Goal: Task Accomplishment & Management: Complete application form

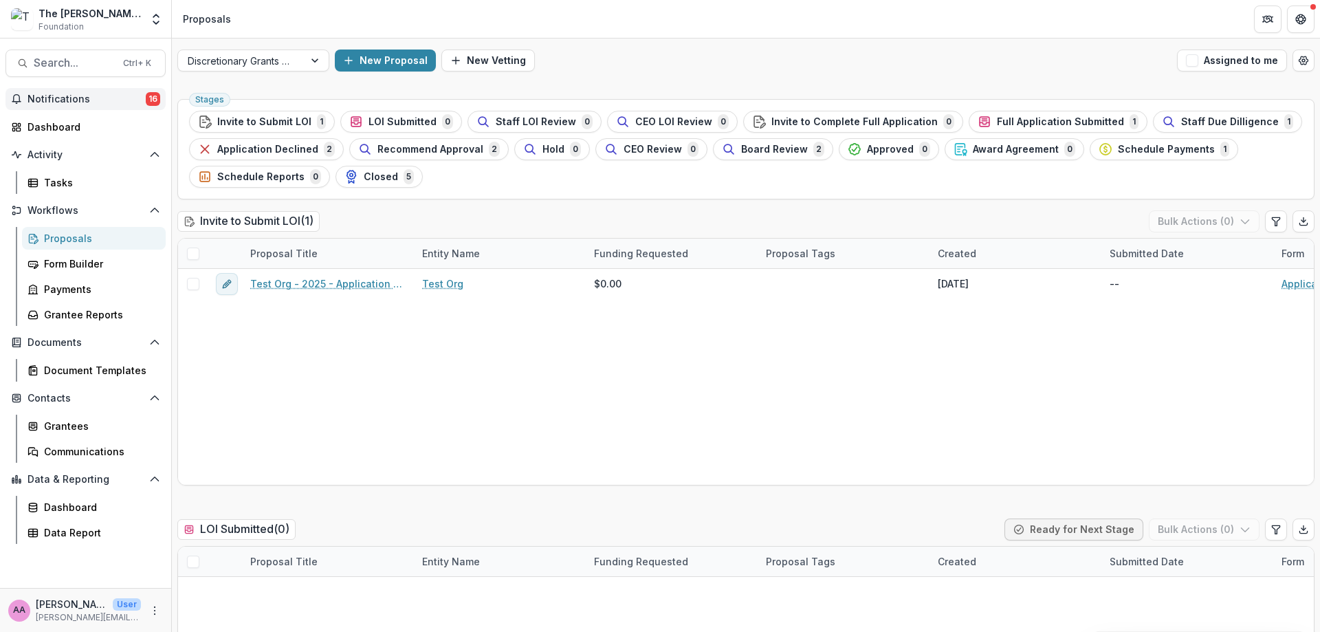
click at [92, 105] on button "Notifications 16" at bounding box center [85, 99] width 160 height 22
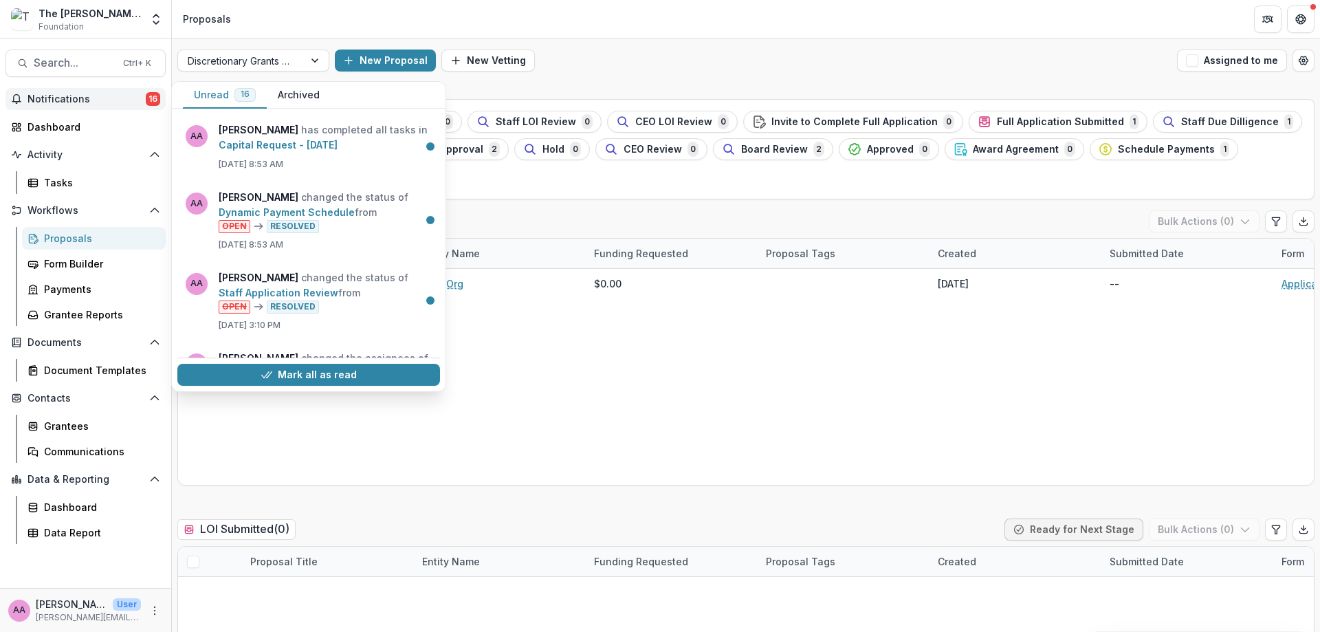
click at [92, 105] on button "Notifications 16" at bounding box center [85, 99] width 160 height 22
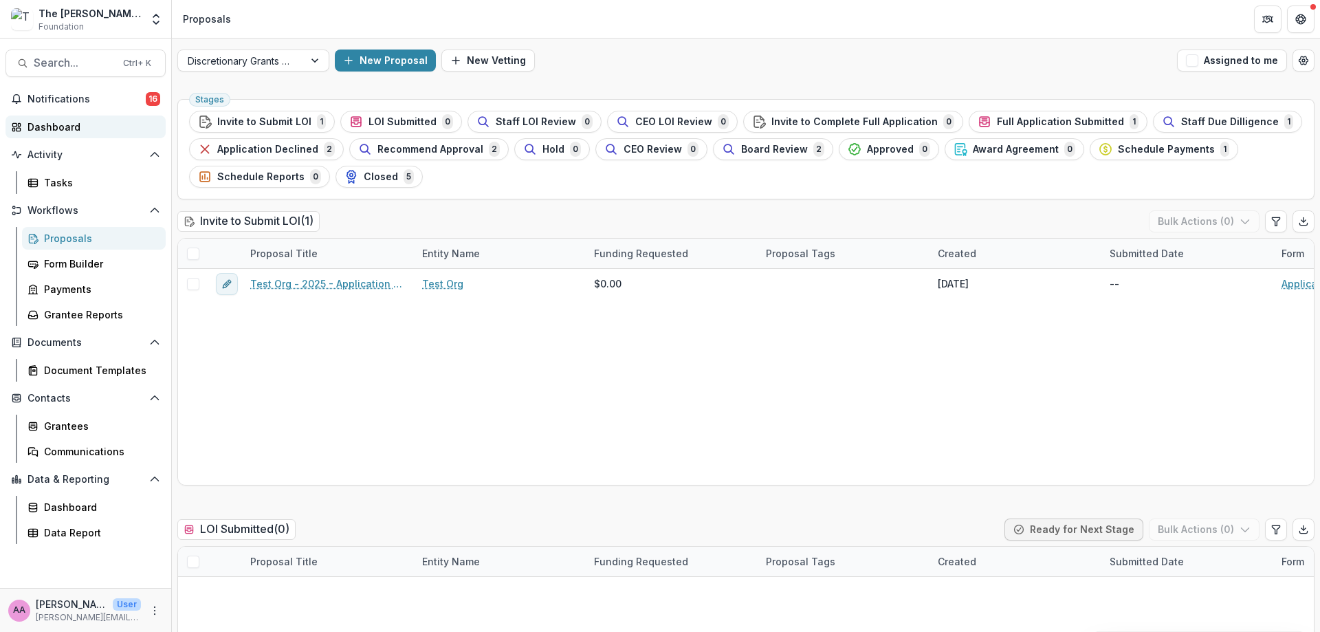
click at [66, 135] on link "Dashboard" at bounding box center [85, 126] width 160 height 23
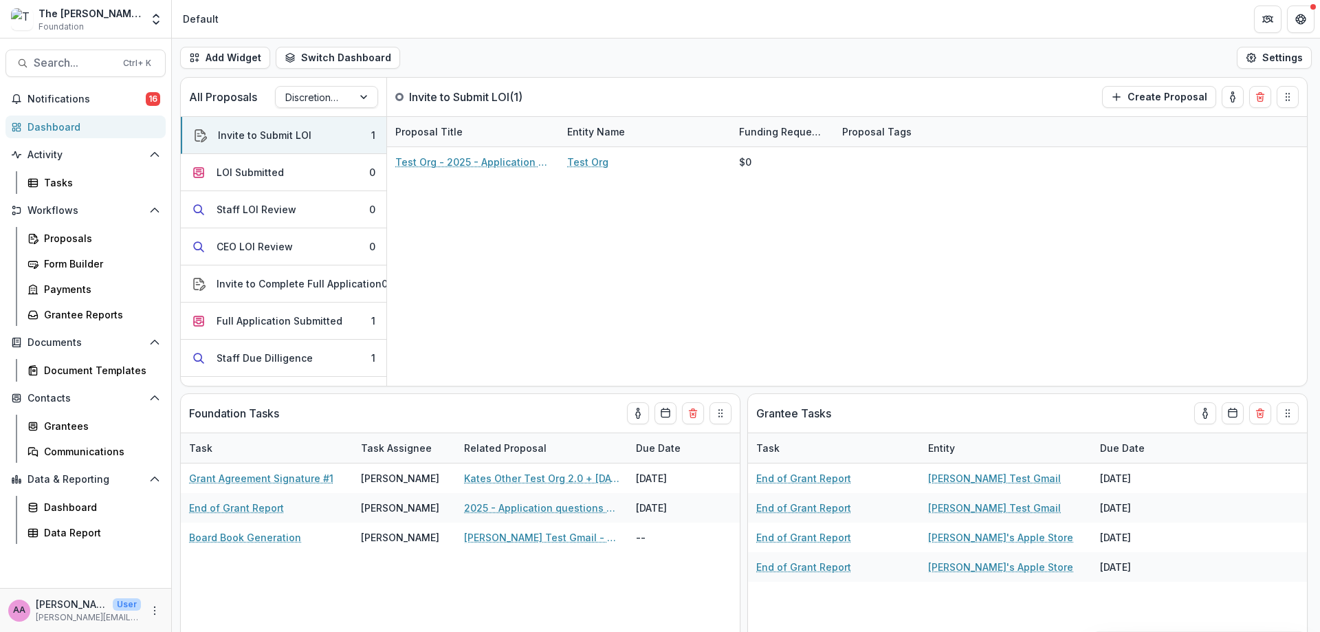
click at [105, 26] on div "The [PERSON_NAME] Foundation Workflow Sandbox Foundation" at bounding box center [89, 19] width 102 height 27
drag, startPoint x: 107, startPoint y: 23, endPoint x: 125, endPoint y: 23, distance: 18.6
click at [109, 23] on div "The [PERSON_NAME] Foundation Workflow Sandbox Foundation" at bounding box center [89, 19] width 102 height 27
click at [142, 21] on div "The [PERSON_NAME] Foundation Workflow Sandbox Foundation Aggregate Analysis Fou…" at bounding box center [85, 18] width 160 height 27
click at [193, 19] on div "Default" at bounding box center [201, 19] width 36 height 14
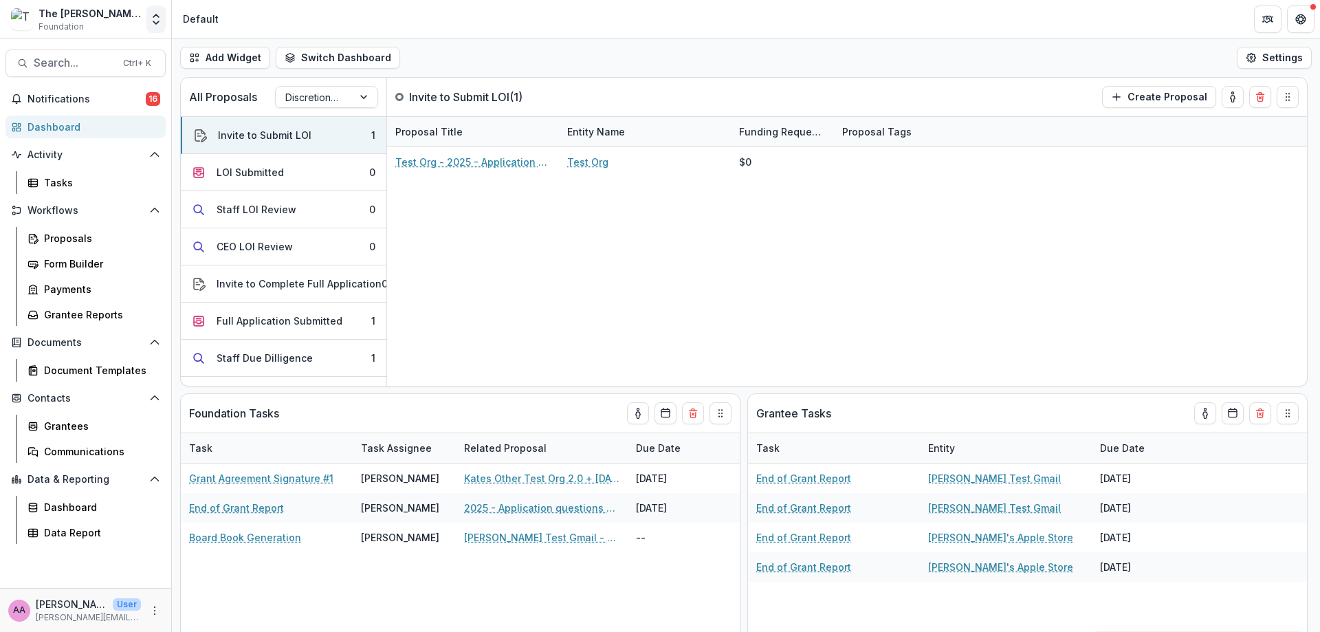
click at [162, 19] on icon "Open entity switcher" at bounding box center [156, 19] width 14 height 14
click at [69, 140] on div "Aggregate Analysis Foundations The [PERSON_NAME] Foundation Workflow Sandbox Th…" at bounding box center [99, 105] width 199 height 134
click at [69, 140] on link "The [PERSON_NAME] Foundation Data Sandbox" at bounding box center [99, 127] width 192 height 25
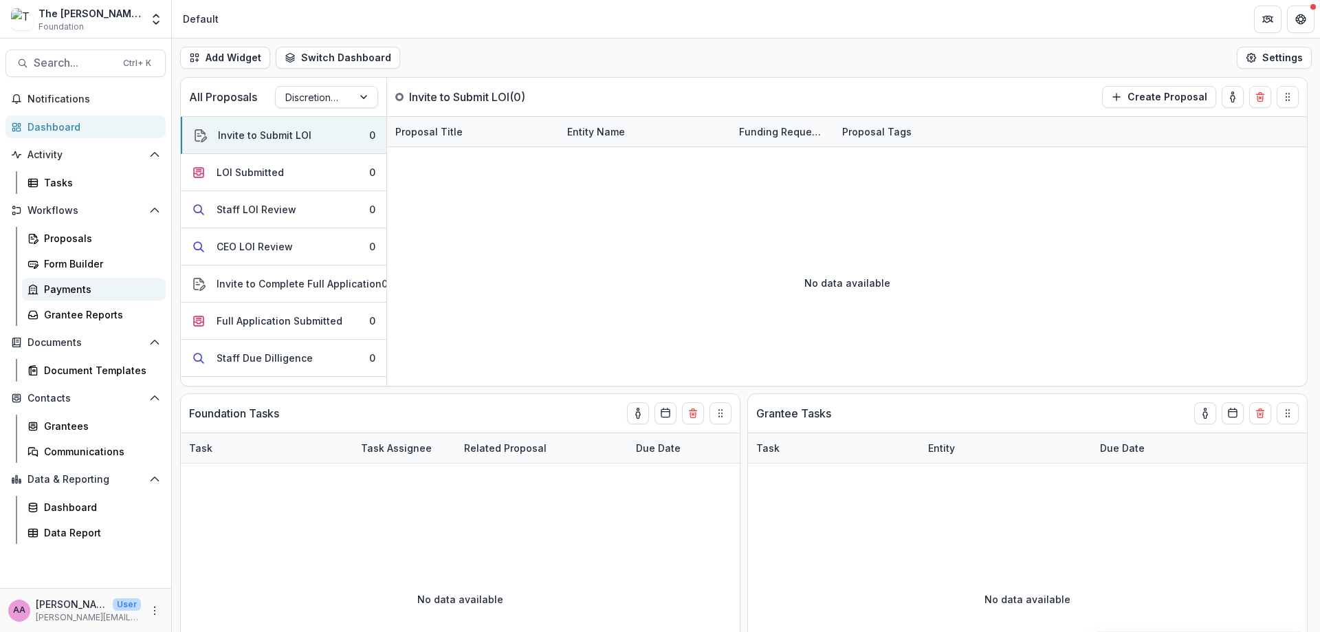
click at [104, 290] on div "Payments" at bounding box center [99, 289] width 111 height 14
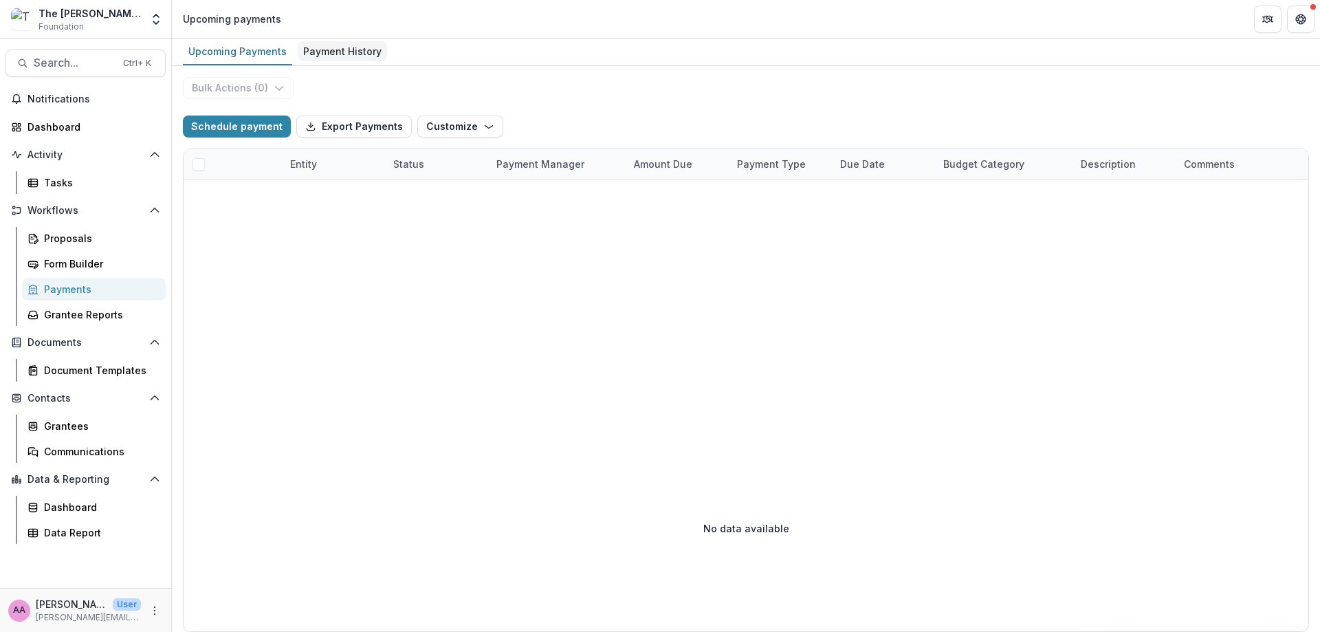
click at [320, 57] on div "Payment History" at bounding box center [342, 51] width 89 height 20
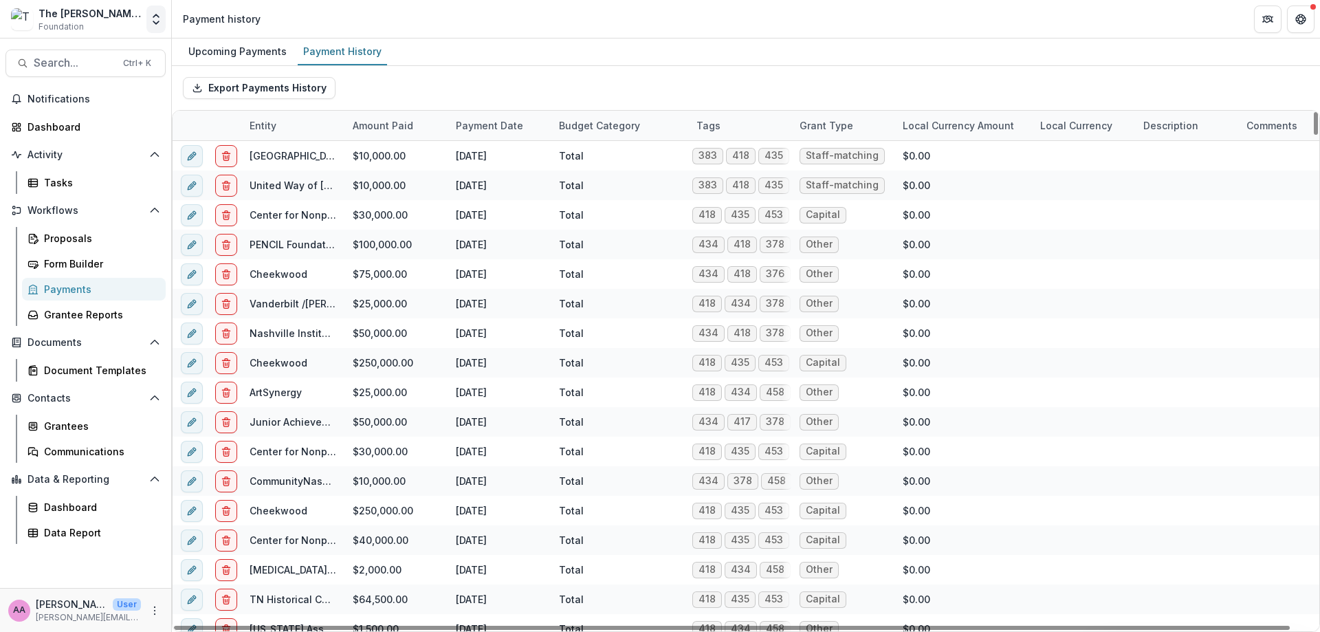
click at [155, 16] on polyline "Open entity switcher" at bounding box center [155, 15] width 5 height 3
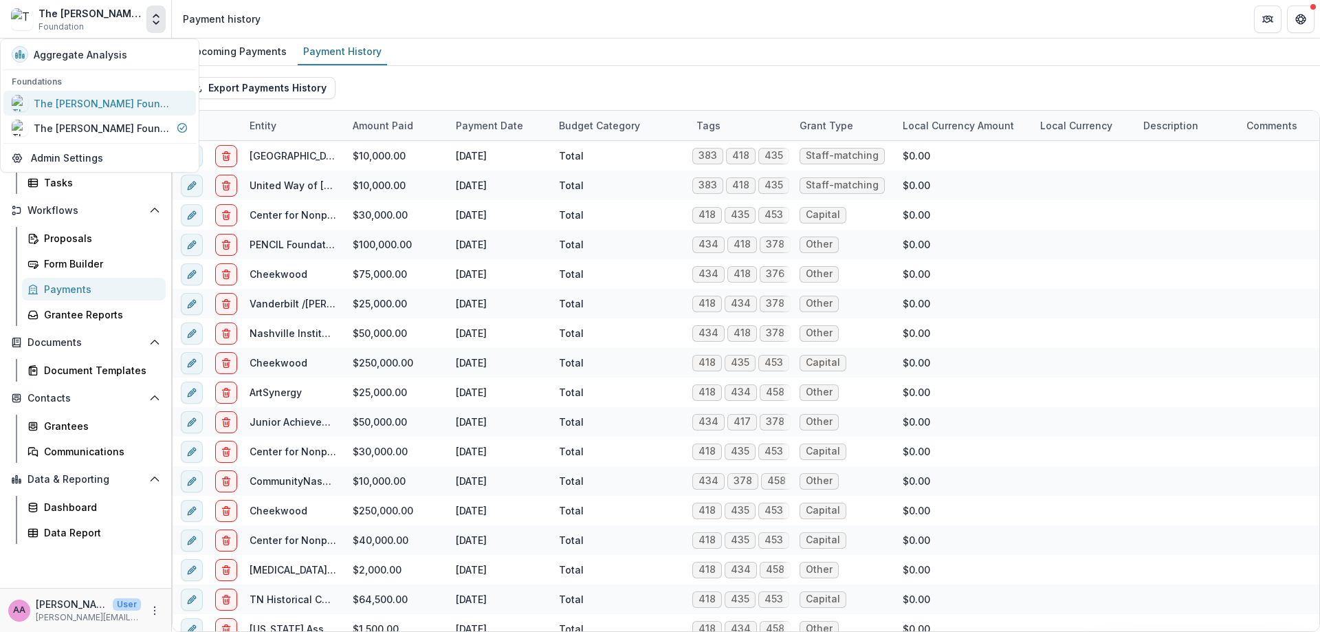
click at [128, 99] on div "The [PERSON_NAME] Foundation Workflow Sandbox" at bounding box center [102, 103] width 137 height 14
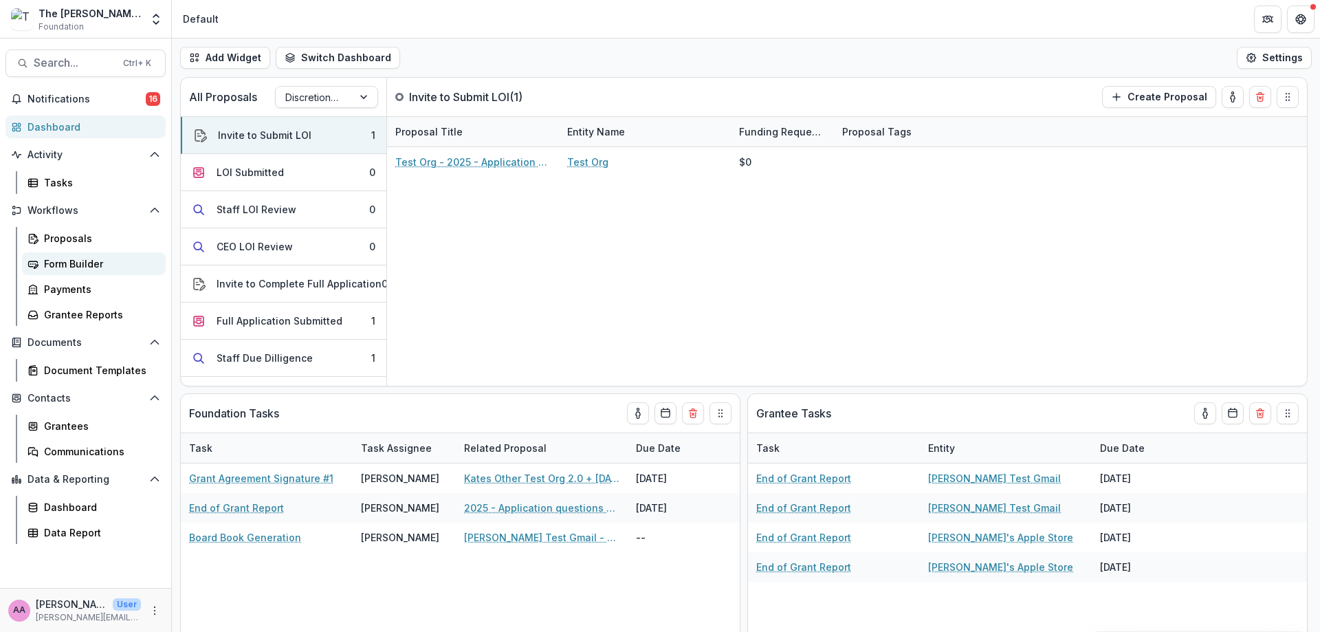
click at [87, 256] on div "Form Builder" at bounding box center [99, 263] width 111 height 14
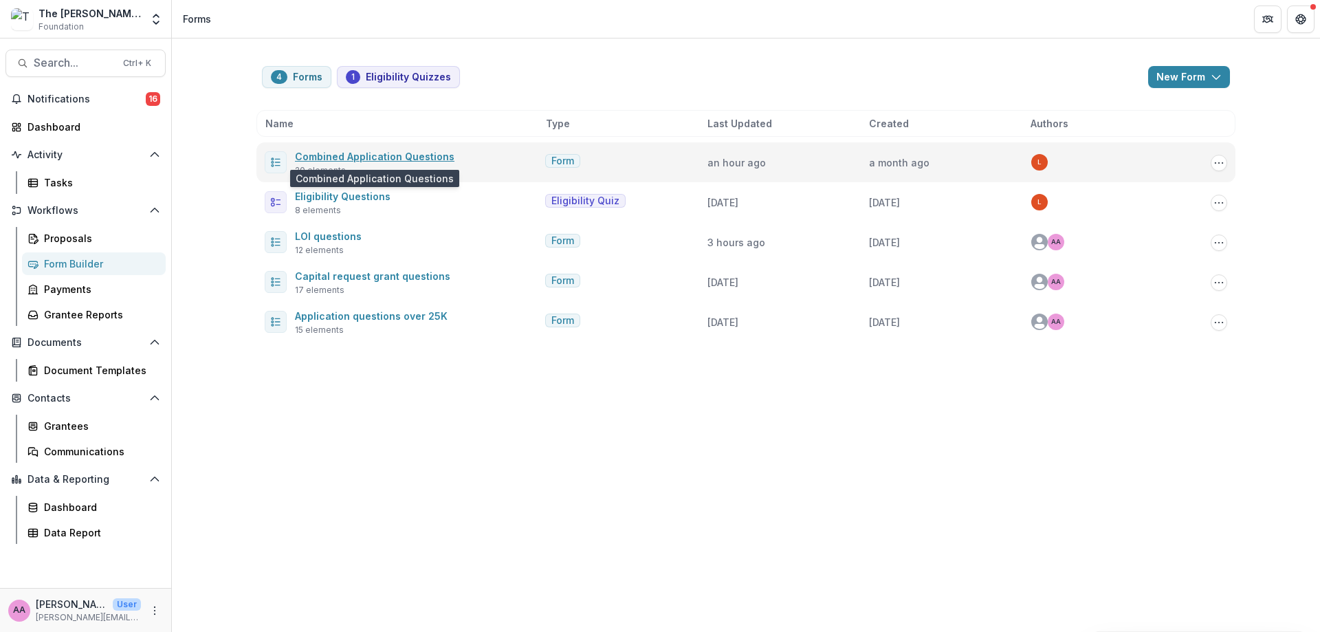
click at [384, 153] on link "Combined Application Questions" at bounding box center [374, 157] width 159 height 12
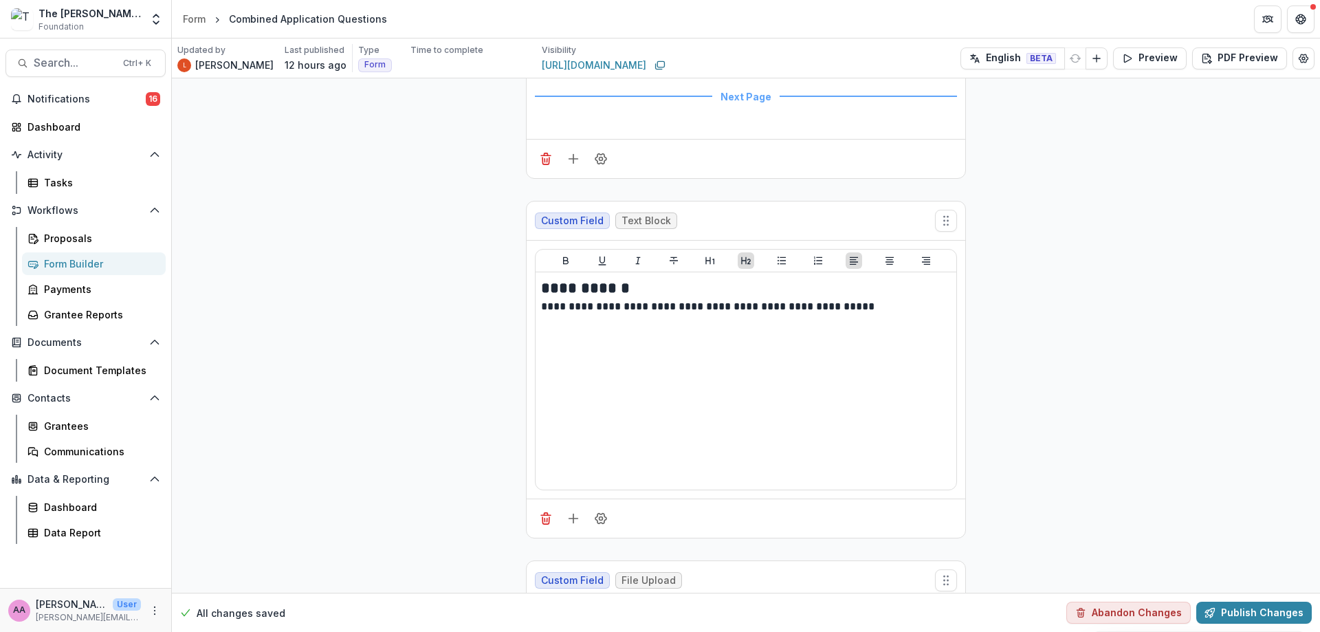
scroll to position [6164, 0]
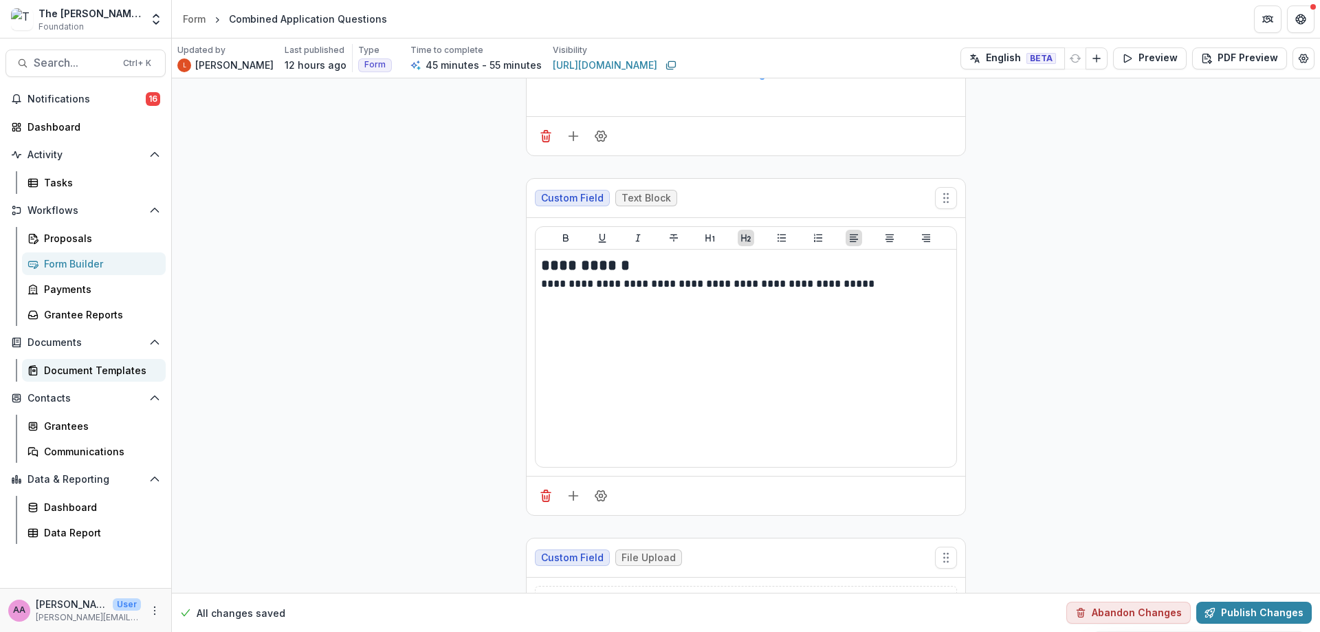
click at [72, 374] on div "Document Templates" at bounding box center [99, 370] width 111 height 14
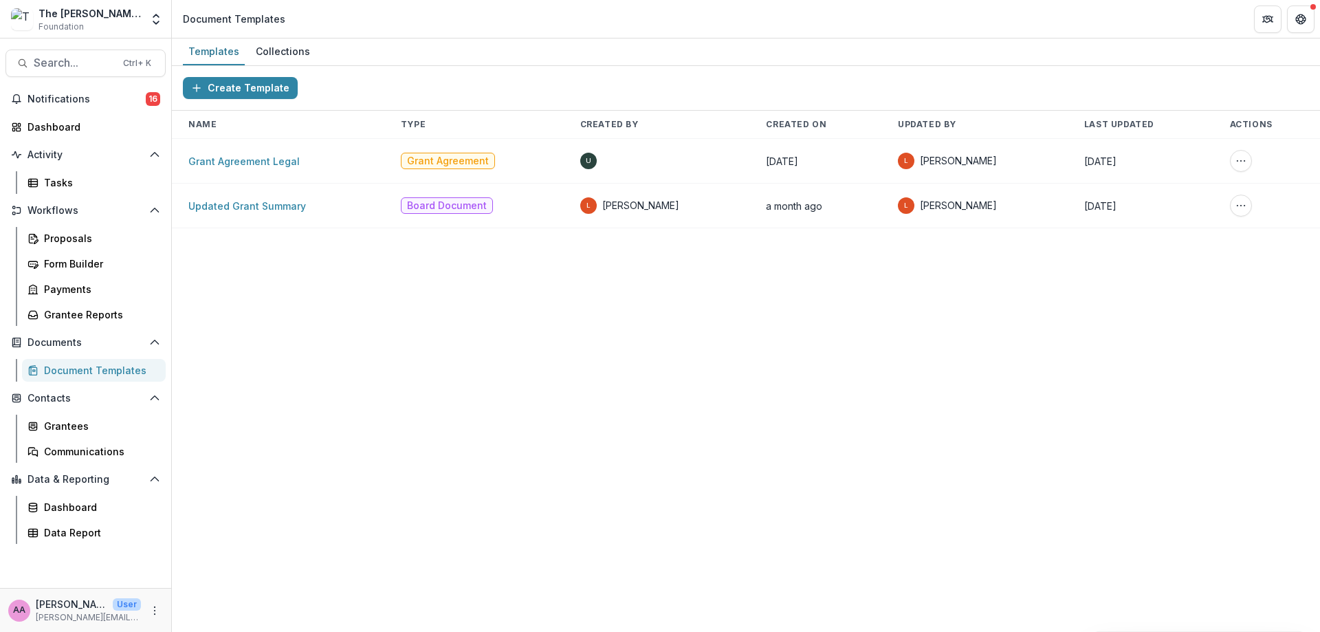
click at [74, 439] on div "Grantees Communications" at bounding box center [93, 438] width 155 height 48
click at [75, 446] on div "Communications" at bounding box center [99, 451] width 111 height 14
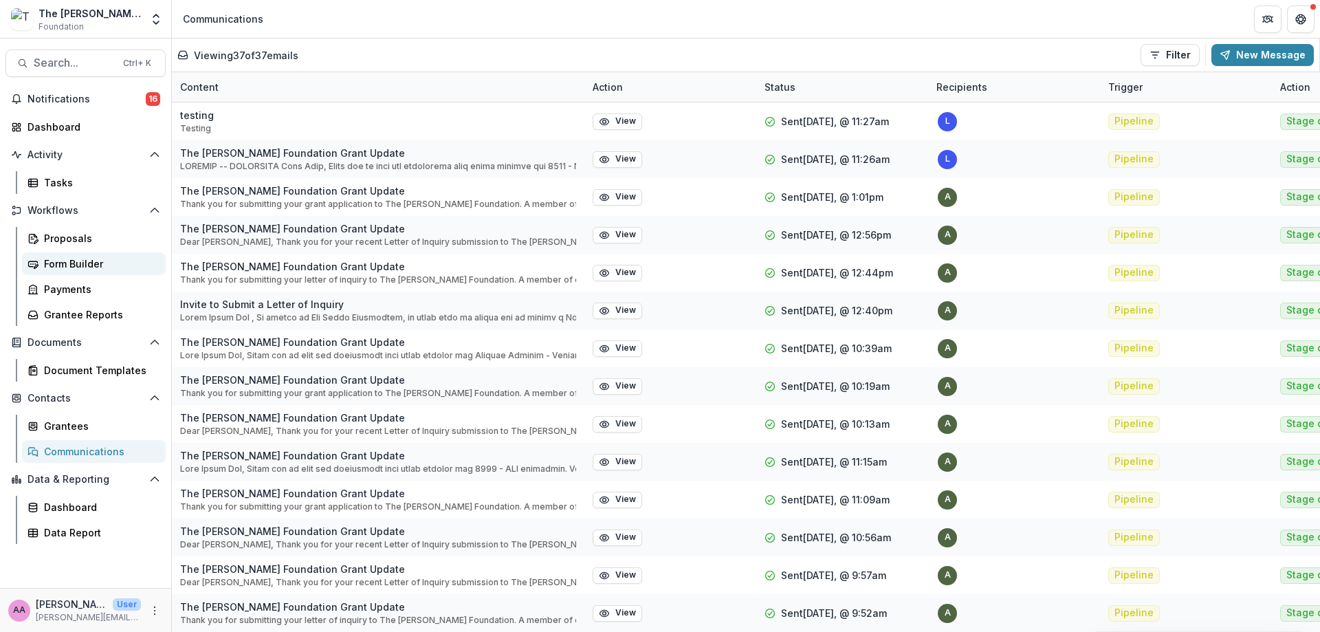
click at [75, 260] on div "Form Builder" at bounding box center [99, 263] width 111 height 14
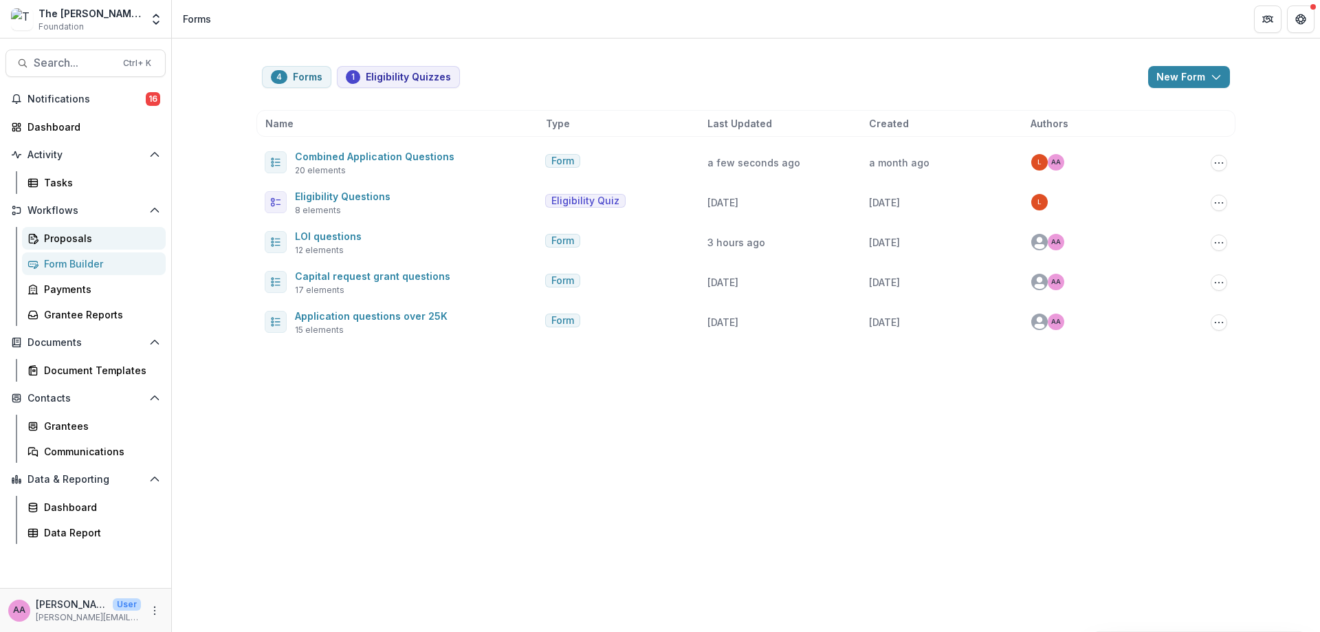
click at [73, 234] on div "Proposals" at bounding box center [99, 238] width 111 height 14
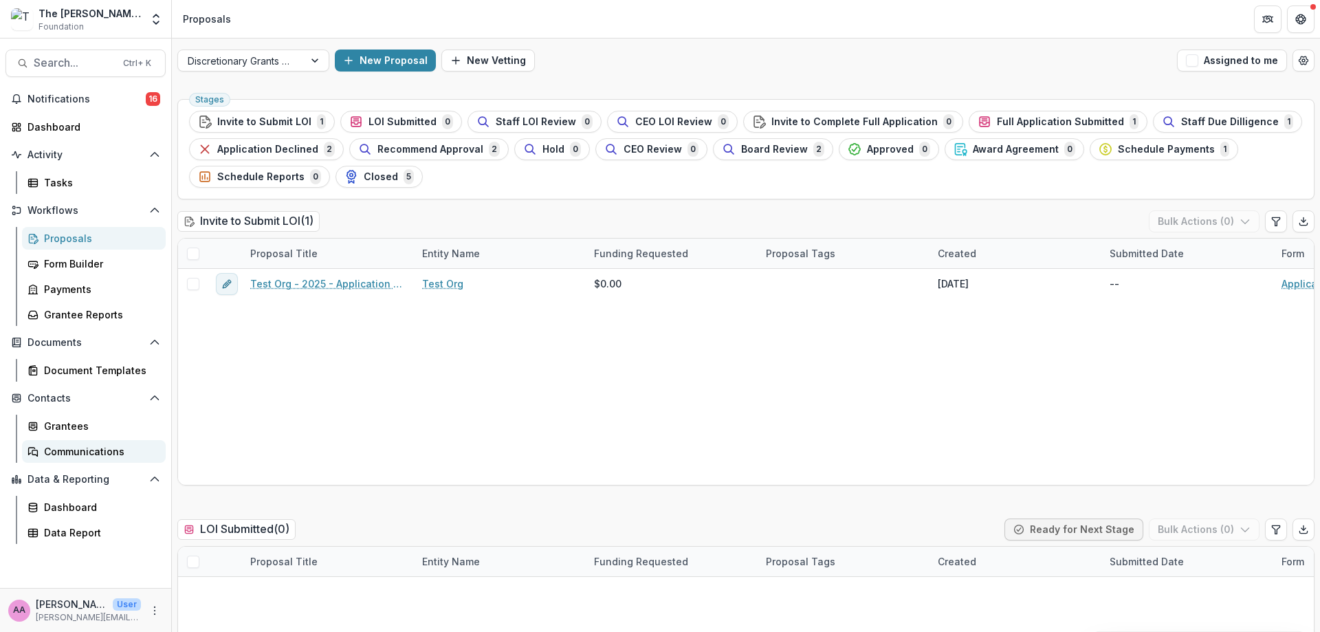
click at [60, 445] on div "Communications" at bounding box center [99, 451] width 111 height 14
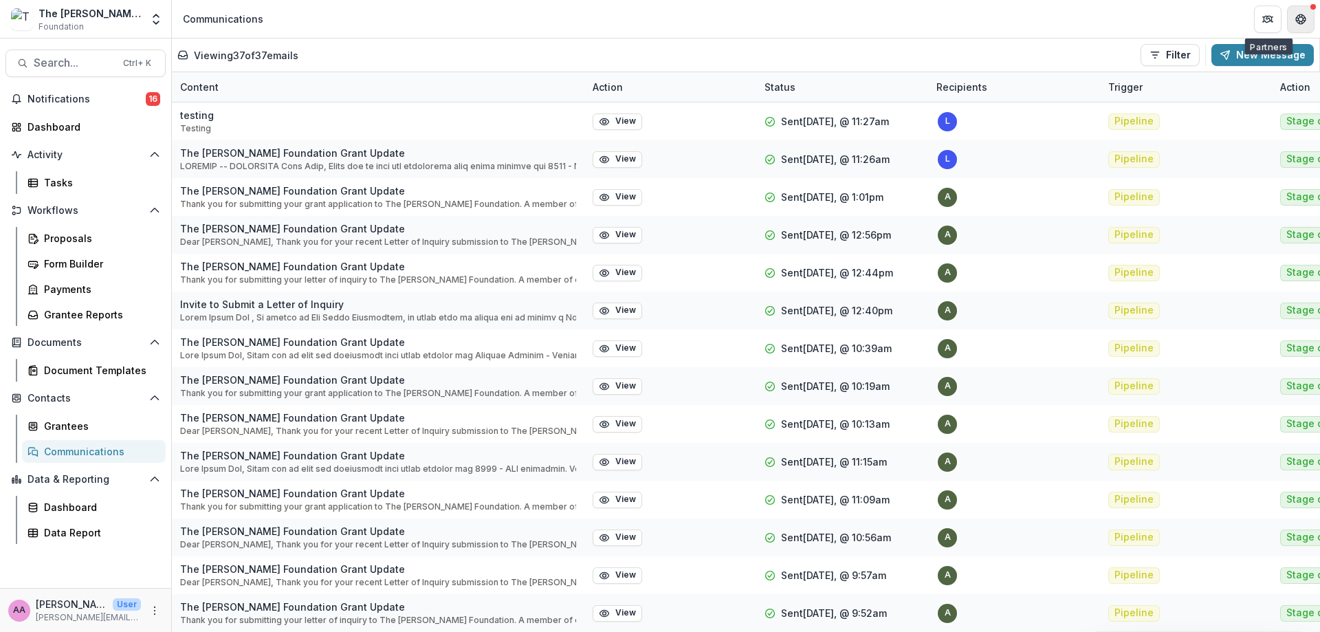
click at [1298, 19] on icon "Get Help" at bounding box center [1300, 19] width 11 height 11
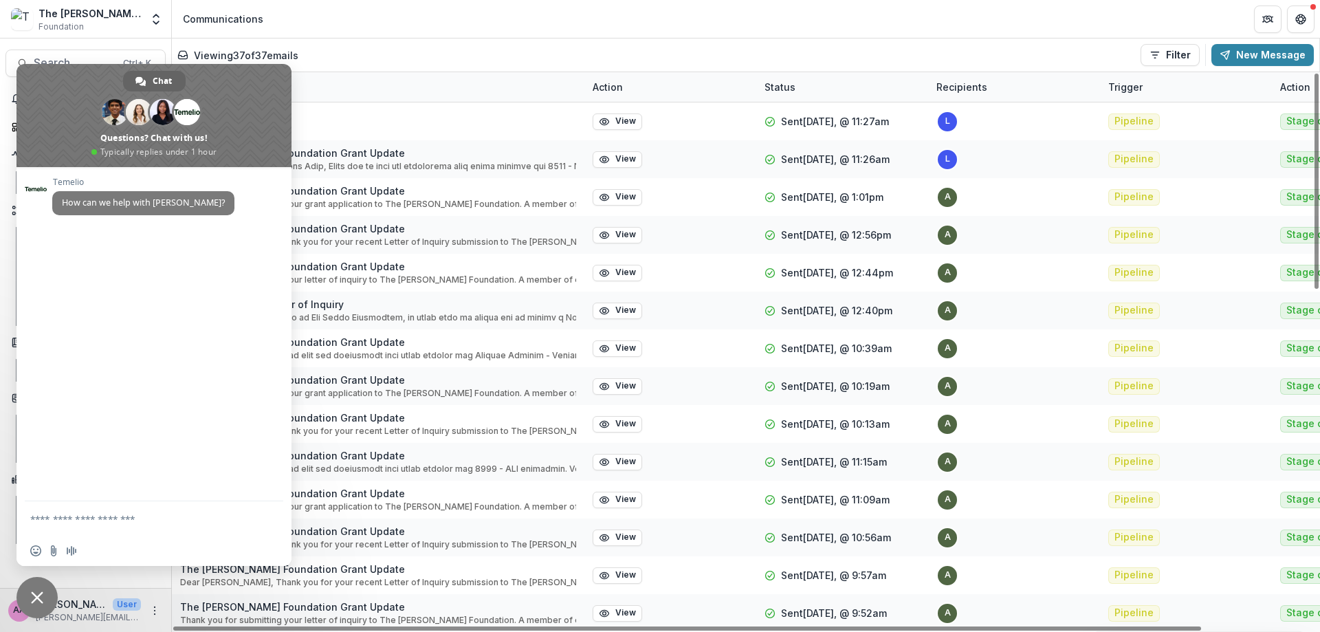
click at [43, 592] on span "Close chat" at bounding box center [36, 597] width 41 height 41
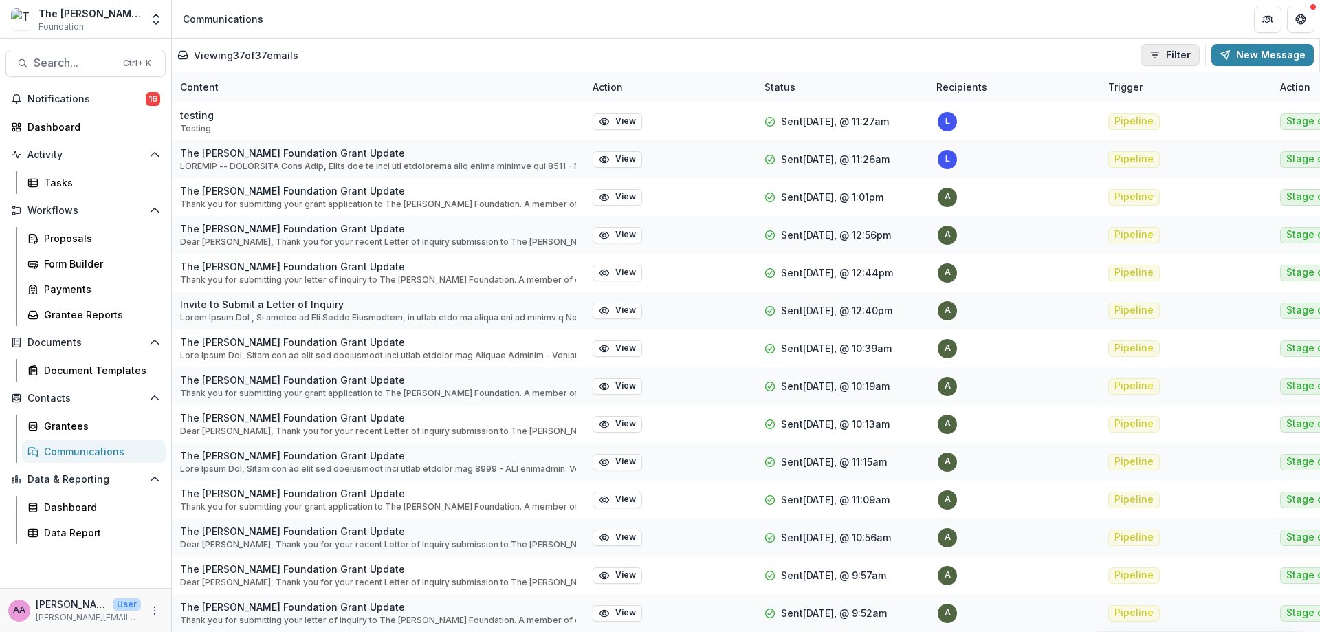
click at [1189, 54] on button "Filter" at bounding box center [1169, 55] width 59 height 22
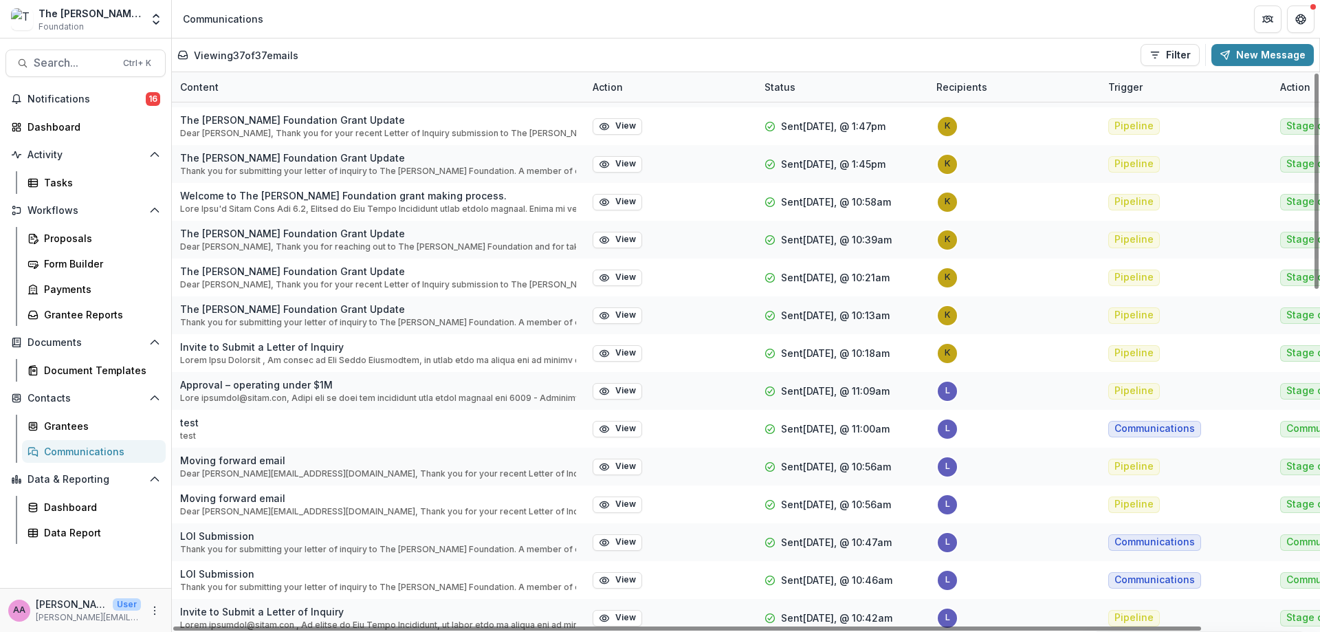
scroll to position [869, 0]
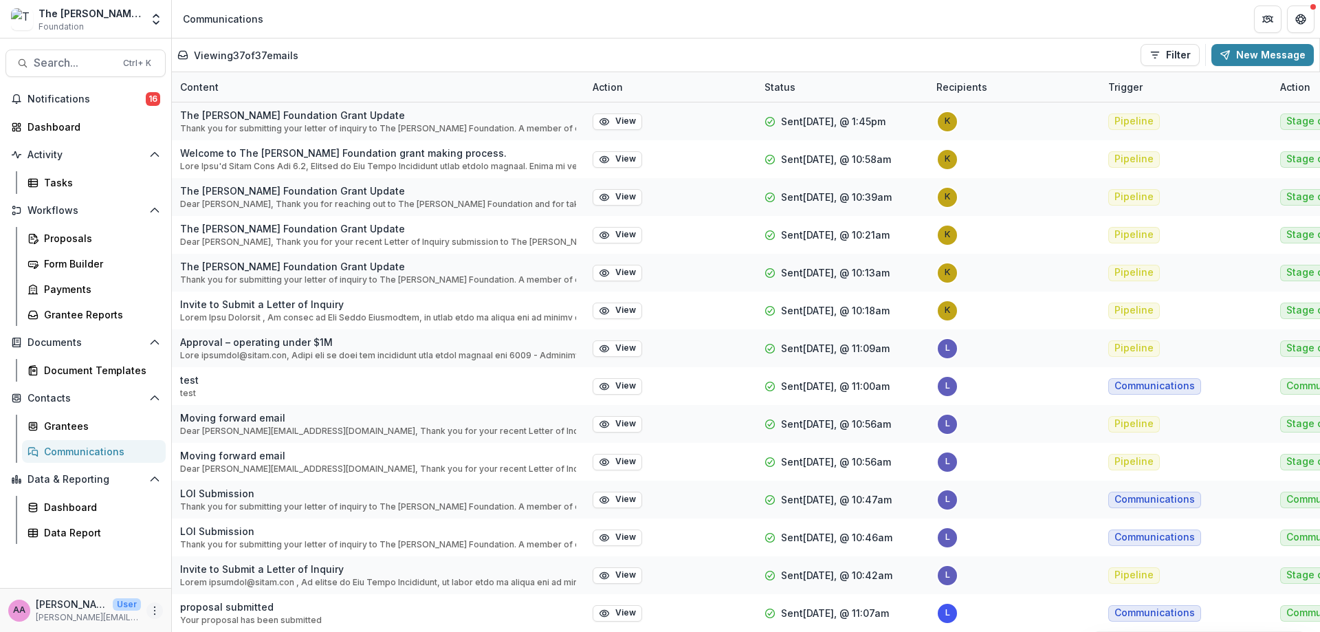
click at [152, 608] on icon "More" at bounding box center [154, 610] width 11 height 11
click at [65, 373] on div "Document Templates" at bounding box center [99, 370] width 111 height 14
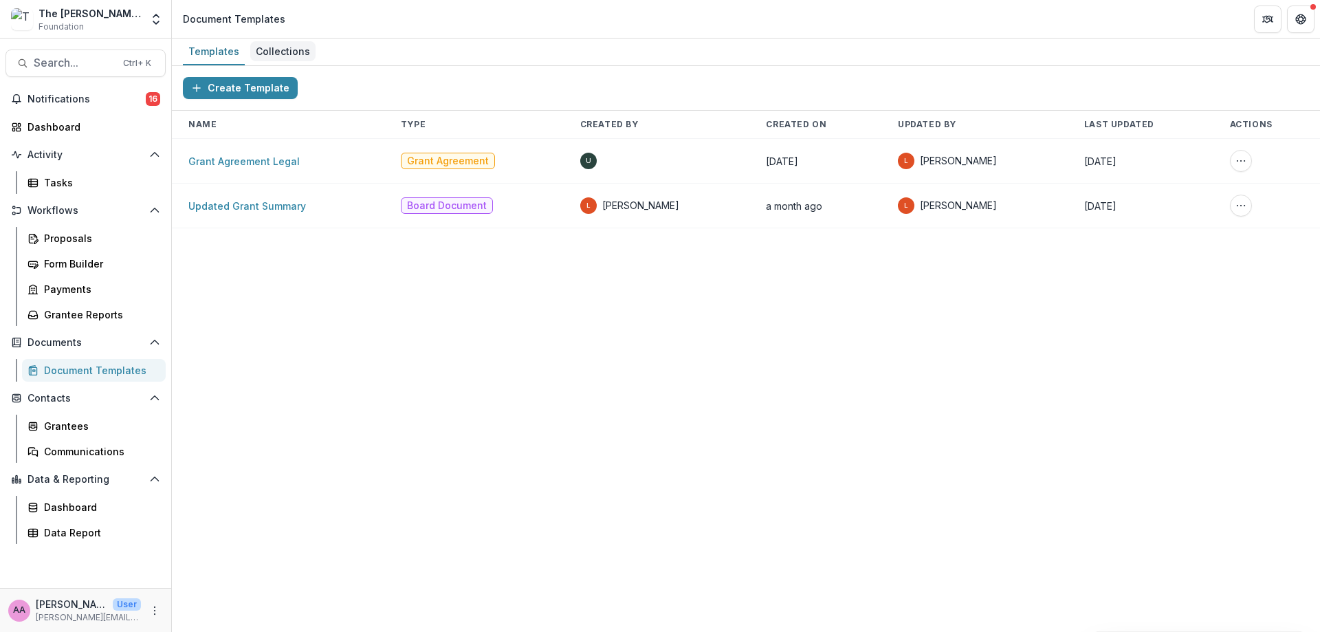
click at [289, 43] on div "Collections" at bounding box center [282, 51] width 65 height 20
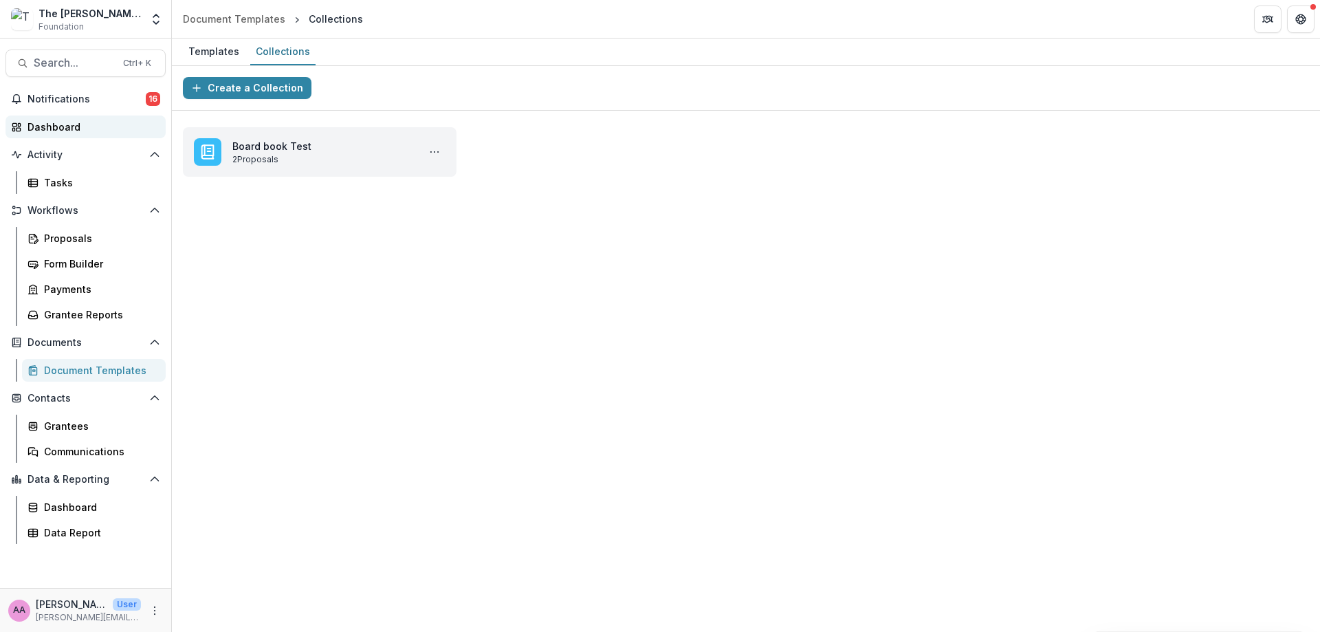
click at [71, 127] on div "Dashboard" at bounding box center [90, 127] width 127 height 14
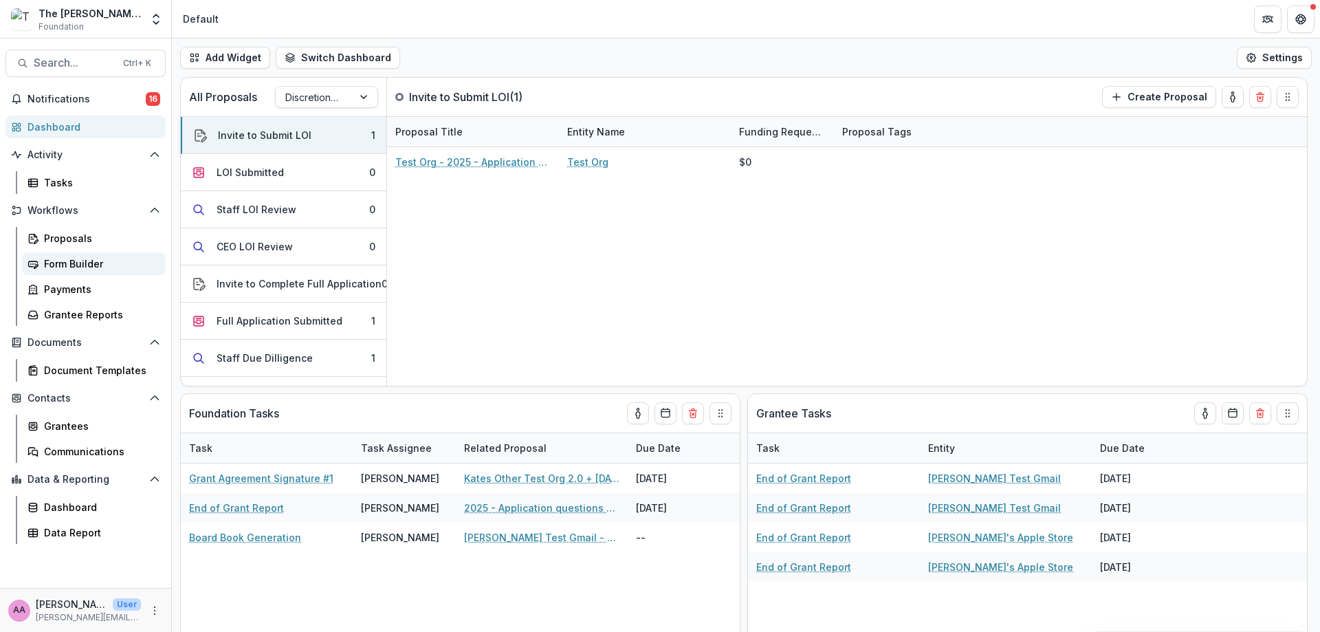
click at [102, 258] on div "Form Builder" at bounding box center [99, 263] width 111 height 14
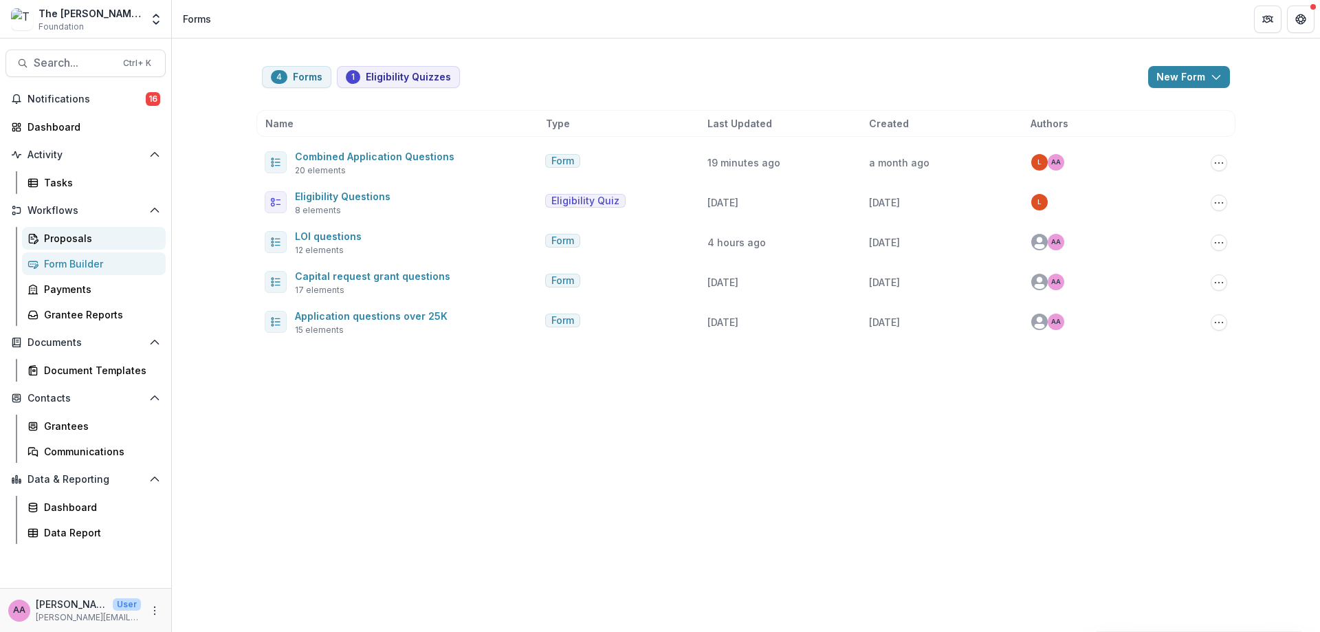
click at [91, 236] on div "Proposals" at bounding box center [99, 238] width 111 height 14
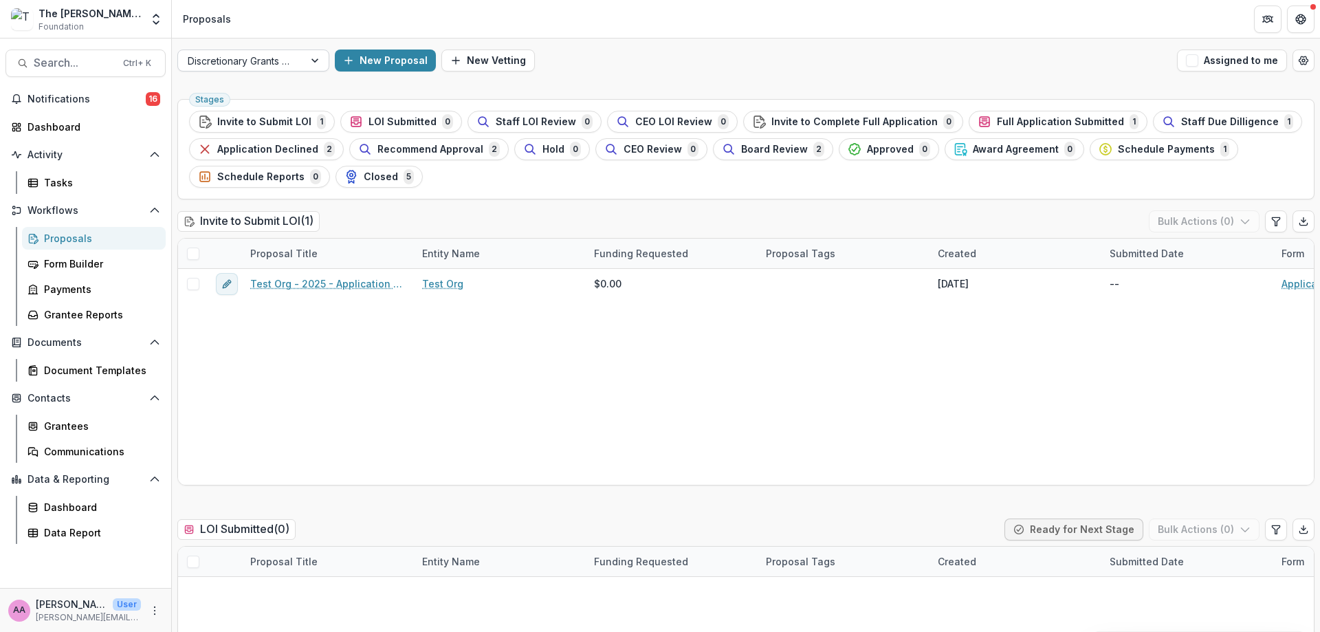
click at [227, 69] on div "Discretionary Grants Pipeline" at bounding box center [241, 61] width 126 height 20
click at [229, 58] on div at bounding box center [241, 60] width 107 height 17
click at [155, 22] on polyline "Open entity switcher" at bounding box center [155, 22] width 5 height 3
click at [109, 121] on div "The [PERSON_NAME] Foundation Data Sandbox" at bounding box center [102, 128] width 137 height 14
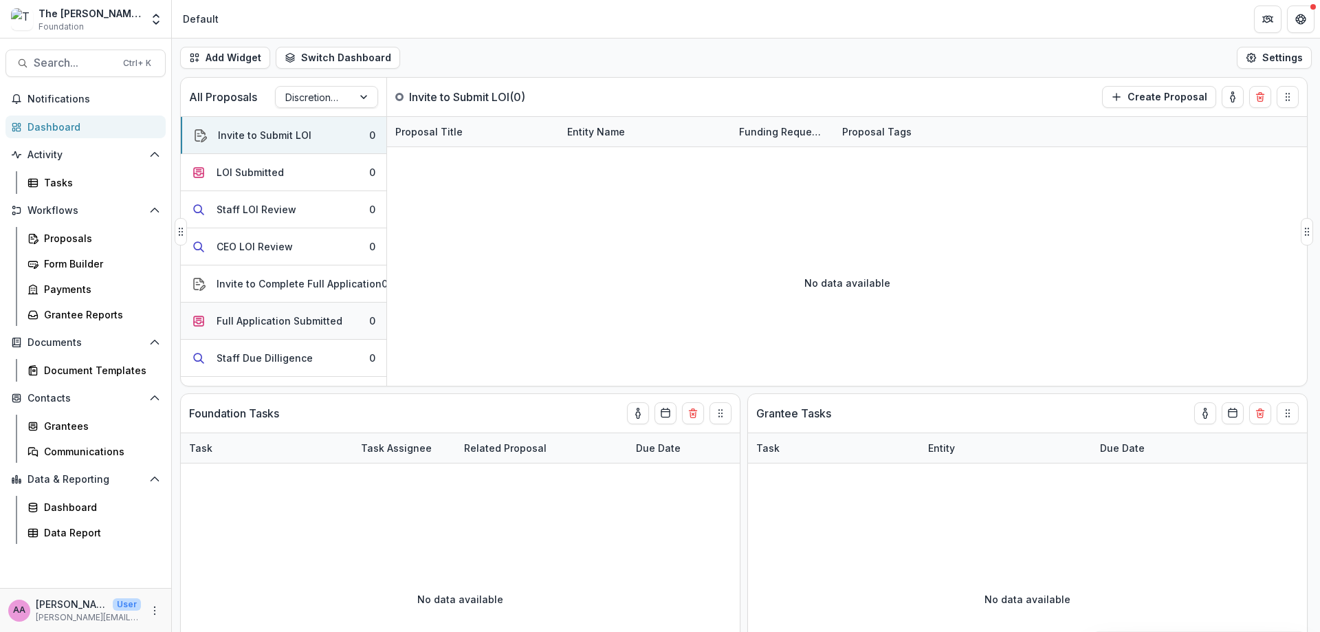
click at [296, 326] on div "Full Application Submitted" at bounding box center [279, 320] width 126 height 14
click at [179, 25] on div "Default" at bounding box center [200, 19] width 47 height 20
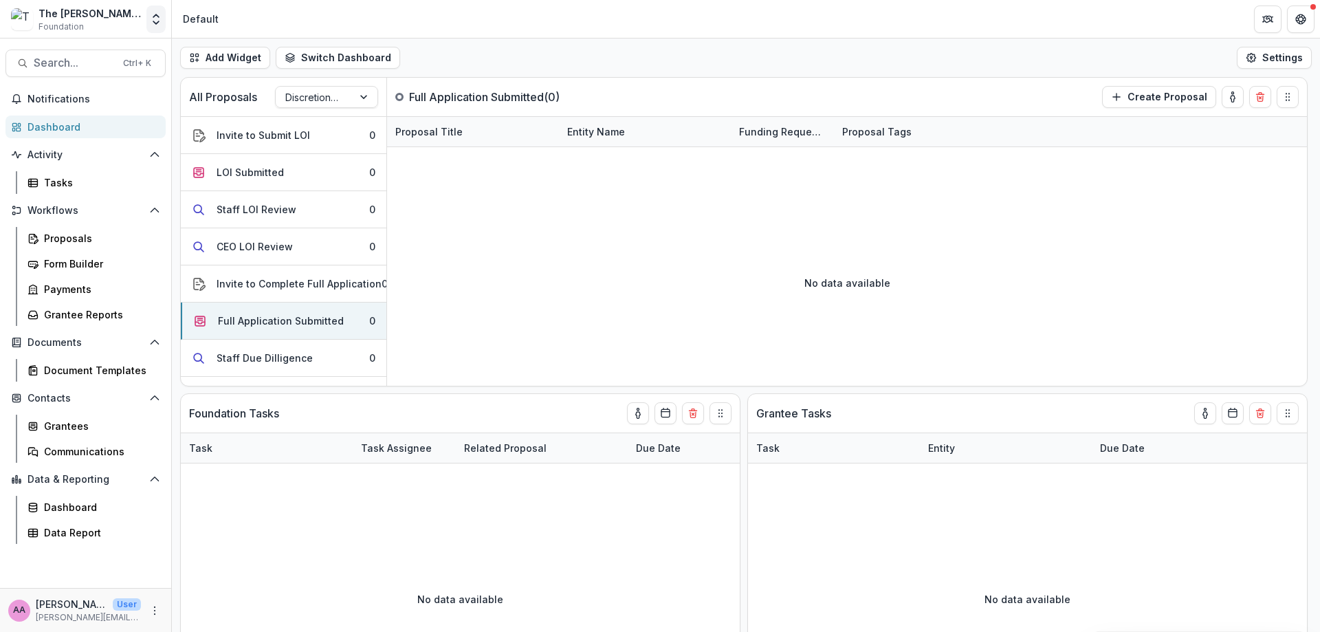
click at [157, 23] on polyline "Open entity switcher" at bounding box center [155, 22] width 5 height 3
click at [136, 112] on link "The [PERSON_NAME] Foundation Workflow Sandbox" at bounding box center [99, 103] width 192 height 25
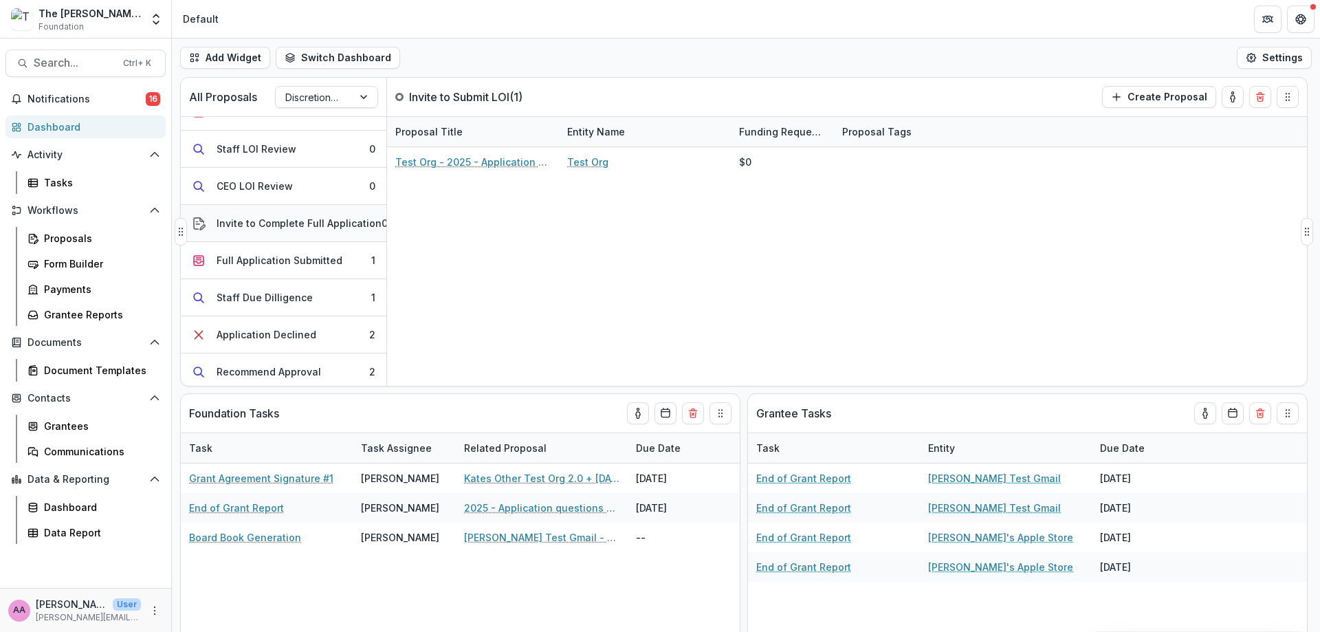
scroll to position [65, 0]
click at [327, 263] on button "Full Application Submitted 1" at bounding box center [284, 256] width 206 height 37
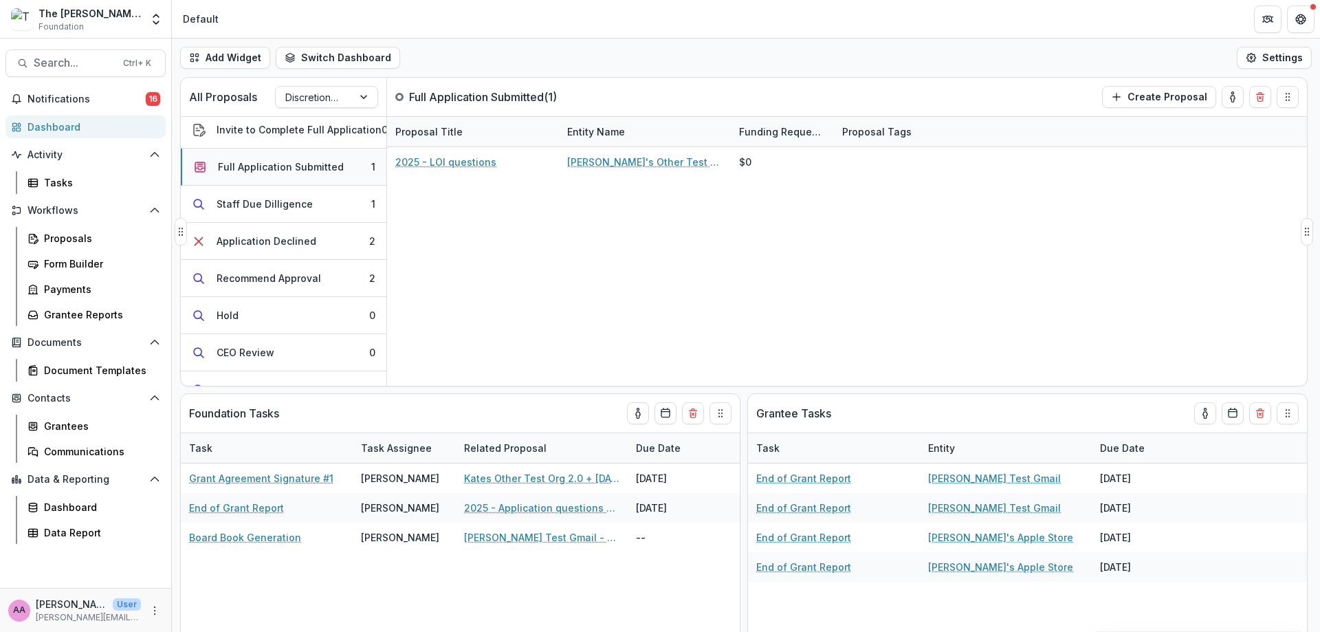
scroll to position [144, 0]
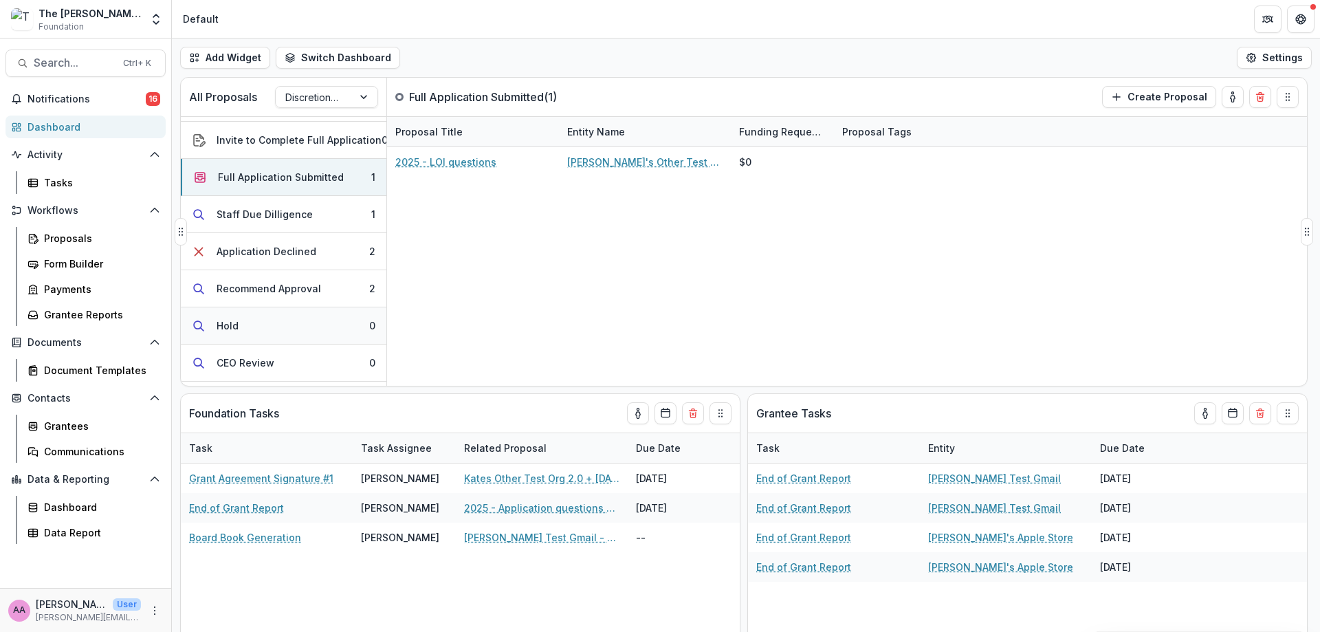
click at [304, 307] on button "Hold 0" at bounding box center [284, 325] width 206 height 37
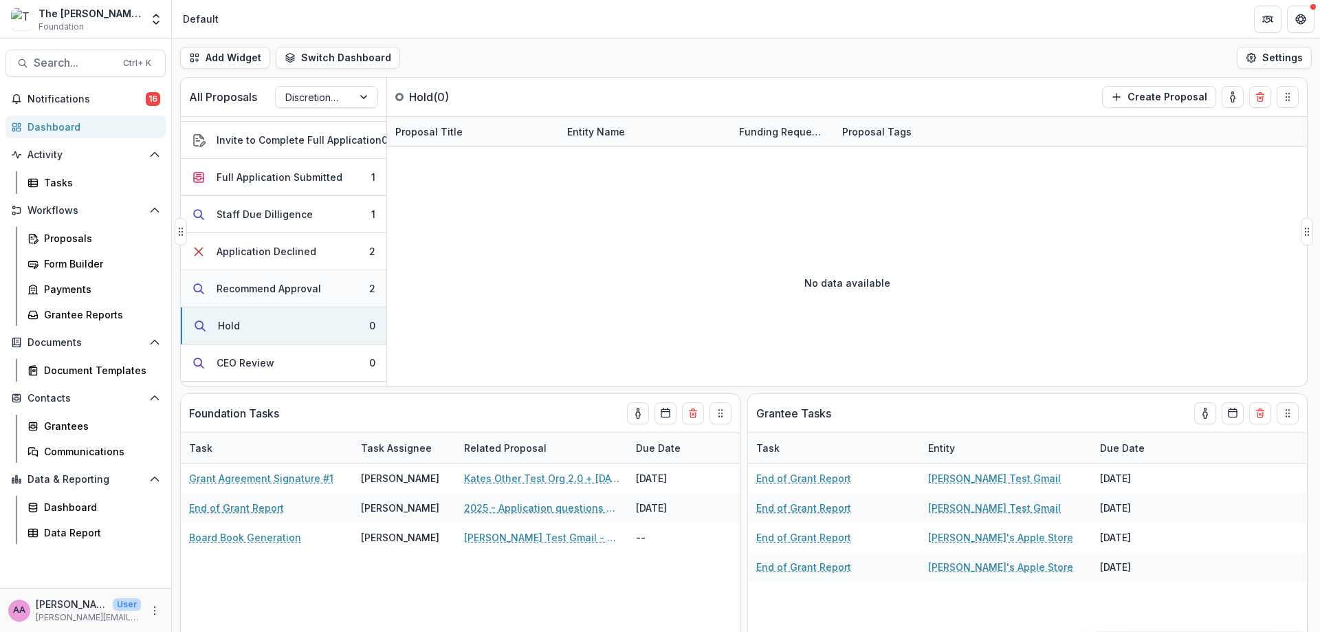
click at [305, 293] on div "Recommend Approval" at bounding box center [268, 288] width 104 height 14
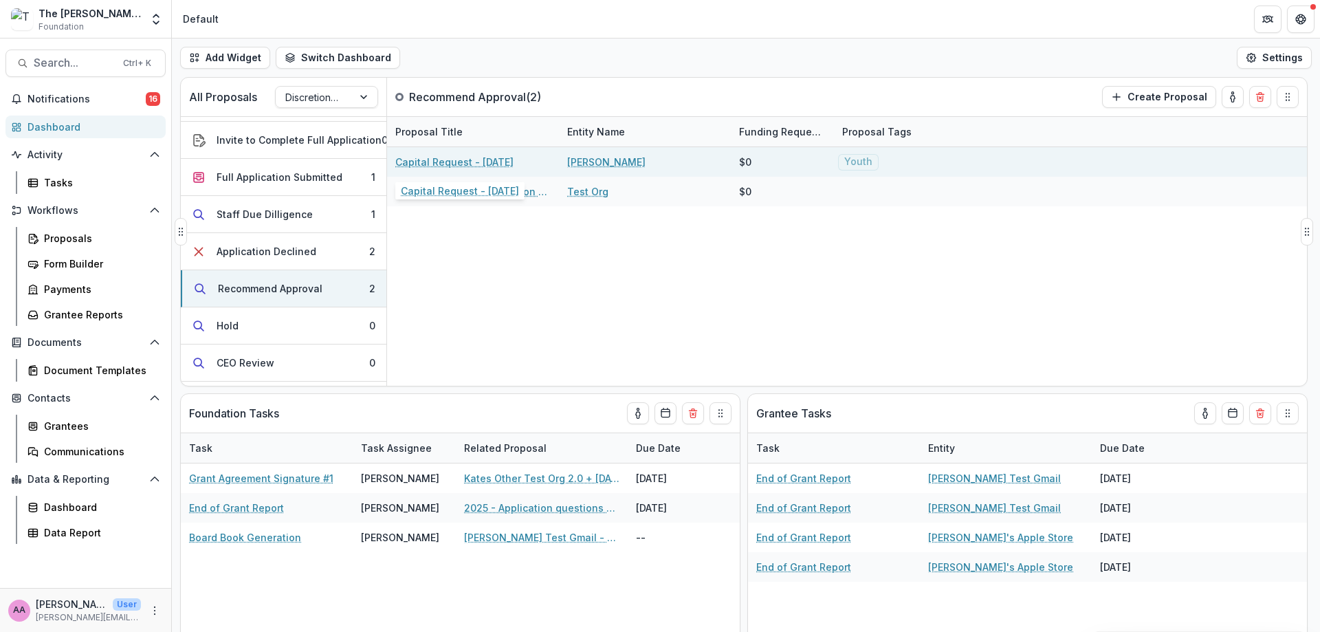
click at [463, 155] on link "Capital Request - [DATE]" at bounding box center [454, 162] width 118 height 14
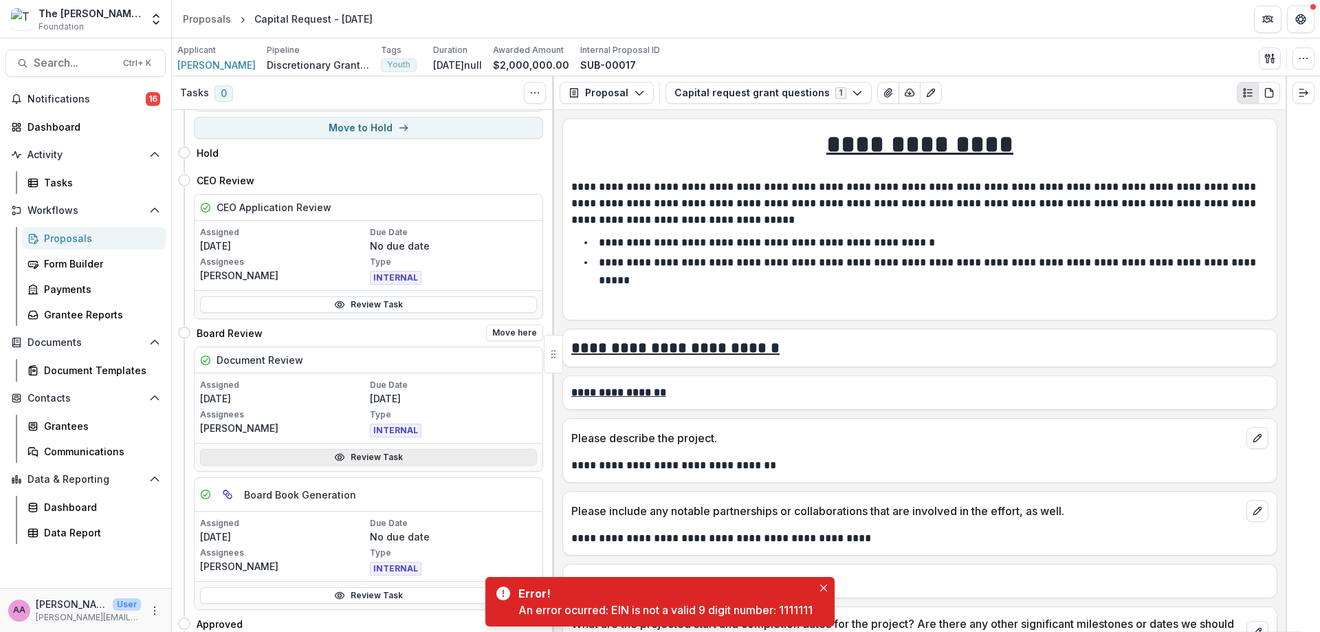
scroll to position [311, 0]
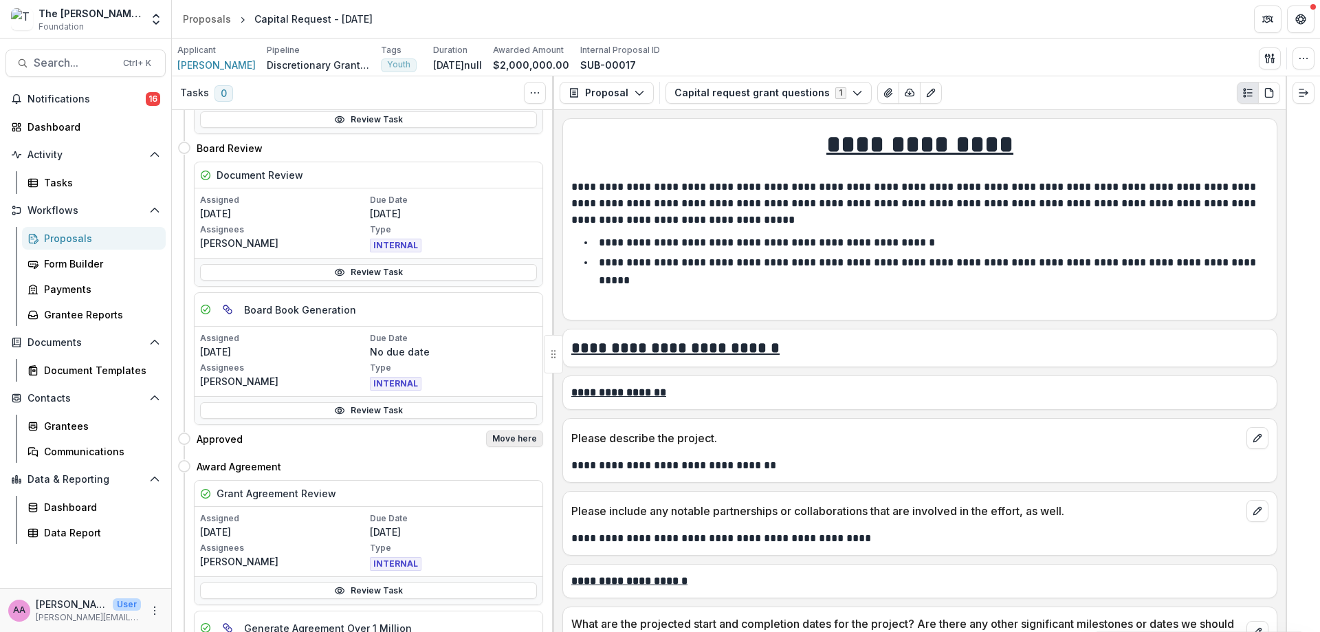
click at [494, 441] on button "Move here" at bounding box center [514, 438] width 57 height 16
select select "********"
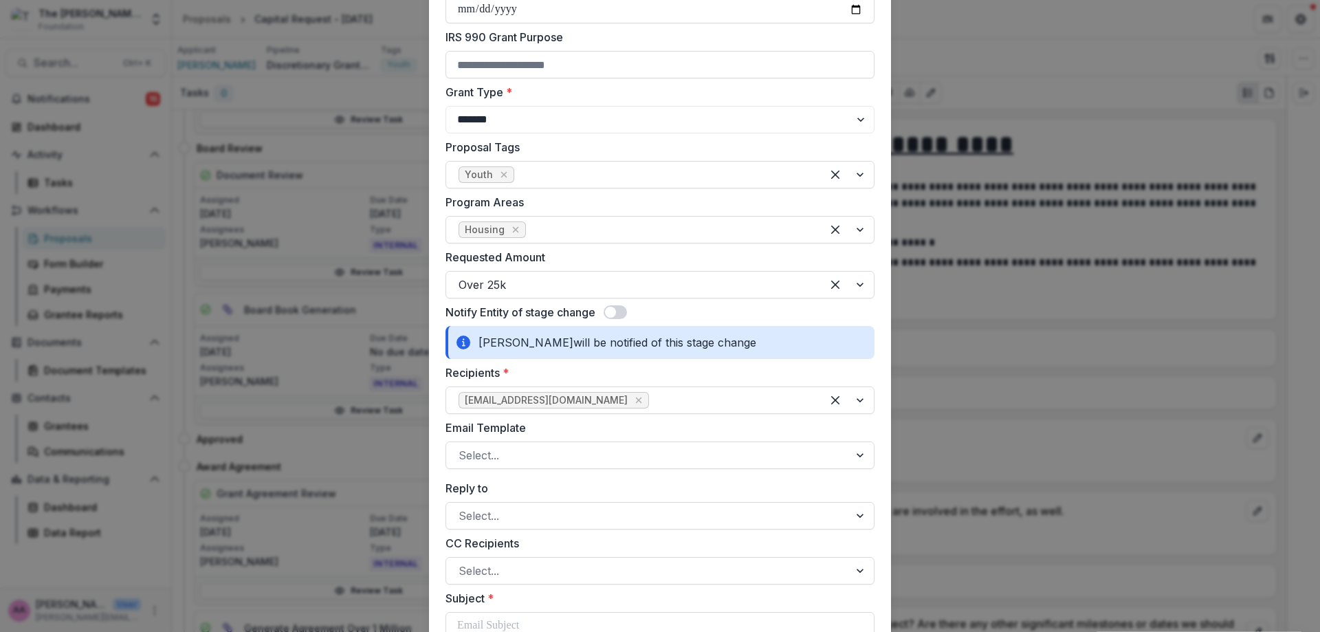
scroll to position [520, 0]
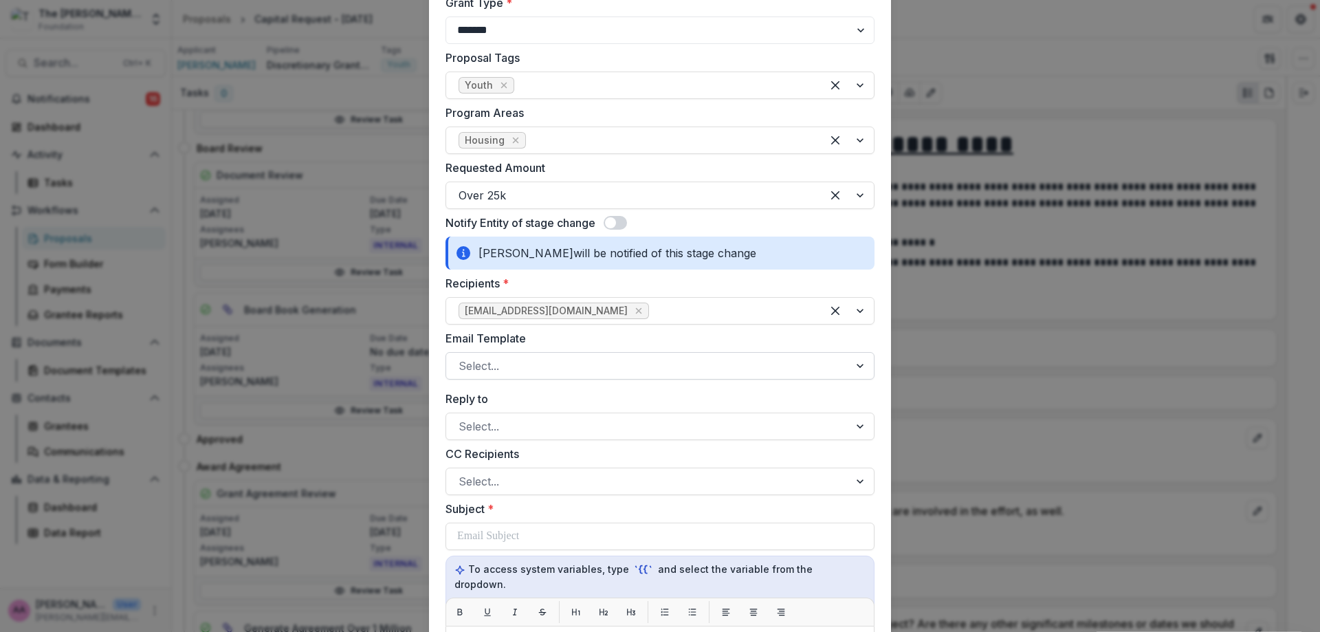
click at [520, 373] on div at bounding box center [647, 365] width 378 height 19
click at [555, 357] on div at bounding box center [647, 365] width 378 height 19
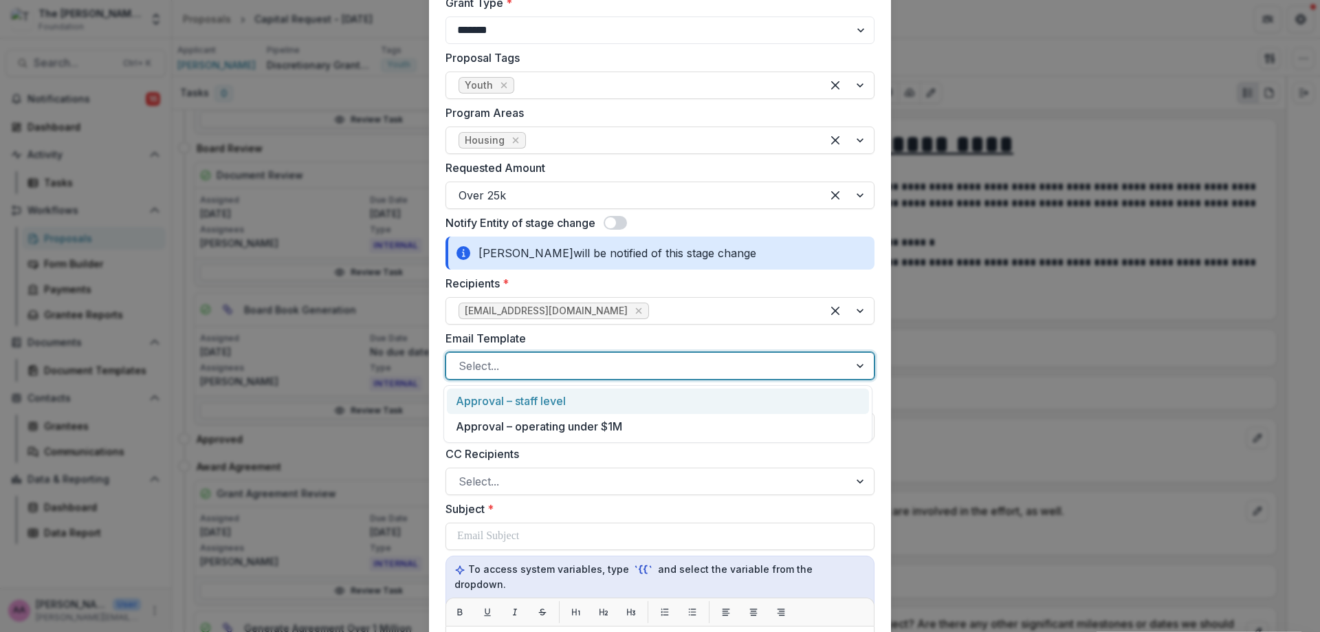
click at [549, 399] on div "Approval – staff level" at bounding box center [658, 400] width 422 height 25
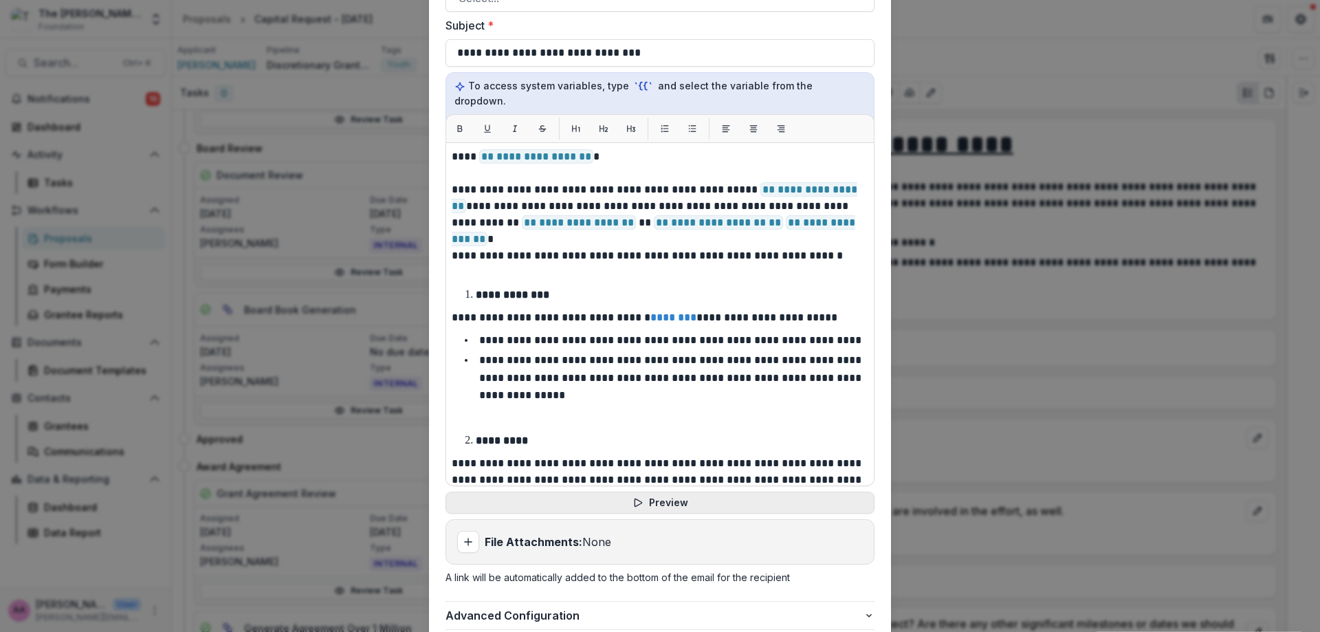
scroll to position [1097, 0]
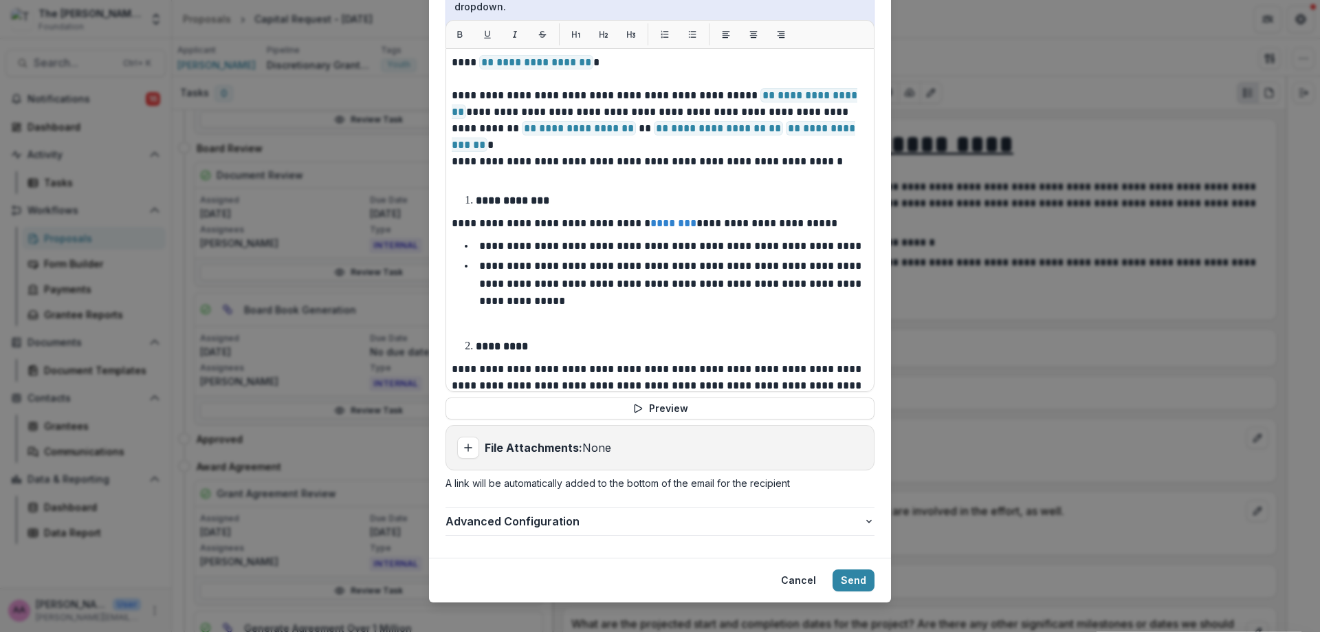
click at [392, 282] on div "**********" at bounding box center [660, 316] width 1320 height 632
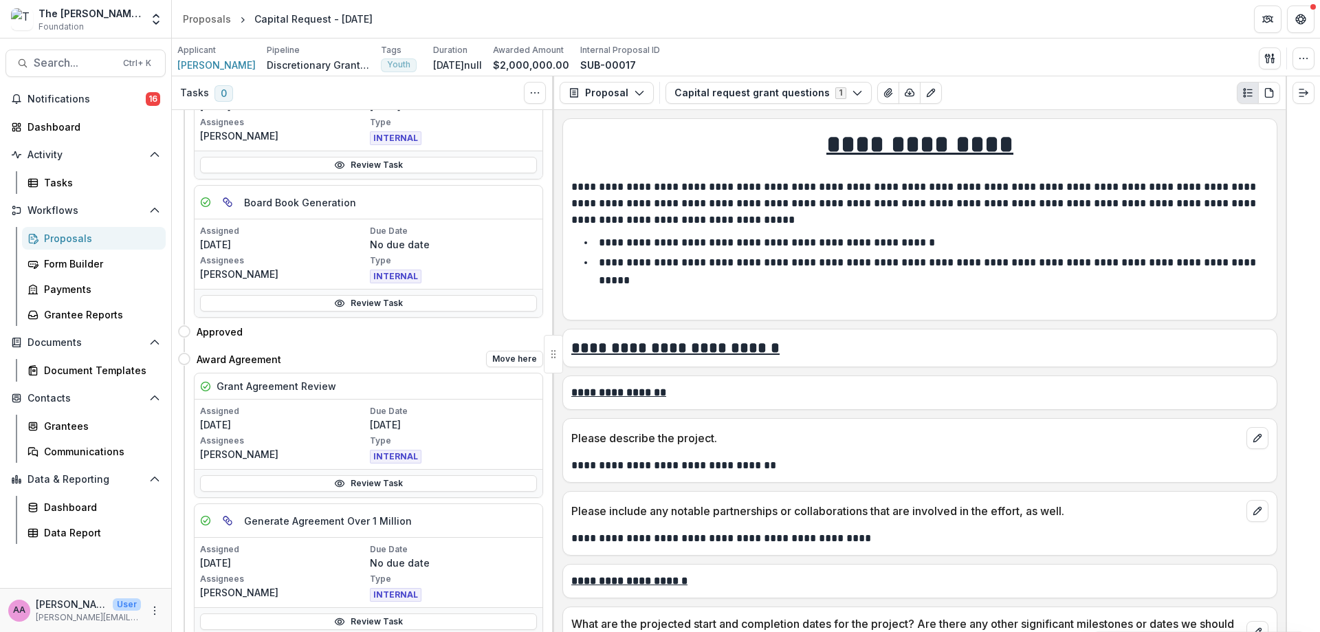
scroll to position [419, 0]
click at [526, 361] on button "Move here" at bounding box center [514, 357] width 57 height 16
select select "**********"
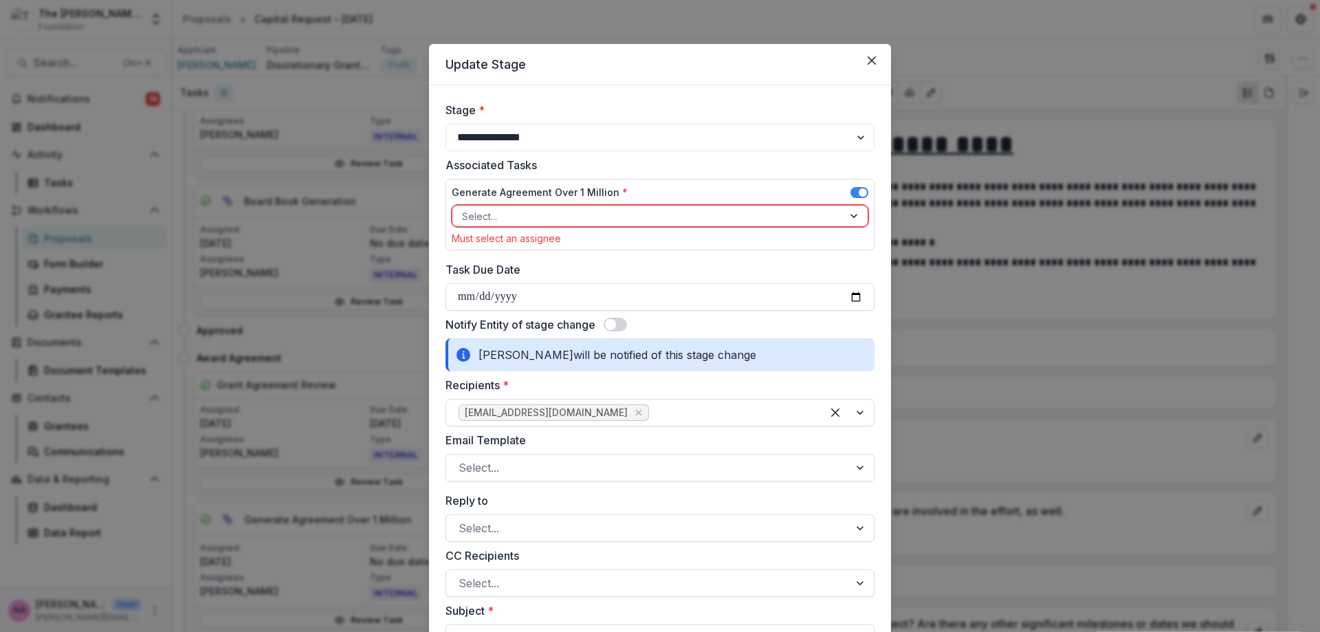
click at [580, 214] on div at bounding box center [647, 216] width 371 height 17
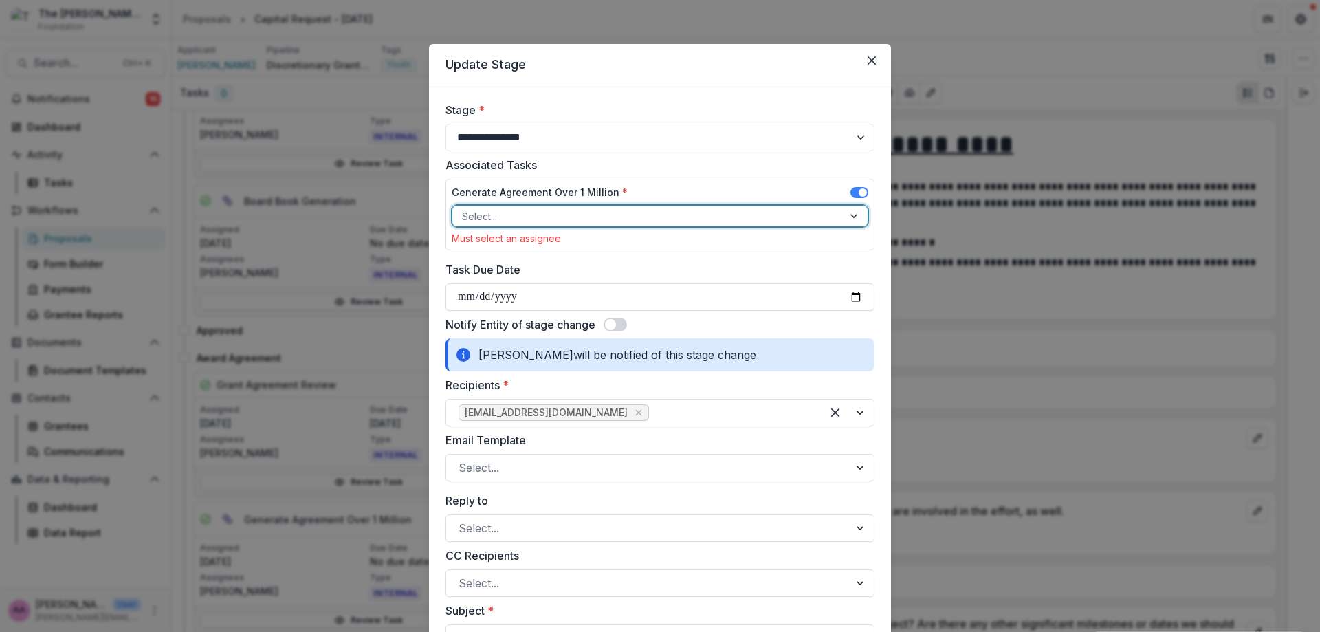
click at [580, 214] on div at bounding box center [647, 216] width 371 height 17
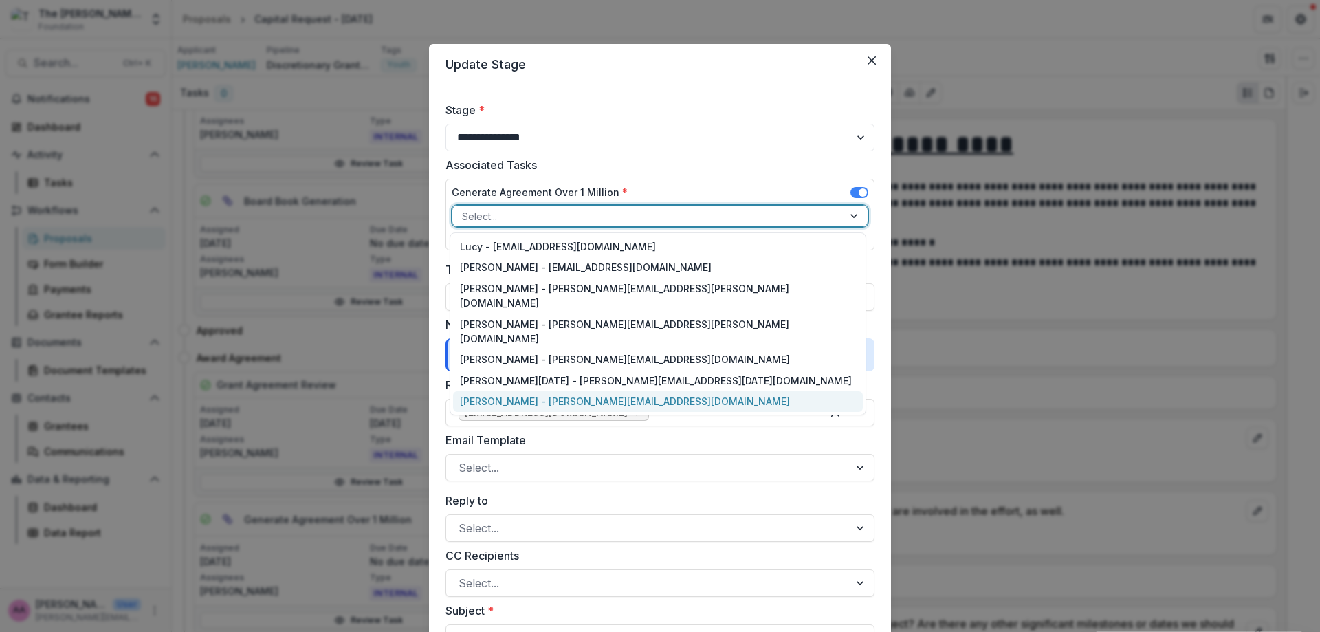
click at [518, 391] on div "[PERSON_NAME] - [PERSON_NAME][EMAIL_ADDRESS][DOMAIN_NAME]" at bounding box center [658, 401] width 410 height 21
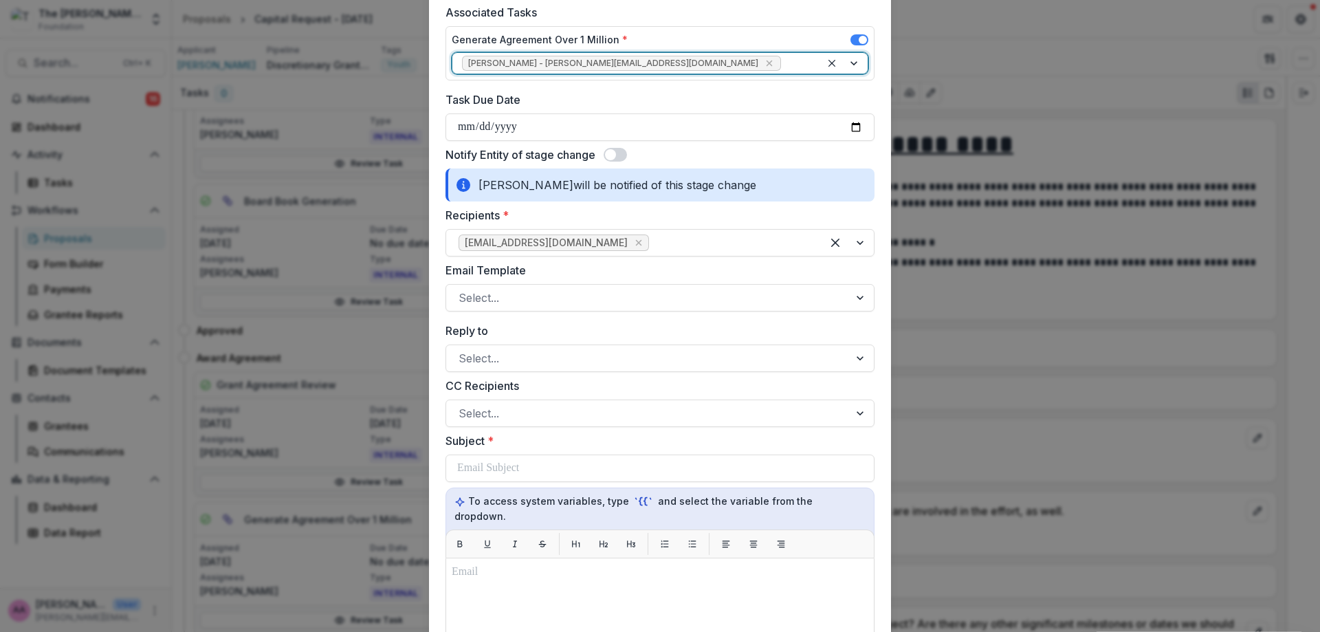
scroll to position [162, 0]
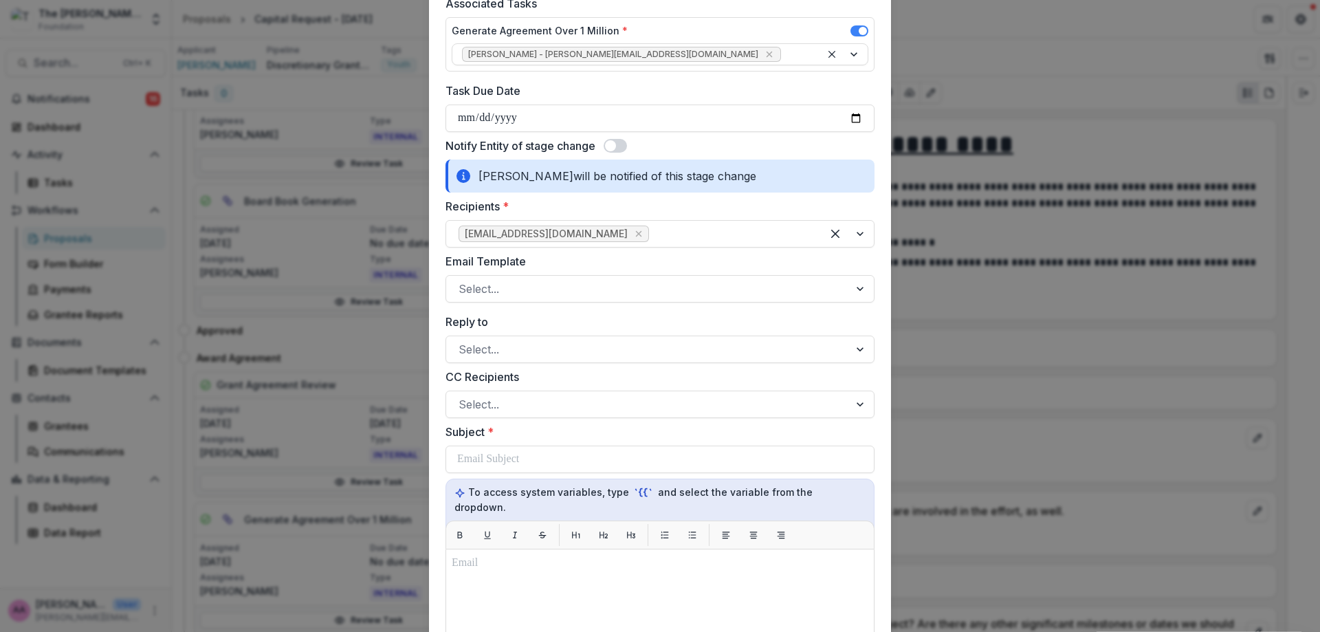
click at [610, 151] on span at bounding box center [610, 145] width 11 height 11
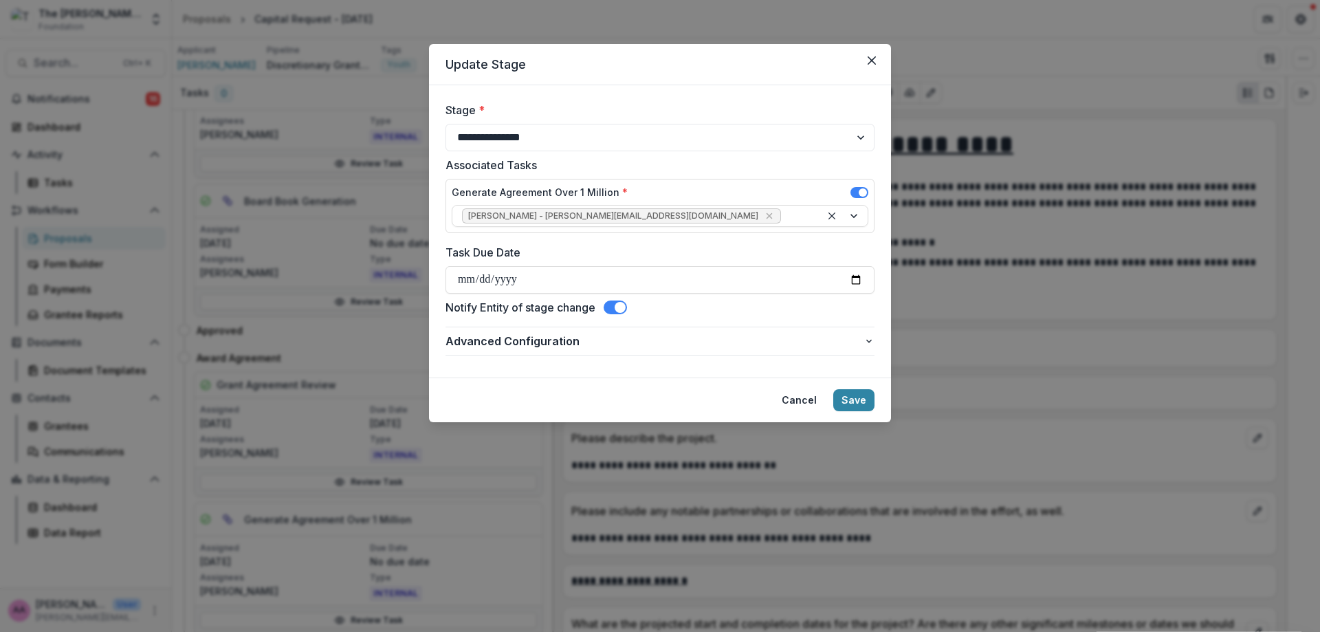
click at [618, 310] on span at bounding box center [619, 307] width 11 height 11
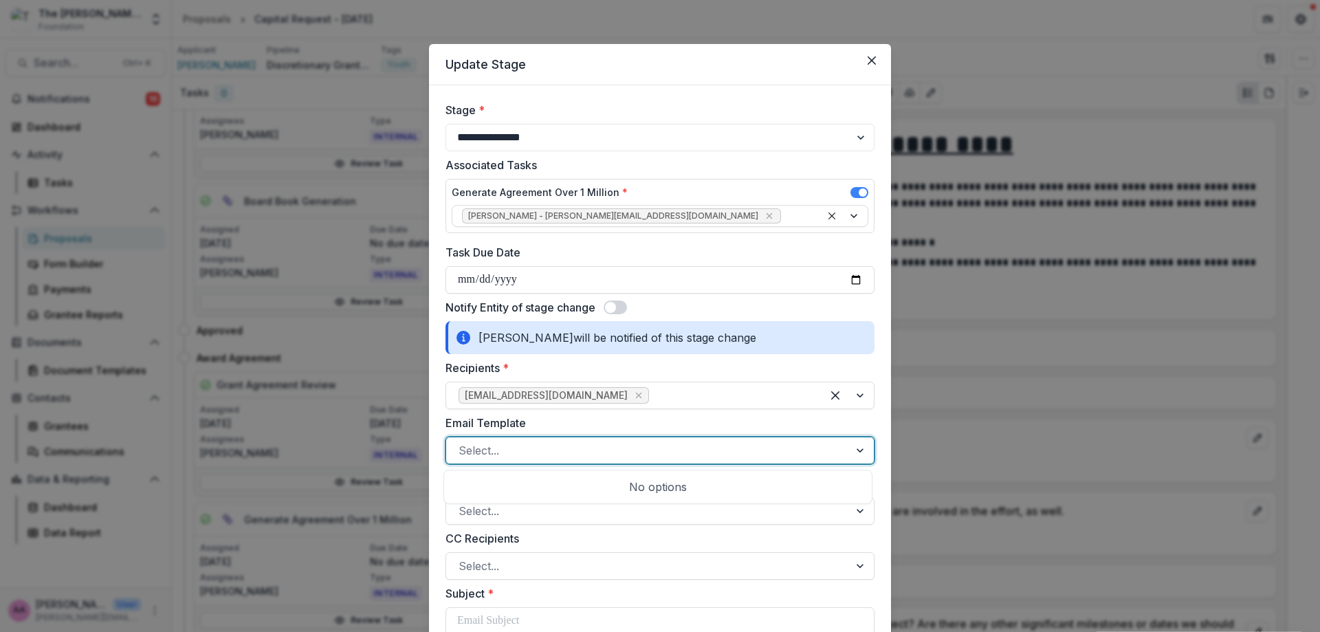
click at [597, 440] on div "Select..." at bounding box center [647, 450] width 403 height 22
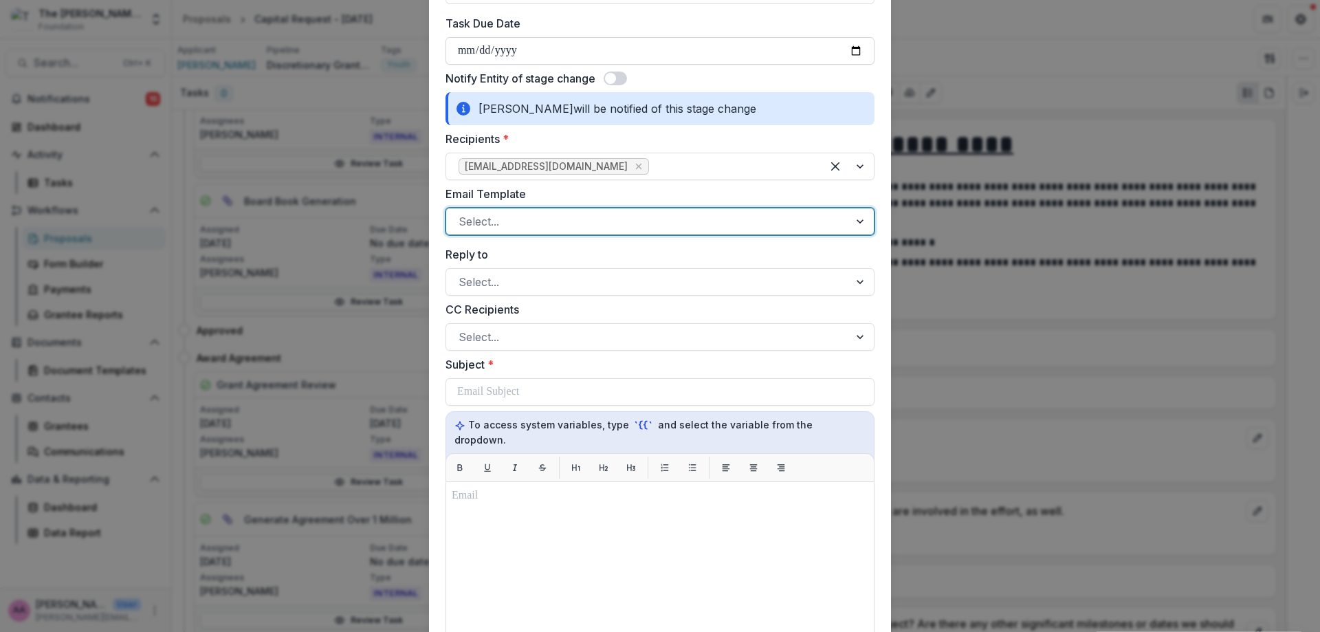
scroll to position [660, 0]
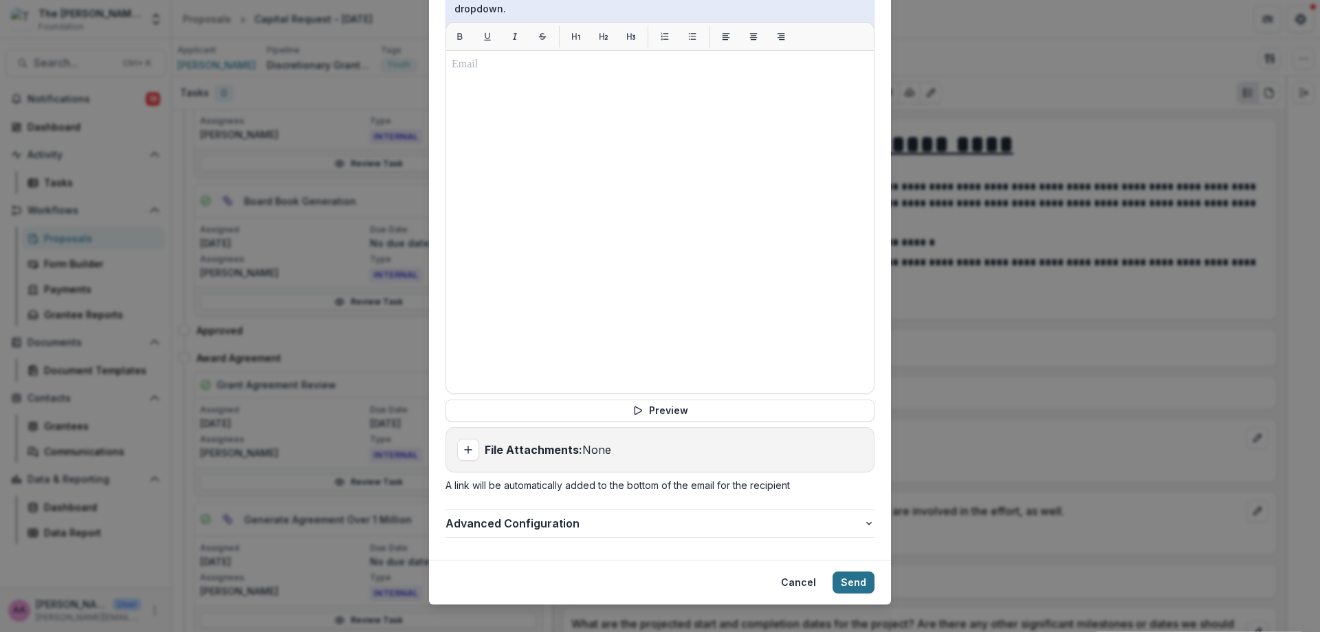
click at [844, 571] on button "Send" at bounding box center [853, 582] width 42 height 22
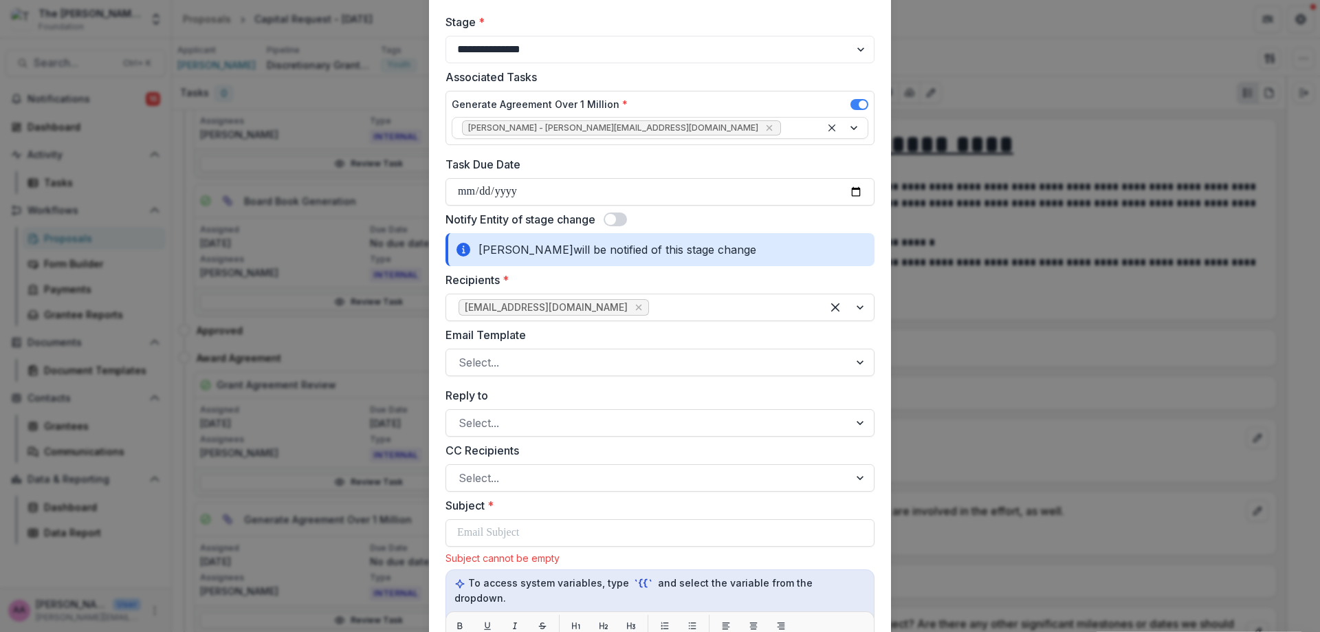
scroll to position [84, 0]
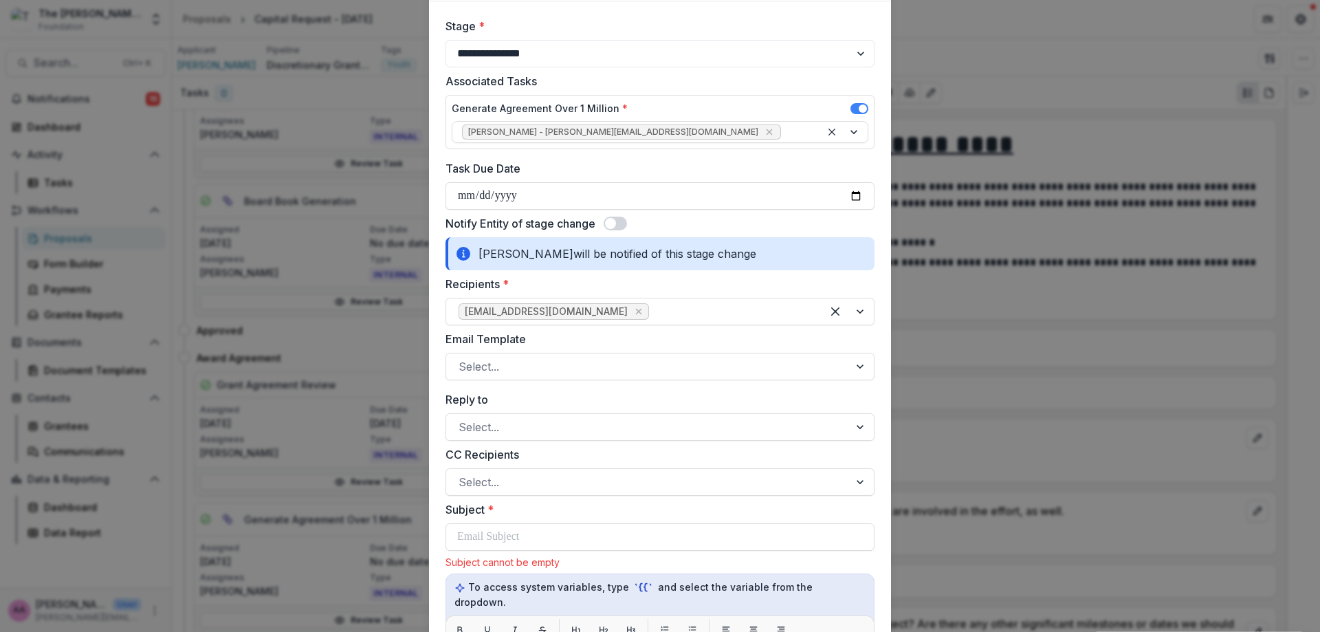
click at [621, 233] on div "**********" at bounding box center [659, 584] width 429 height 1133
click at [621, 214] on div "**********" at bounding box center [659, 584] width 429 height 1133
click at [616, 219] on span at bounding box center [614, 223] width 23 height 14
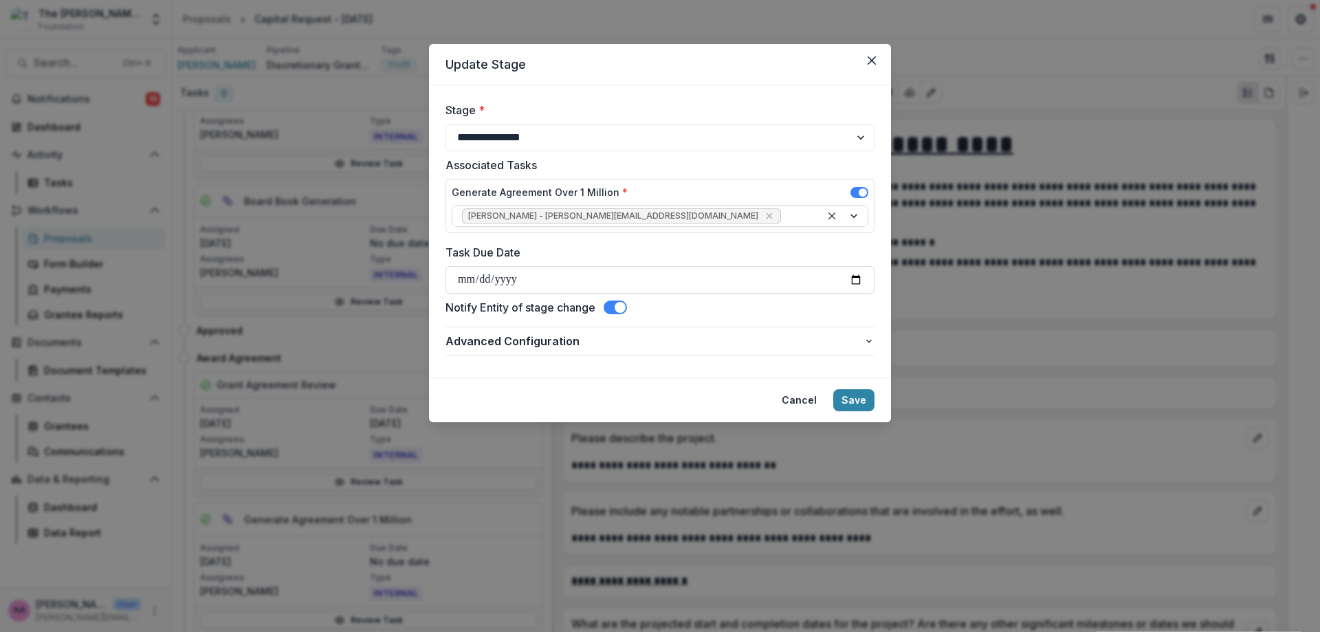
scroll to position [0, 0]
click at [852, 408] on button "Save" at bounding box center [853, 400] width 41 height 22
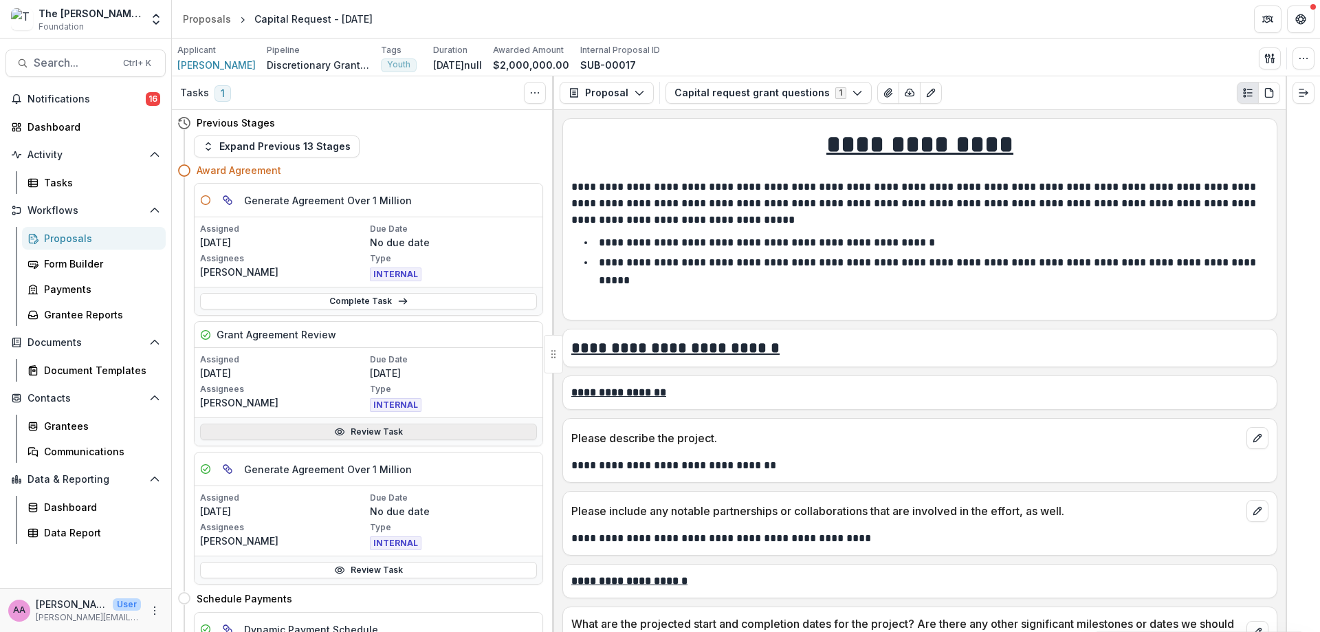
click at [377, 436] on link "Review Task" at bounding box center [368, 431] width 337 height 16
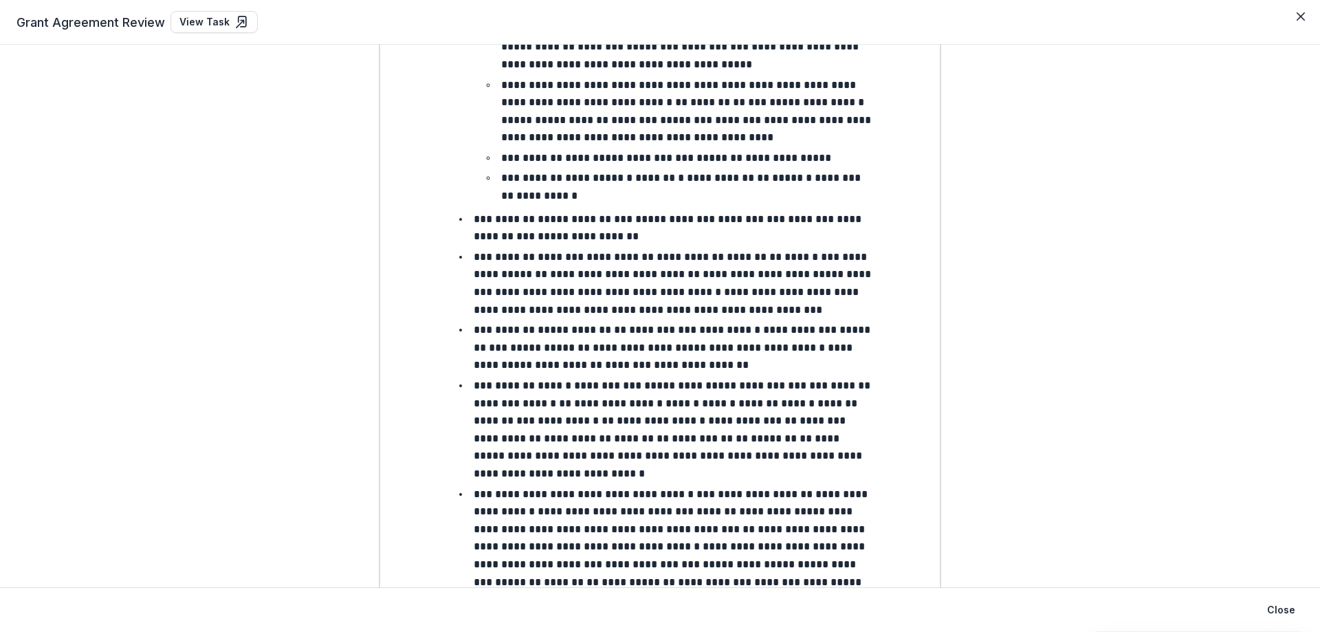
scroll to position [1239, 0]
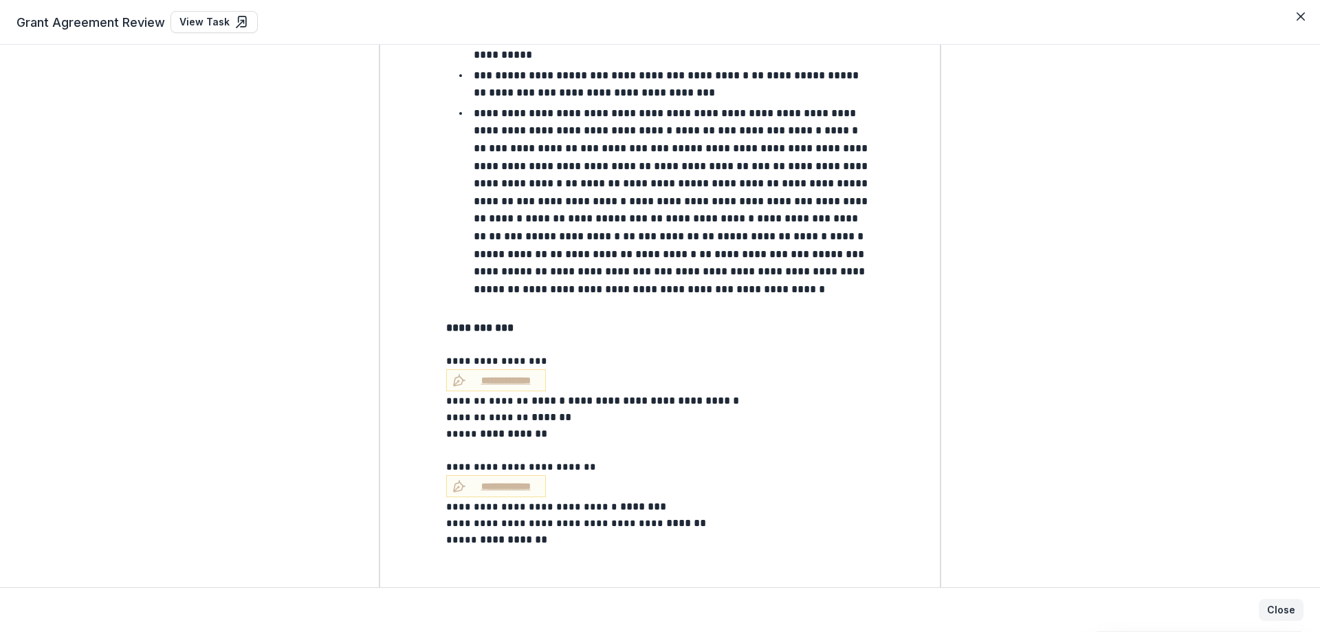
click at [1267, 618] on button "Close" at bounding box center [1280, 610] width 45 height 22
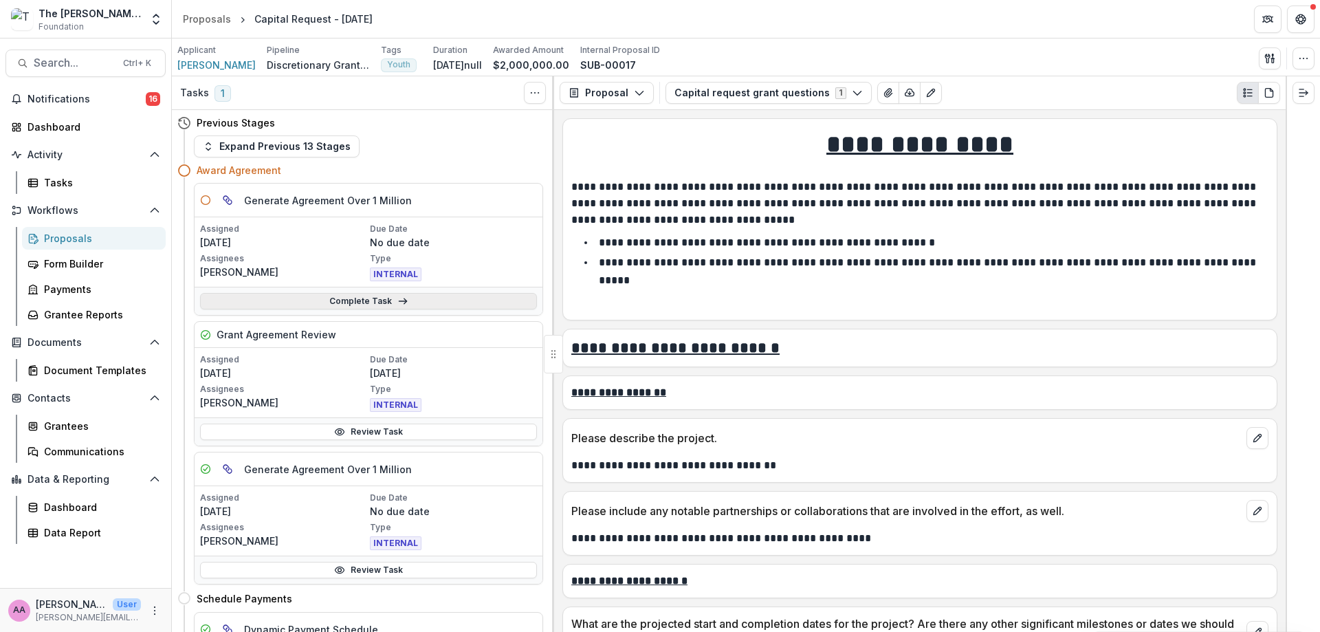
click at [376, 300] on link "Complete Task" at bounding box center [368, 301] width 337 height 16
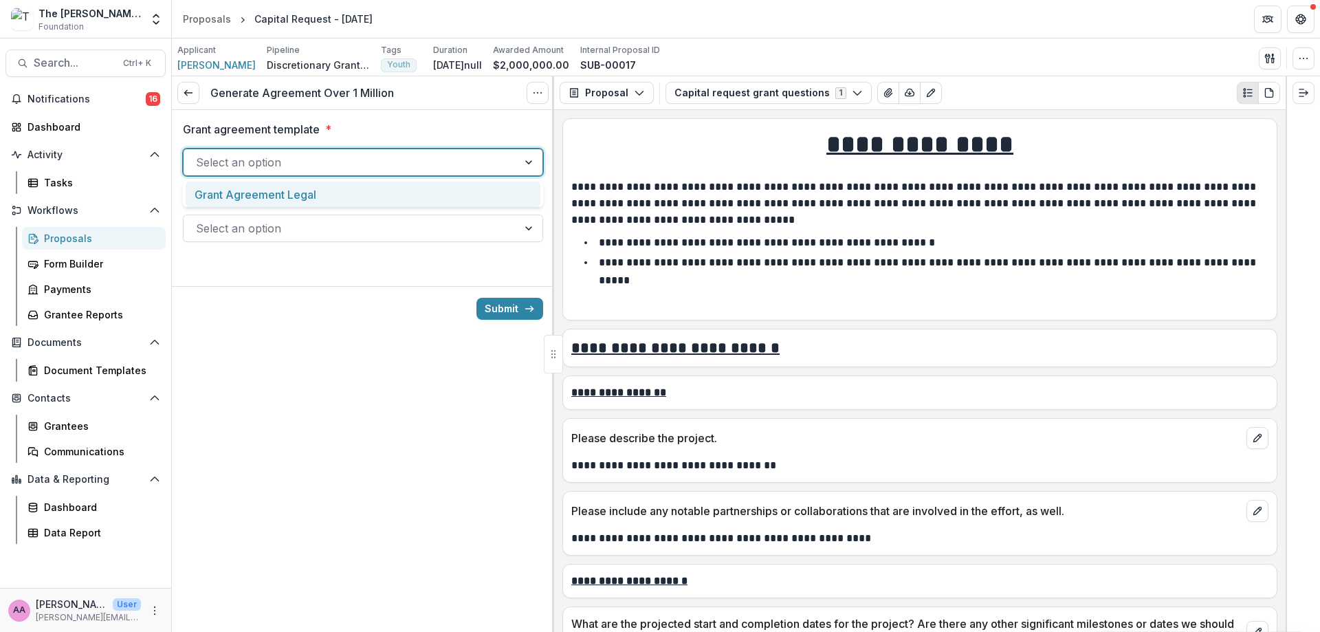
click at [324, 162] on div at bounding box center [350, 162] width 309 height 19
click at [320, 196] on div "Grant Agreement Legal" at bounding box center [363, 193] width 355 height 25
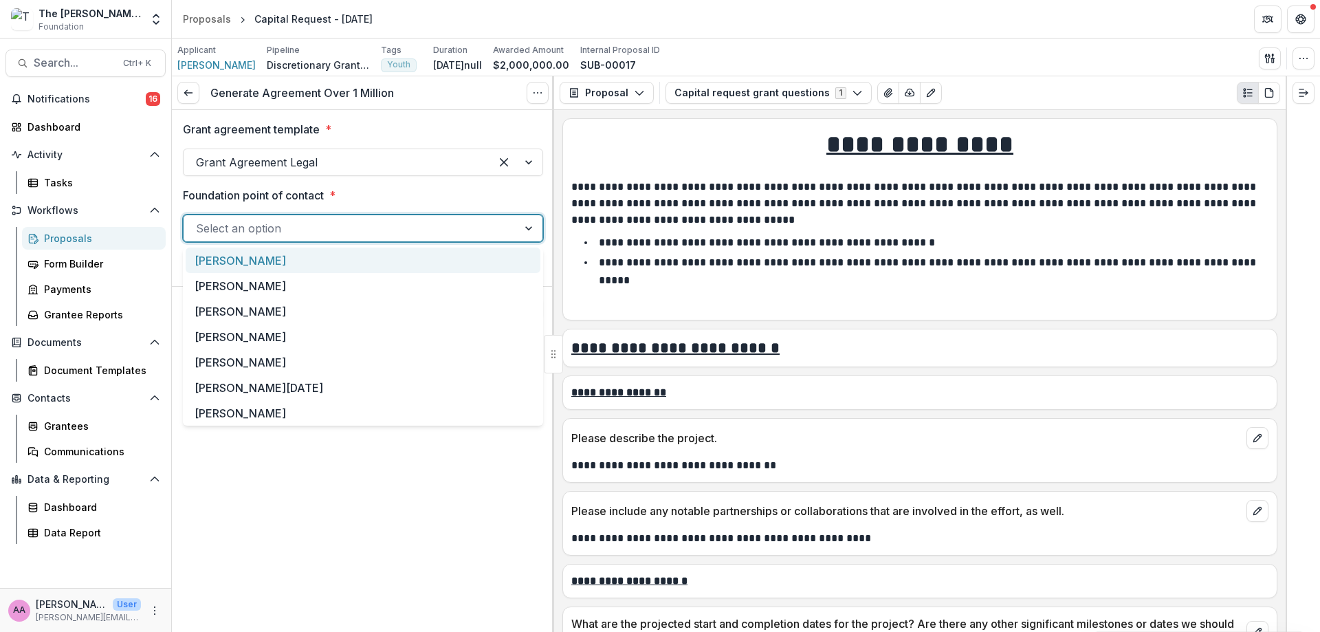
click at [307, 232] on div at bounding box center [350, 228] width 309 height 19
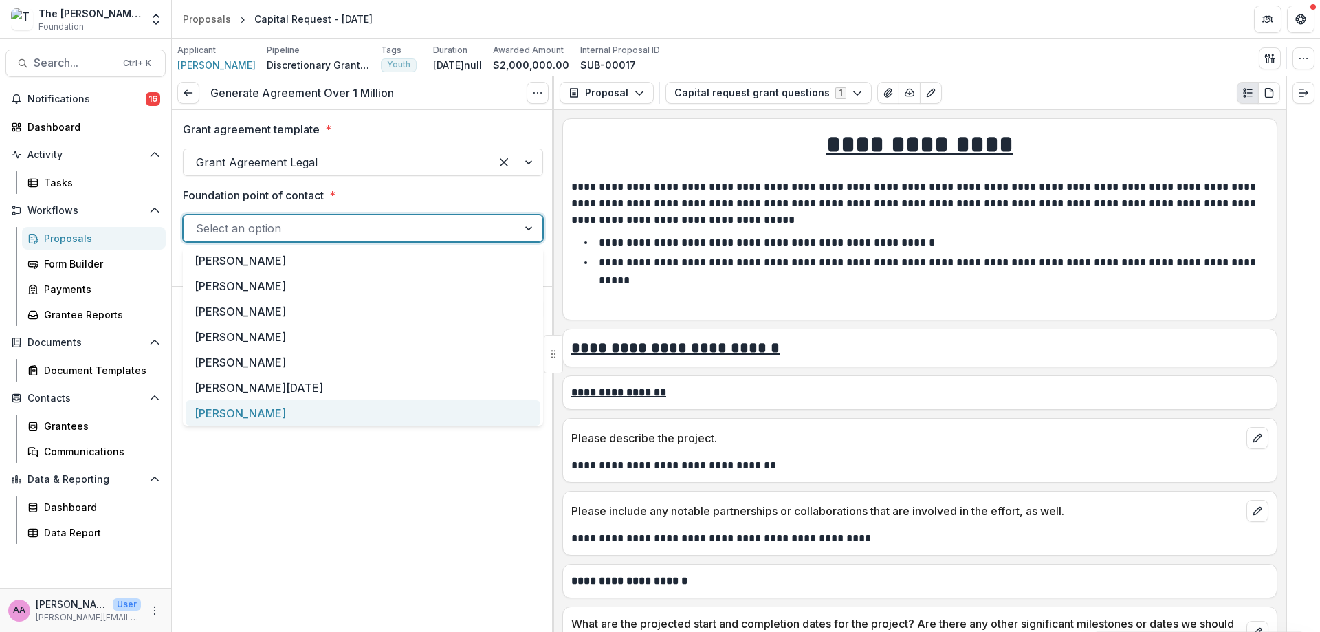
click at [338, 414] on div "[PERSON_NAME]" at bounding box center [363, 412] width 355 height 25
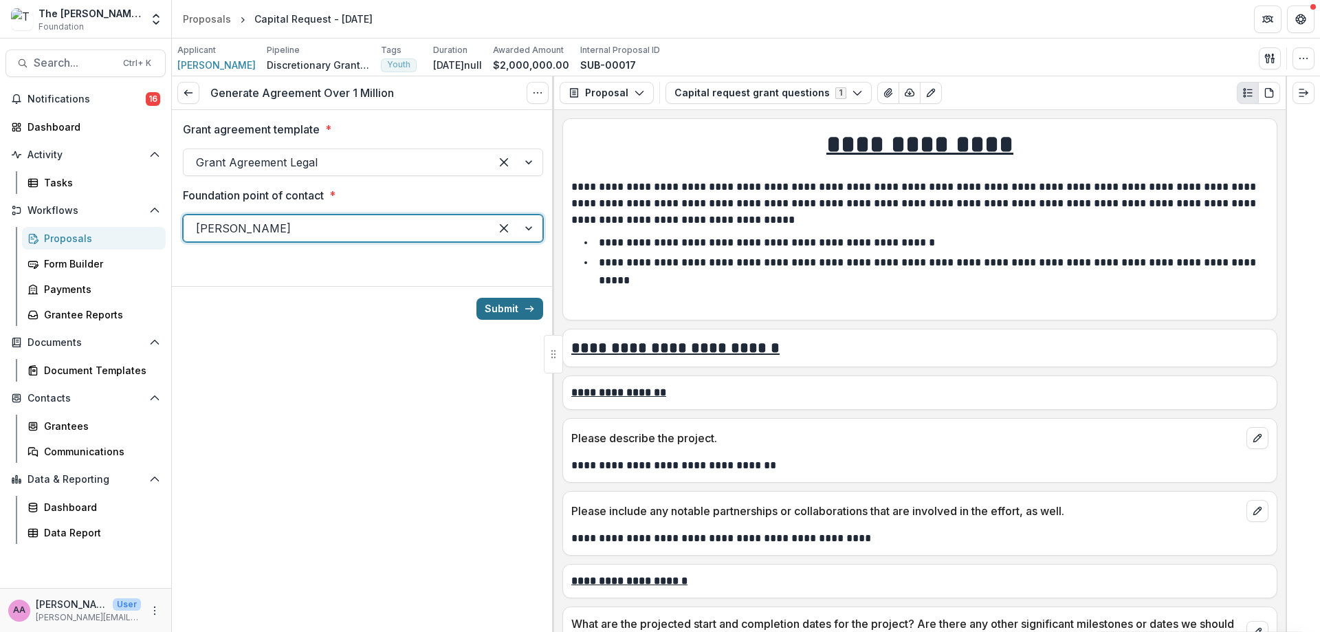
click at [514, 312] on button "Submit" at bounding box center [509, 309] width 67 height 22
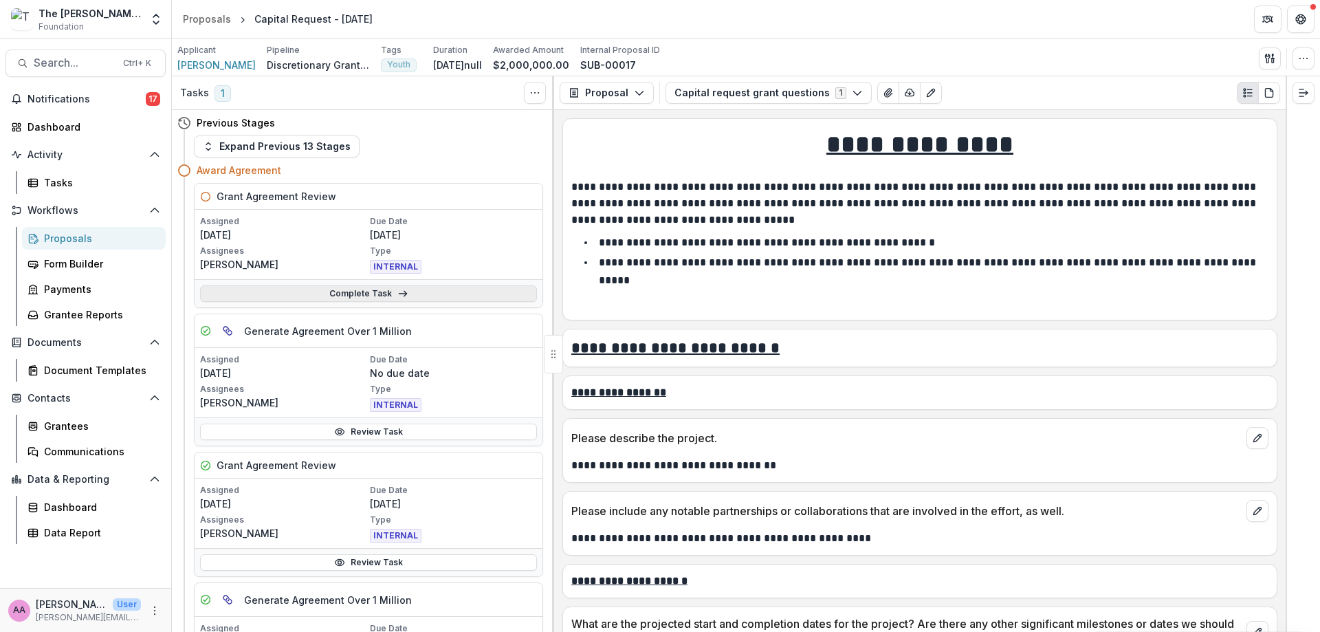
click at [385, 300] on link "Complete Task" at bounding box center [368, 293] width 337 height 16
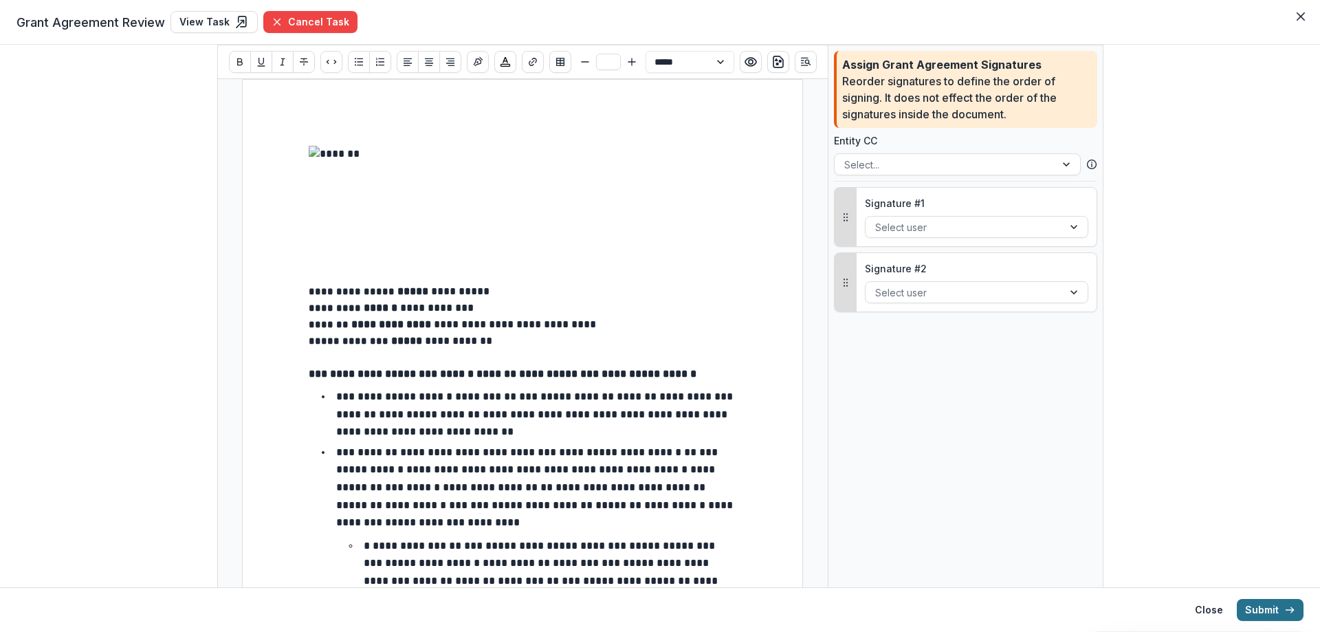
click at [1286, 603] on button "Submit" at bounding box center [1269, 610] width 67 height 22
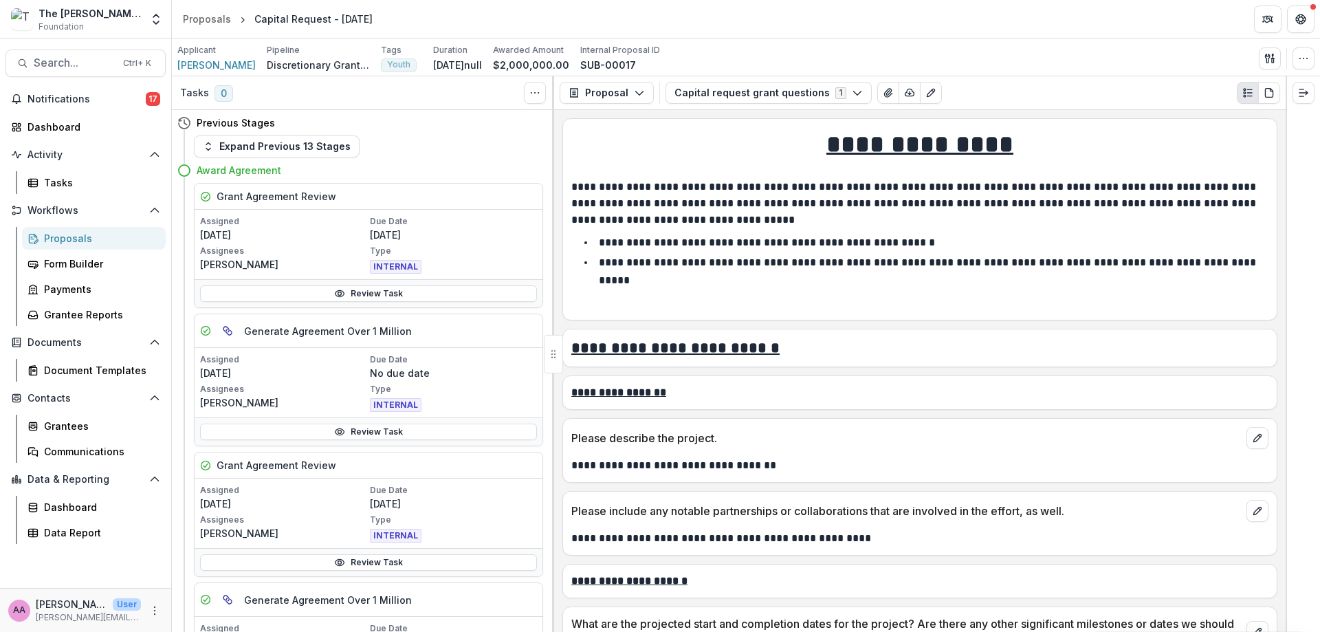
click at [310, 285] on div "Review Task" at bounding box center [369, 293] width 348 height 28
click at [310, 291] on link "Review Task" at bounding box center [368, 293] width 337 height 16
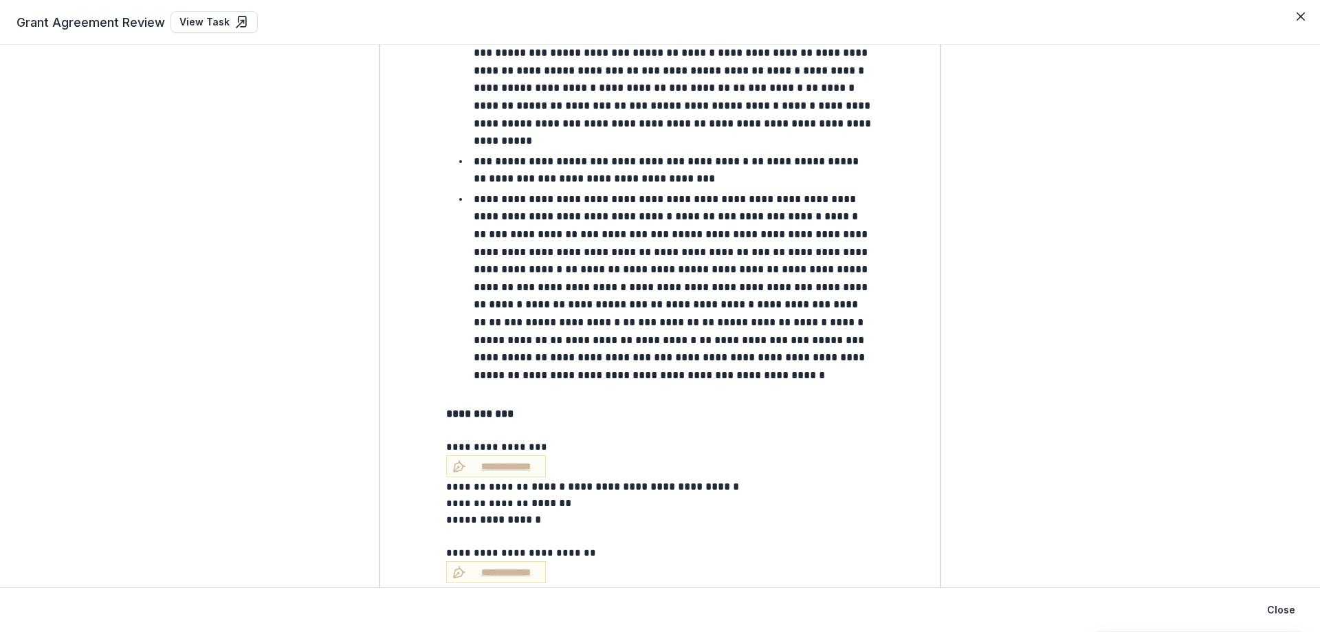
scroll to position [1166, 0]
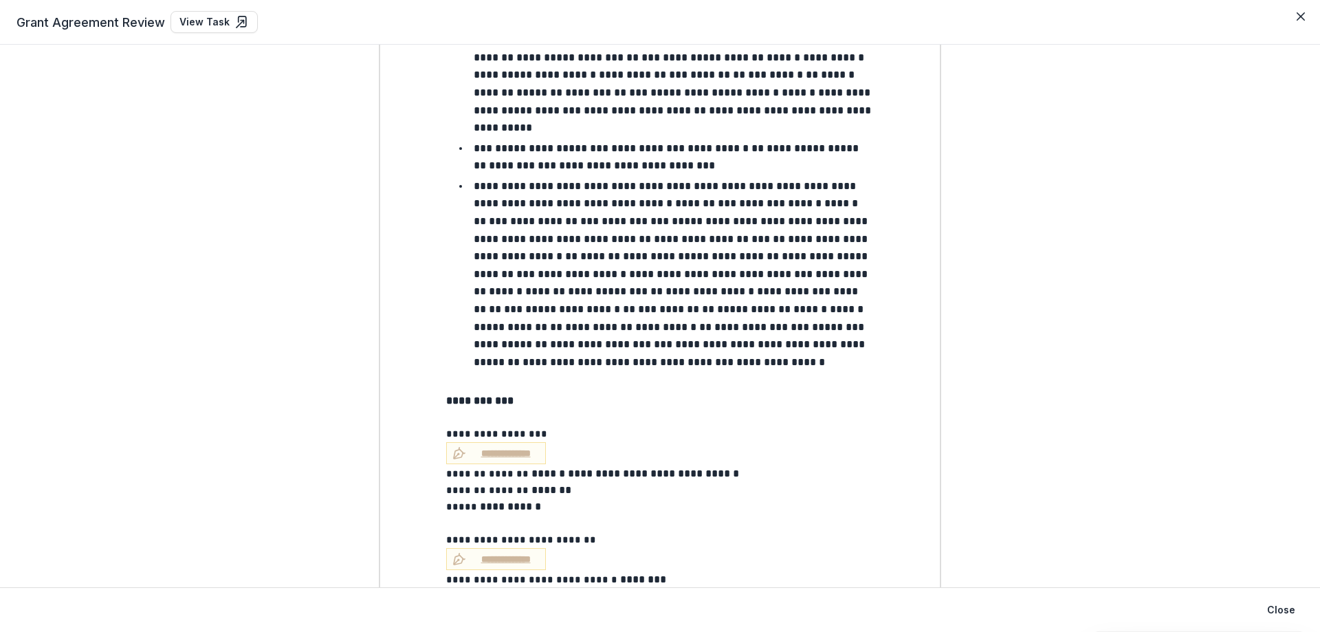
drag, startPoint x: 1281, startPoint y: 18, endPoint x: 1289, endPoint y: 17, distance: 7.6
click at [1285, 18] on div "Grant Agreement Review View Task" at bounding box center [659, 22] width 1287 height 22
click at [1289, 17] on div "Grant Agreement Review View Task" at bounding box center [659, 22] width 1287 height 22
click at [1291, 17] on button "Close" at bounding box center [1300, 16] width 22 height 22
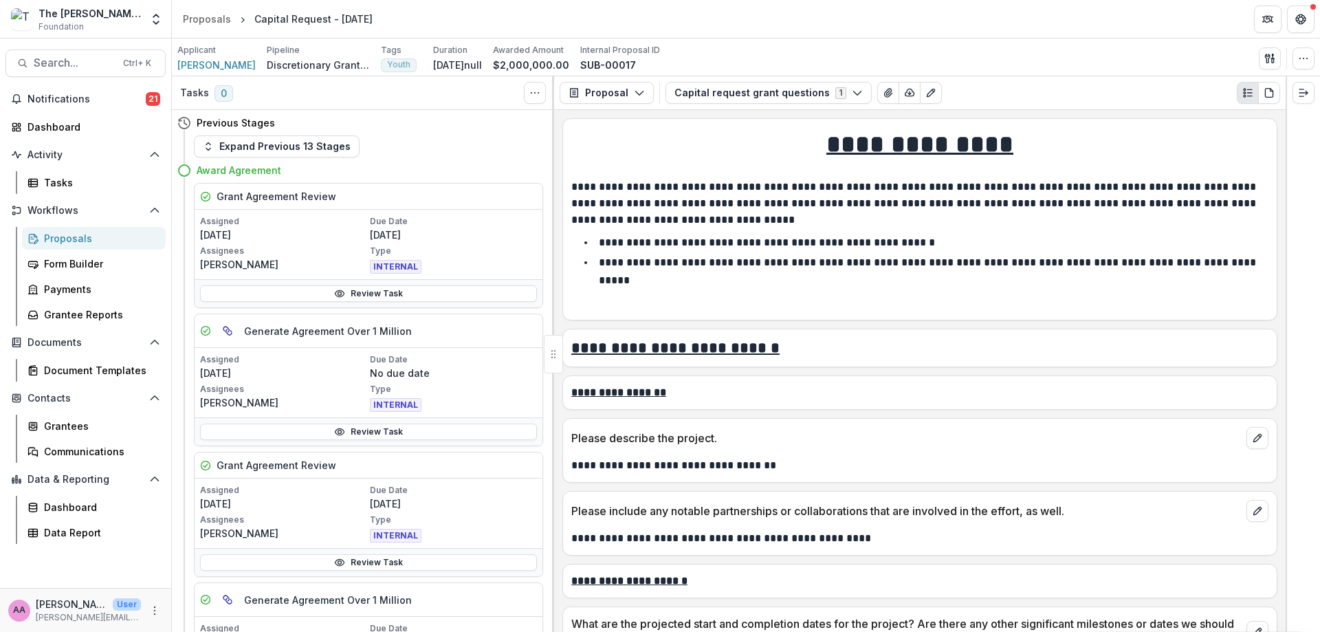
click at [76, 240] on div "Proposals" at bounding box center [99, 238] width 111 height 14
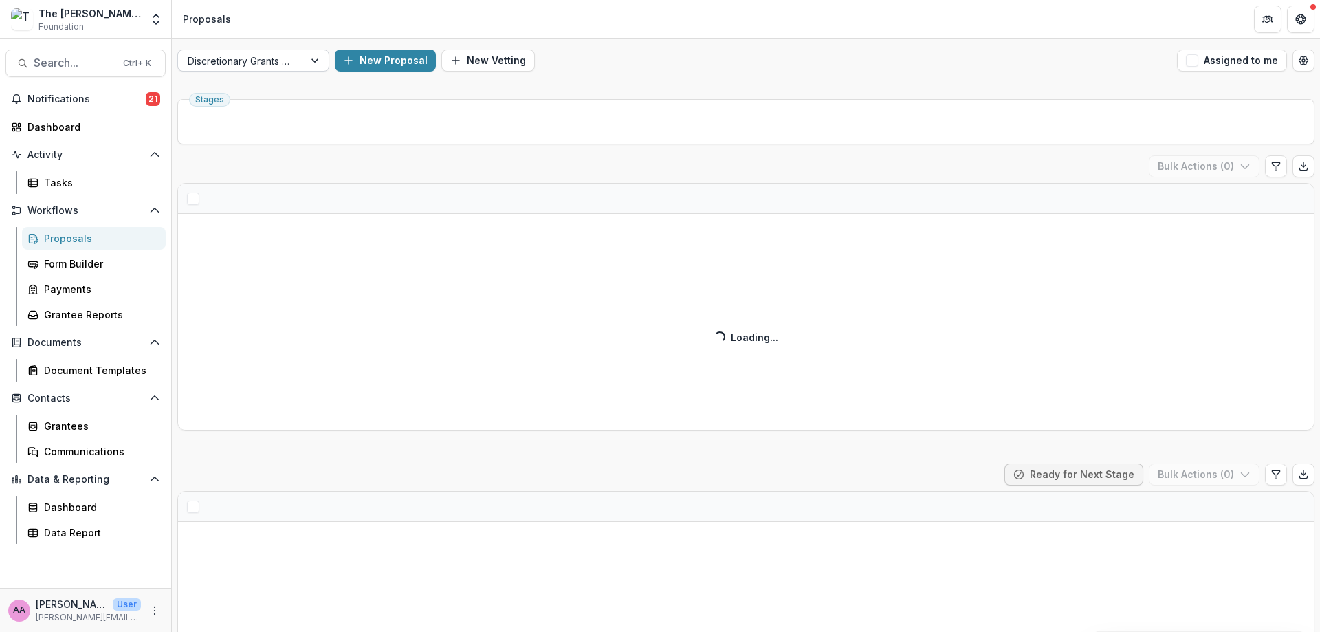
click at [281, 66] on div at bounding box center [241, 60] width 107 height 17
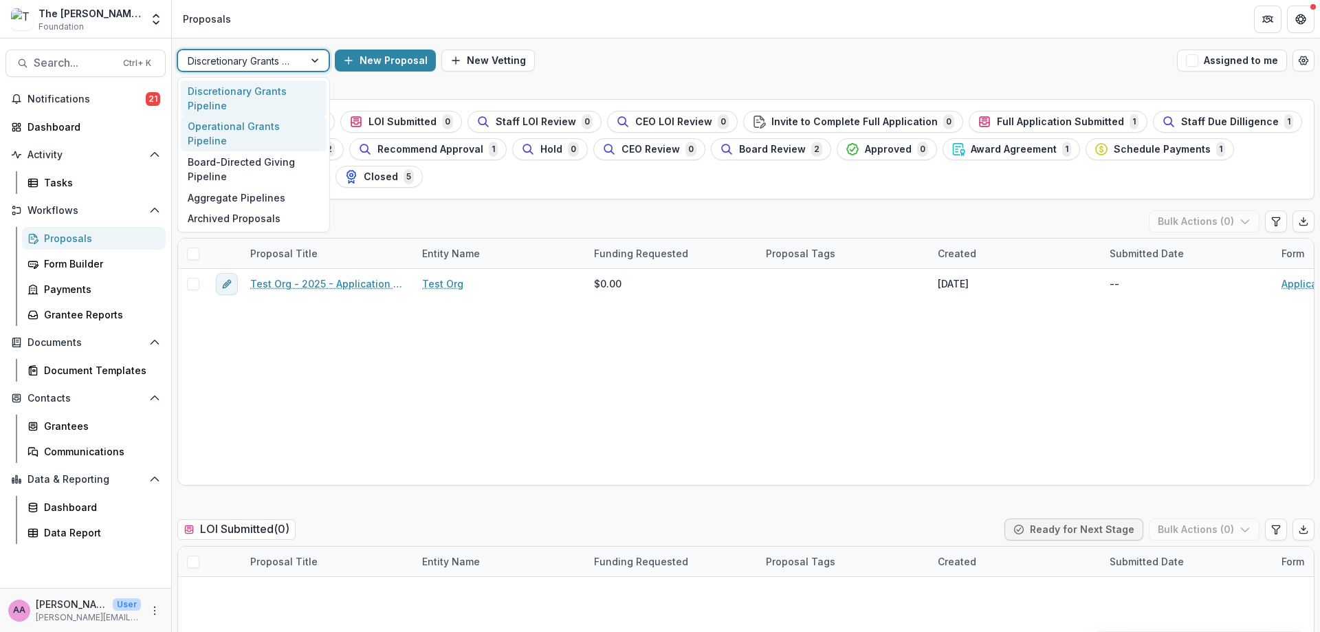
click at [282, 133] on div "Operational Grants Pipeline" at bounding box center [254, 134] width 146 height 36
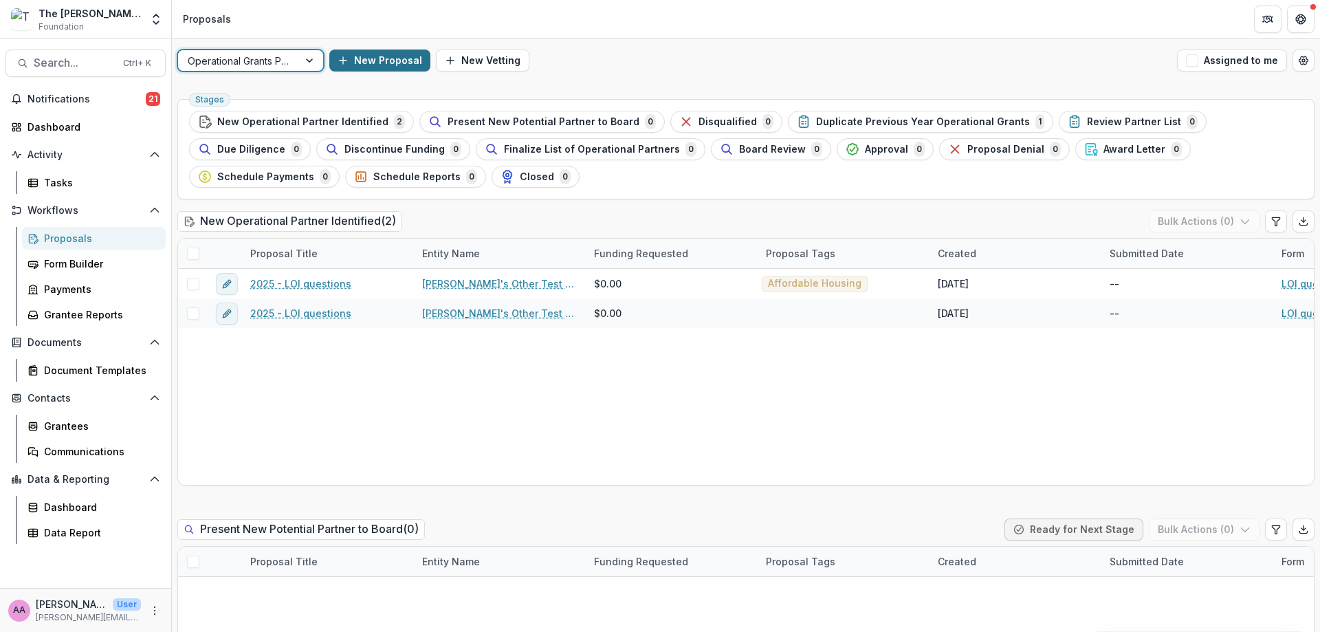
click at [363, 61] on button "New Proposal" at bounding box center [379, 60] width 101 height 22
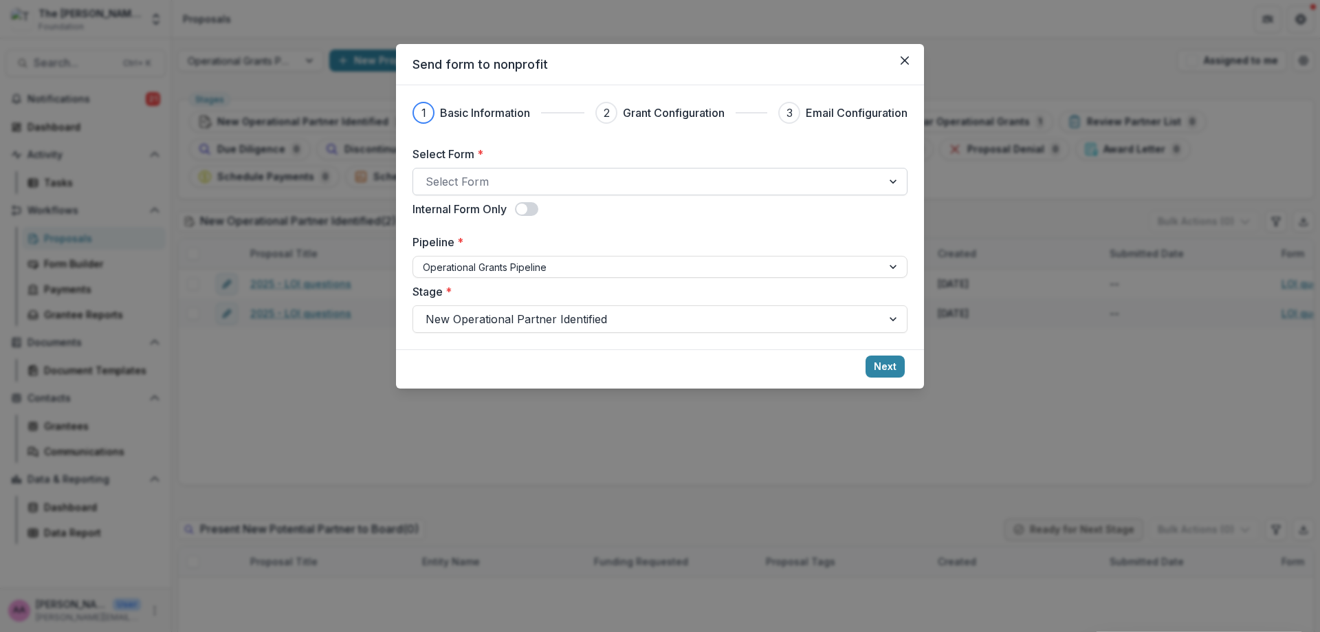
click at [555, 188] on div at bounding box center [647, 181] width 444 height 19
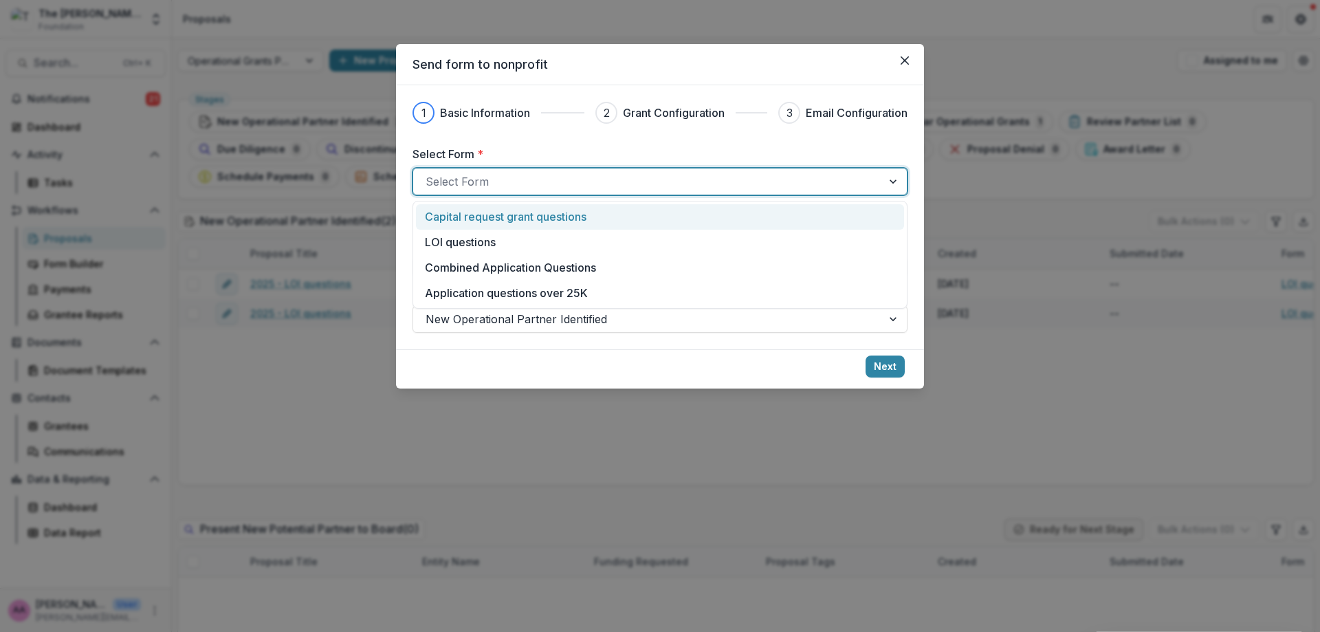
click at [555, 188] on div at bounding box center [647, 181] width 444 height 19
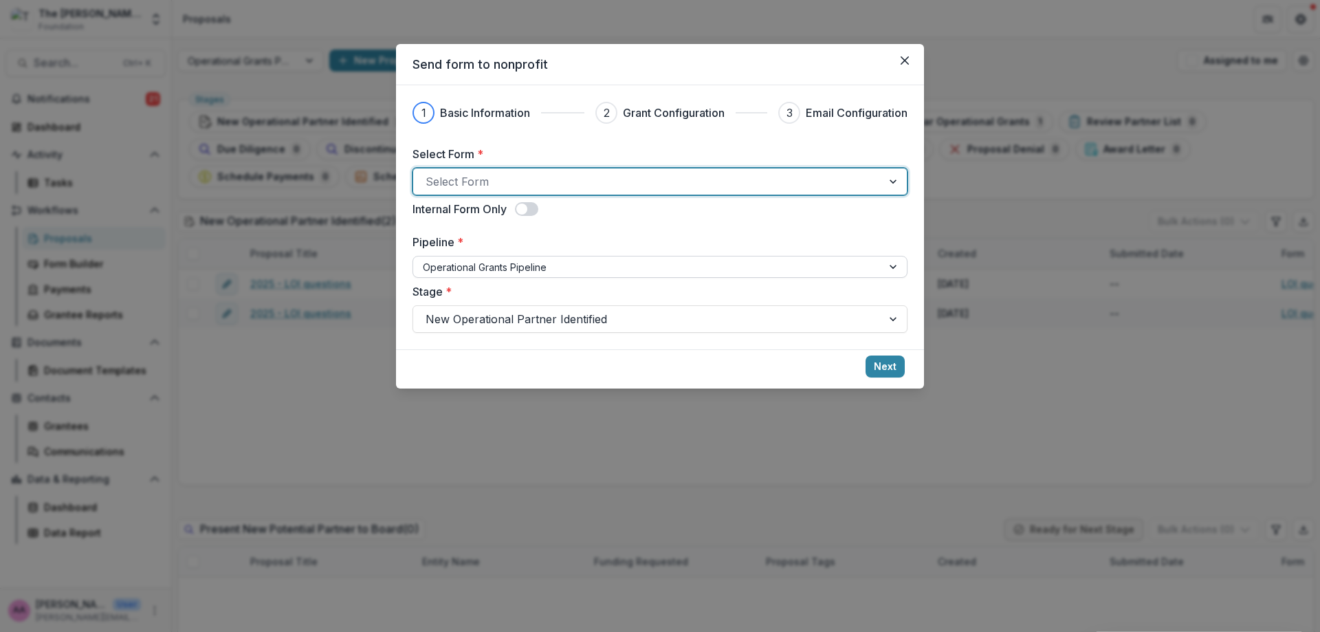
click at [578, 270] on div at bounding box center [647, 266] width 449 height 17
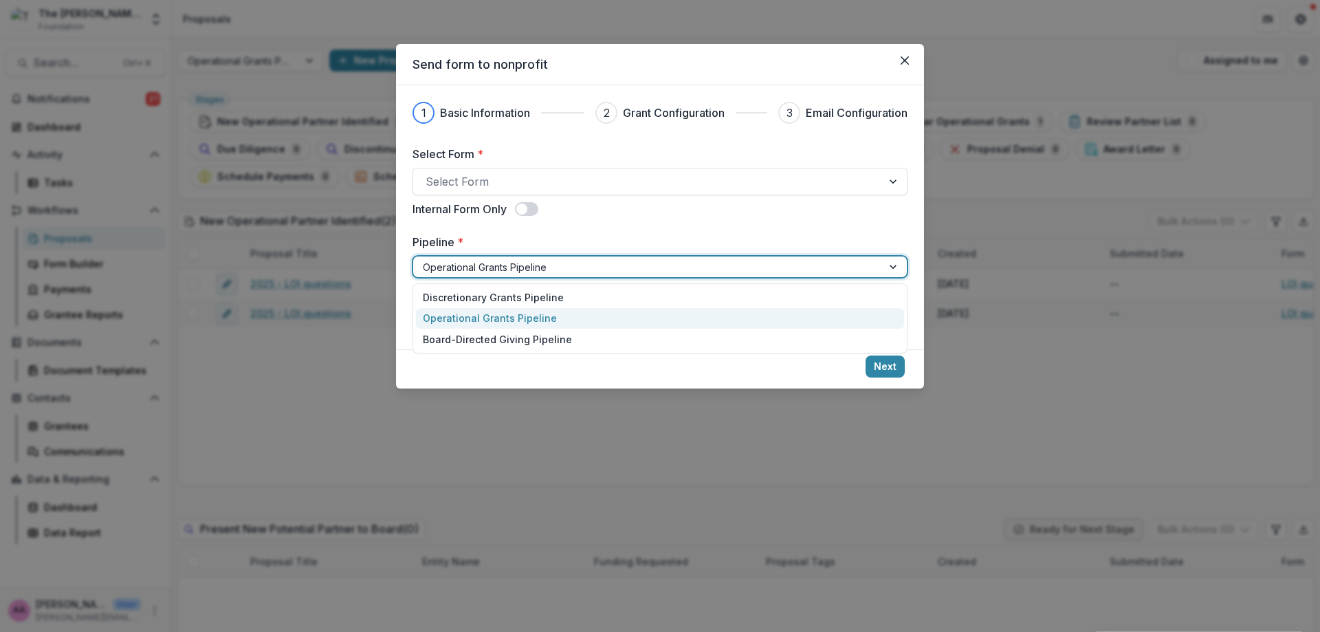
click at [578, 270] on div at bounding box center [647, 266] width 449 height 17
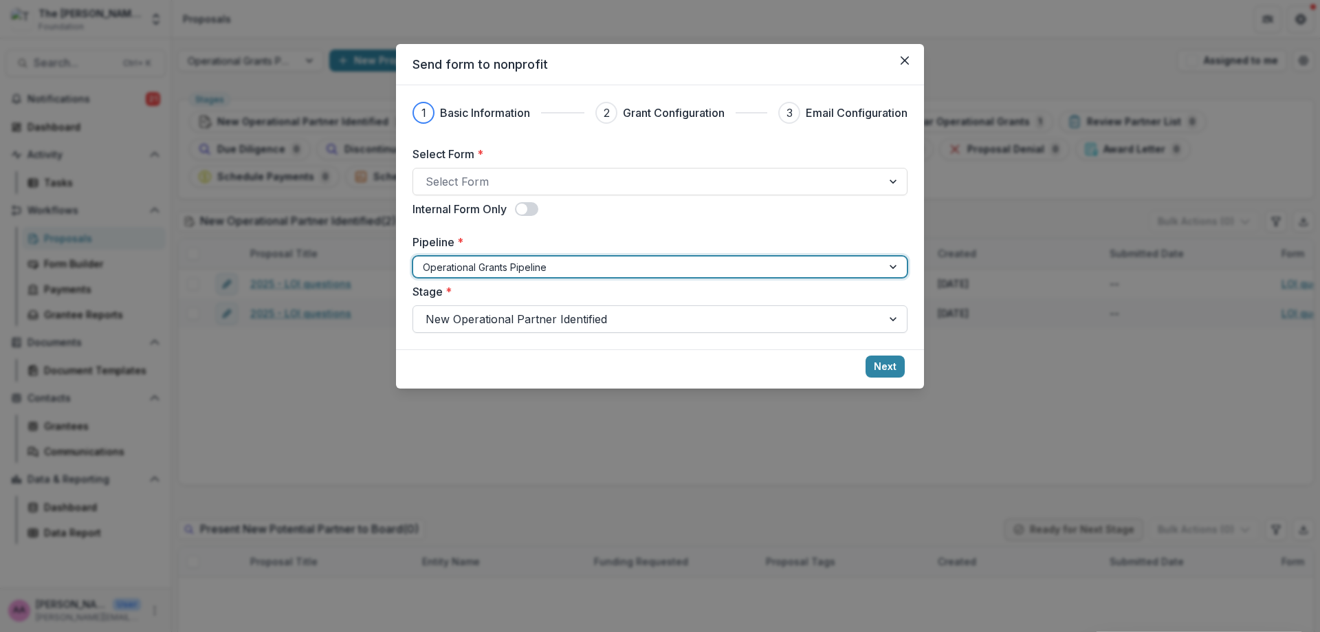
click at [584, 325] on div at bounding box center [647, 318] width 444 height 19
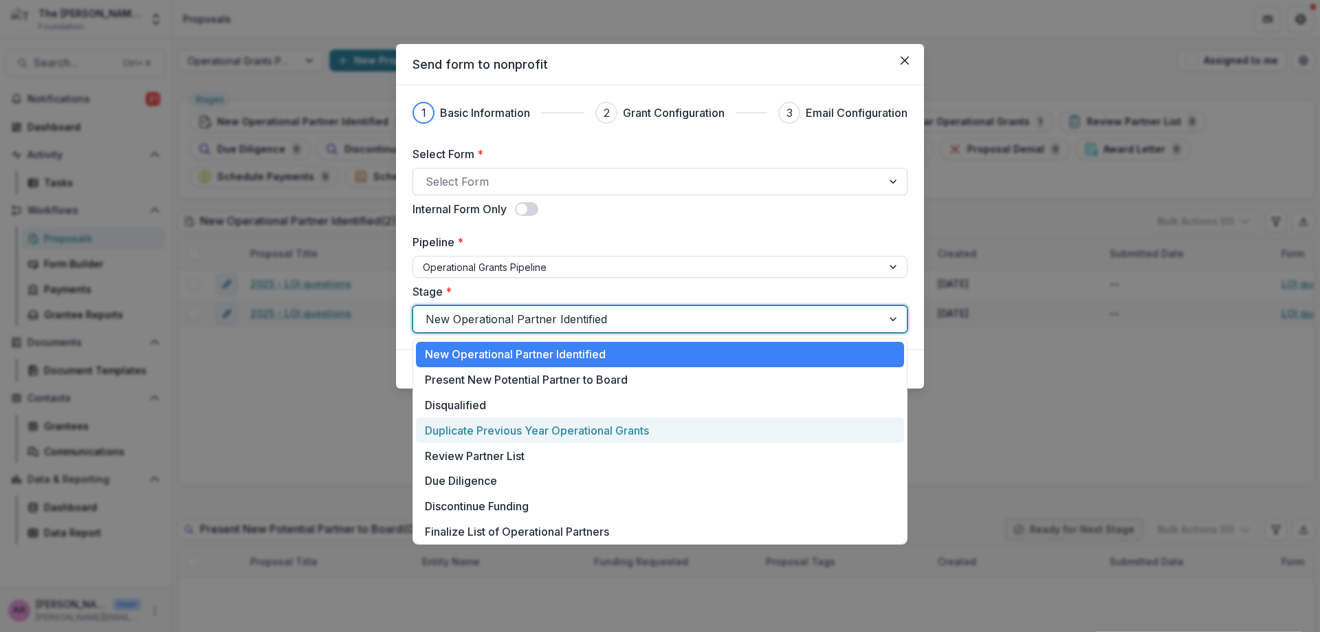
click at [600, 432] on div "Duplicate Previous Year Operational Grants" at bounding box center [660, 429] width 488 height 25
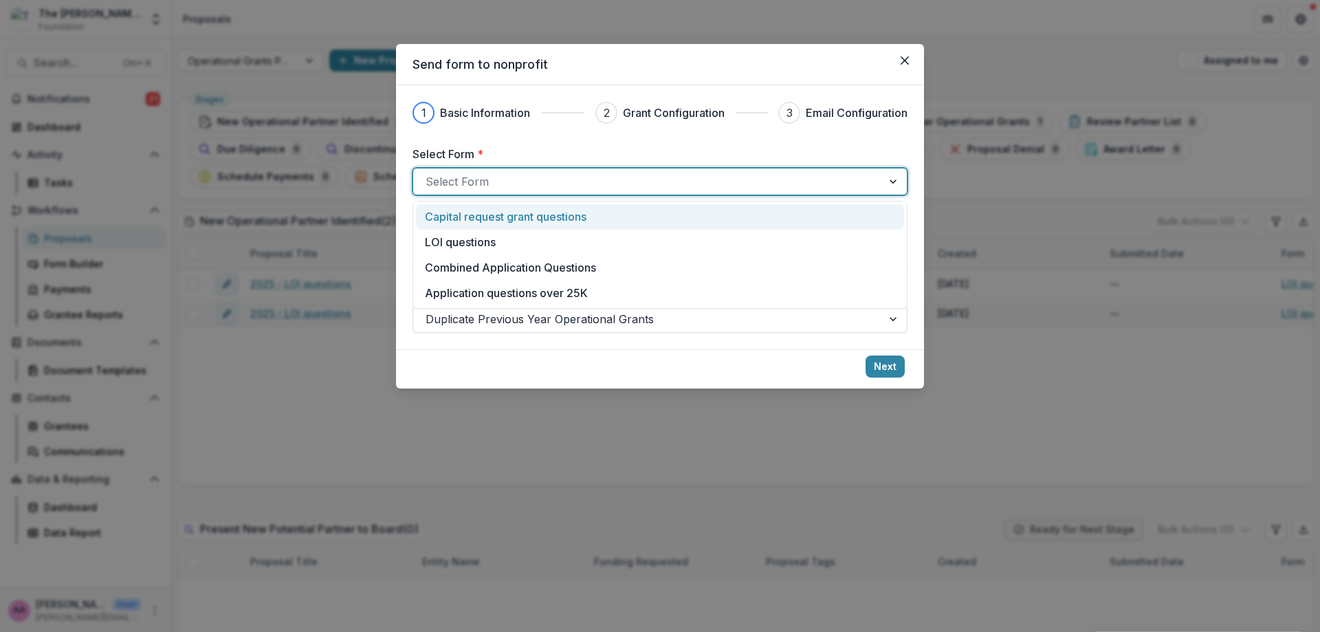
click at [613, 171] on div "Select Form" at bounding box center [647, 181] width 469 height 22
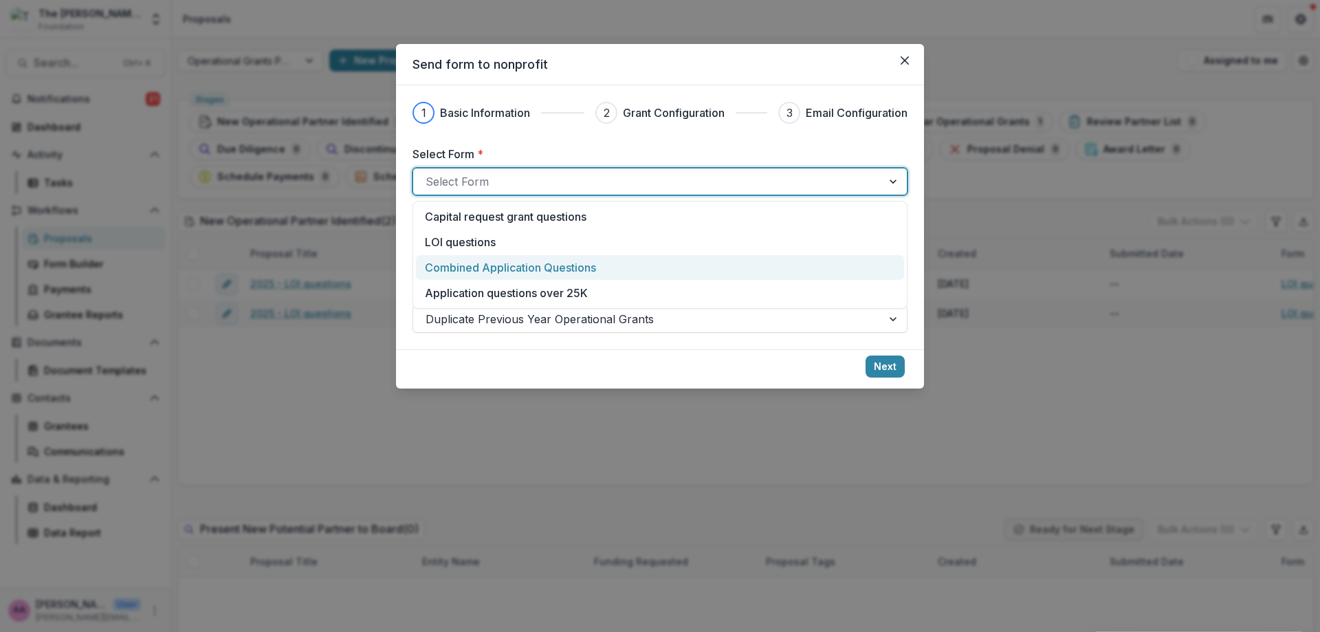
click at [625, 272] on div "Combined Application Questions" at bounding box center [660, 267] width 470 height 16
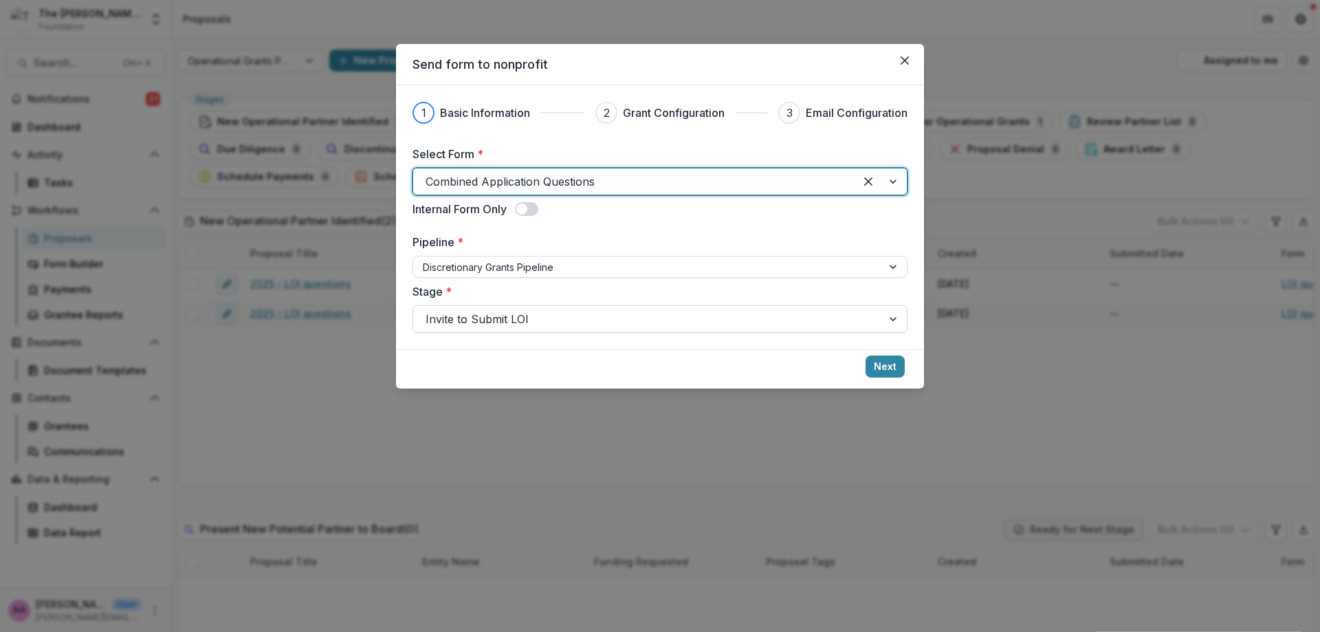
click at [704, 315] on div at bounding box center [647, 318] width 444 height 19
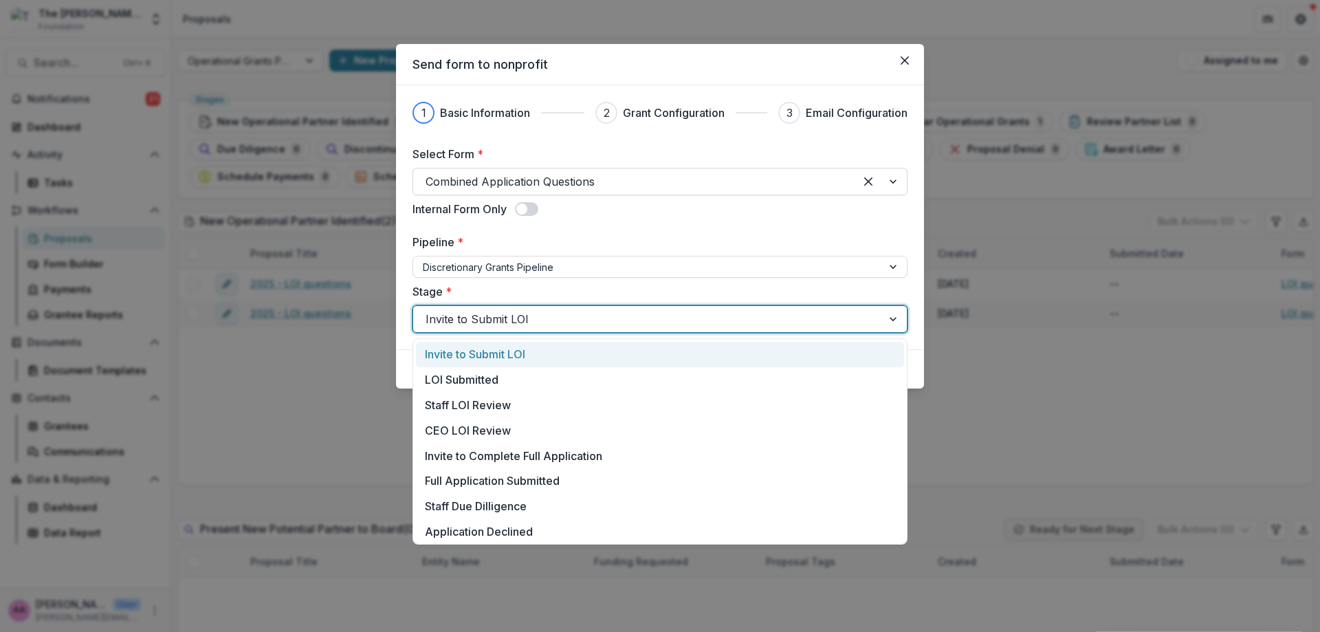
click at [588, 182] on div at bounding box center [633, 181] width 417 height 19
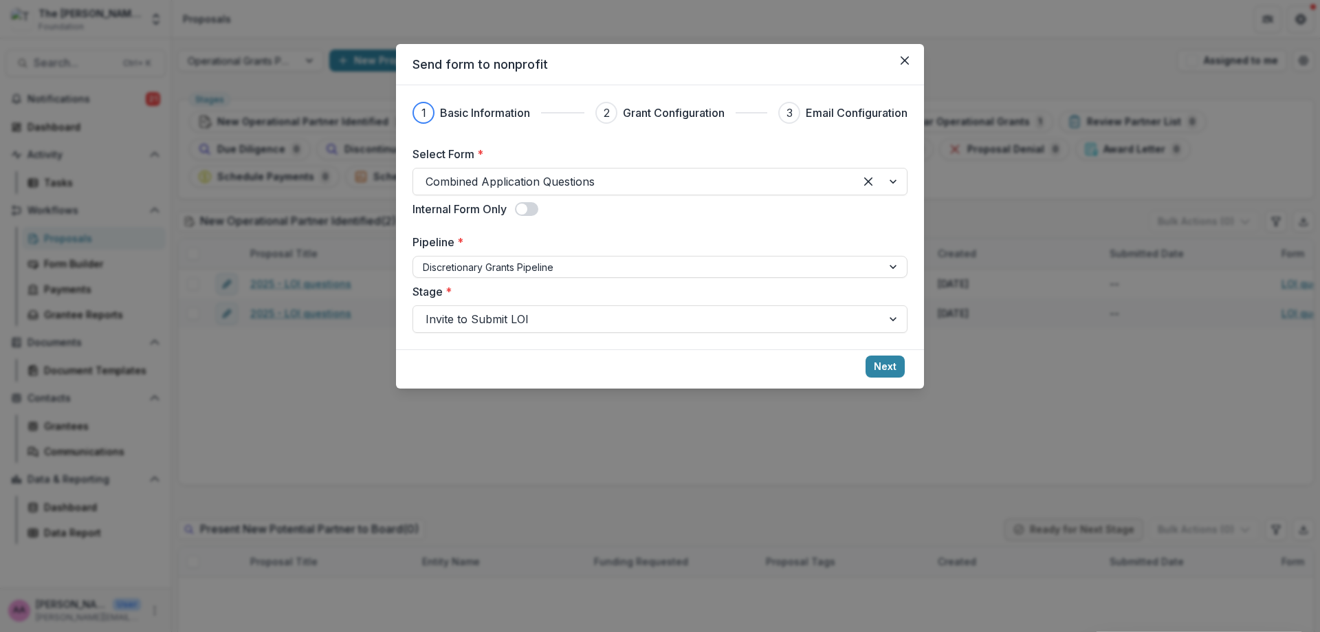
click at [663, 50] on header "Send form to nonprofit" at bounding box center [660, 64] width 528 height 41
click at [662, 36] on div "Send form to nonprofit 1 Basic Information 2 Grant Configuration 3 Email Config…" at bounding box center [660, 316] width 1320 height 632
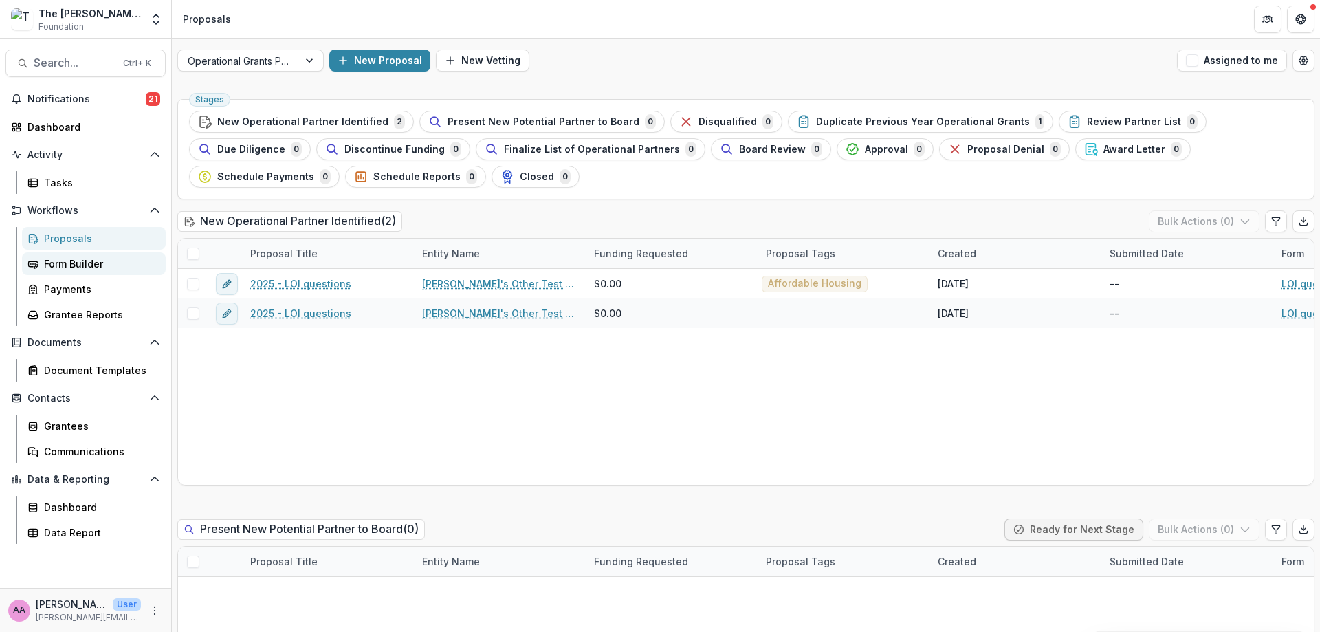
click at [62, 260] on div "Form Builder" at bounding box center [99, 263] width 111 height 14
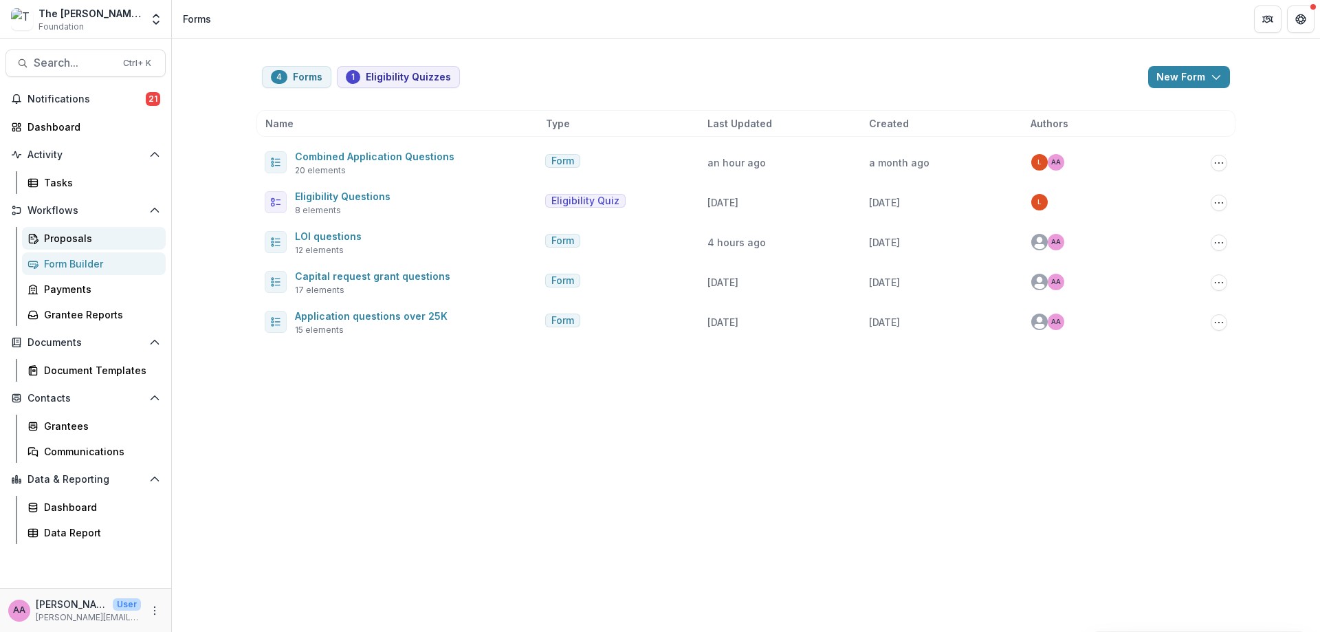
click at [63, 243] on div "Proposals" at bounding box center [99, 238] width 111 height 14
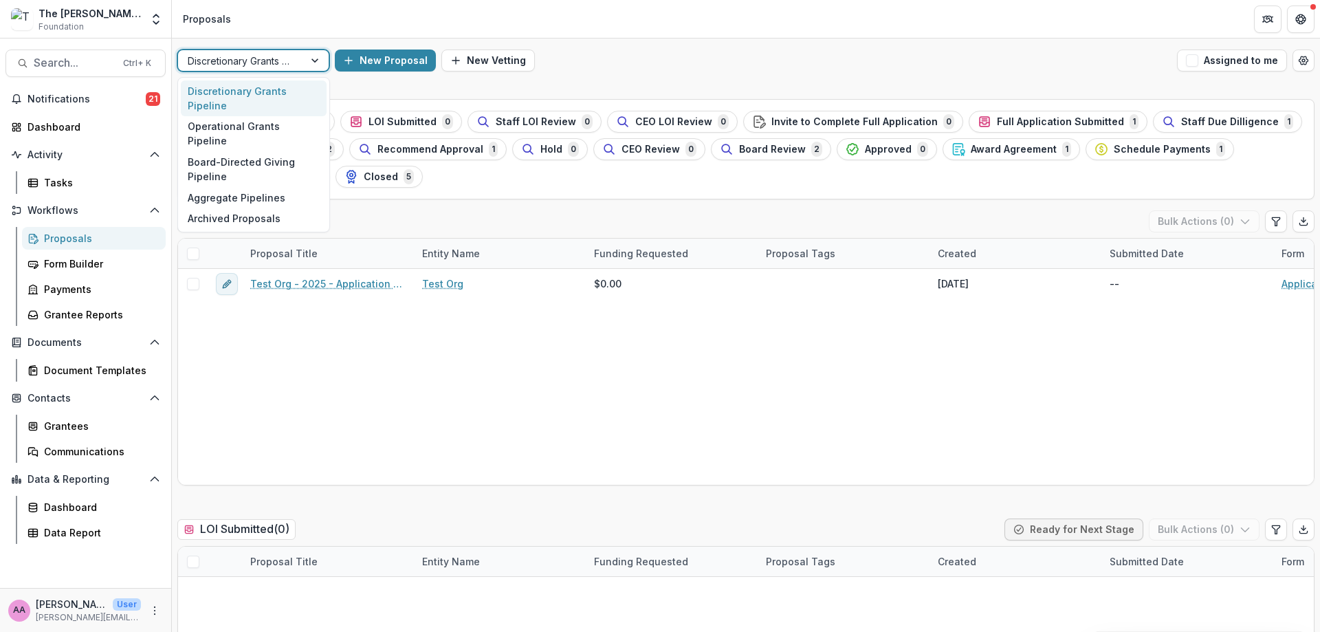
click at [259, 56] on div at bounding box center [241, 60] width 107 height 17
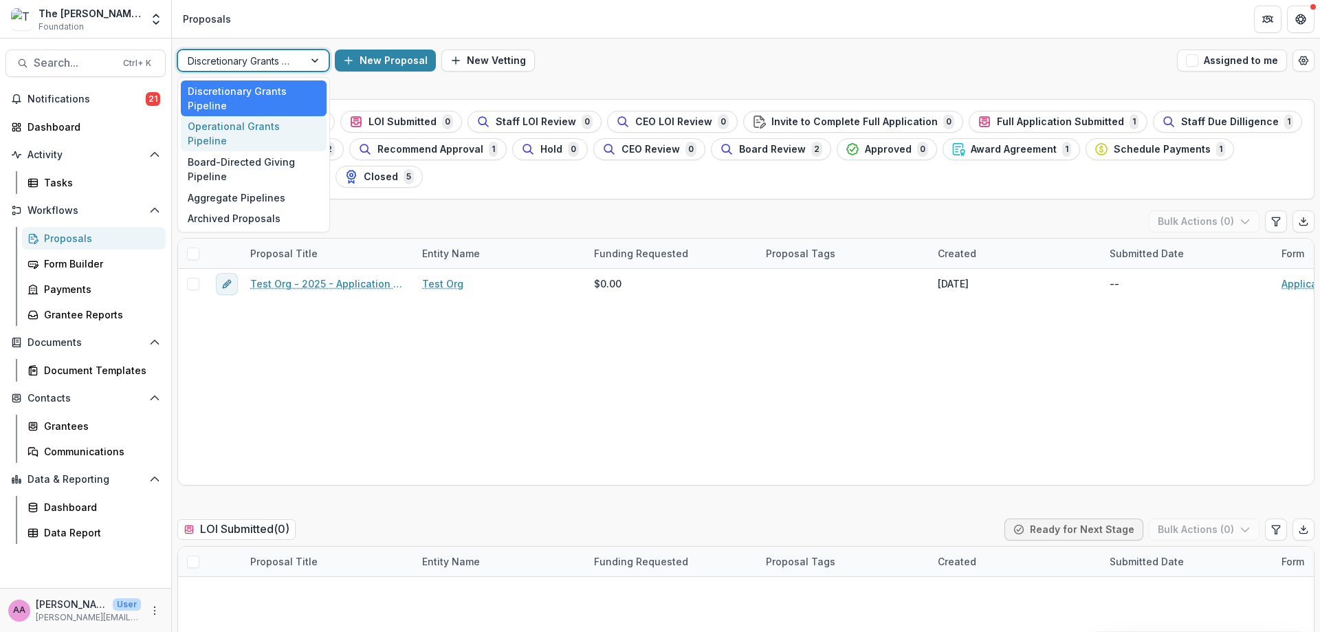
click at [263, 124] on div "Operational Grants Pipeline" at bounding box center [254, 134] width 146 height 36
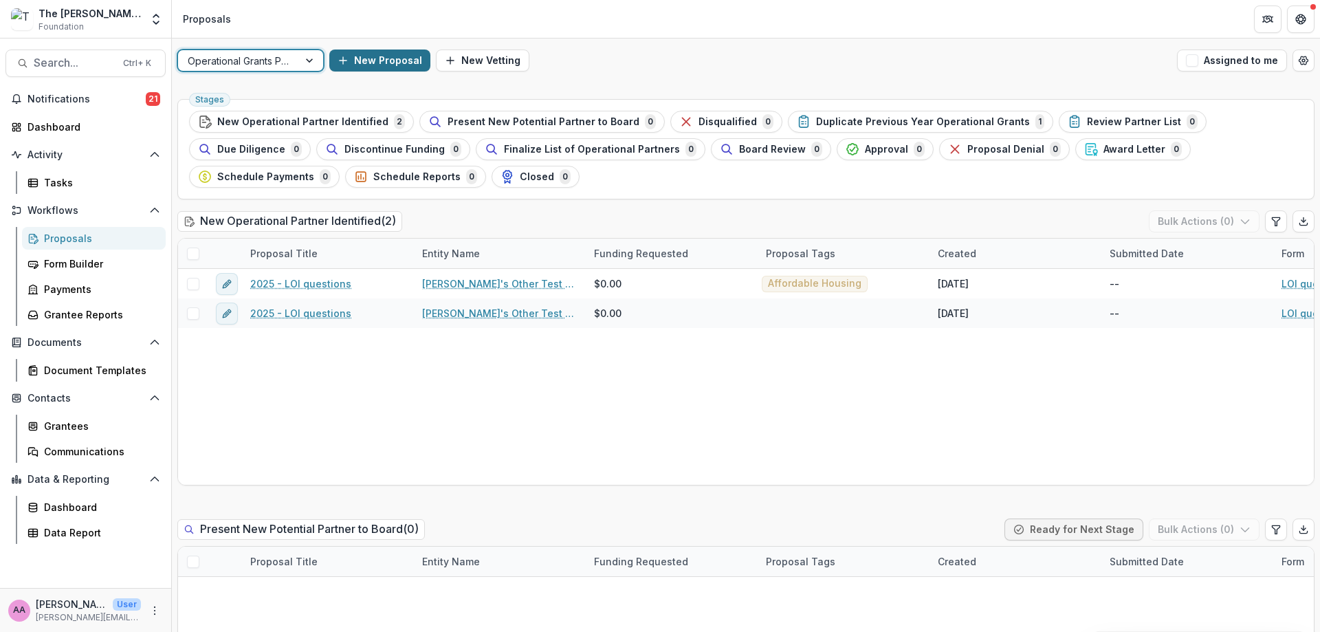
click at [387, 54] on button "New Proposal" at bounding box center [379, 60] width 101 height 22
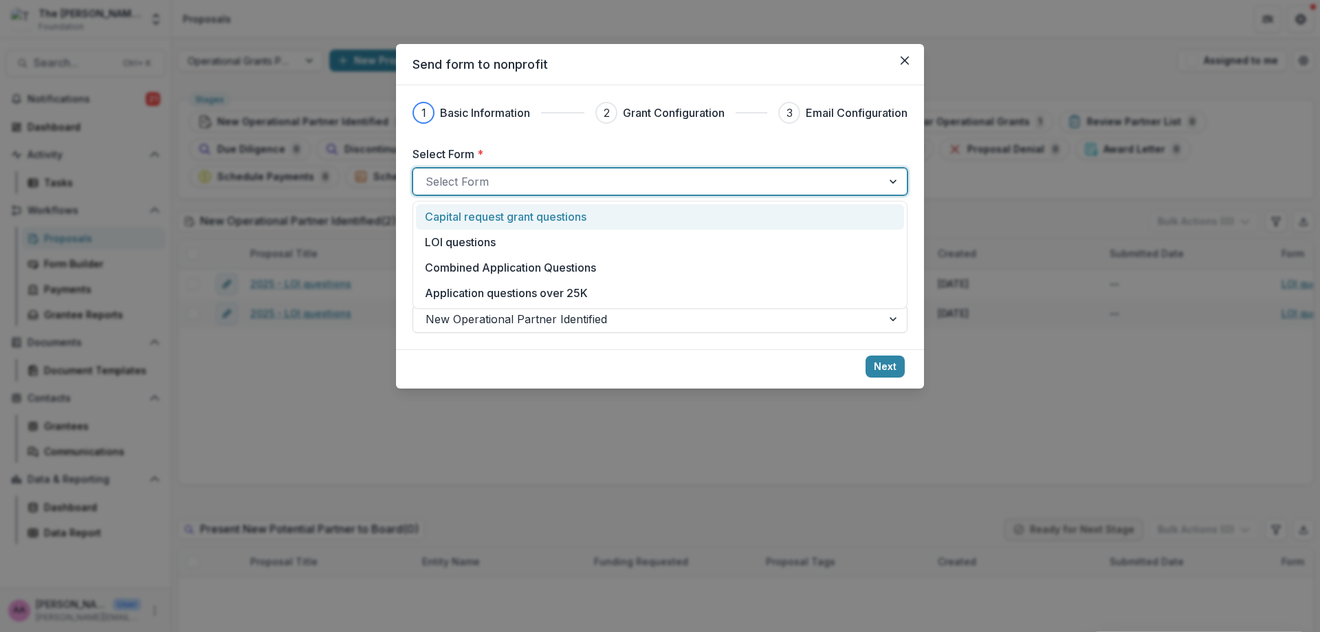
click at [522, 184] on div at bounding box center [647, 181] width 444 height 19
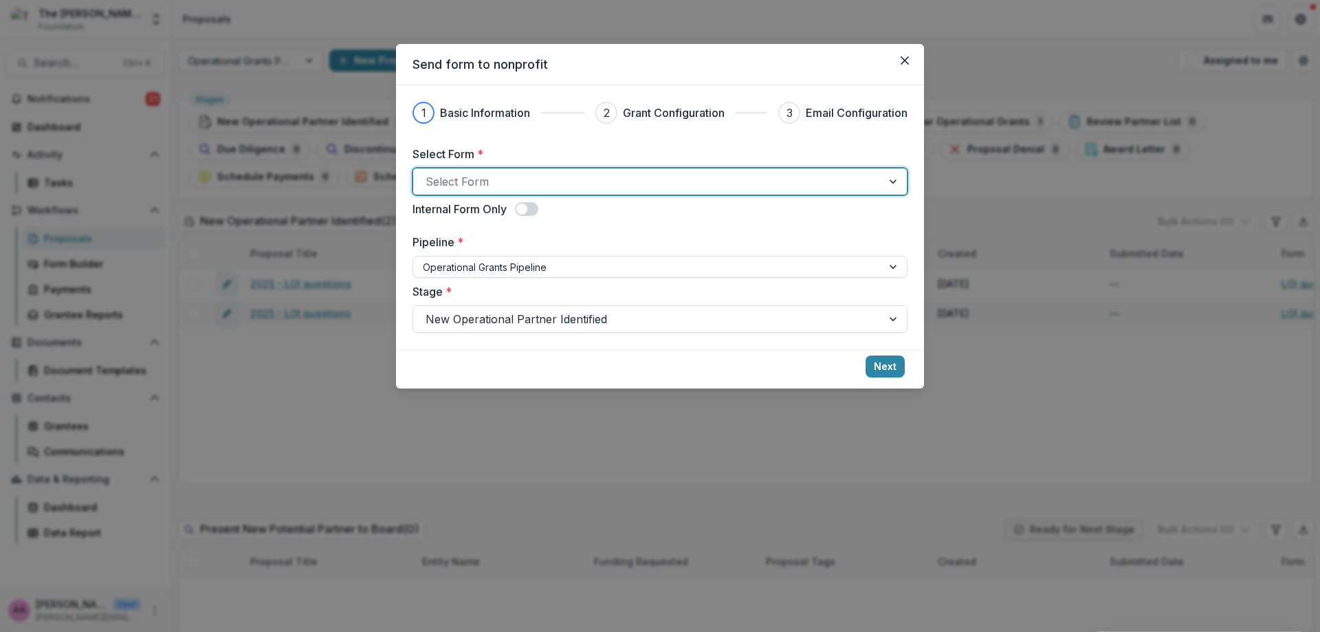
click at [538, 208] on span at bounding box center [526, 209] width 23 height 14
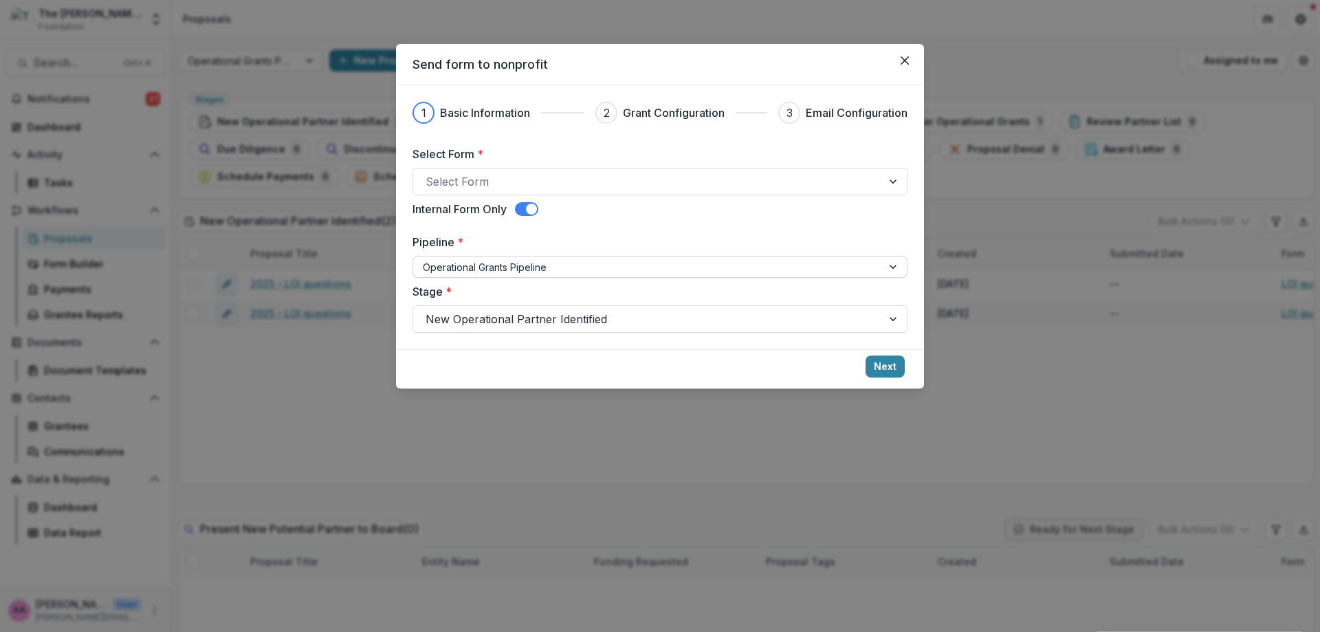
click at [556, 271] on div at bounding box center [647, 266] width 449 height 17
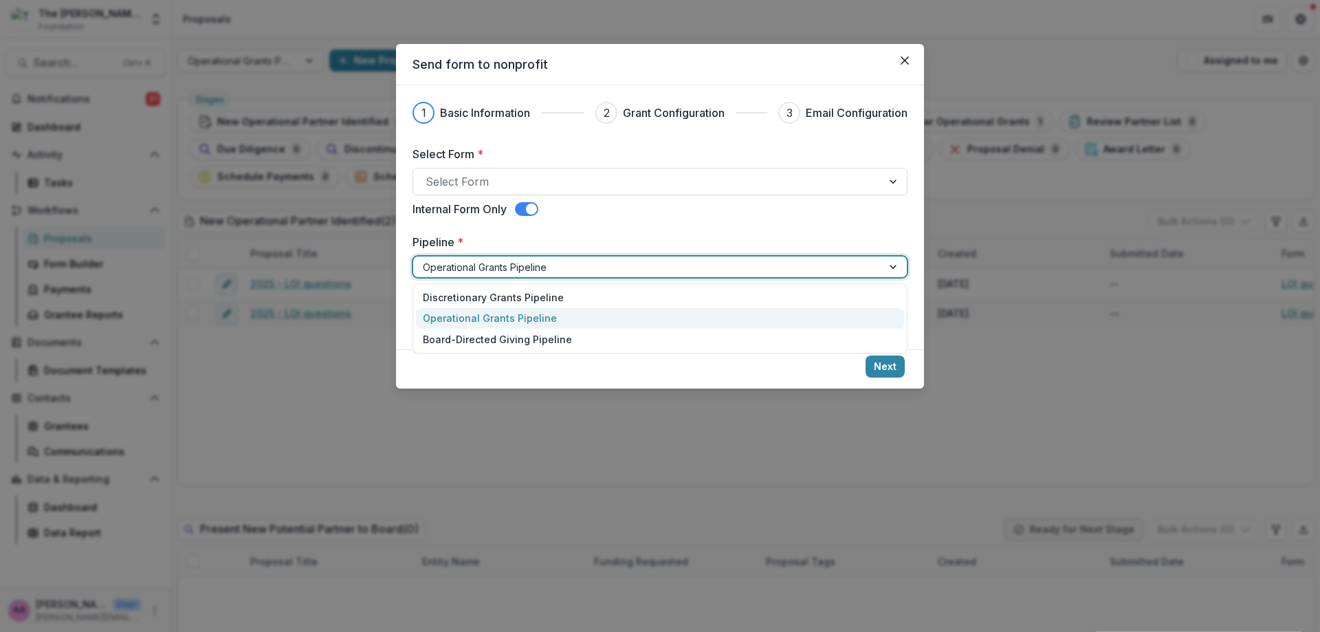
click at [567, 313] on div "Operational Grants Pipeline" at bounding box center [660, 318] width 488 height 21
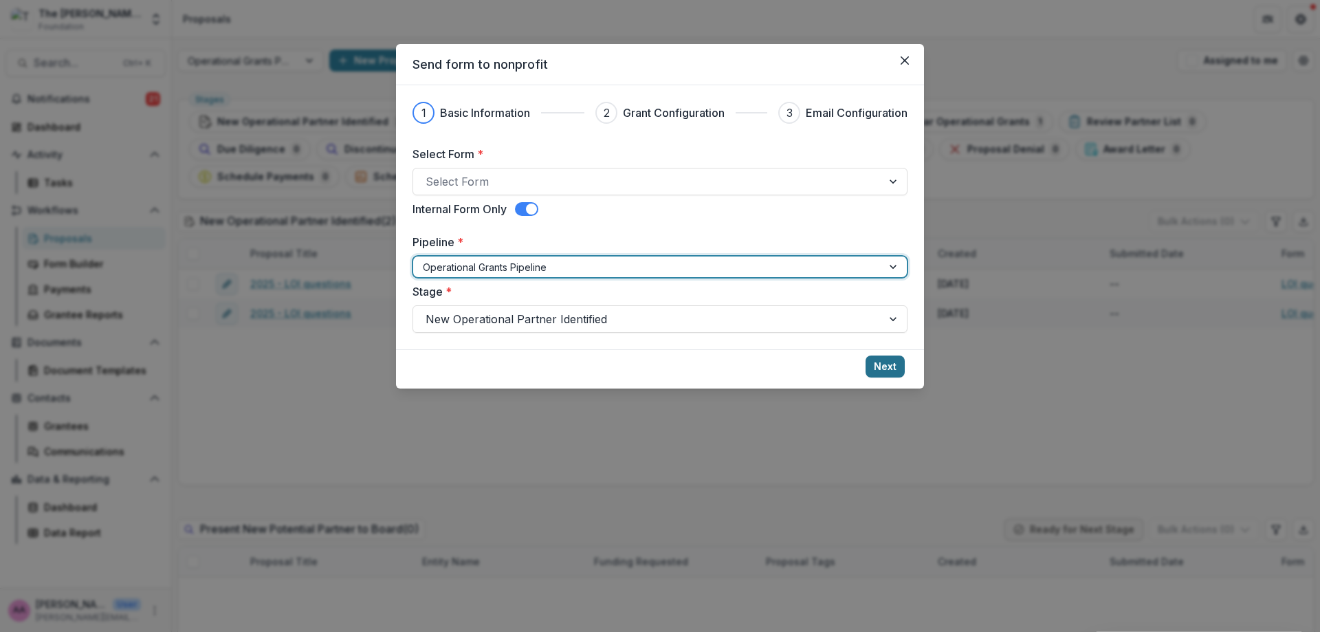
click at [898, 372] on button "Next" at bounding box center [884, 366] width 39 height 22
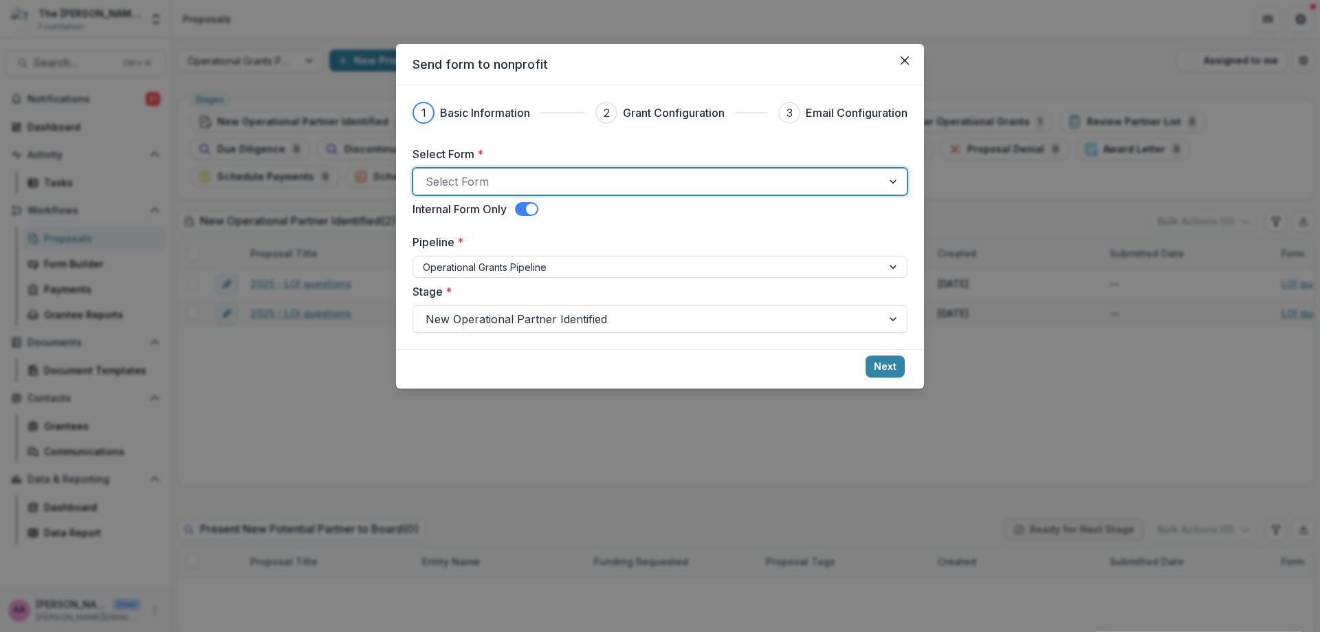
click at [454, 154] on label "Select Form *" at bounding box center [655, 154] width 487 height 16
click at [429, 173] on input "Select Form *" at bounding box center [426, 181] width 3 height 16
click at [471, 179] on div at bounding box center [647, 181] width 444 height 19
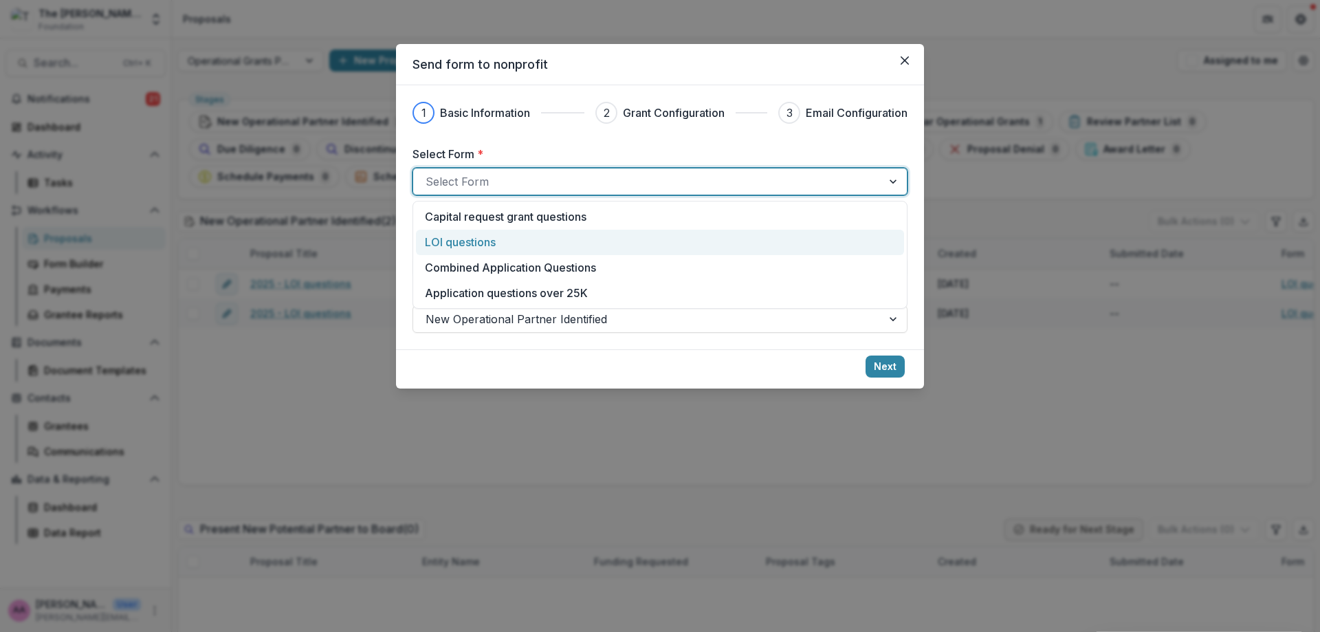
click at [474, 245] on p "LOI questions" at bounding box center [460, 242] width 71 height 16
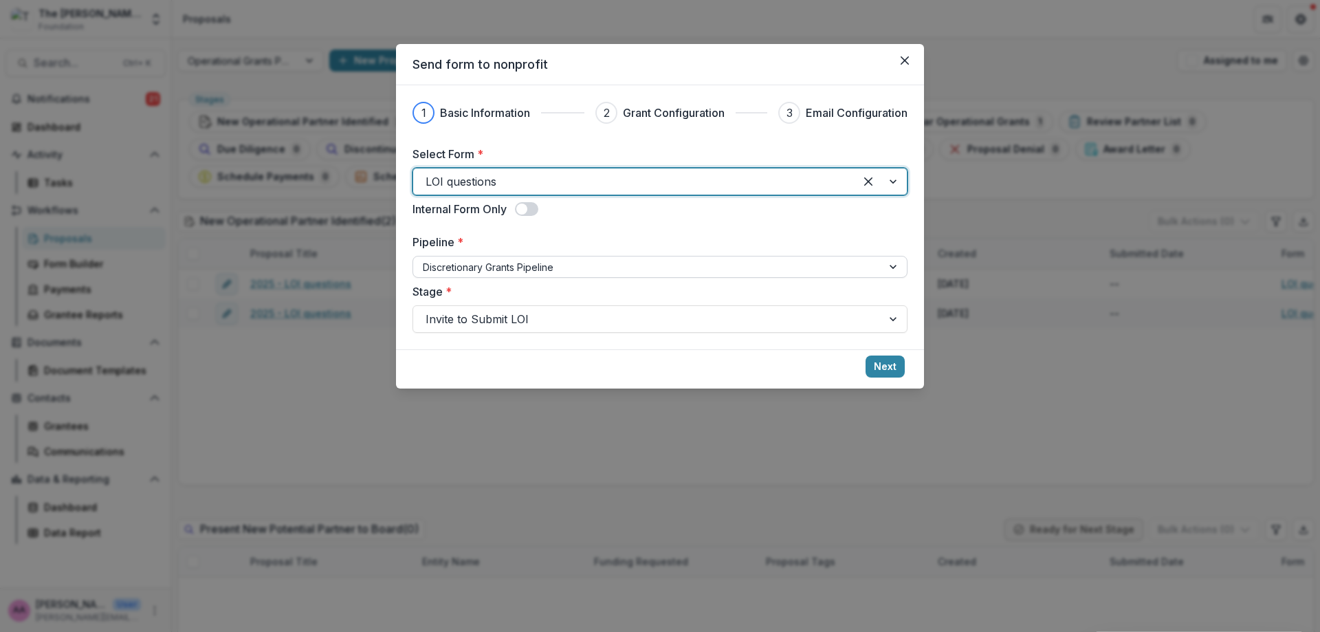
click at [660, 262] on div at bounding box center [647, 266] width 449 height 17
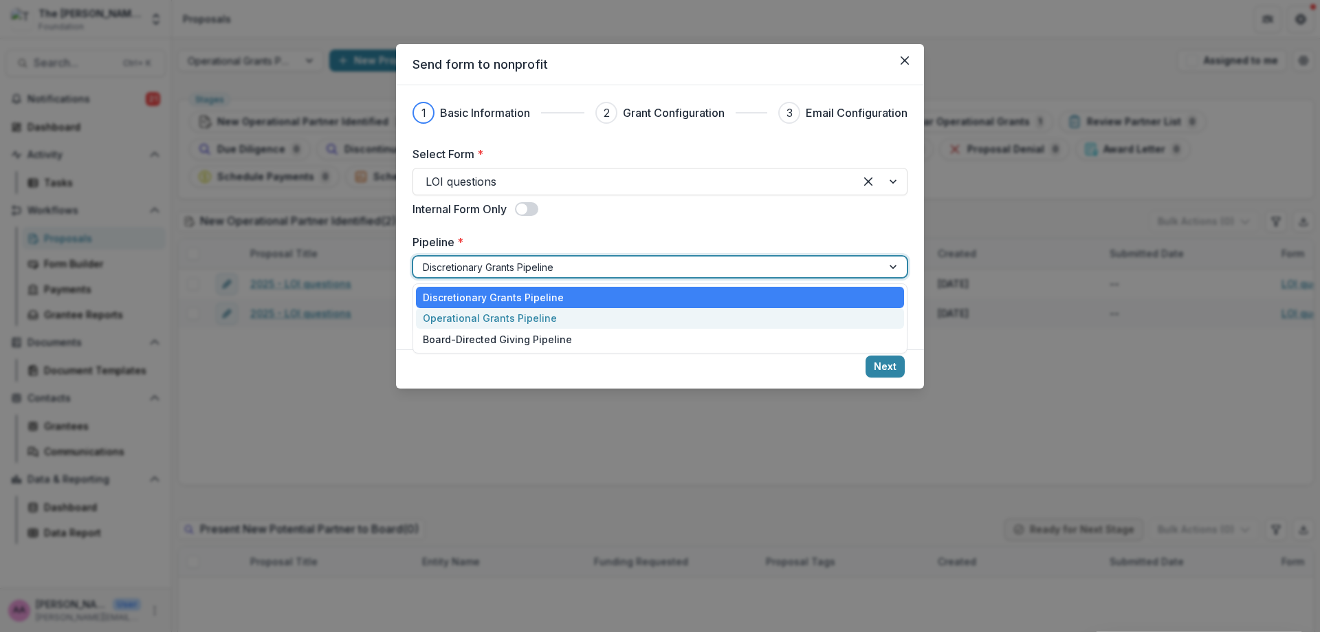
click at [651, 321] on div "Operational Grants Pipeline" at bounding box center [660, 318] width 488 height 21
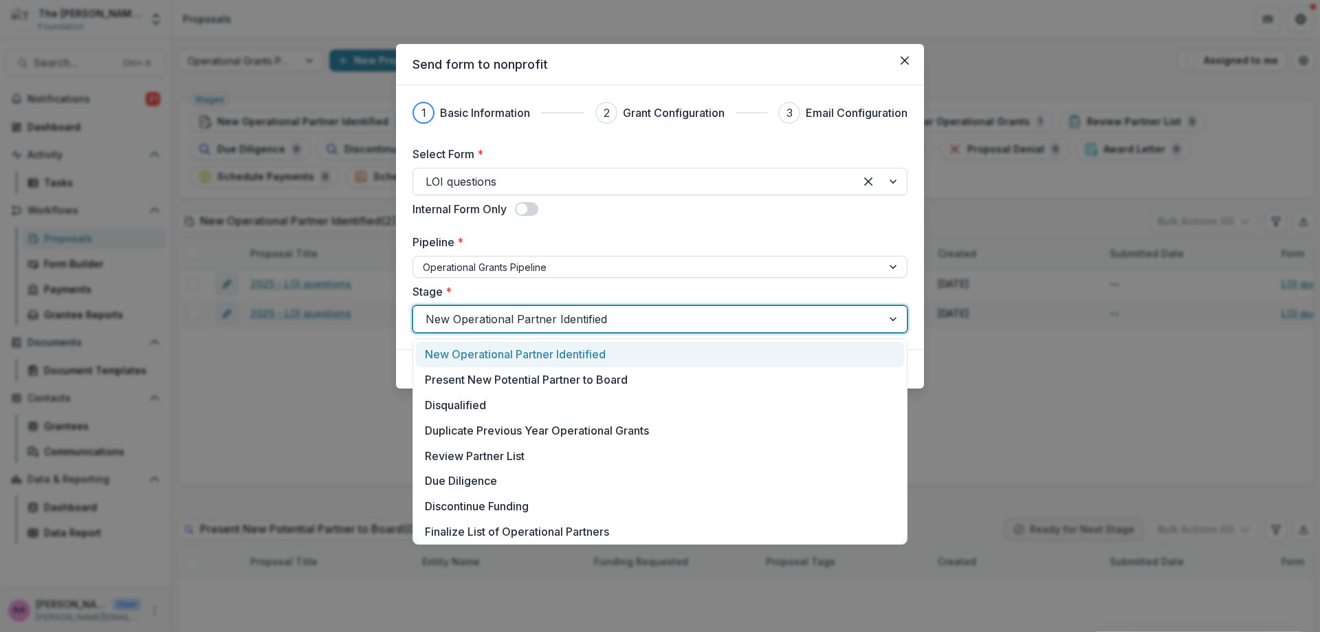
click at [649, 321] on div at bounding box center [647, 318] width 444 height 19
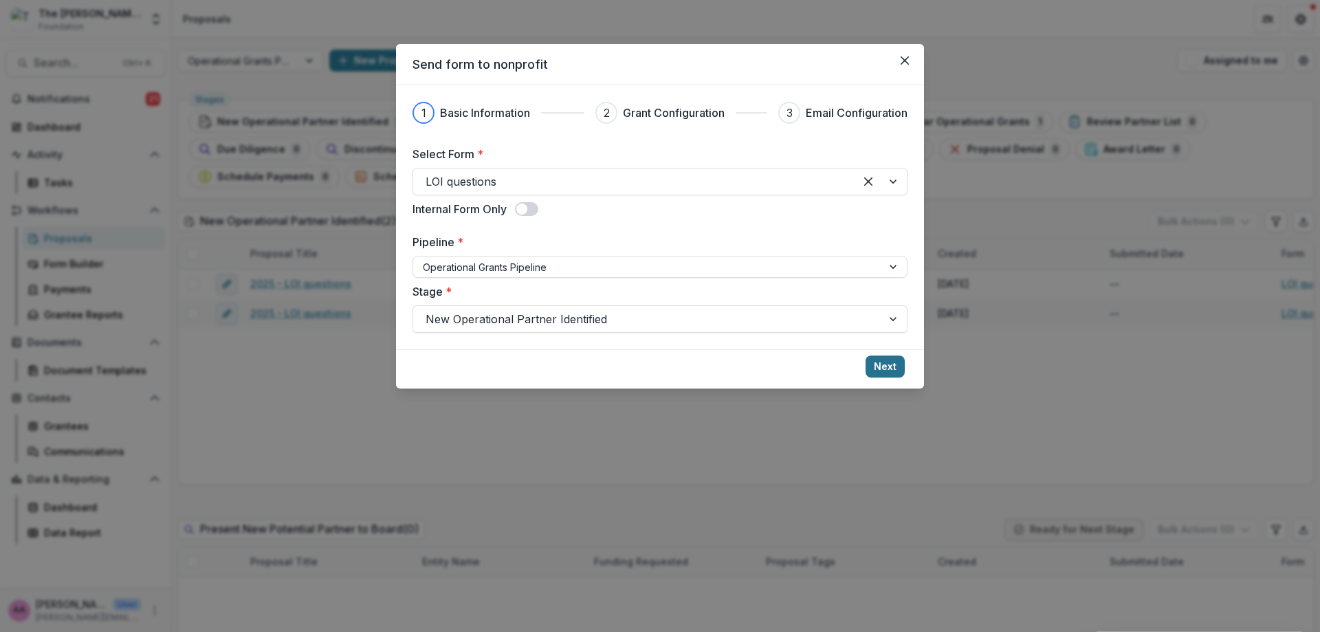
click at [897, 368] on button "Next" at bounding box center [884, 366] width 39 height 22
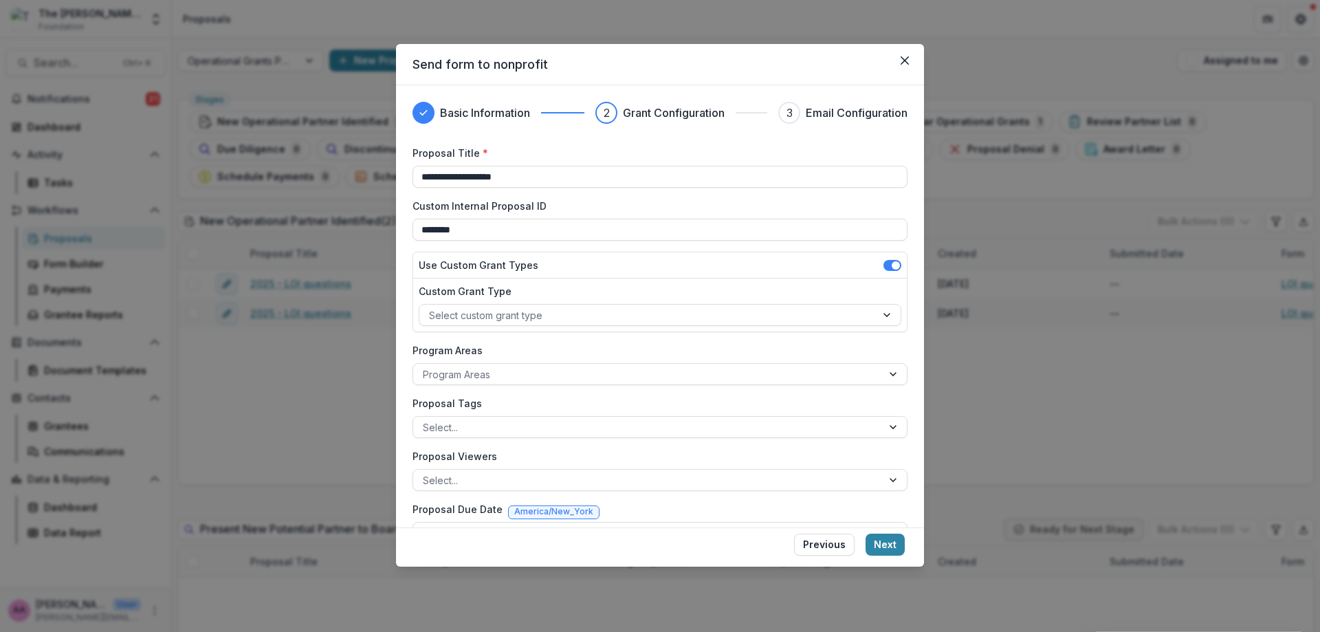
drag, startPoint x: 568, startPoint y: 173, endPoint x: 296, endPoint y: 170, distance: 272.2
click at [296, 170] on div "**********" at bounding box center [660, 316] width 1320 height 632
type input "**********"
click at [474, 319] on div at bounding box center [647, 315] width 437 height 17
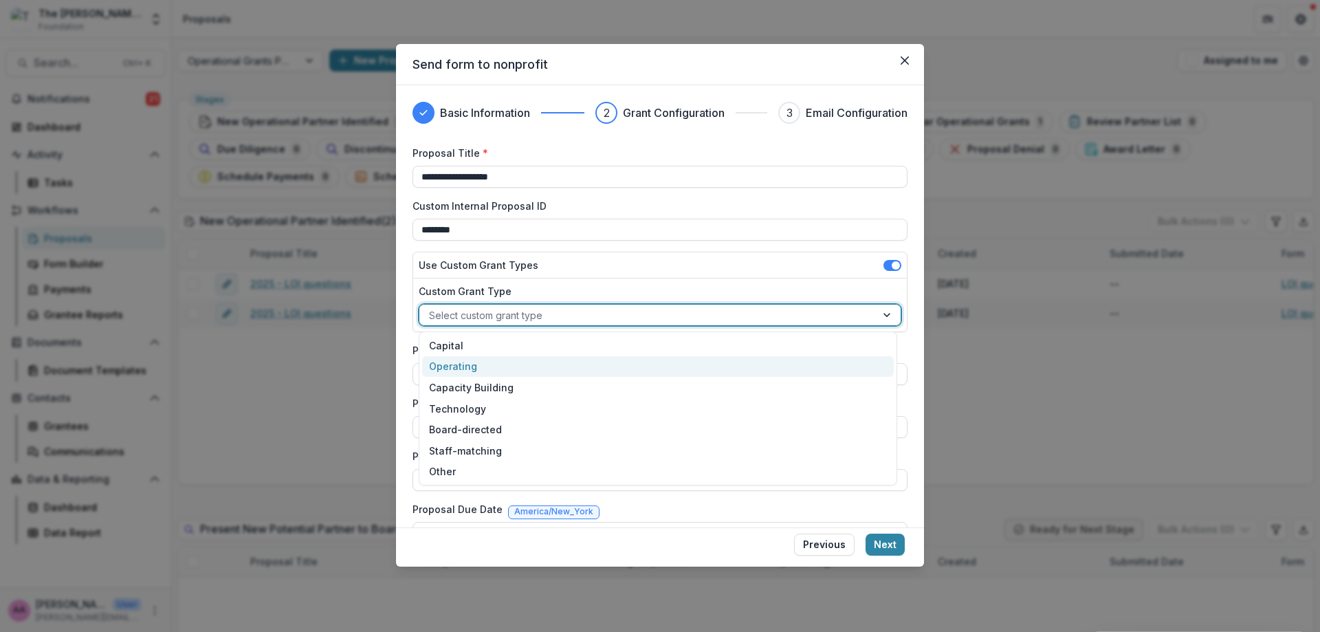
click at [471, 368] on div "Operating" at bounding box center [657, 366] width 471 height 21
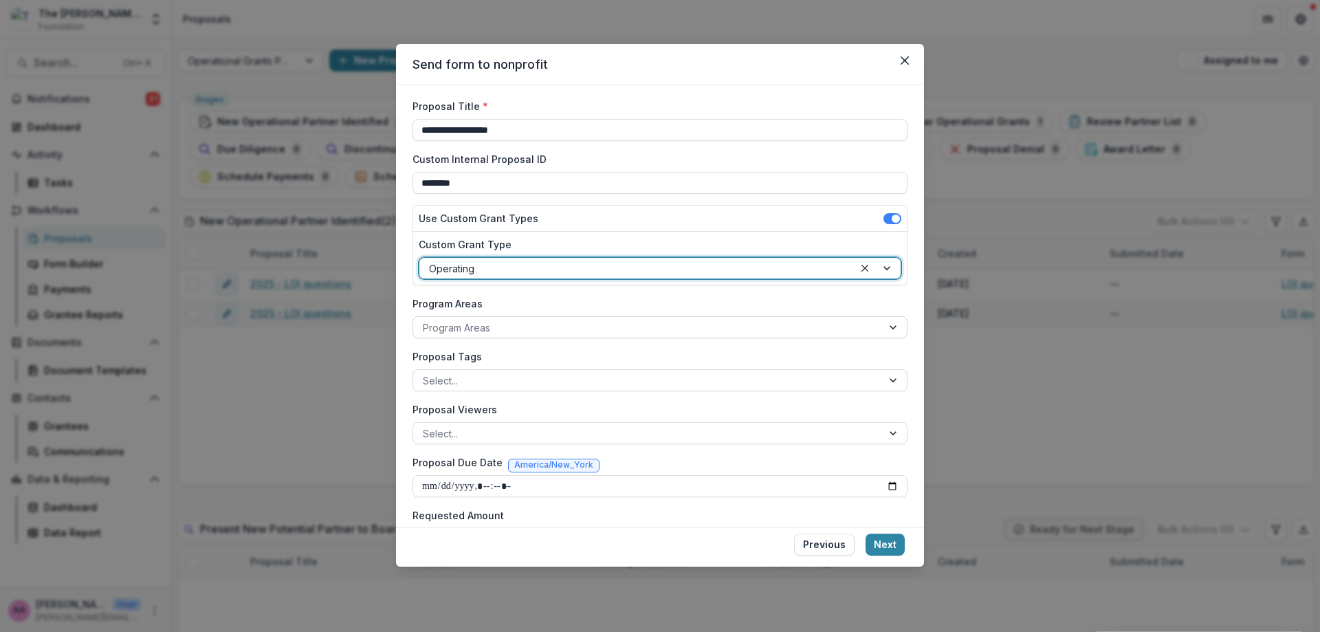
scroll to position [86, 0]
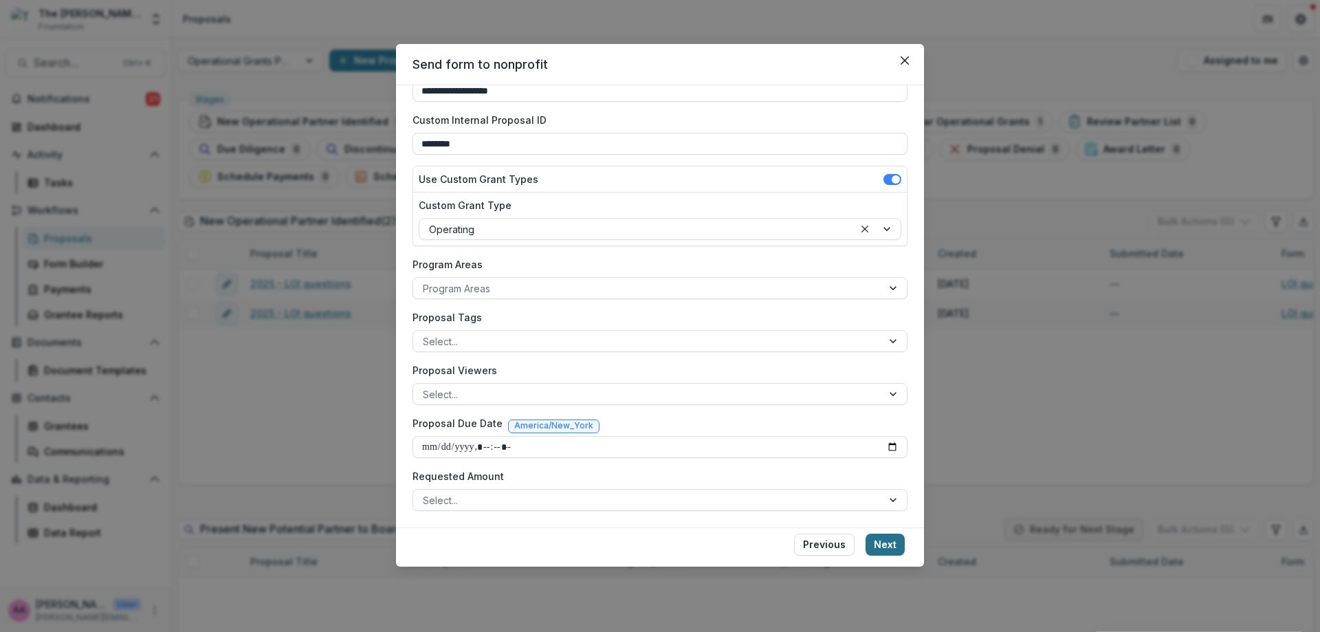
click at [876, 537] on button "Next" at bounding box center [884, 544] width 39 height 22
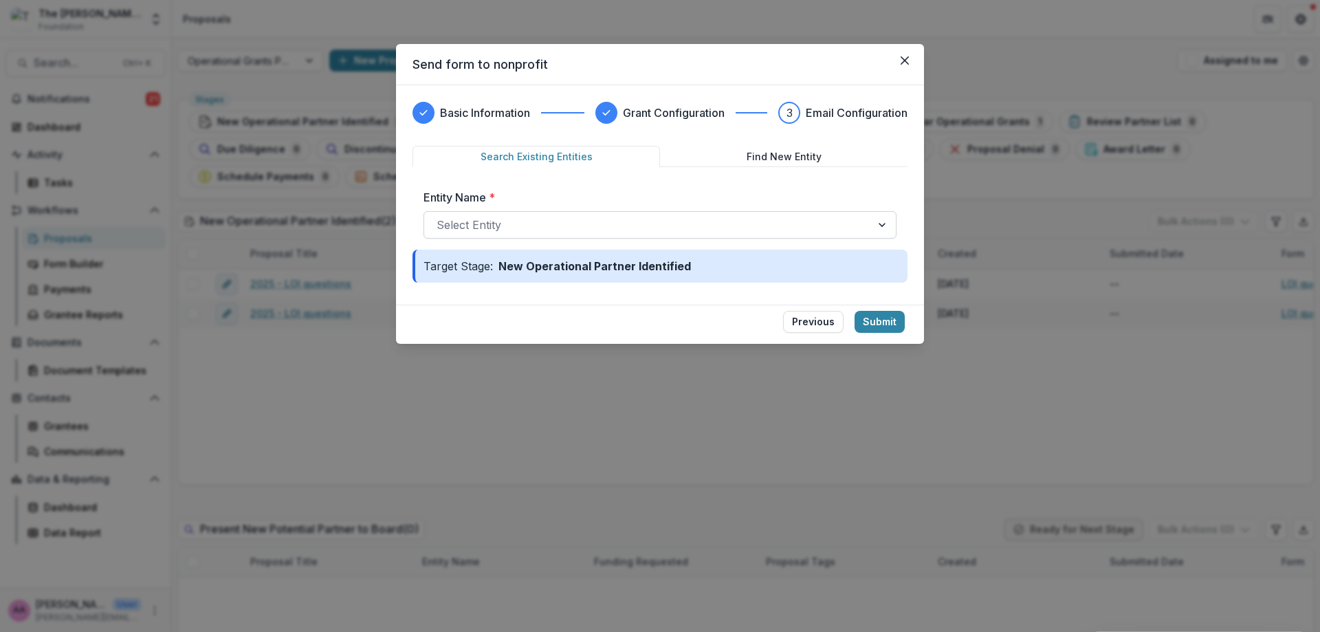
click at [539, 224] on div at bounding box center [647, 224] width 422 height 19
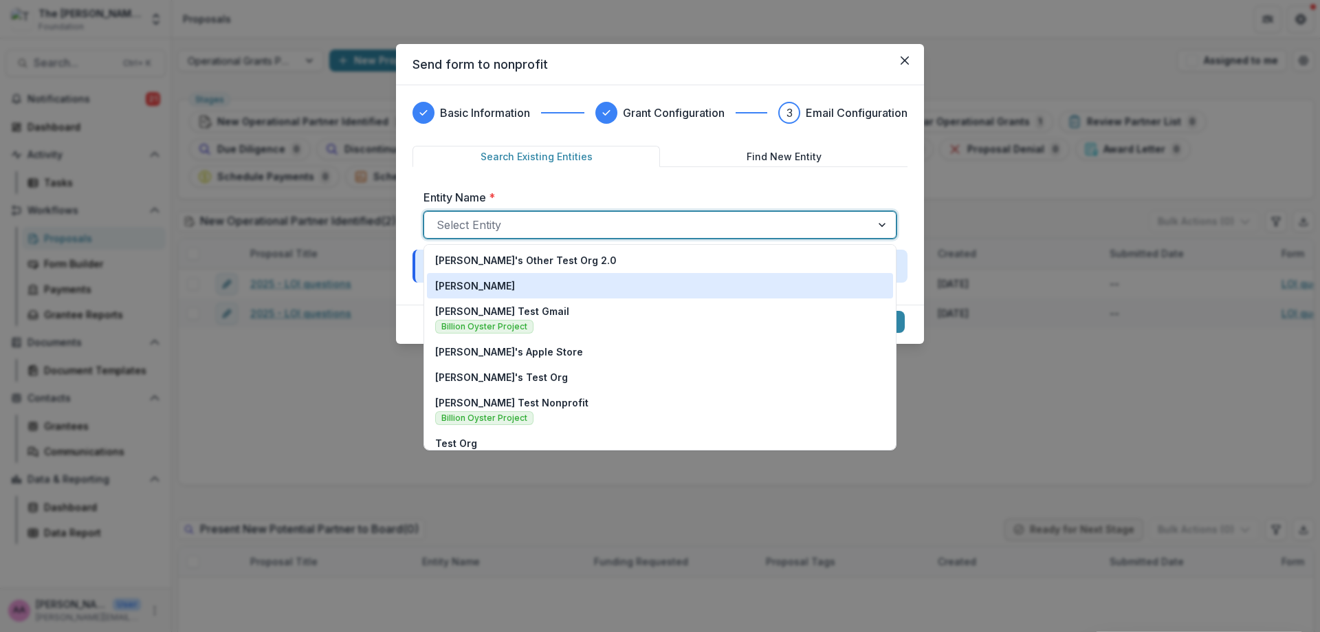
click at [523, 291] on div "[PERSON_NAME]" at bounding box center [659, 285] width 449 height 14
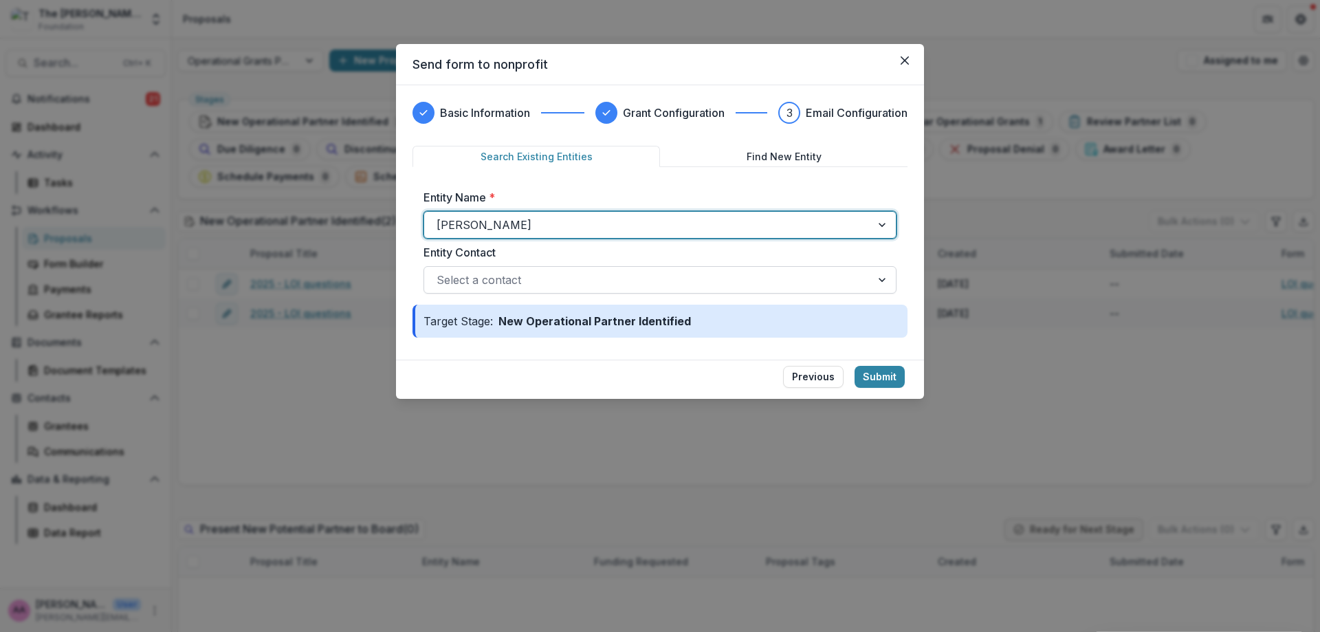
click at [601, 266] on div "Select a contact" at bounding box center [659, 279] width 473 height 27
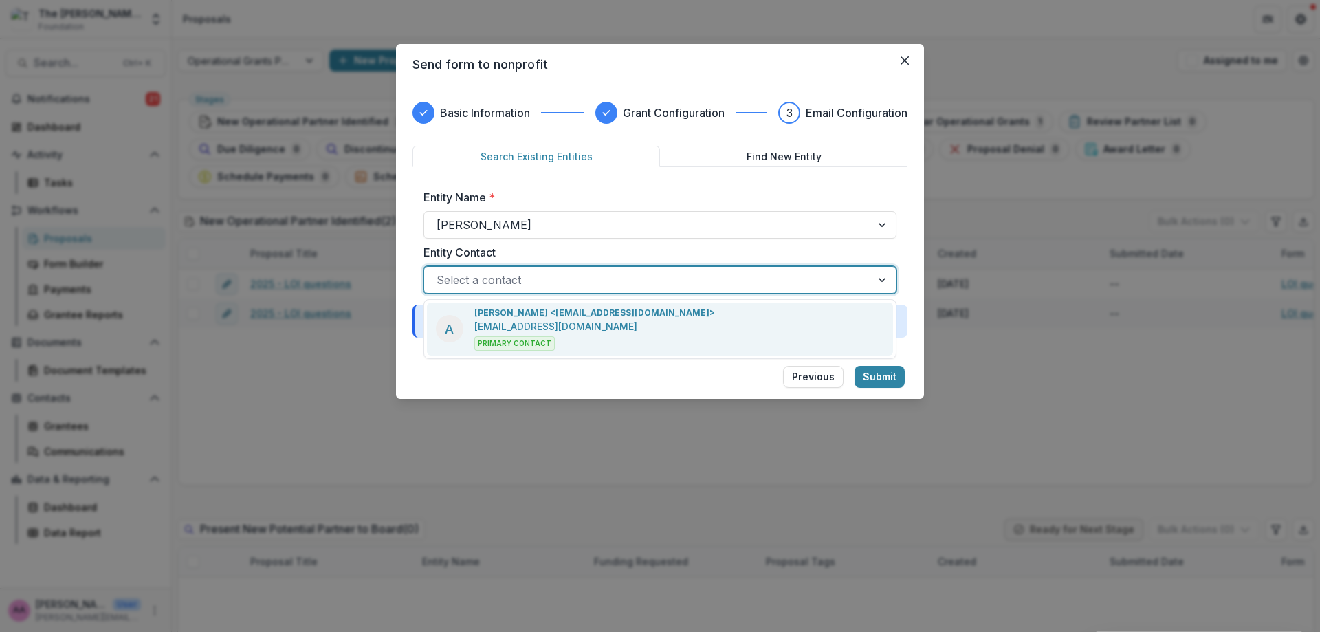
click at [604, 312] on p "[PERSON_NAME] <[EMAIL_ADDRESS][DOMAIN_NAME]>" at bounding box center [594, 313] width 241 height 12
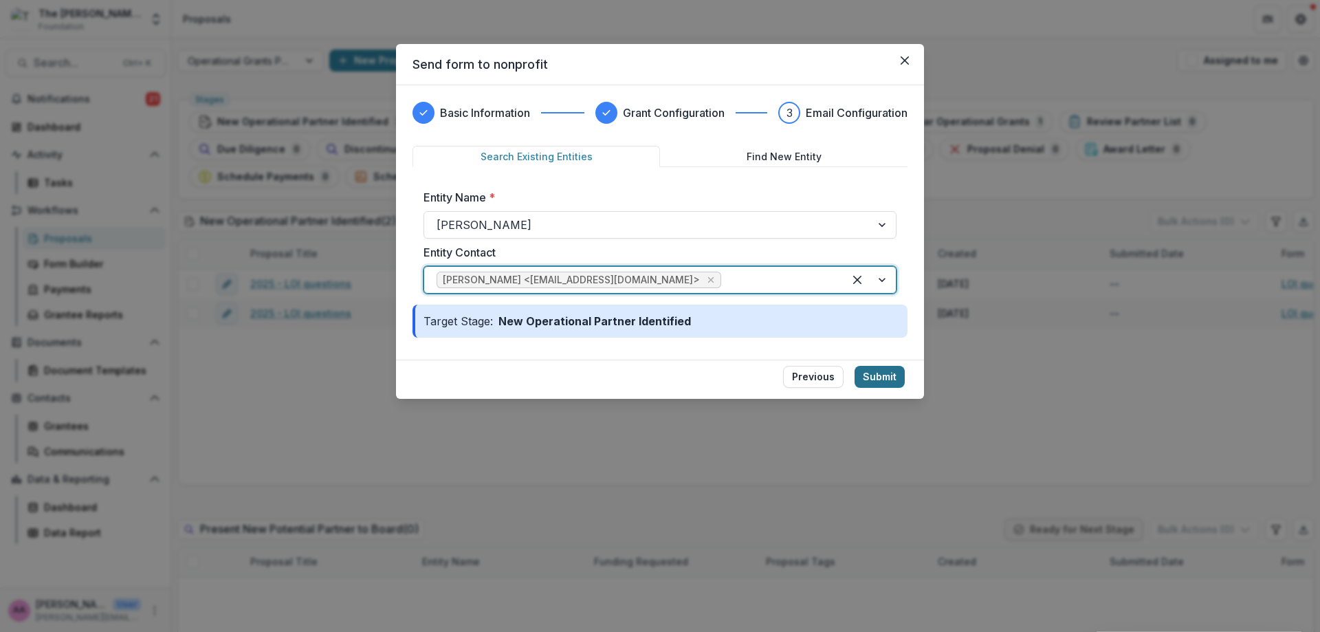
click at [889, 381] on button "Submit" at bounding box center [879, 377] width 50 height 22
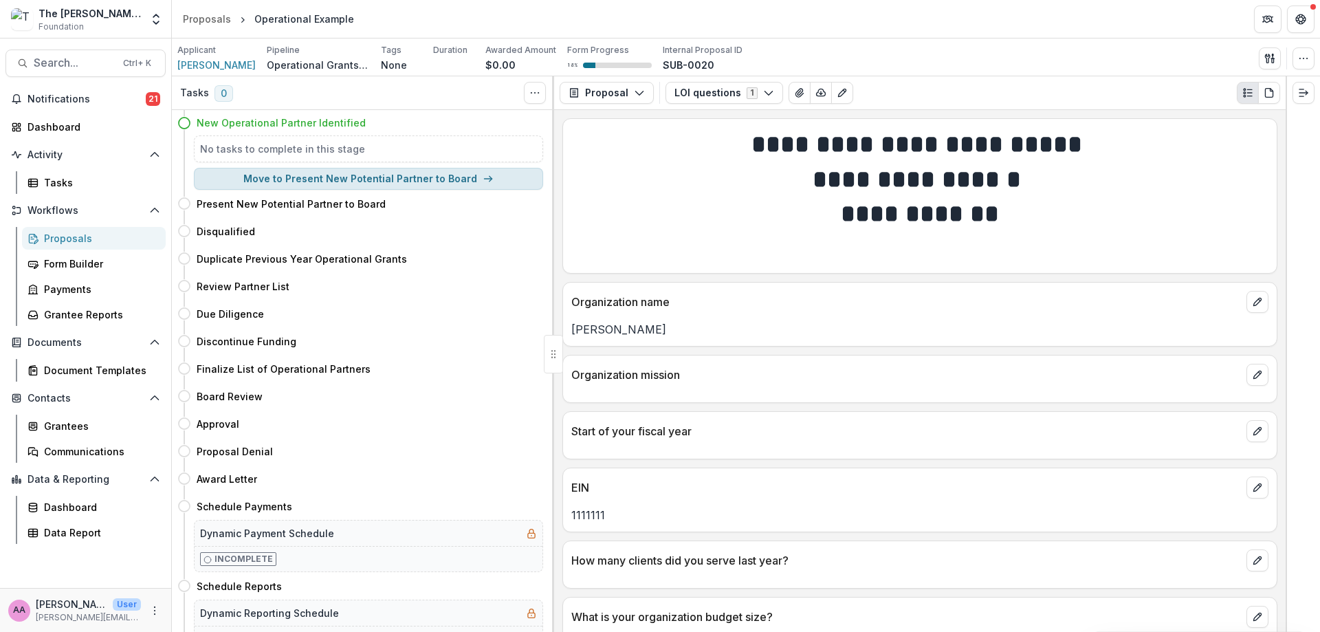
click at [443, 183] on button "Move to Present New Potential Partner to Board" at bounding box center [368, 179] width 349 height 22
select select "**********"
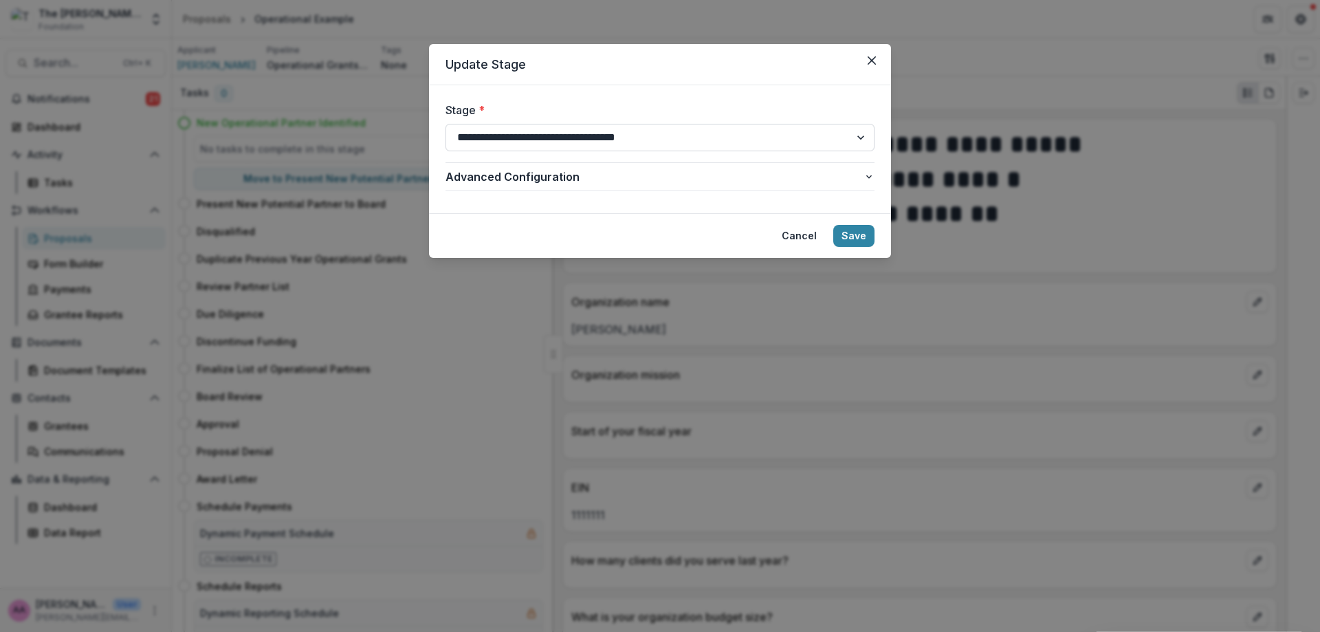
click at [496, 126] on select "**********" at bounding box center [659, 137] width 429 height 27
click at [847, 238] on button "Save" at bounding box center [853, 236] width 41 height 22
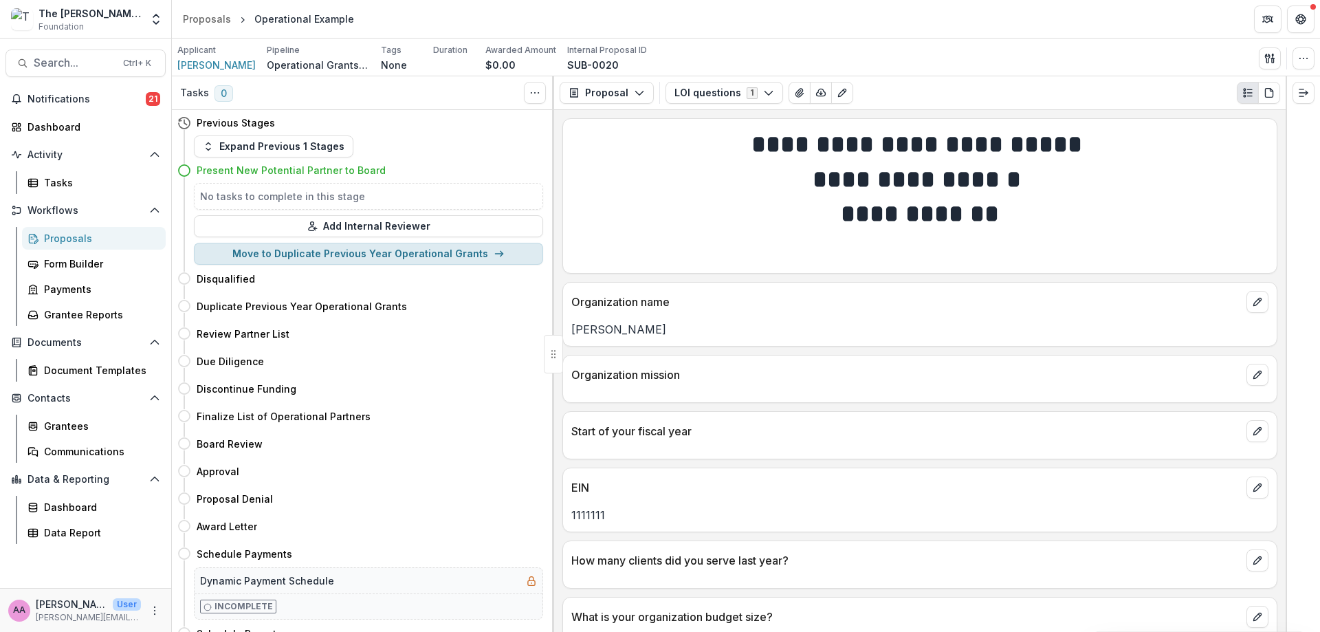
click at [364, 253] on button "Move to Duplicate Previous Year Operational Grants" at bounding box center [368, 254] width 349 height 22
select select "**********"
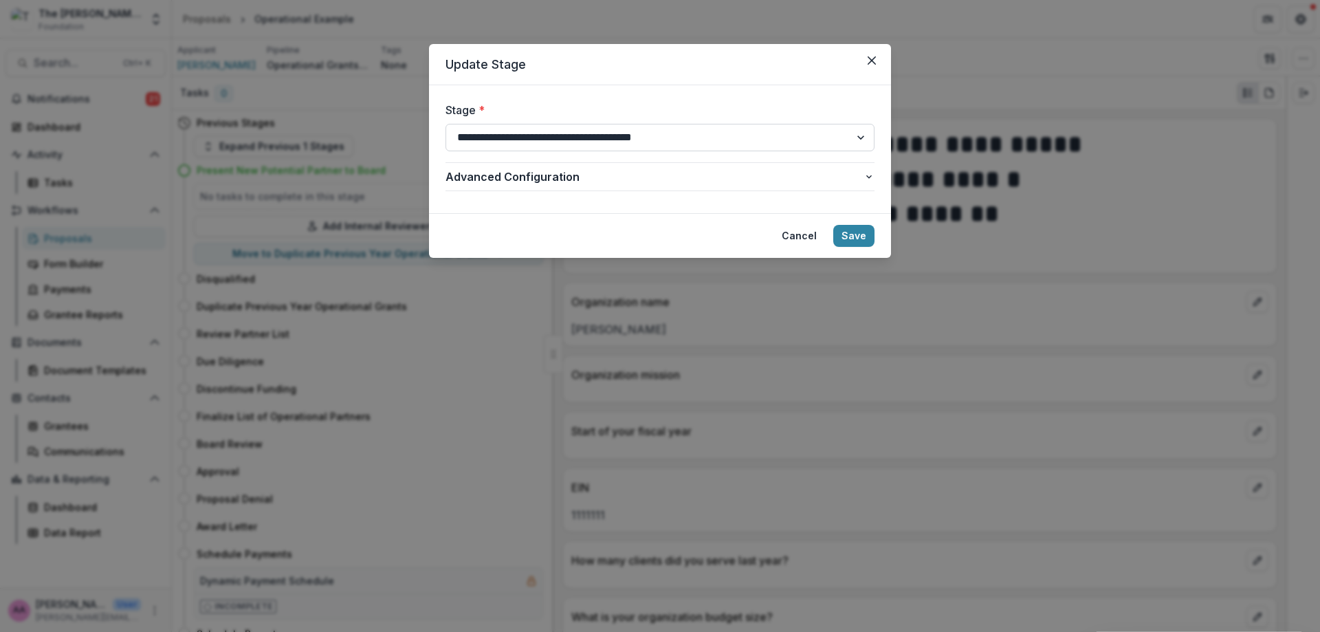
click at [634, 129] on select "**********" at bounding box center [659, 137] width 429 height 27
click at [766, 94] on form "**********" at bounding box center [660, 149] width 462 height 128
click at [860, 241] on button "Save" at bounding box center [853, 236] width 41 height 22
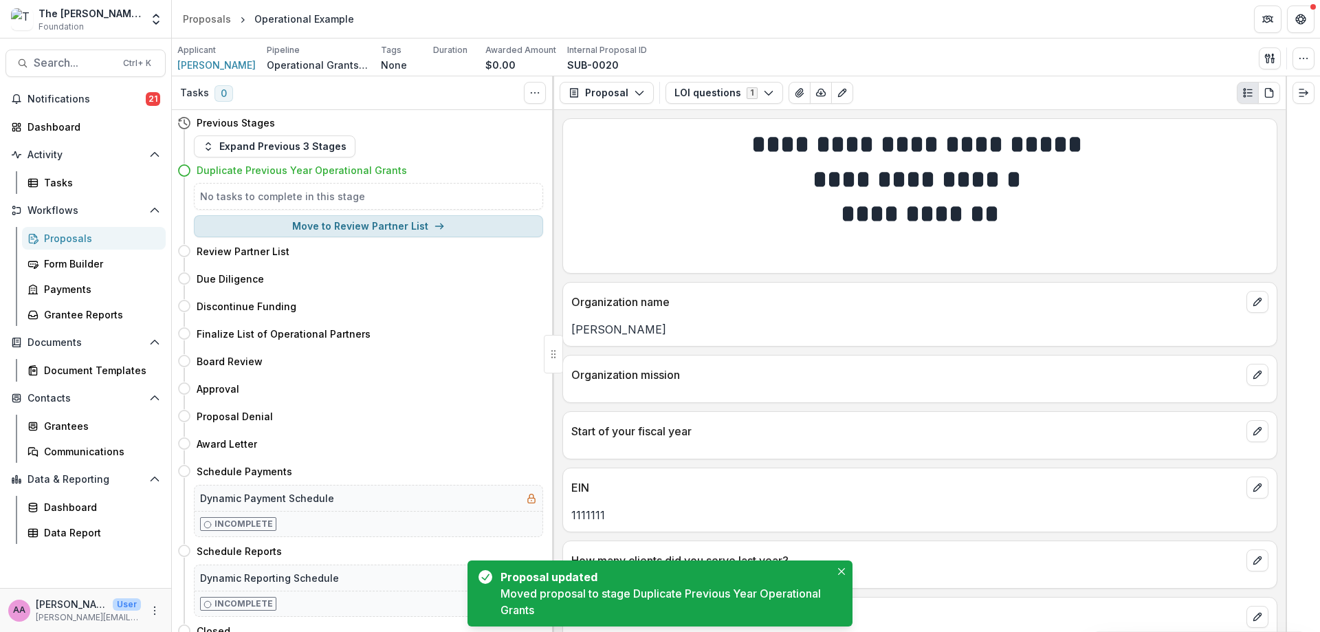
click at [274, 228] on button "Move to Review Partner List" at bounding box center [368, 226] width 349 height 22
select select "**********"
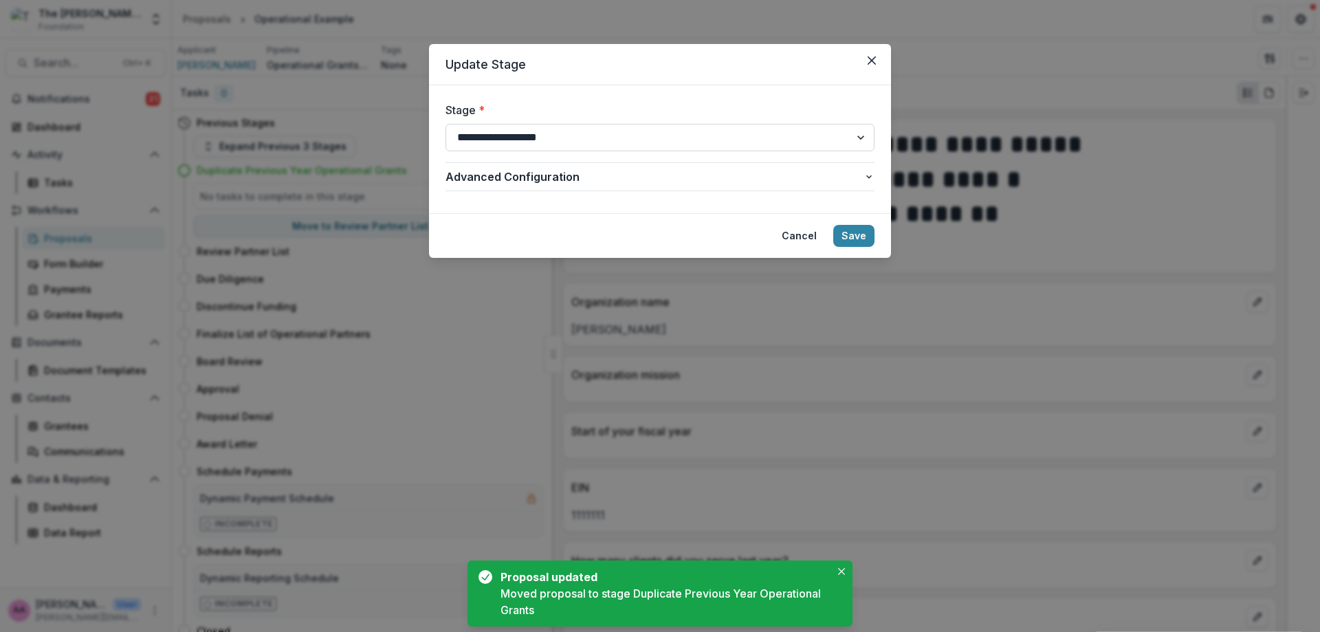
click at [680, 124] on select "**********" at bounding box center [659, 137] width 429 height 27
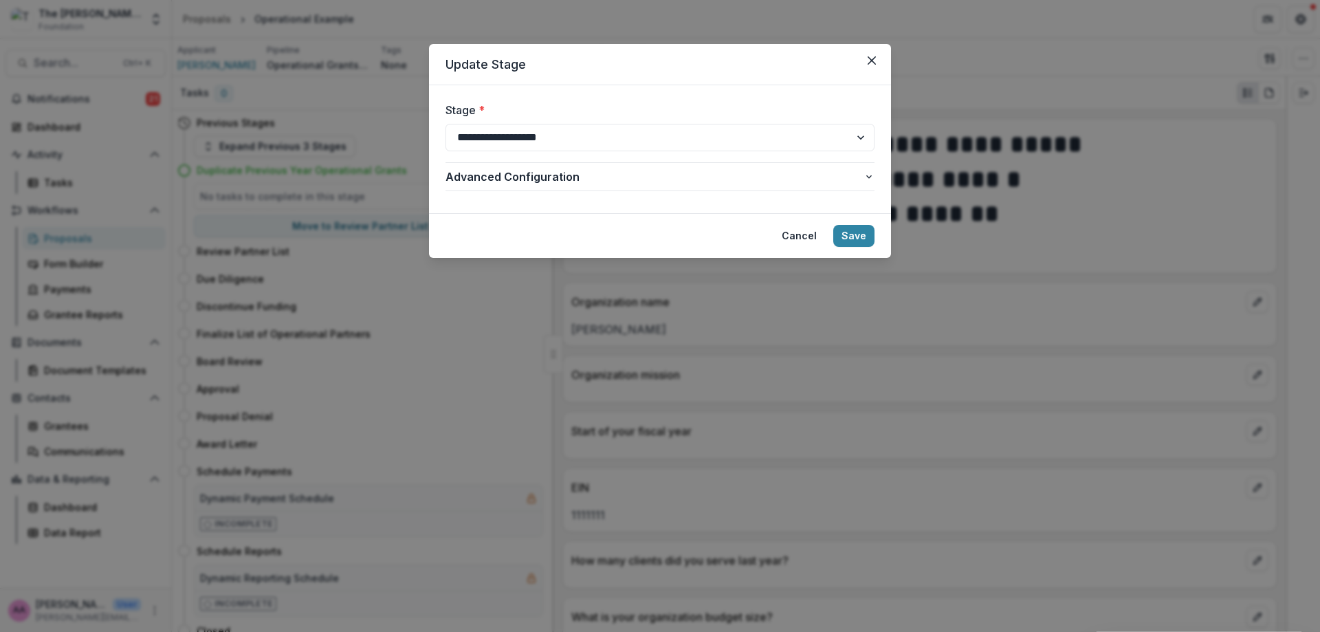
click at [696, 90] on form "**********" at bounding box center [660, 149] width 462 height 128
click at [860, 233] on button "Save" at bounding box center [853, 236] width 41 height 22
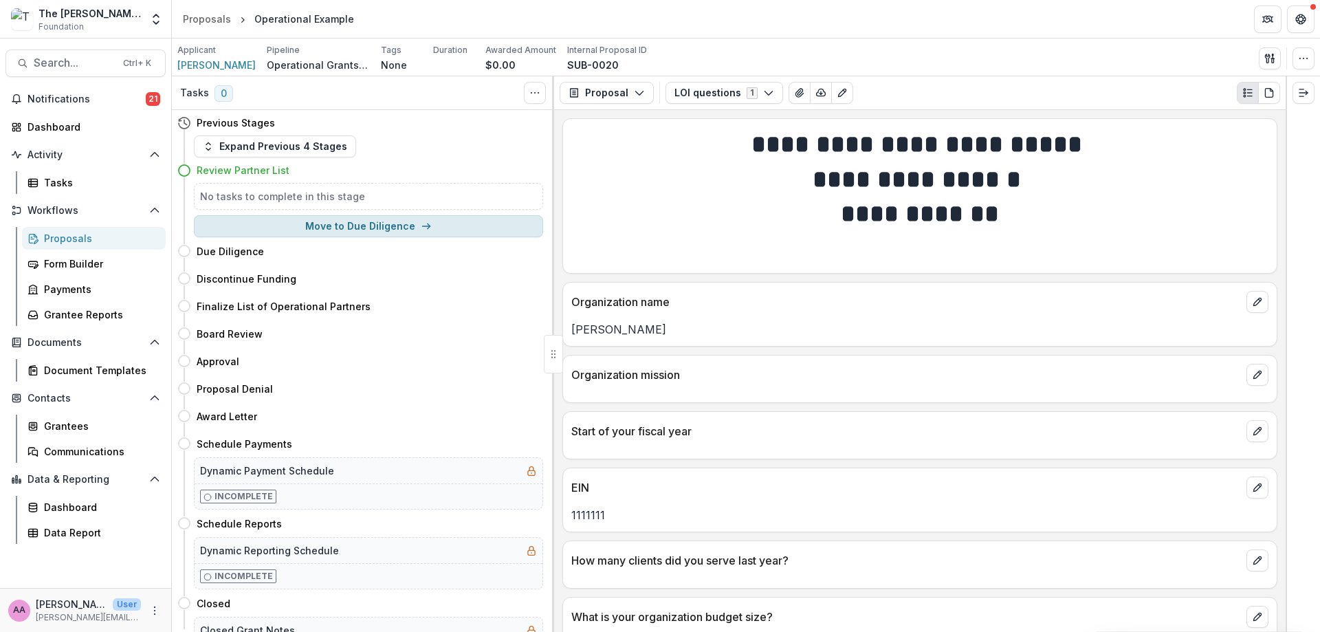
click at [395, 223] on button "Move to Due Diligence" at bounding box center [368, 226] width 349 height 22
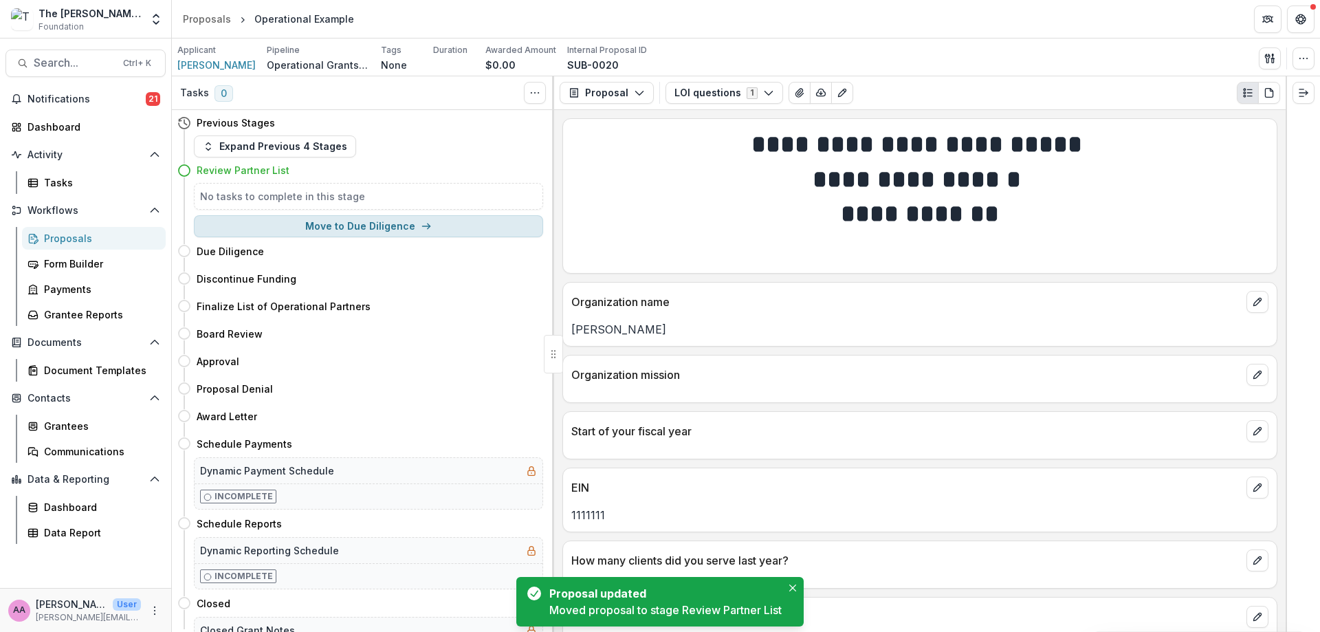
select select "**********"
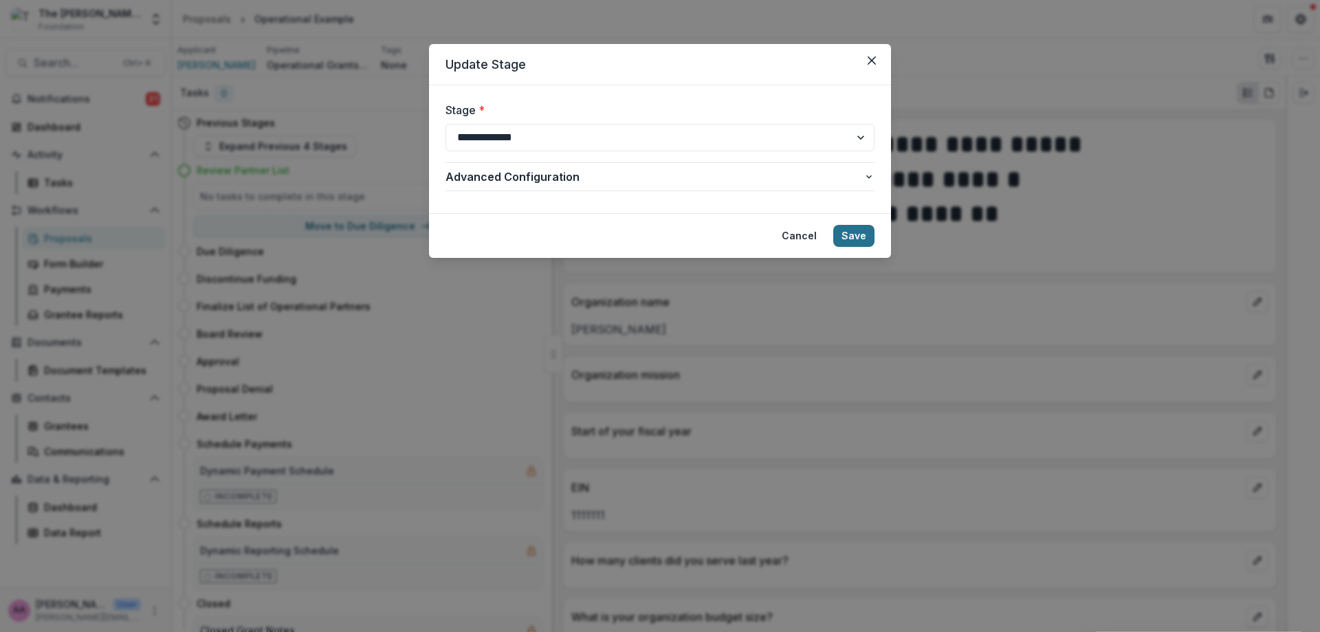
click at [867, 234] on button "Save" at bounding box center [853, 236] width 41 height 22
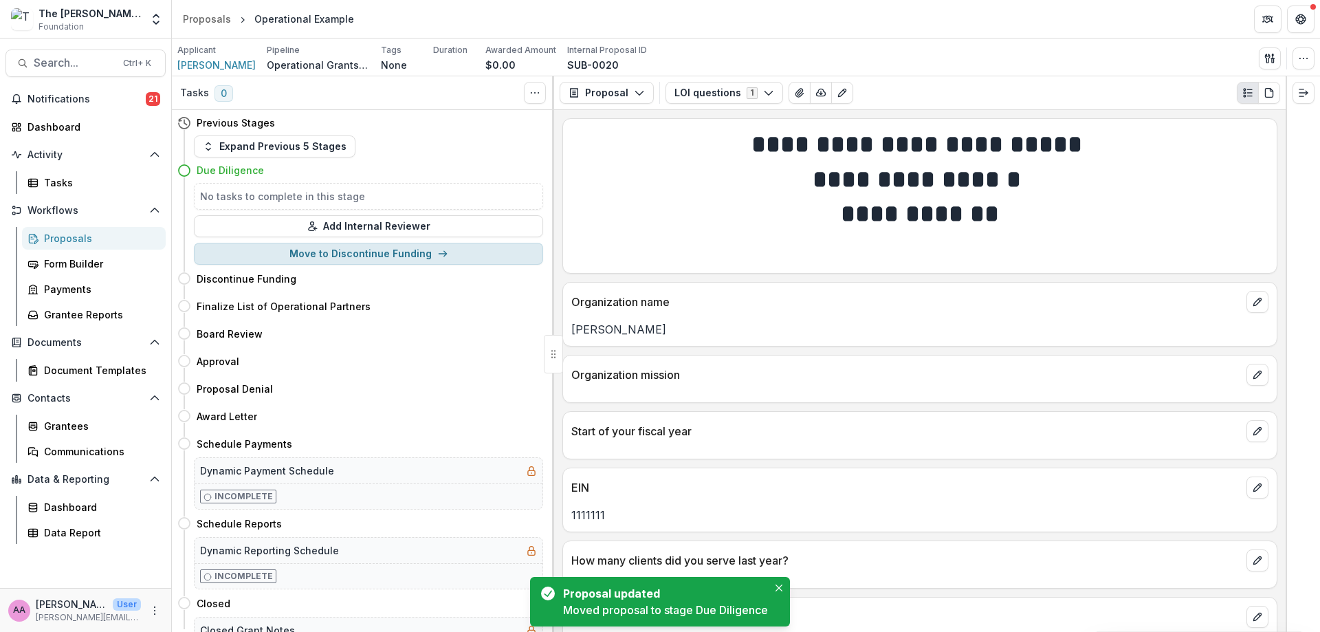
click at [366, 252] on button "Move to Discontinue Funding" at bounding box center [368, 254] width 349 height 22
select select "**********"
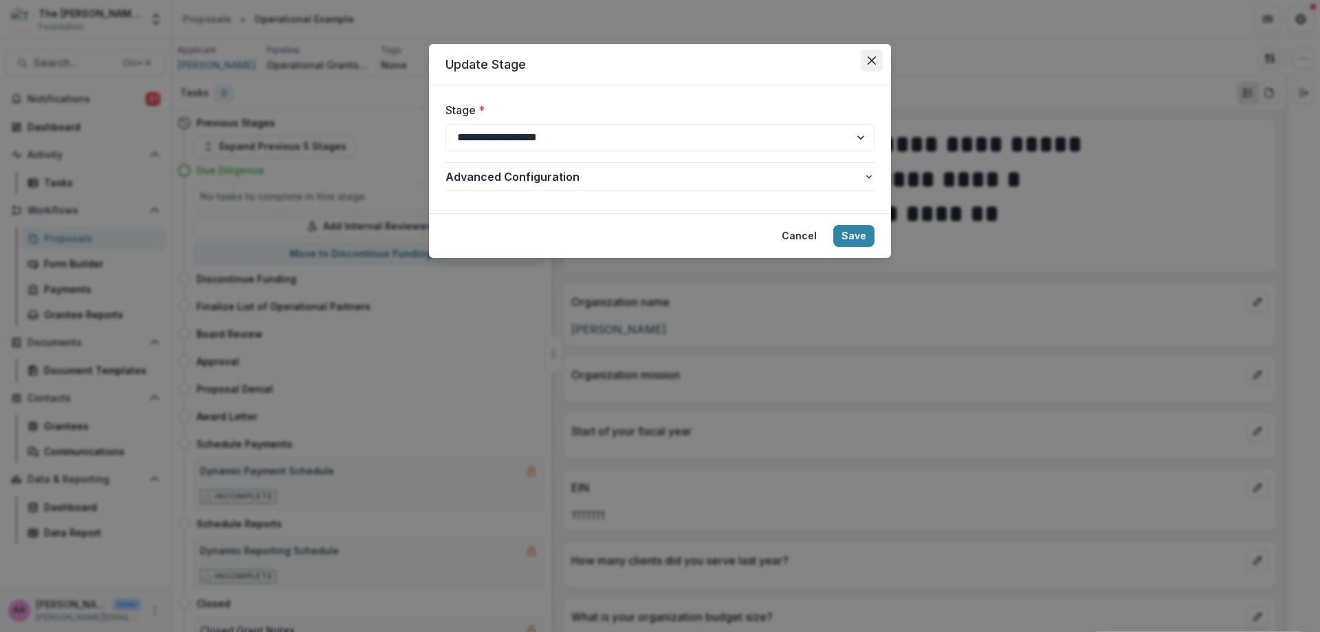
click at [868, 57] on icon "Close" at bounding box center [871, 60] width 8 height 8
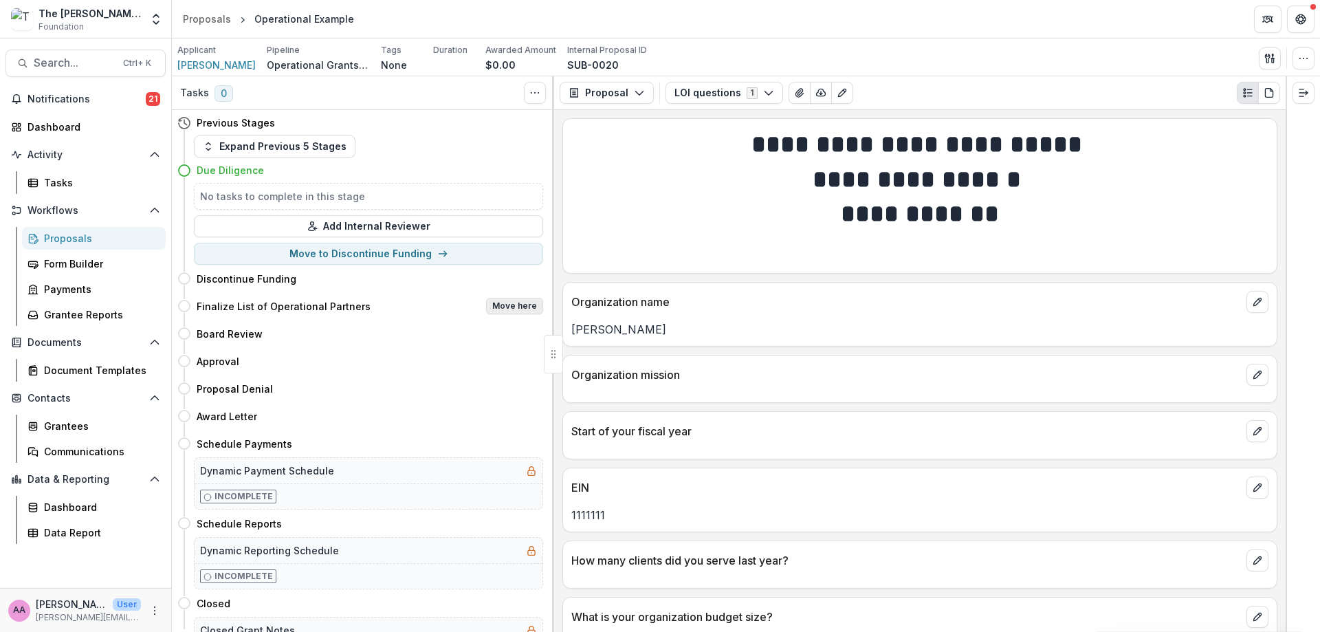
click at [511, 303] on button "Move here" at bounding box center [514, 306] width 57 height 16
select select "**********"
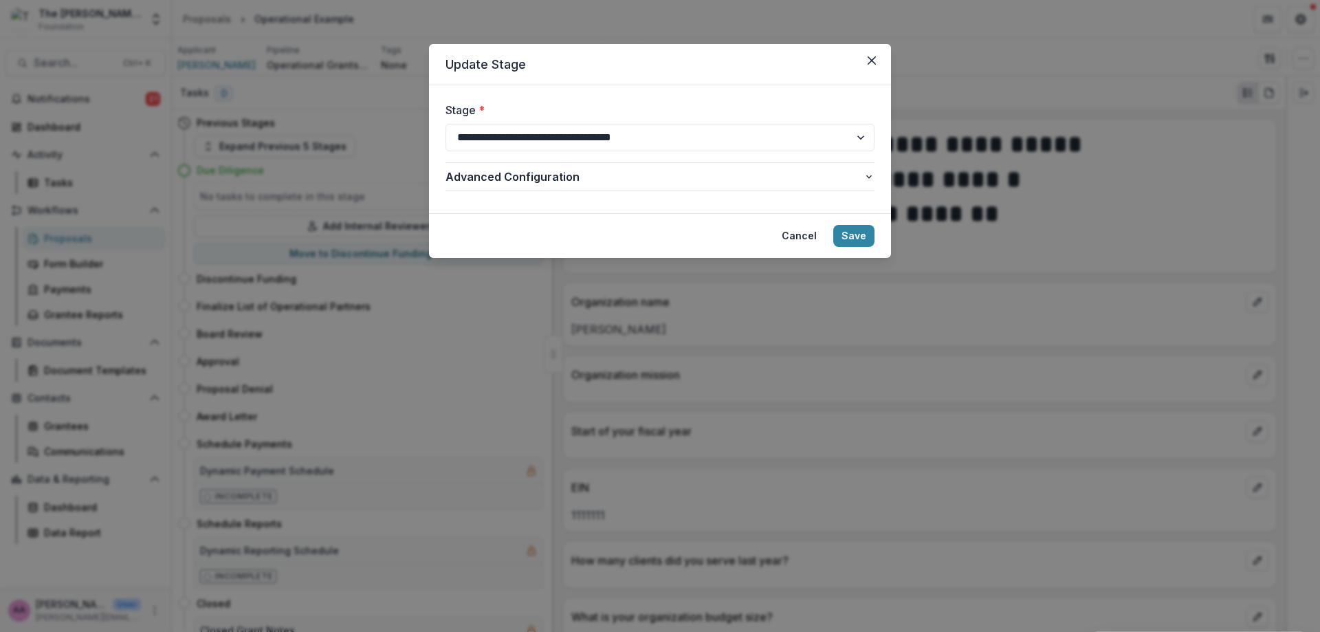
click at [876, 230] on footer "Cancel Save" at bounding box center [660, 235] width 462 height 45
click at [832, 240] on div "Cancel Save" at bounding box center [823, 236] width 101 height 22
click at [849, 237] on button "Save" at bounding box center [853, 236] width 41 height 22
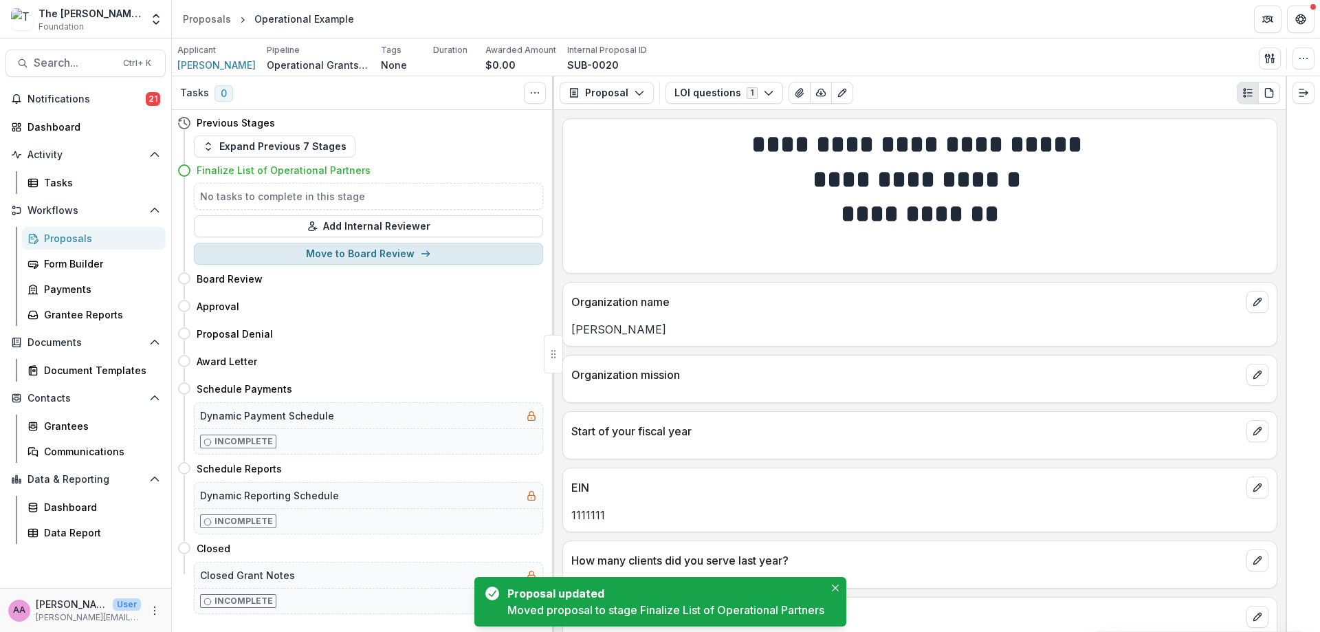
click at [456, 259] on button "Move to Board Review" at bounding box center [368, 254] width 349 height 22
select select "**********"
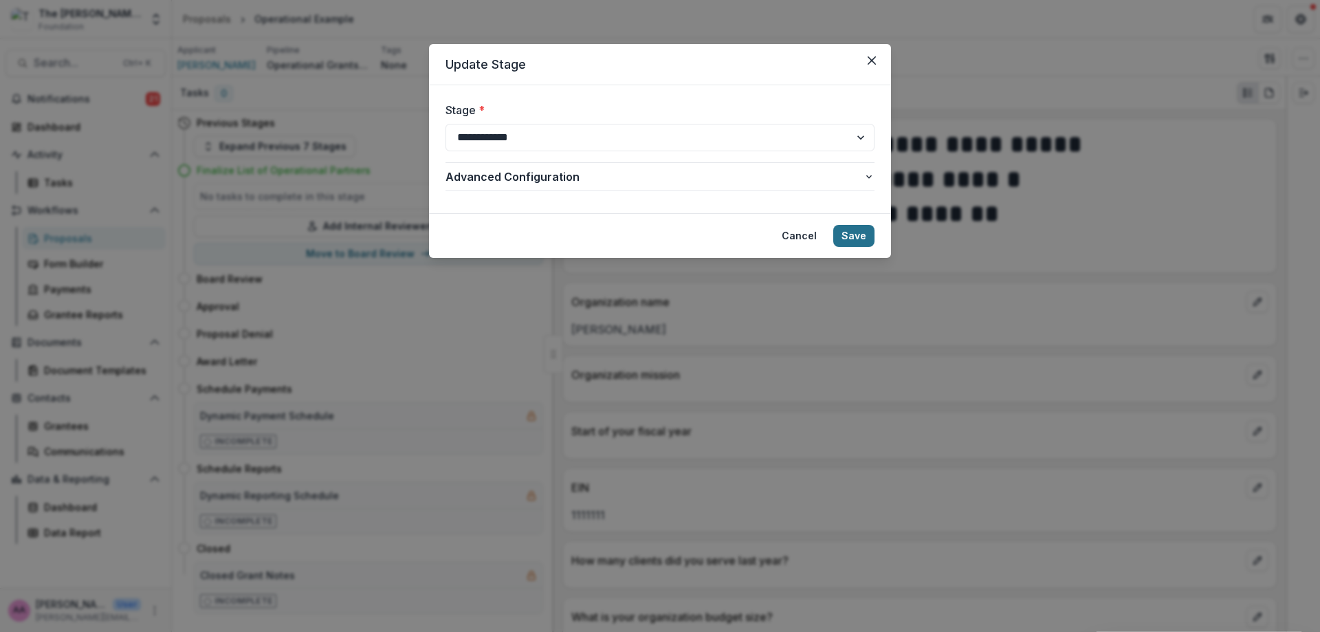
click at [847, 232] on button "Save" at bounding box center [853, 236] width 41 height 22
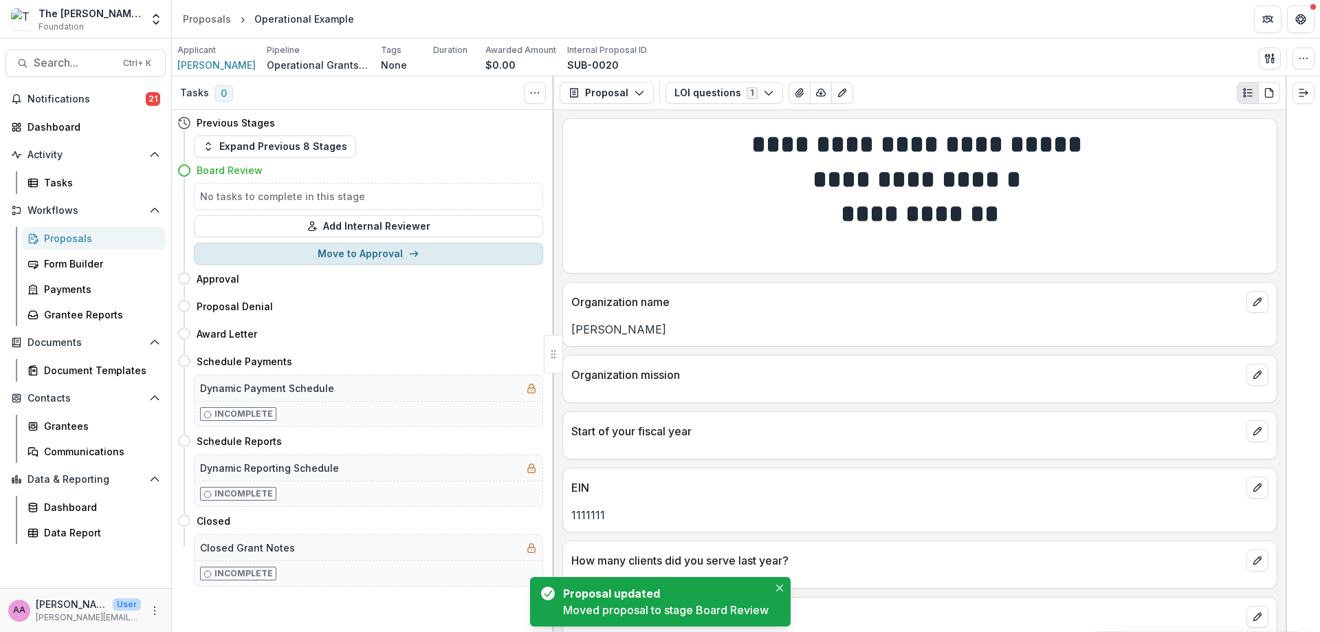
click at [442, 245] on button "Move to Approval" at bounding box center [368, 254] width 349 height 22
select select "********"
select select "**********"
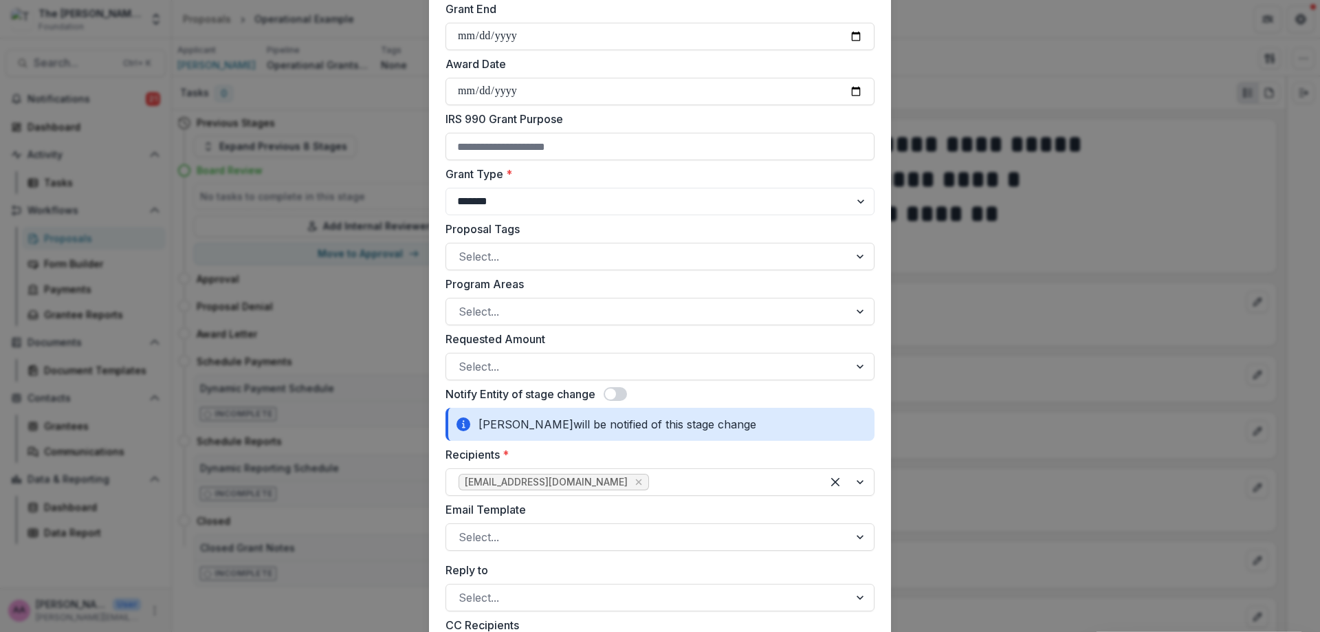
scroll to position [403, 0]
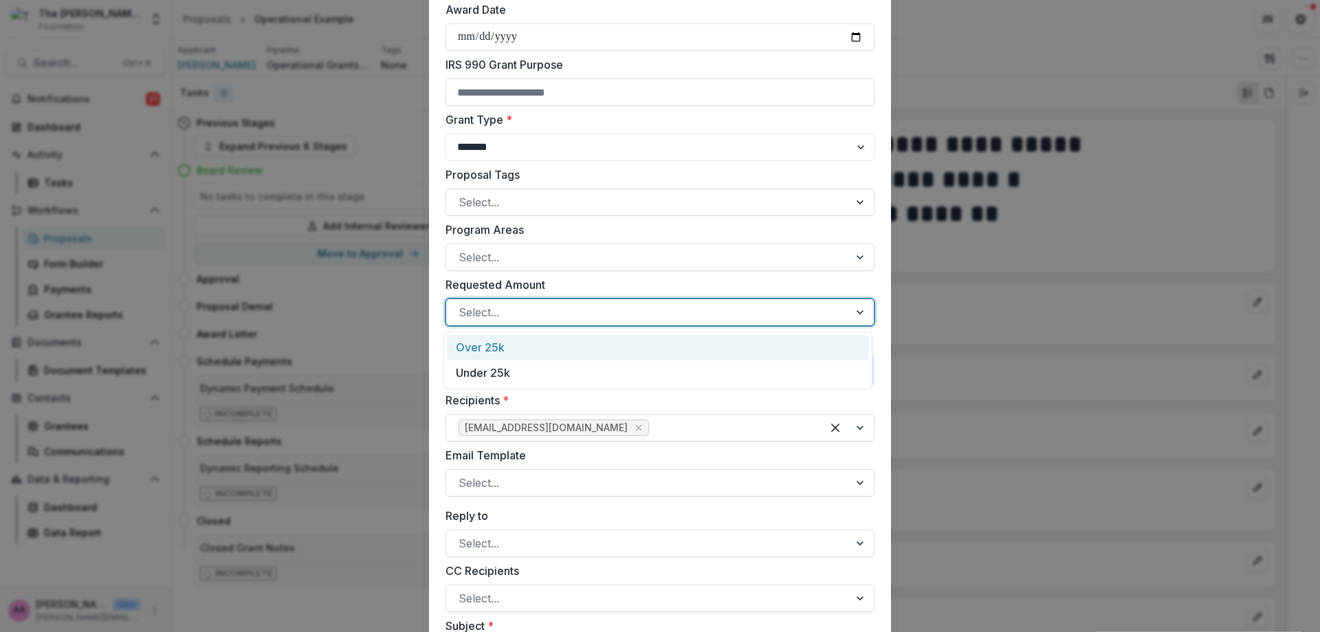
click at [578, 316] on div at bounding box center [647, 311] width 378 height 19
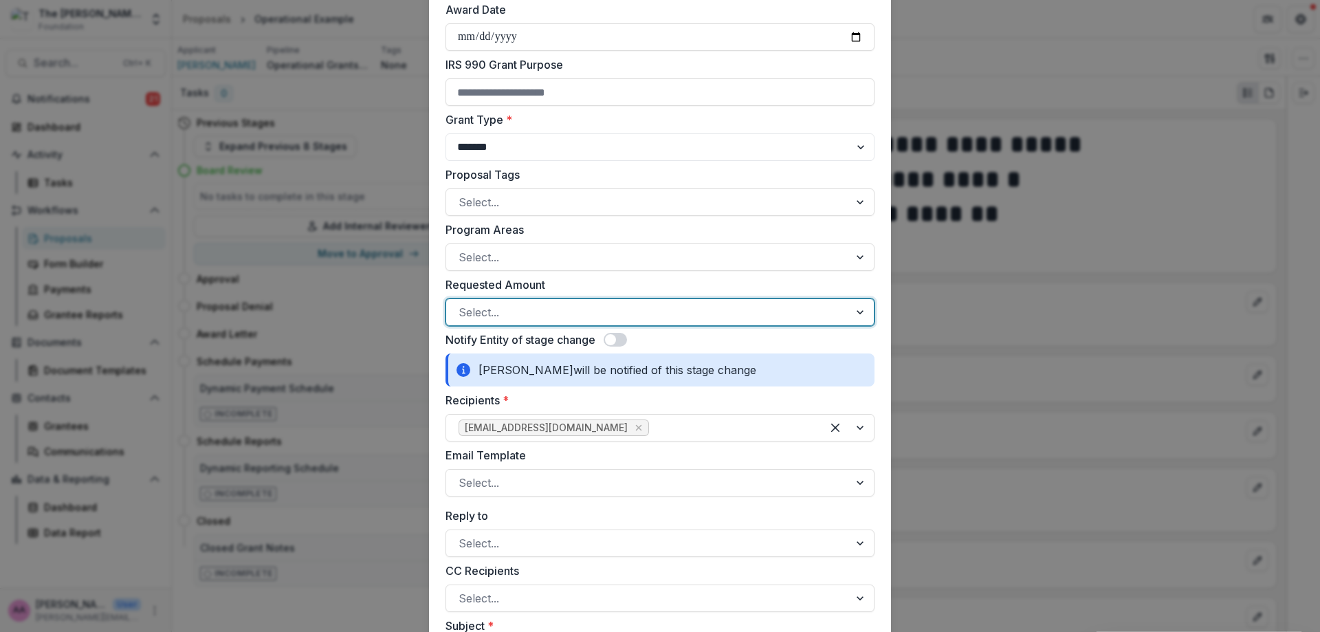
click at [645, 299] on div "Select..." at bounding box center [659, 311] width 429 height 27
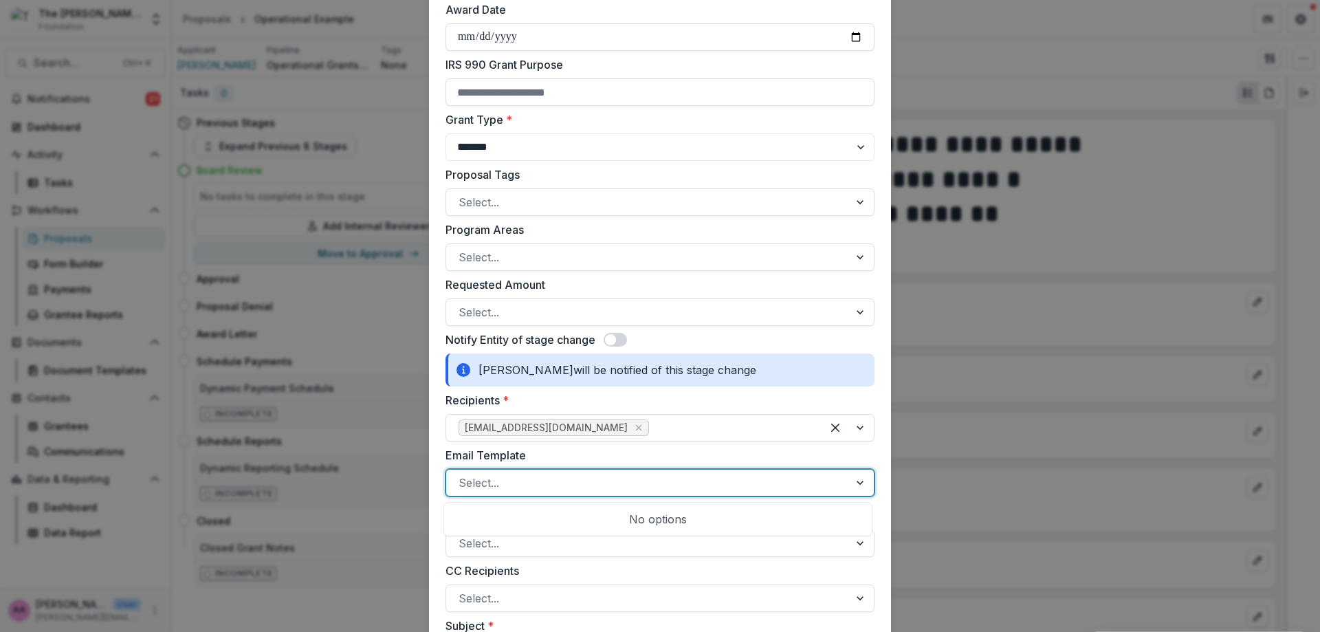
click at [576, 480] on div at bounding box center [647, 482] width 378 height 19
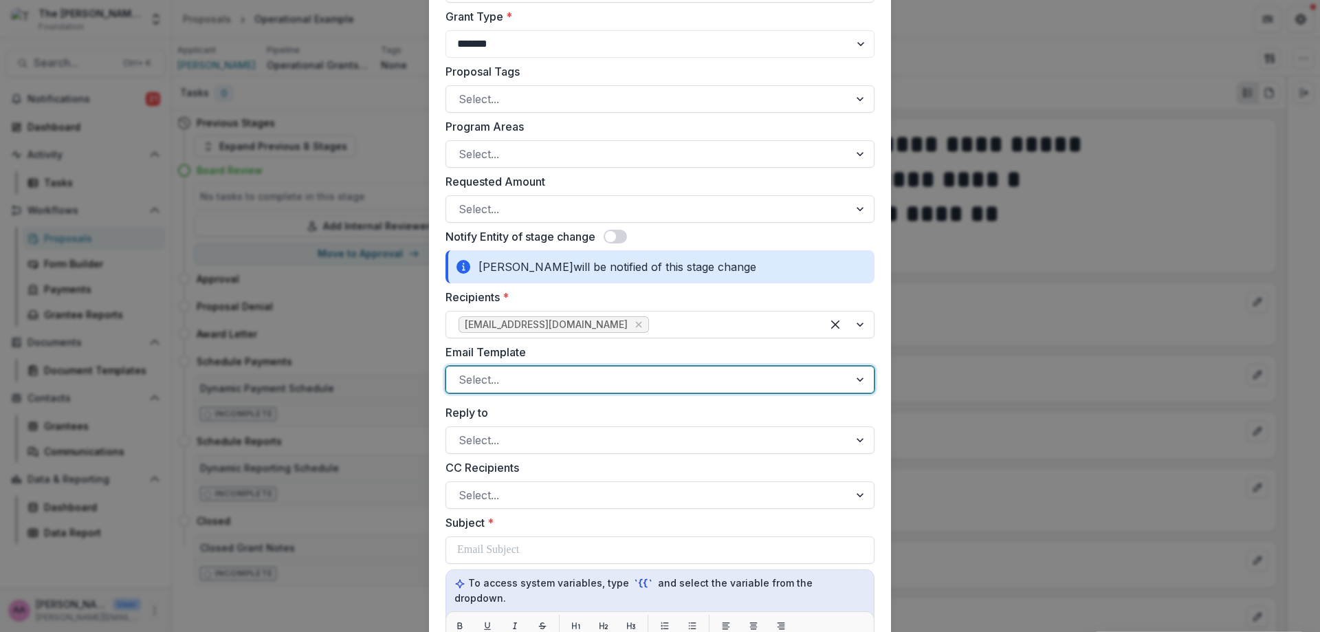
scroll to position [599, 0]
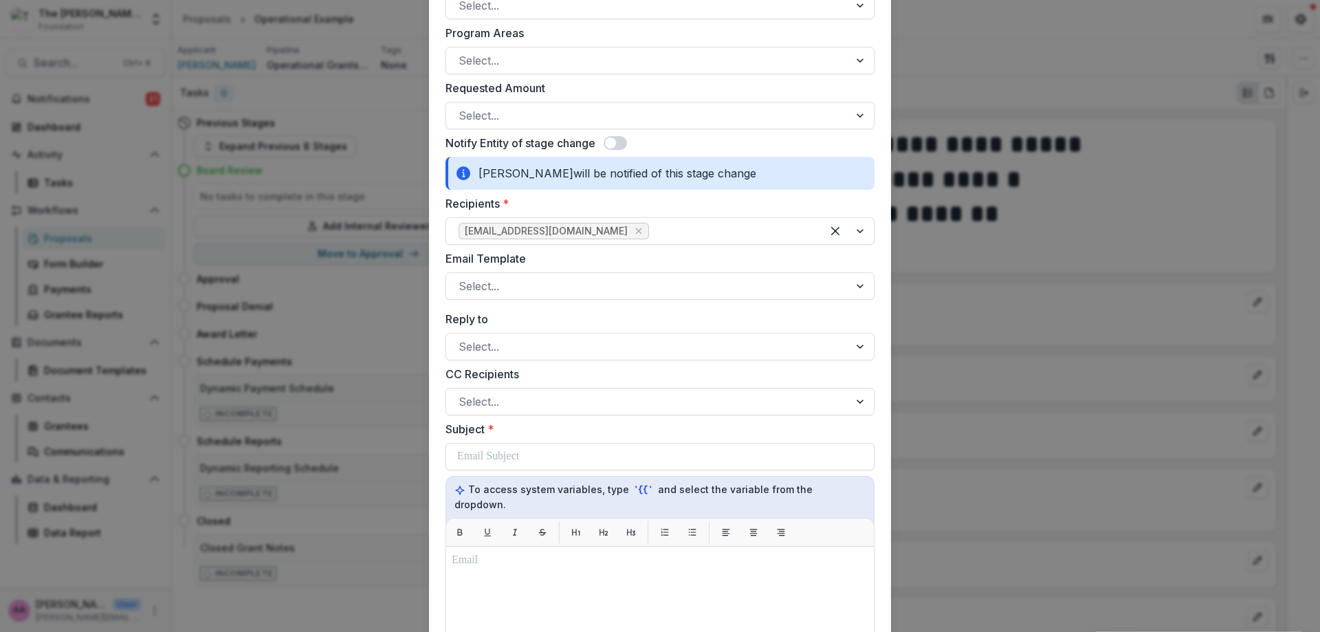
click at [387, 473] on div "**********" at bounding box center [660, 316] width 1320 height 632
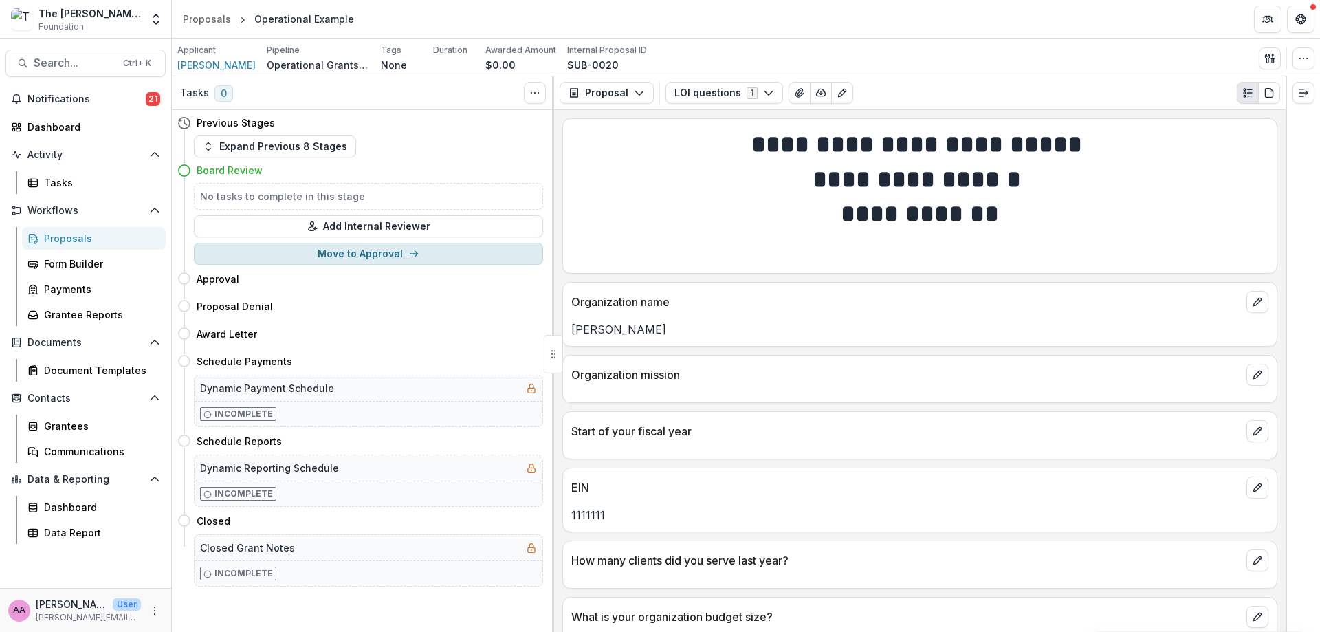
click at [386, 246] on button "Move to Approval" at bounding box center [368, 254] width 349 height 22
select select "********"
select select "**********"
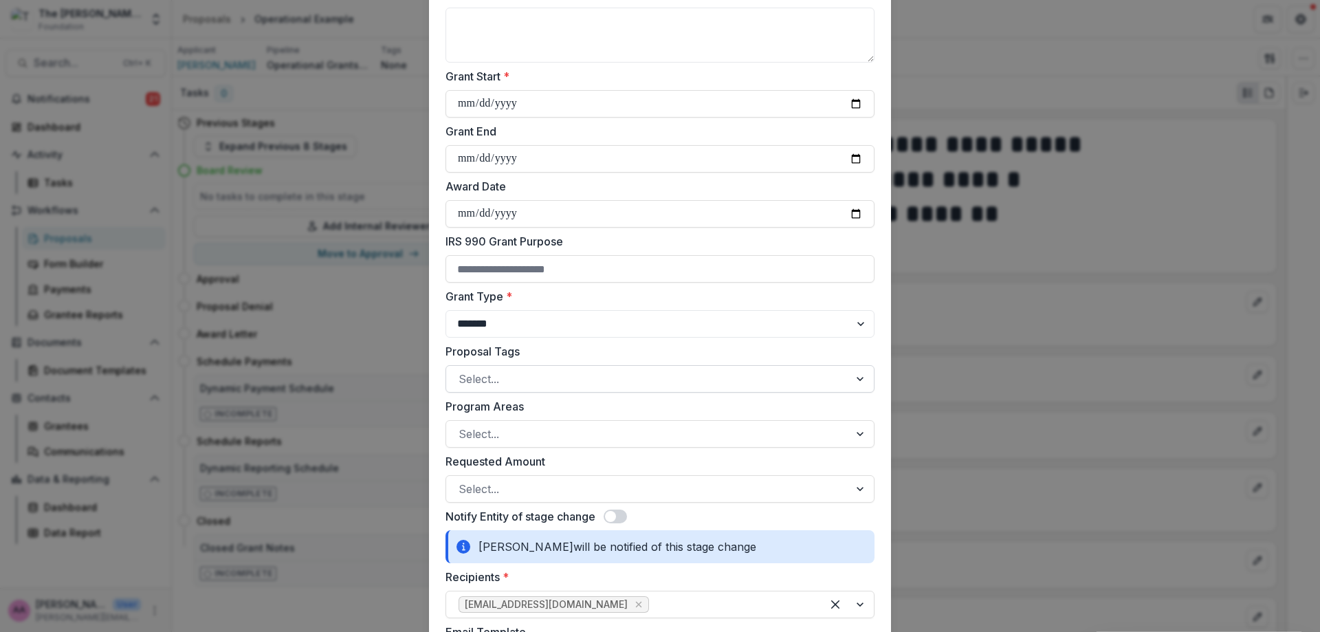
scroll to position [330, 0]
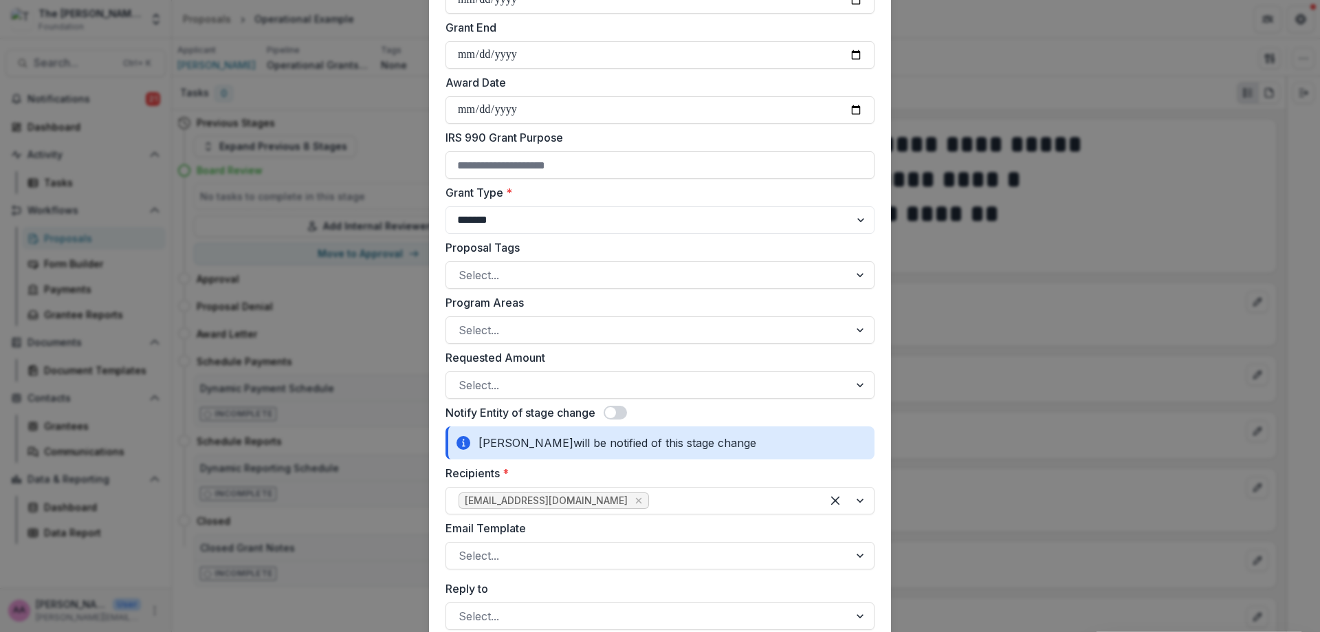
click at [632, 403] on div "**********" at bounding box center [659, 540] width 429 height 1536
click at [620, 407] on span at bounding box center [614, 413] width 23 height 14
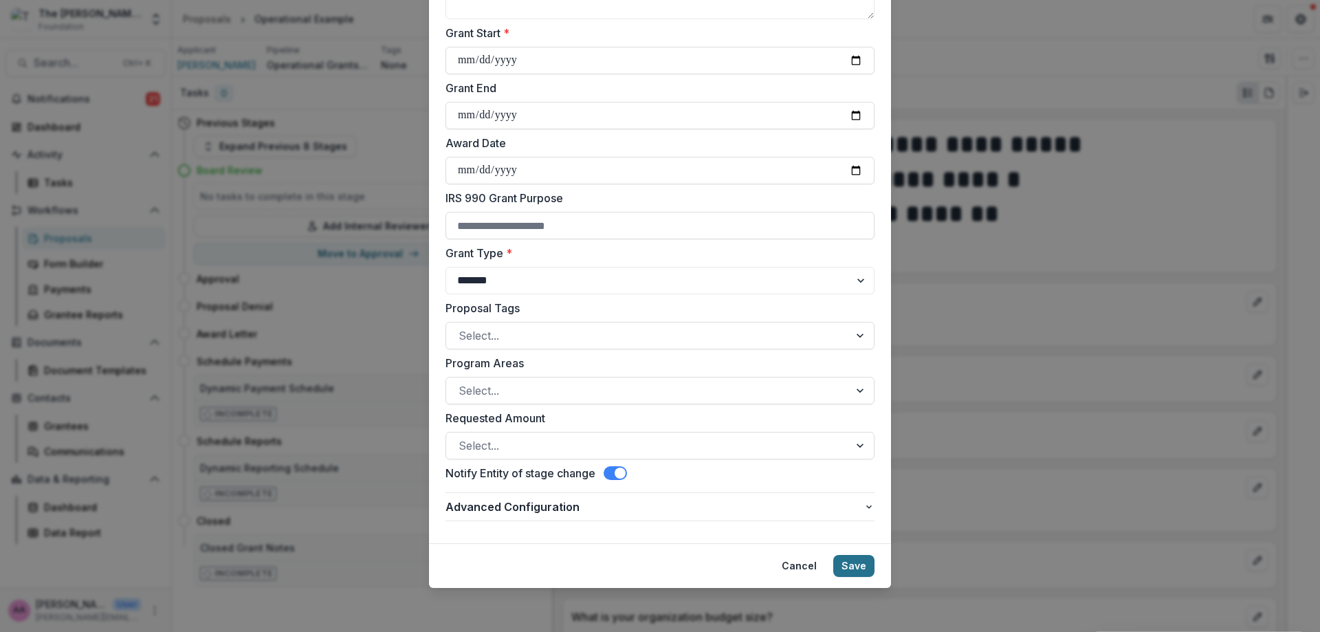
click at [856, 572] on button "Save" at bounding box center [853, 566] width 41 height 22
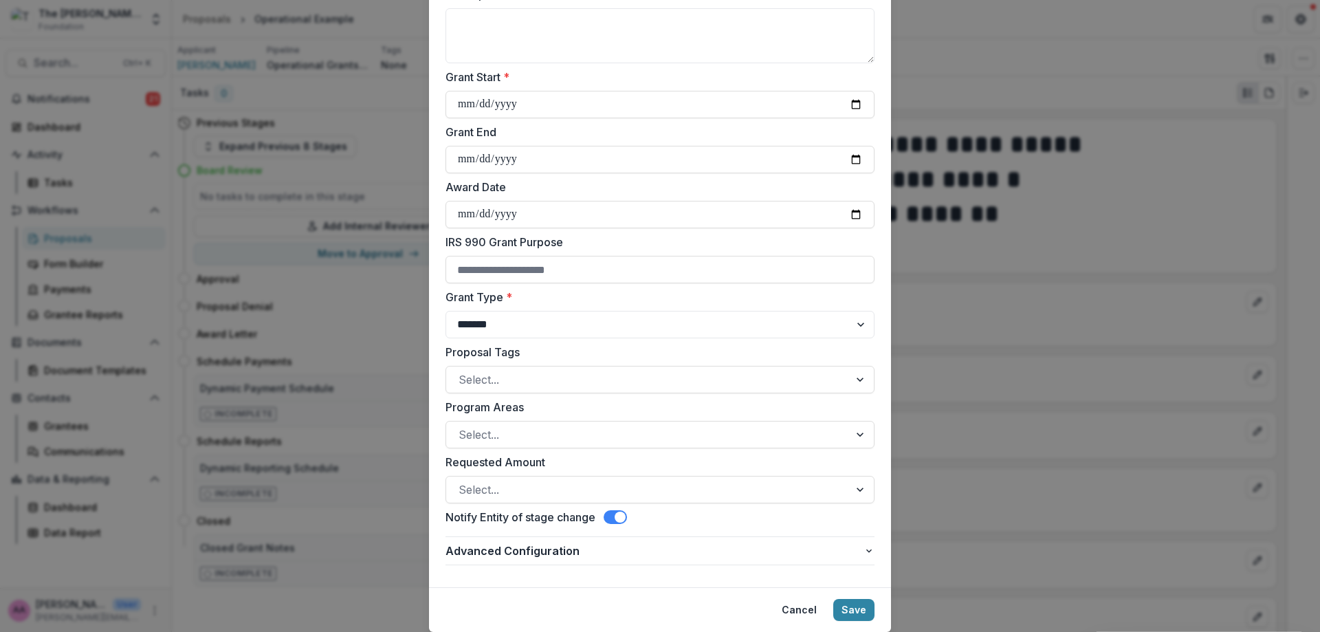
scroll to position [269, 0]
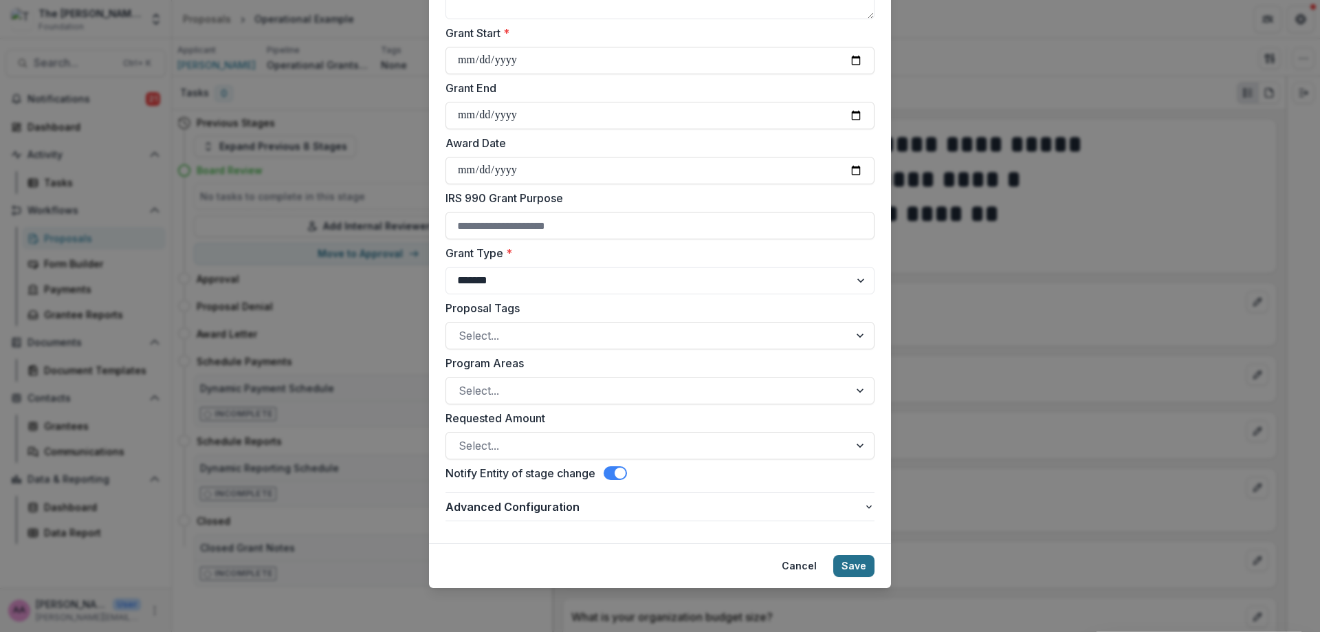
type input "******"
click at [870, 562] on button "Save" at bounding box center [853, 566] width 41 height 22
click at [861, 59] on input "Grant Start *" at bounding box center [659, 60] width 429 height 27
click at [868, 58] on input "Grant Start *" at bounding box center [659, 60] width 429 height 27
click at [860, 58] on input "Grant Start *" at bounding box center [659, 60] width 429 height 27
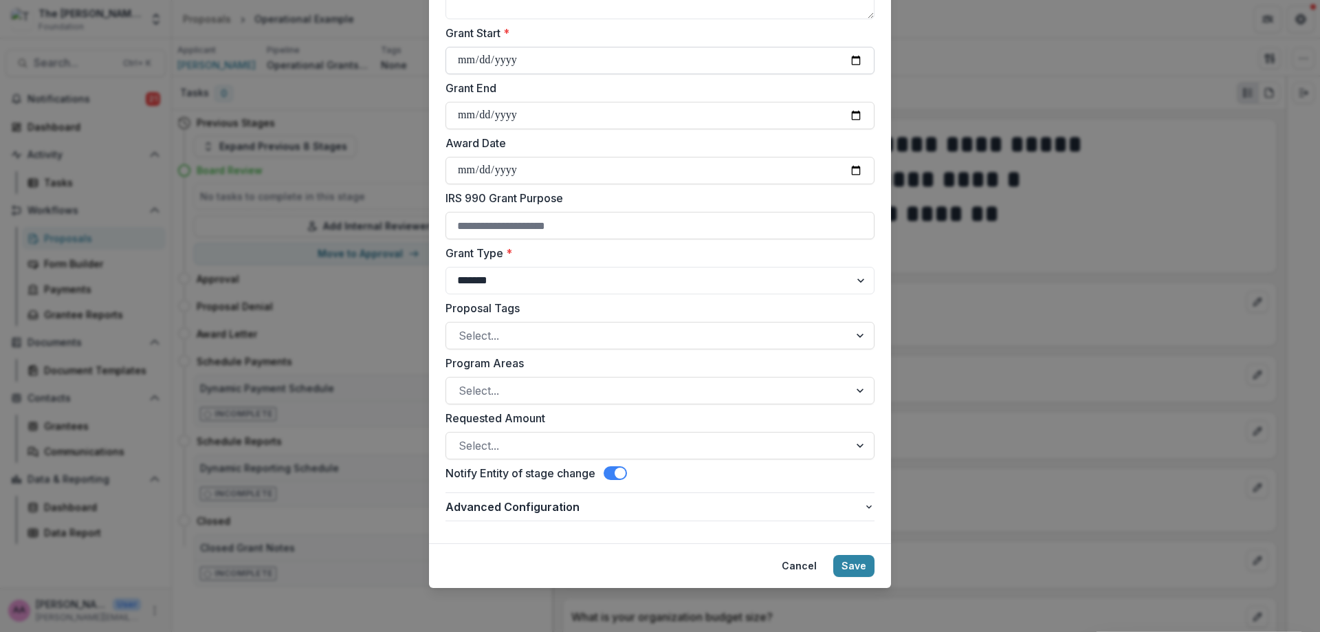
click at [849, 61] on input "Grant Start *" at bounding box center [659, 60] width 429 height 27
type input "**********"
click at [871, 571] on button "Save" at bounding box center [853, 566] width 41 height 22
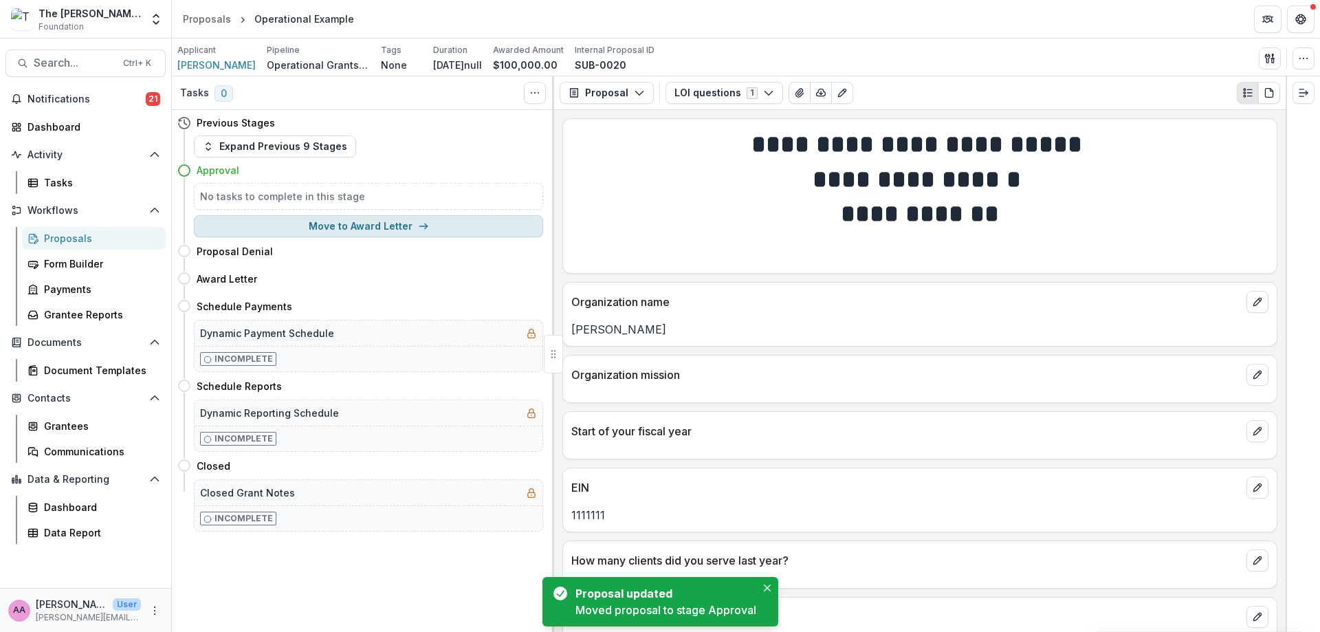
click at [296, 224] on button "Move to Award Letter" at bounding box center [368, 226] width 349 height 22
select select "**********"
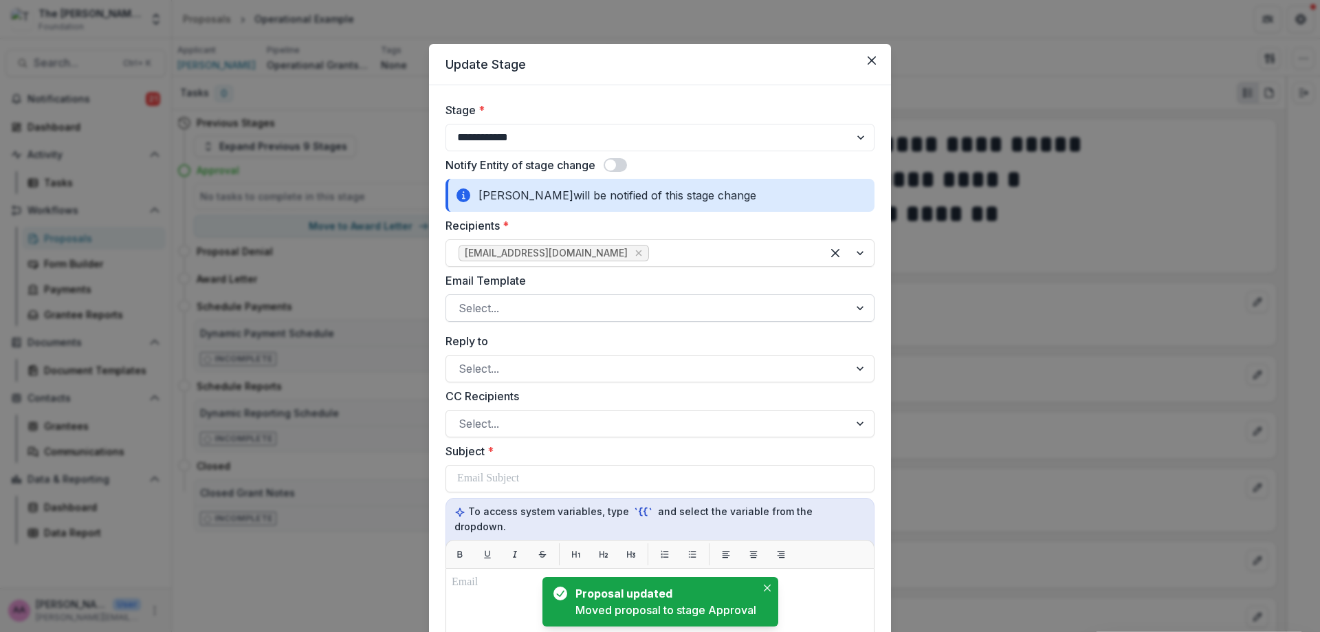
click at [566, 308] on div at bounding box center [647, 307] width 378 height 19
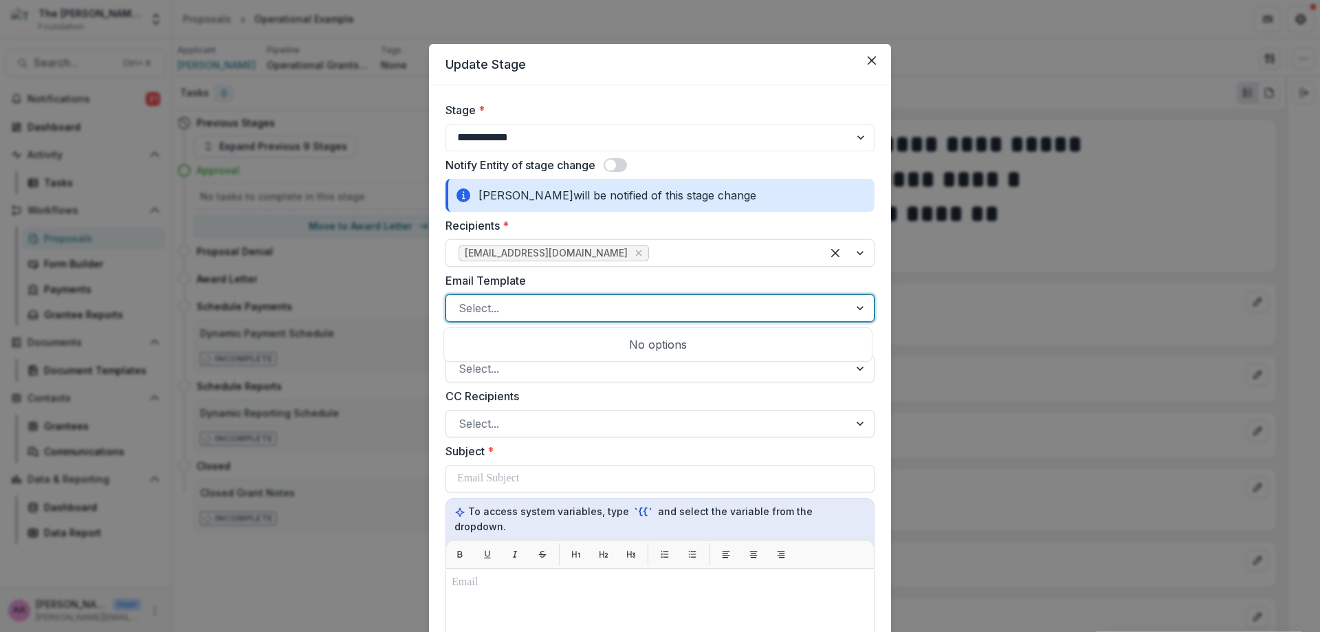
click at [566, 308] on div at bounding box center [647, 307] width 378 height 19
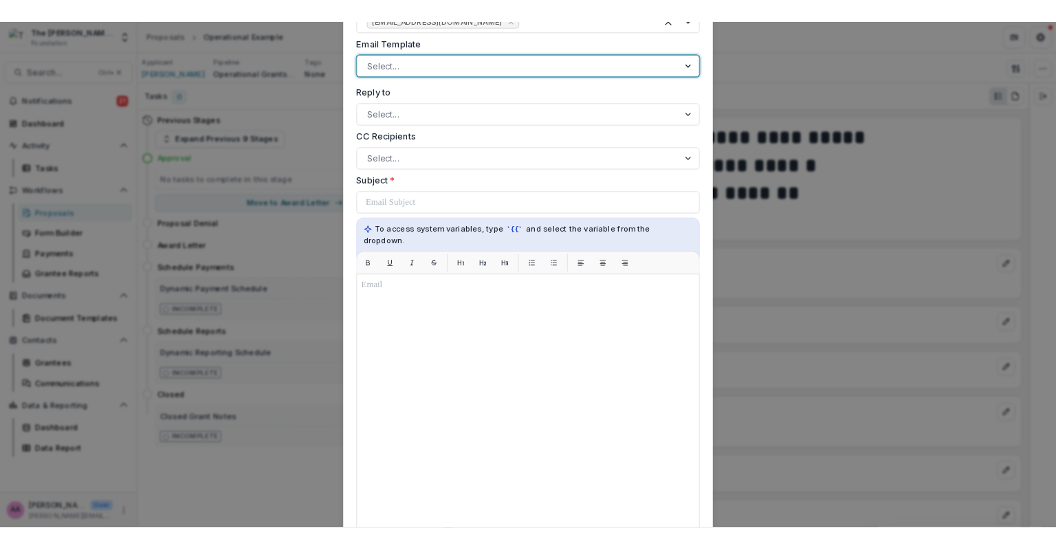
scroll to position [269, 0]
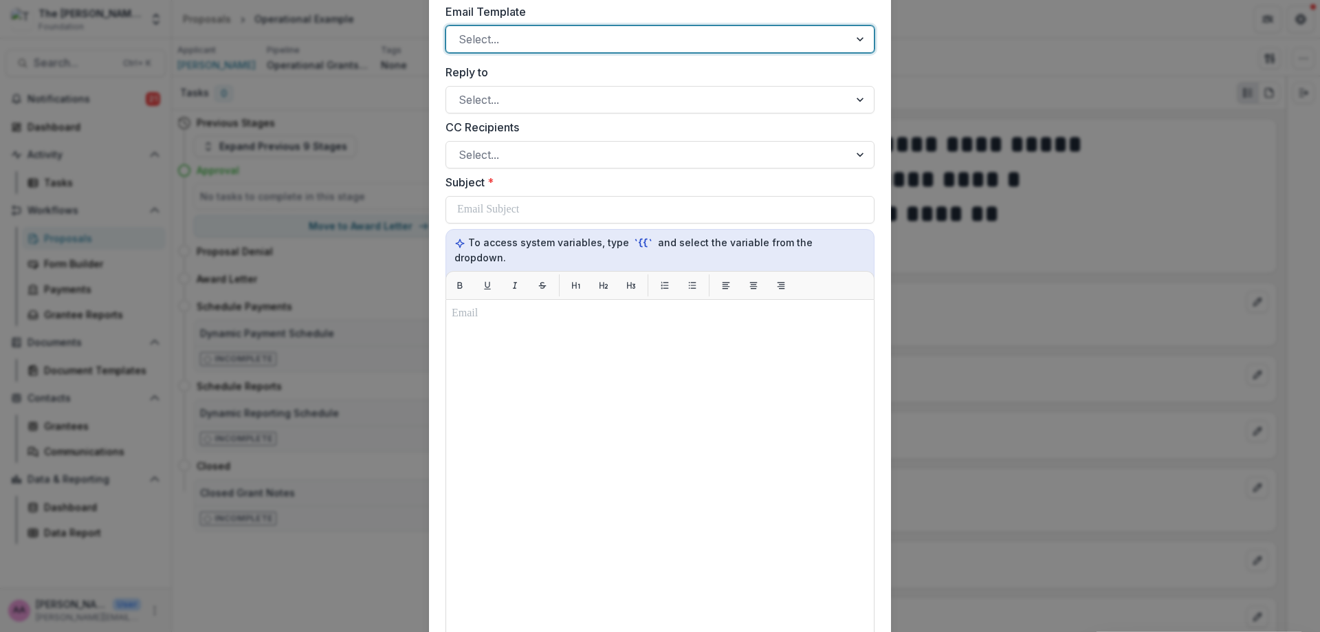
click at [245, 393] on div "**********" at bounding box center [660, 316] width 1320 height 632
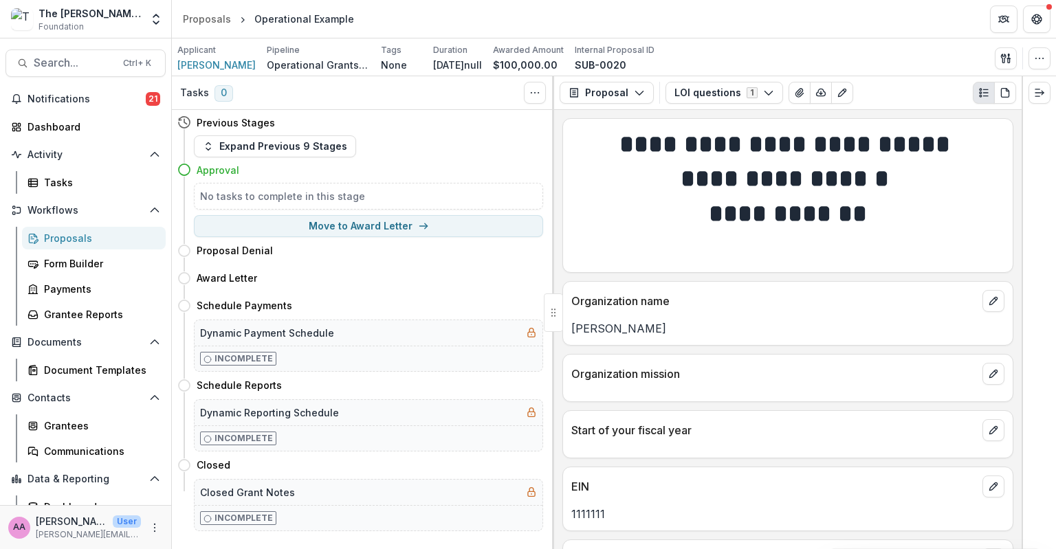
click at [49, 211] on span "Workflows" at bounding box center [85, 211] width 116 height 12
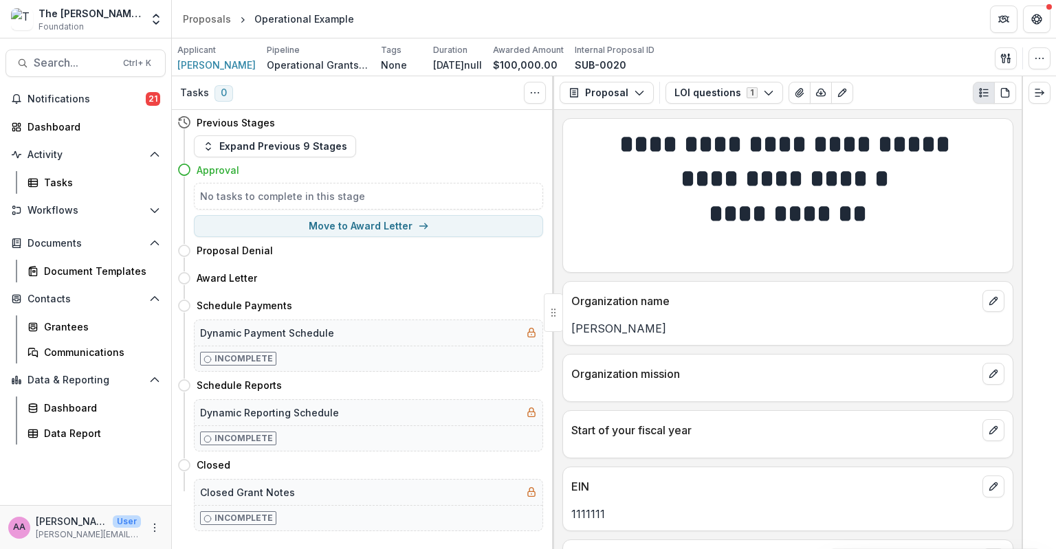
click at [49, 211] on span "Workflows" at bounding box center [85, 211] width 116 height 12
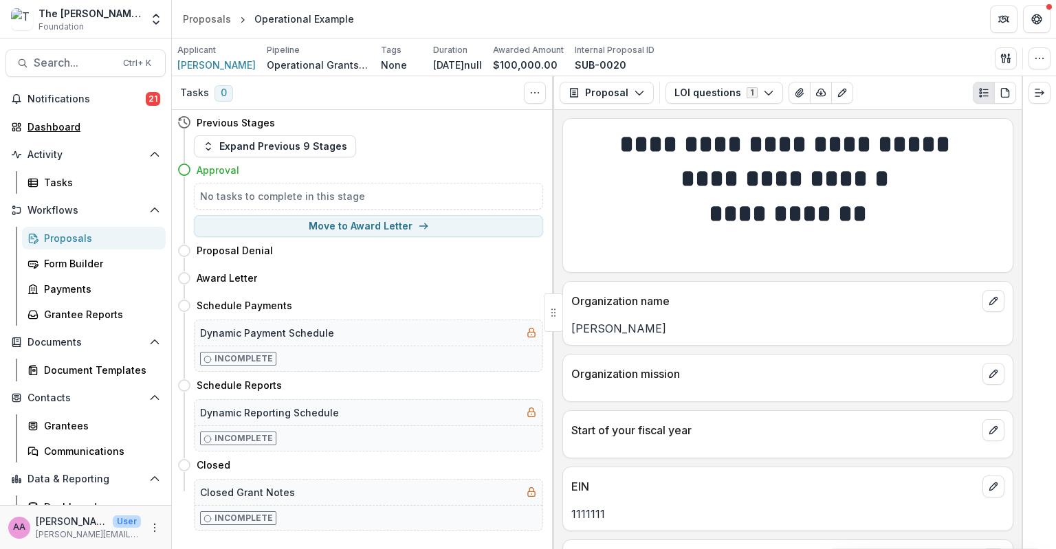
click at [58, 133] on div "Dashboard" at bounding box center [90, 127] width 127 height 14
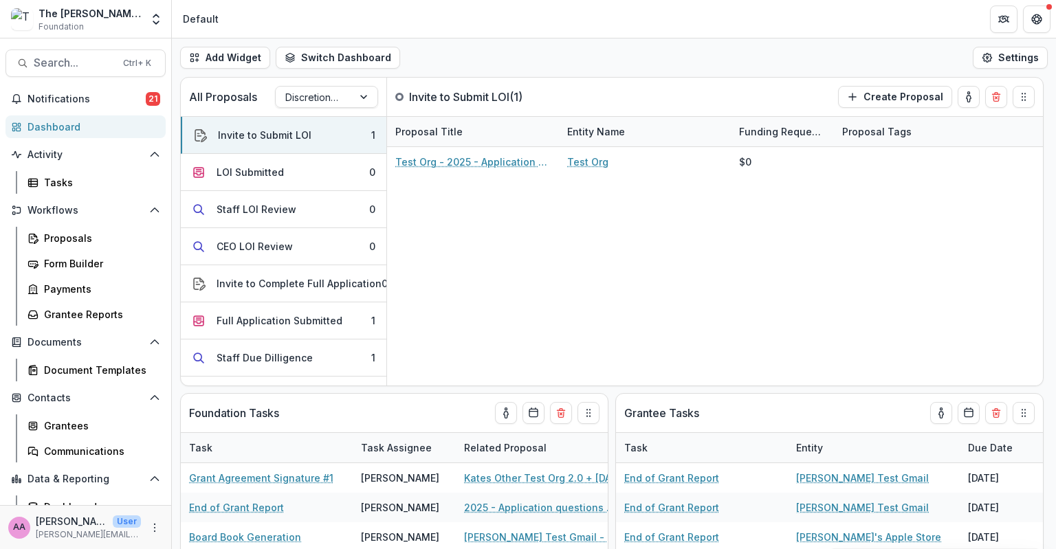
click at [286, 132] on div "Invite to Submit LOI" at bounding box center [264, 135] width 93 height 14
click at [453, 160] on link "Test Org - 2025 - Application questions over 25K" at bounding box center [472, 162] width 155 height 14
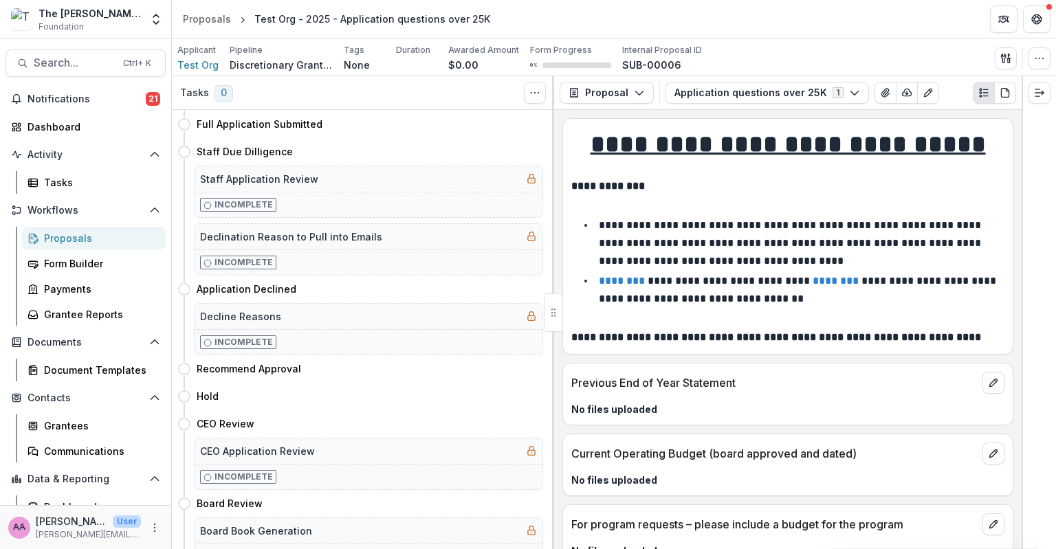
scroll to position [292, 0]
click at [449, 260] on div "Incomplete" at bounding box center [369, 263] width 348 height 25
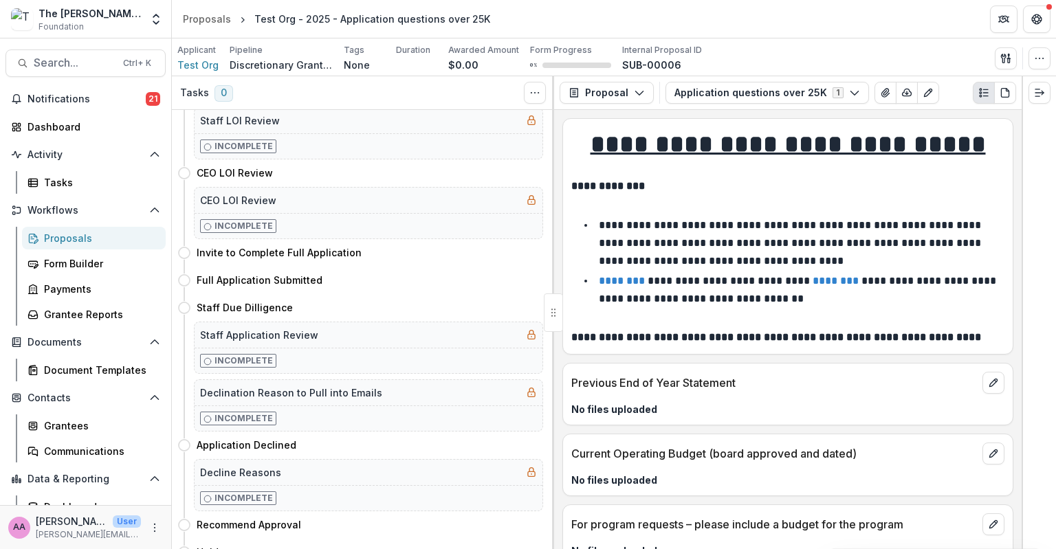
scroll to position [139, 0]
click at [498, 302] on button "Move here" at bounding box center [514, 306] width 57 height 16
select select "**********"
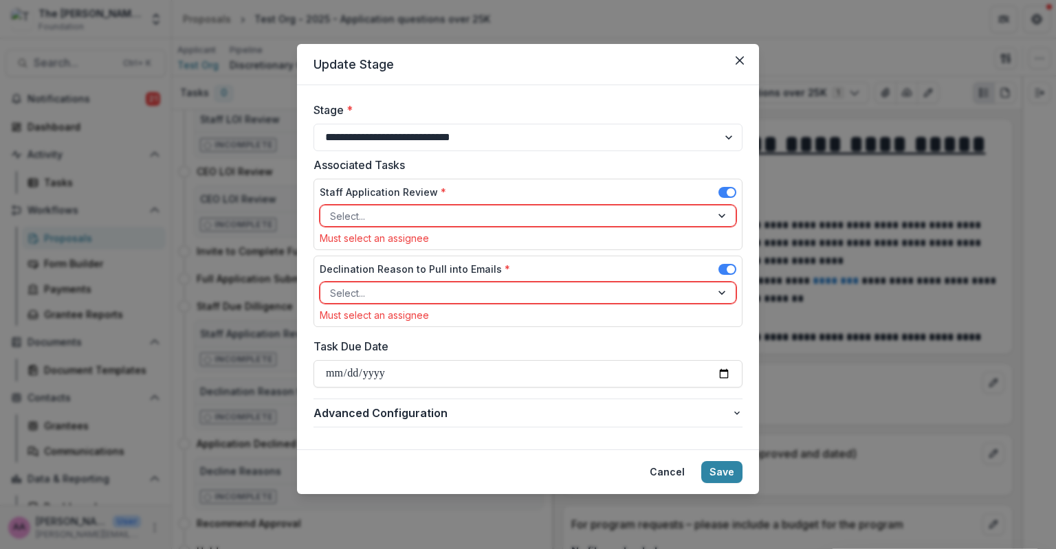
click at [467, 205] on div "Select..." at bounding box center [528, 216] width 417 height 22
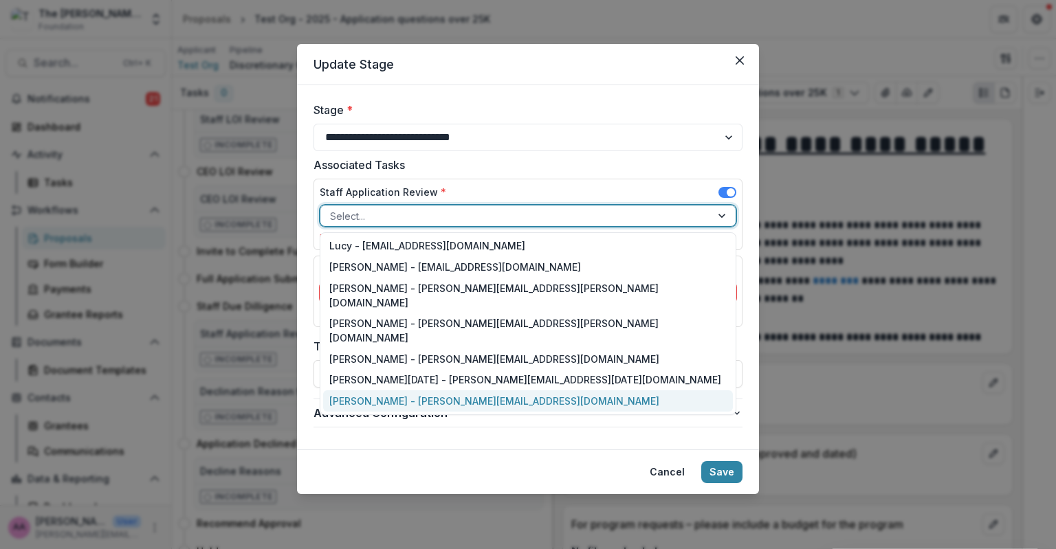
click at [434, 390] on div "[PERSON_NAME] - [PERSON_NAME][EMAIL_ADDRESS][DOMAIN_NAME]" at bounding box center [528, 400] width 410 height 21
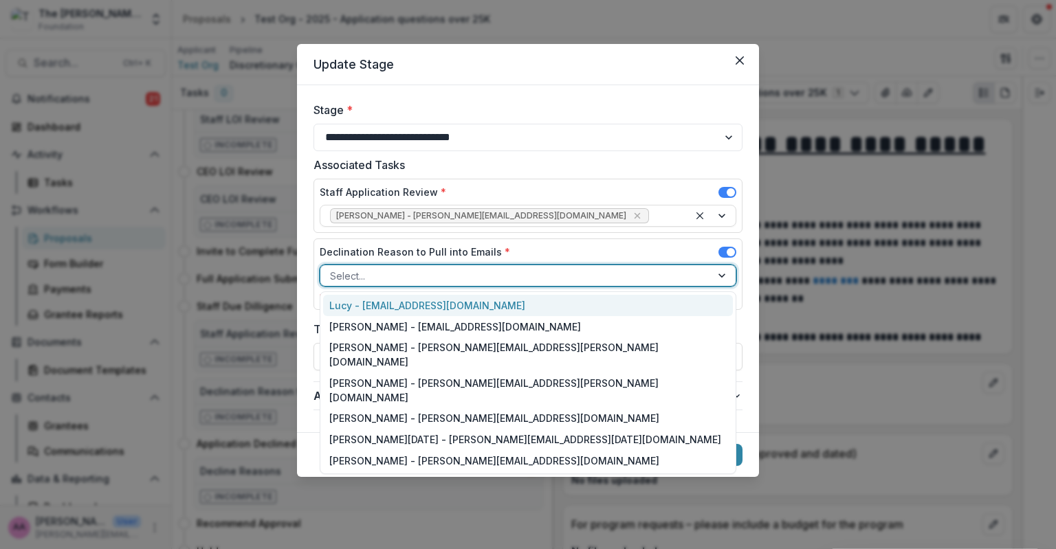
click at [448, 270] on div at bounding box center [515, 275] width 371 height 17
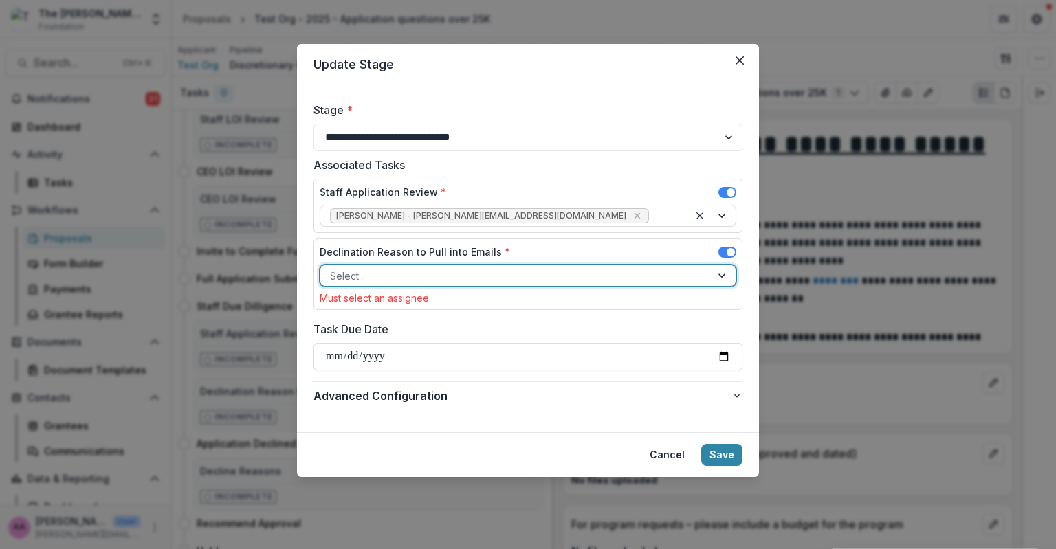
click at [448, 270] on div at bounding box center [515, 275] width 371 height 17
click at [737, 250] on div "Declination Reason to Pull into Emails * Select... Must select an assignee" at bounding box center [527, 273] width 429 height 71
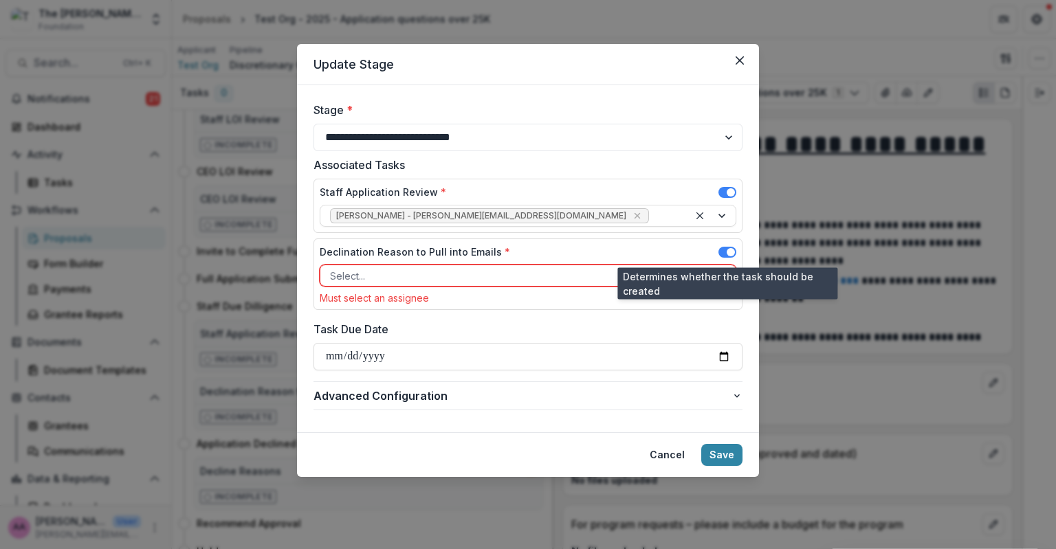
click at [726, 249] on span at bounding box center [727, 252] width 18 height 11
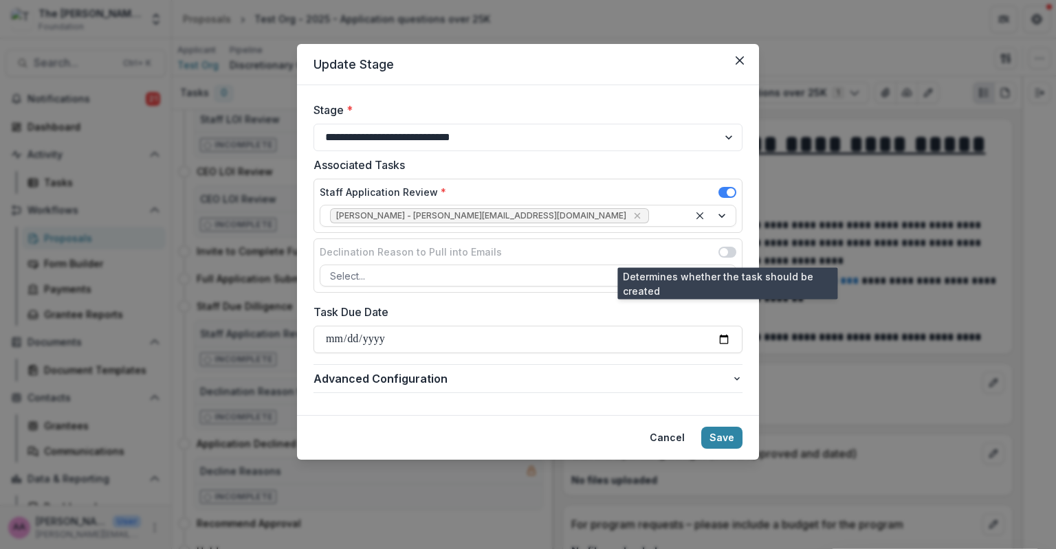
click at [726, 249] on span at bounding box center [724, 252] width 8 height 8
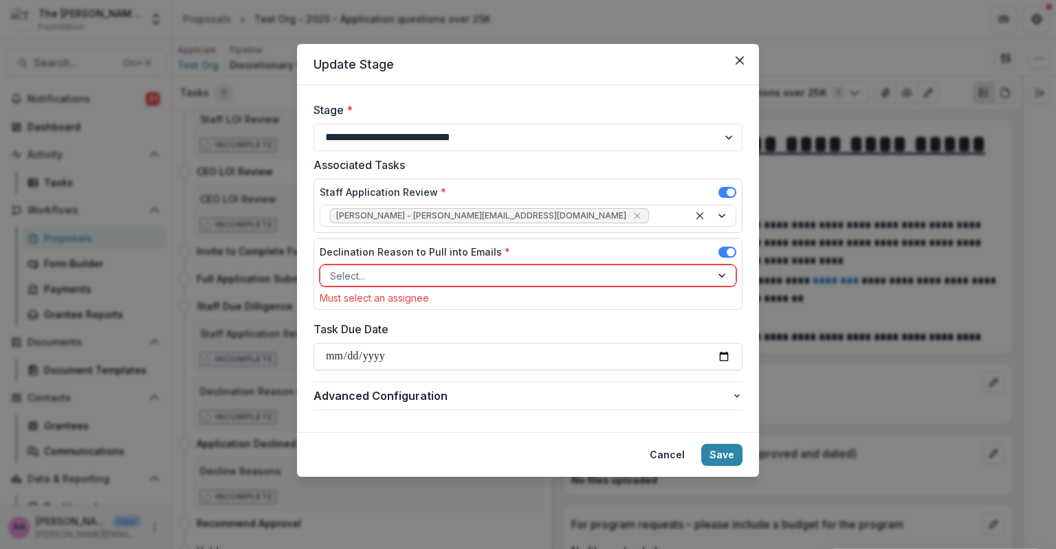
click at [713, 257] on div "Declination Reason to Pull into Emails *" at bounding box center [528, 255] width 417 height 20
click at [718, 251] on span at bounding box center [727, 252] width 18 height 11
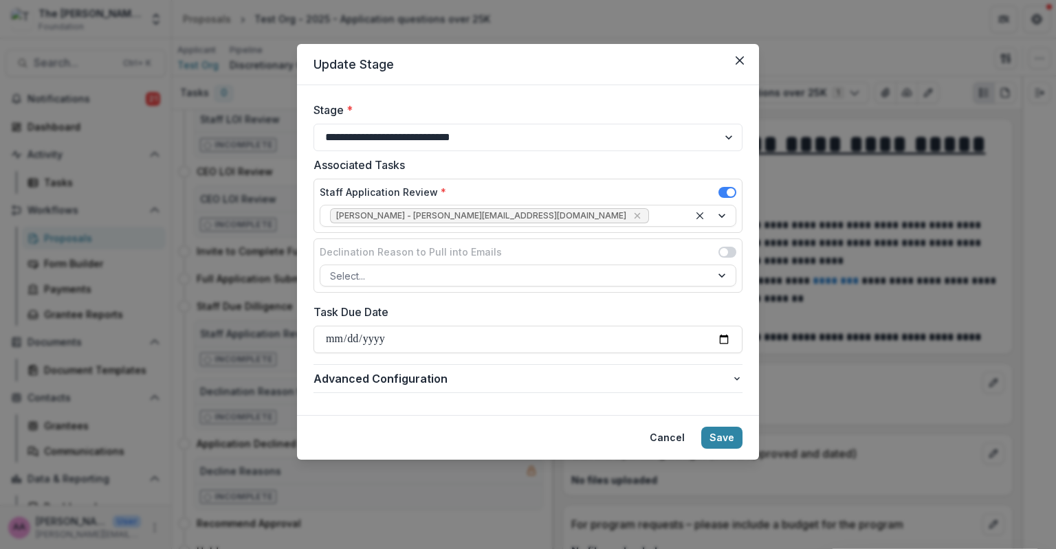
click at [715, 442] on button "Save" at bounding box center [721, 438] width 41 height 22
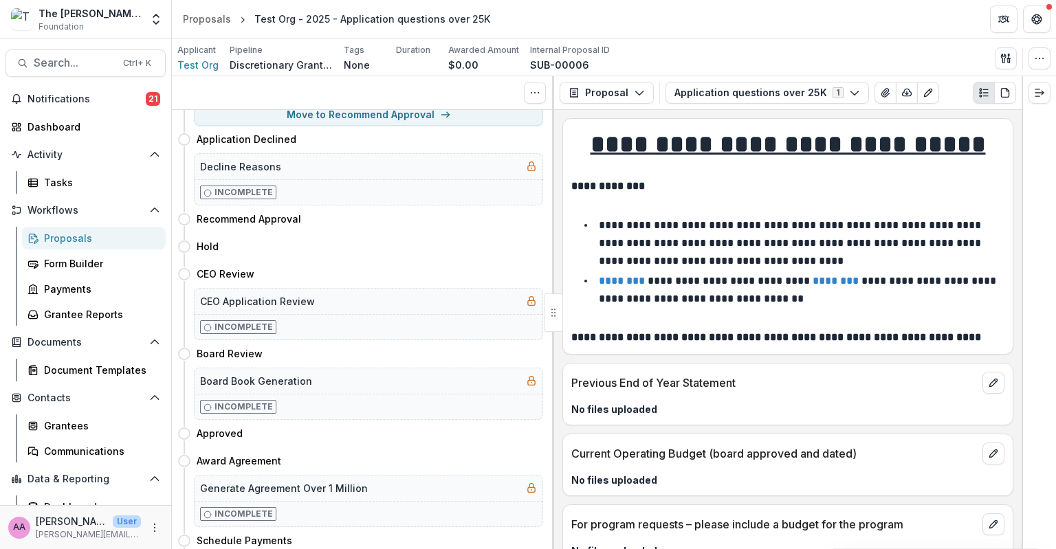
scroll to position [0, 0]
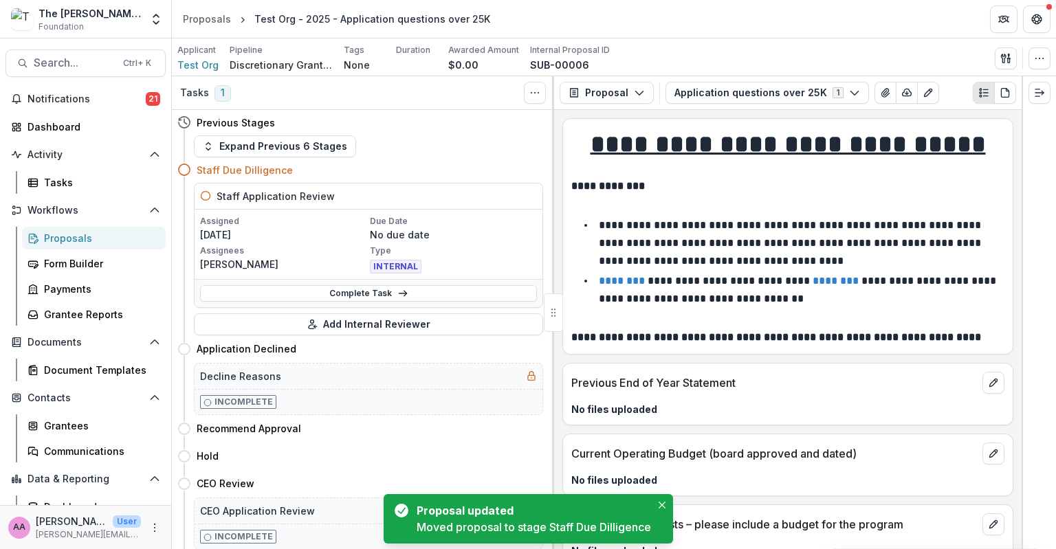
click at [361, 293] on link "Complete Task" at bounding box center [368, 293] width 337 height 16
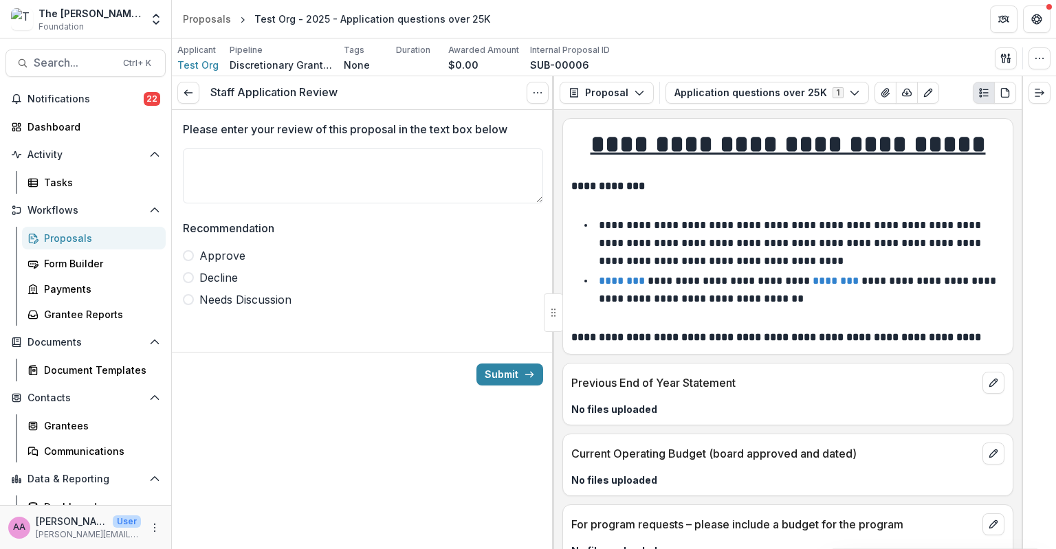
click at [196, 95] on link at bounding box center [188, 93] width 22 height 22
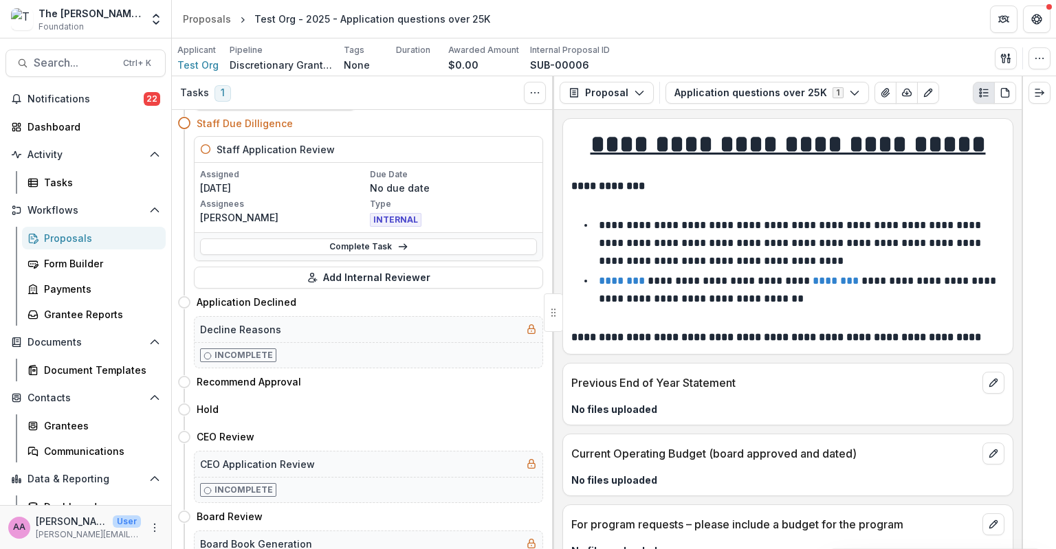
scroll to position [28, 0]
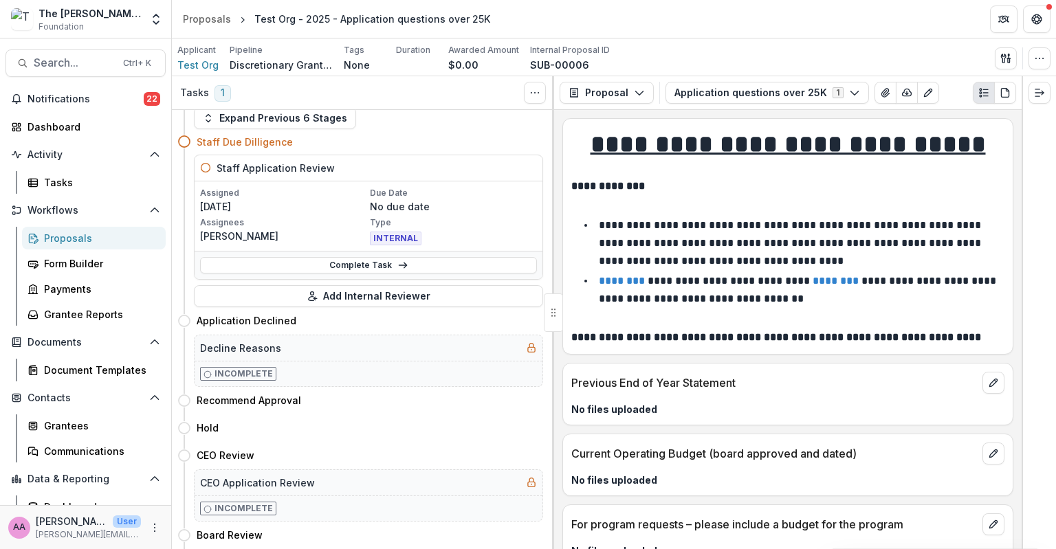
click at [189, 416] on div "Hold Move here" at bounding box center [360, 427] width 366 height 27
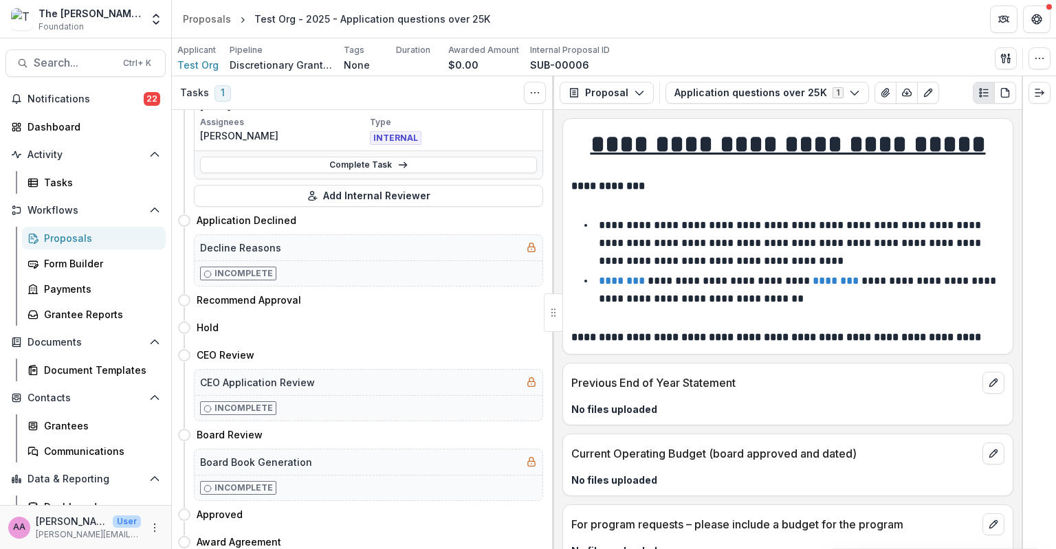
scroll to position [131, 0]
click at [223, 341] on div "CEO Review Move here" at bounding box center [360, 353] width 366 height 27
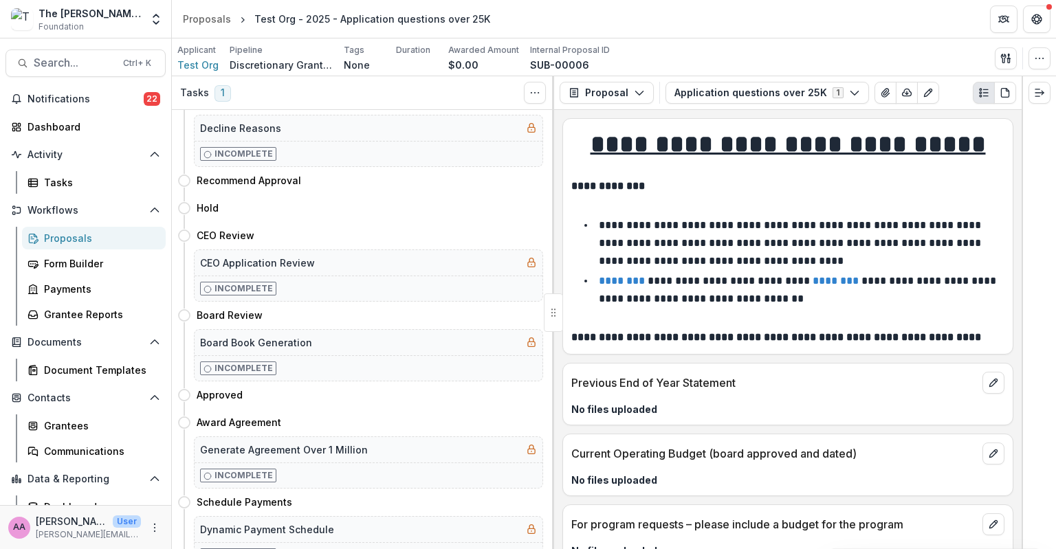
scroll to position [250, 0]
click at [244, 402] on div "Approved Move here" at bounding box center [360, 392] width 366 height 27
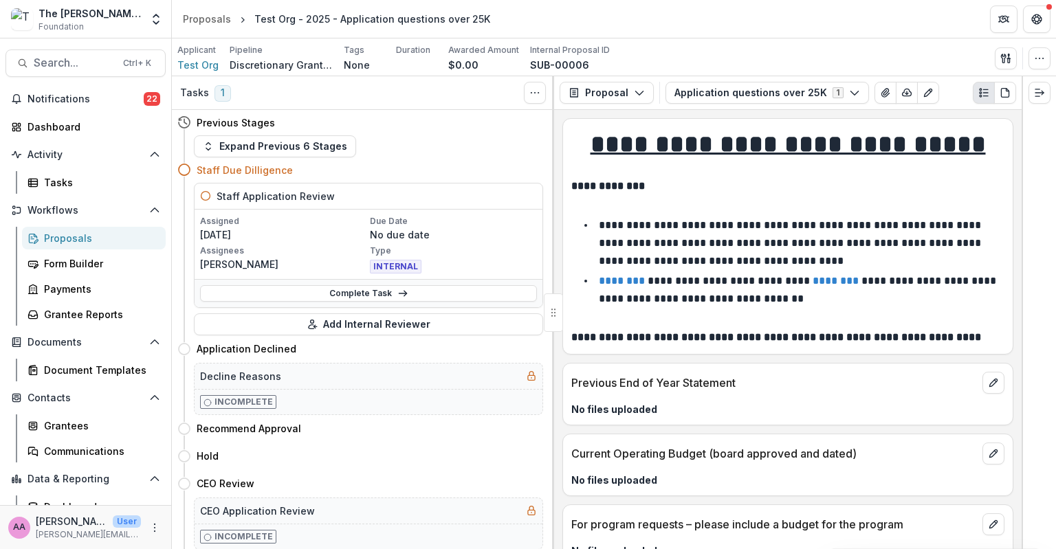
scroll to position [0, 0]
click at [348, 299] on link "Complete Task" at bounding box center [368, 293] width 337 height 16
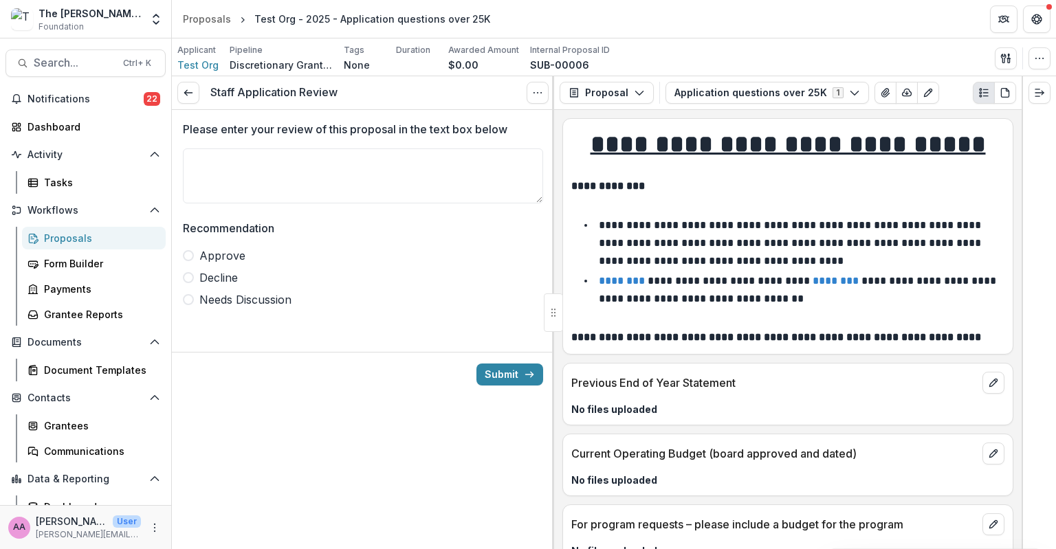
click at [211, 267] on div "Approve Decline Needs Discussion" at bounding box center [363, 277] width 360 height 60
click at [509, 383] on button "Submit" at bounding box center [509, 375] width 67 height 22
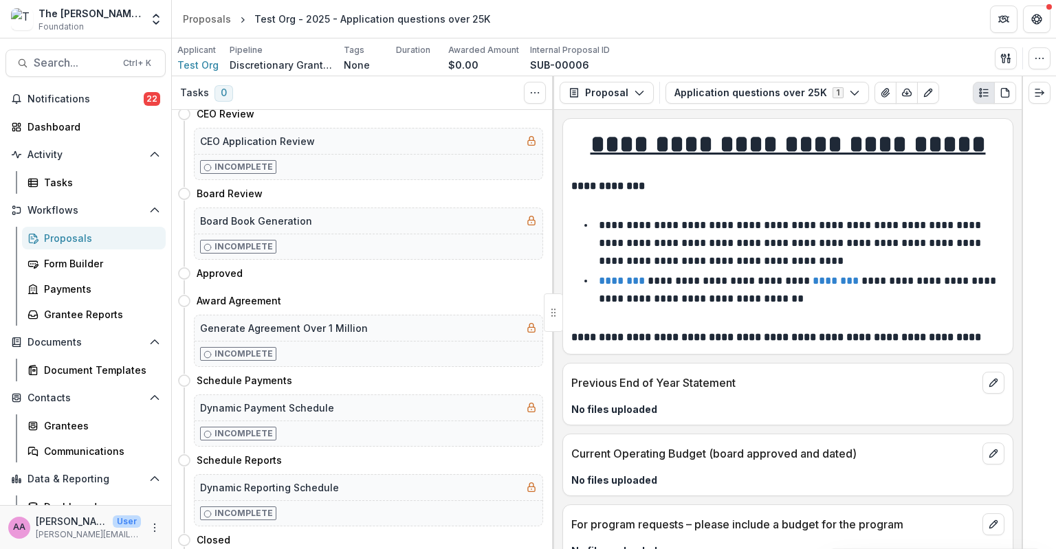
scroll to position [399, 0]
click at [491, 267] on button "Move here" at bounding box center [514, 272] width 57 height 16
select select "********"
select select
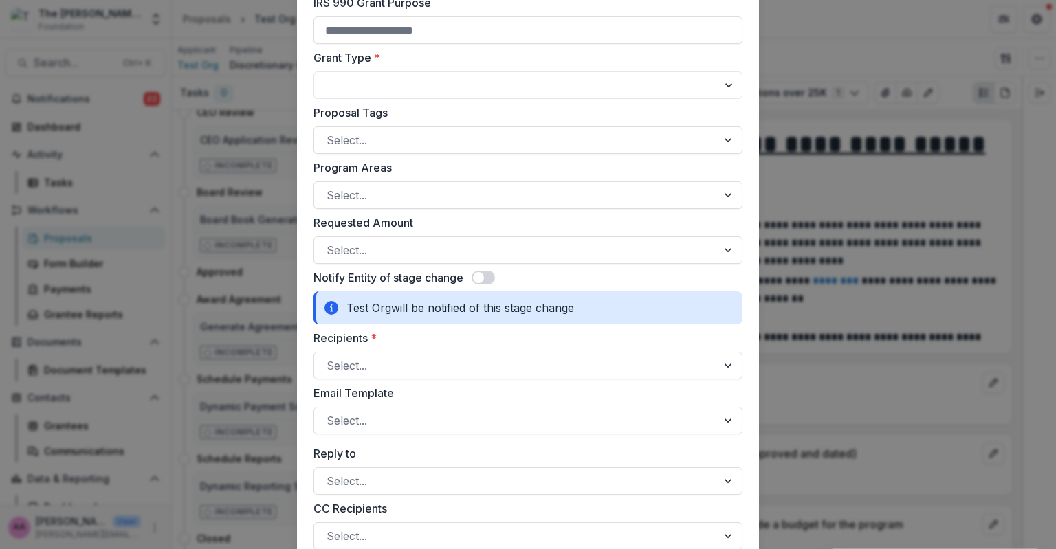
scroll to position [566, 0]
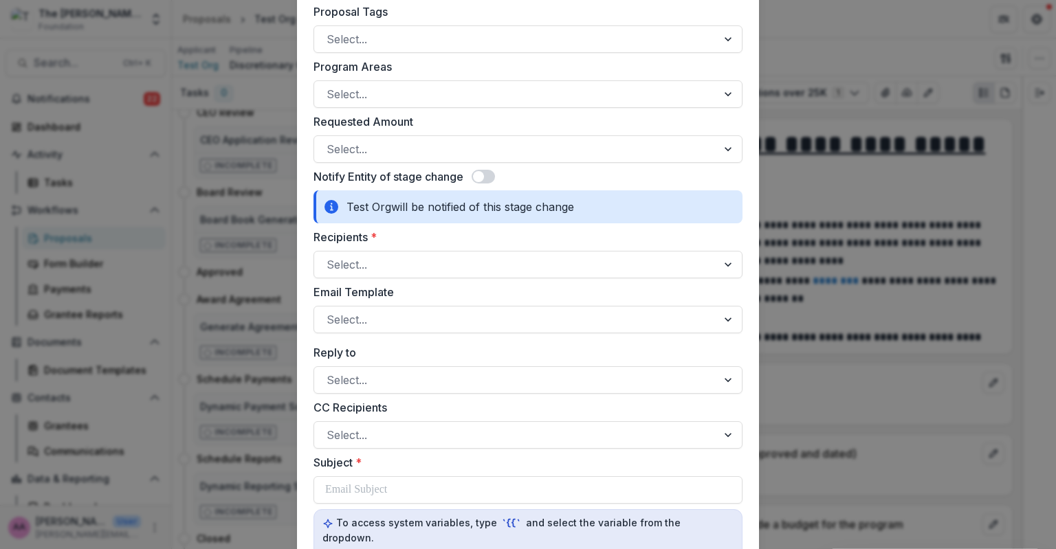
click at [269, 326] on div "**********" at bounding box center [528, 274] width 1056 height 549
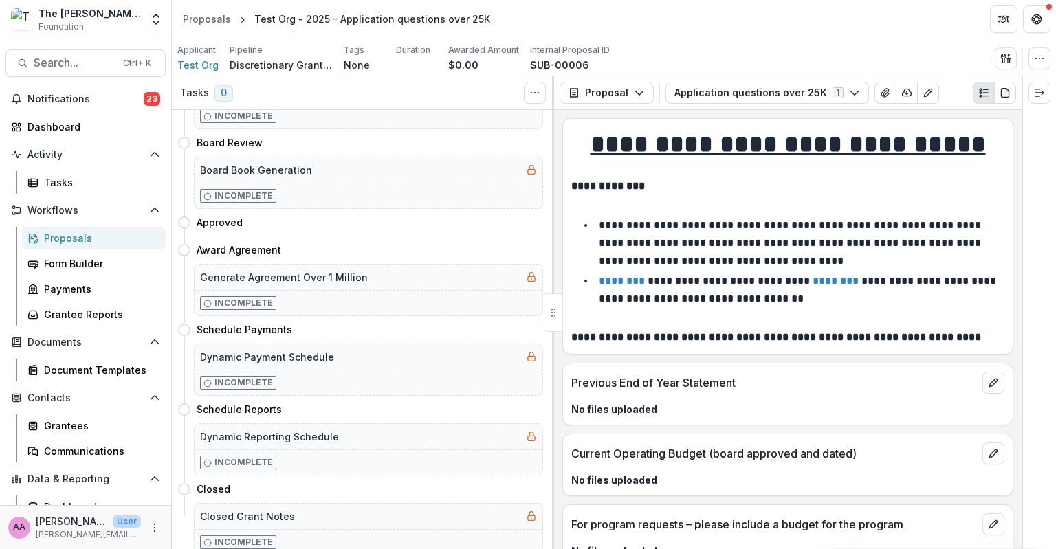
scroll to position [0, 0]
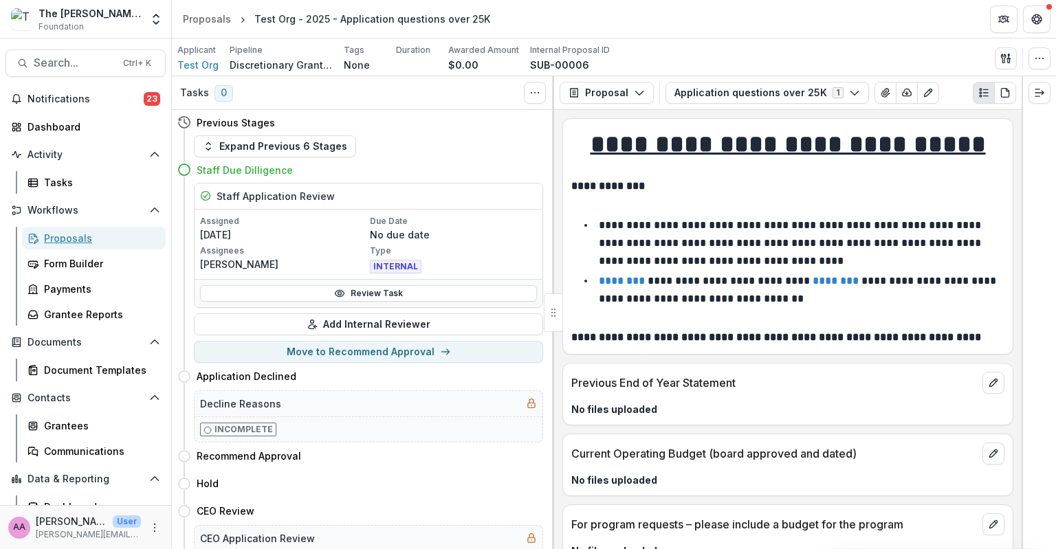
click at [82, 238] on div "Proposals" at bounding box center [99, 238] width 111 height 14
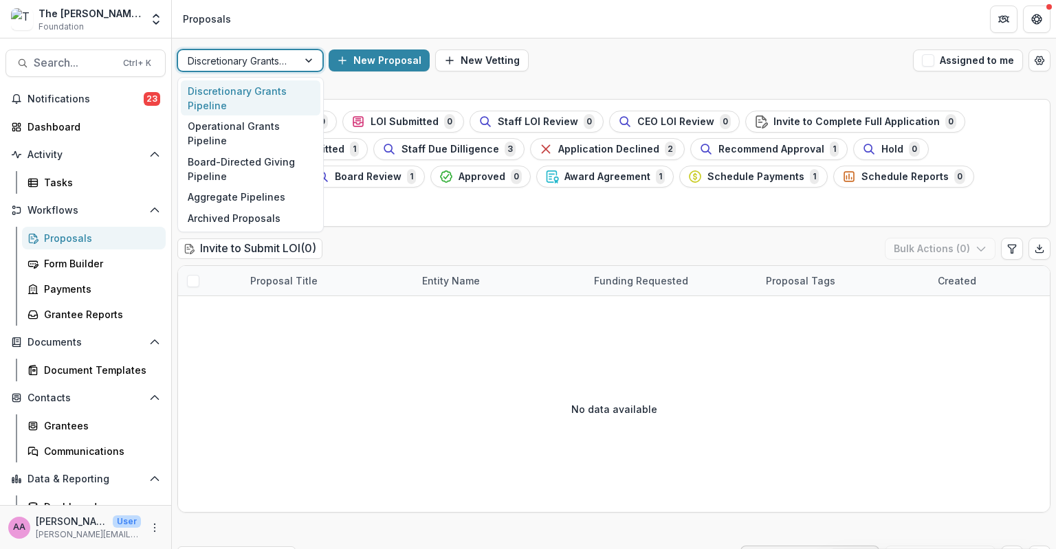
click at [300, 53] on div at bounding box center [310, 60] width 25 height 21
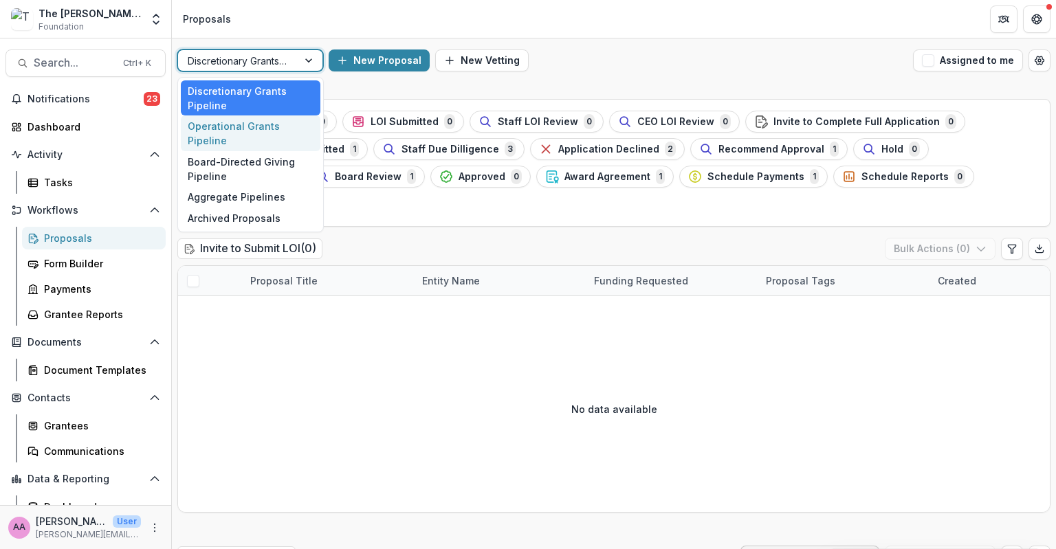
click at [300, 123] on div "Operational Grants Pipeline" at bounding box center [251, 133] width 140 height 36
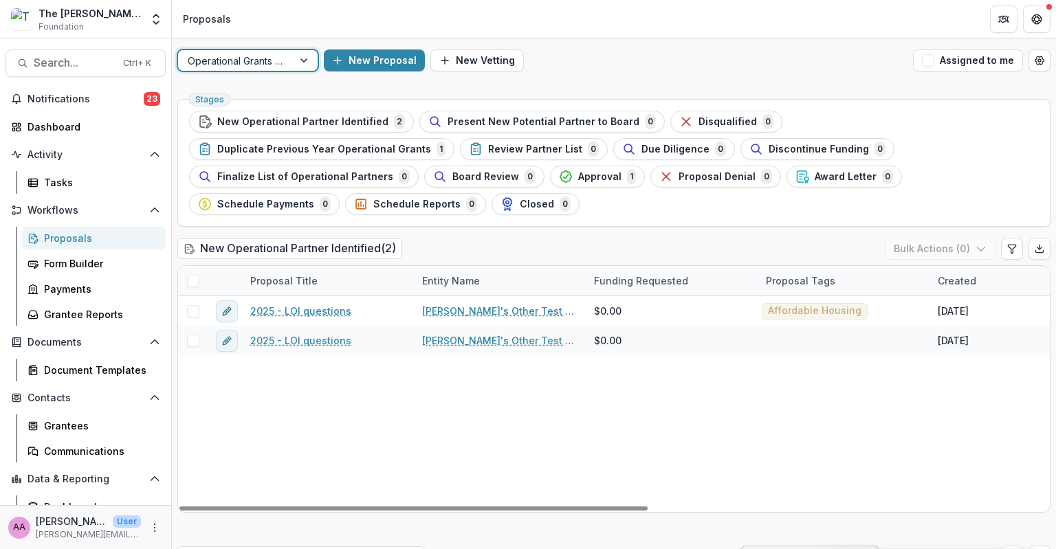
click at [330, 64] on button "New Proposal" at bounding box center [374, 60] width 101 height 22
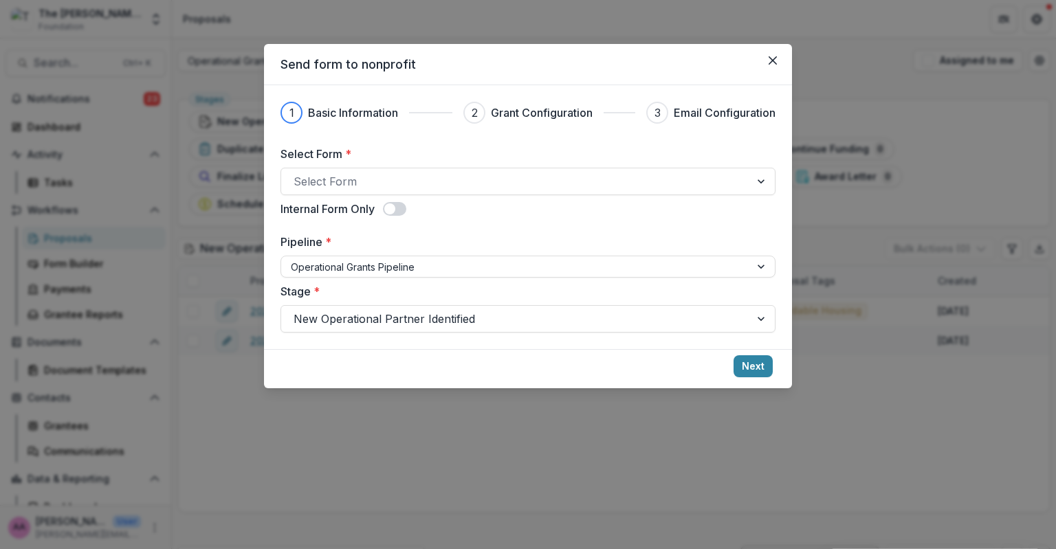
click at [781, 60] on button "Close" at bounding box center [773, 60] width 22 height 22
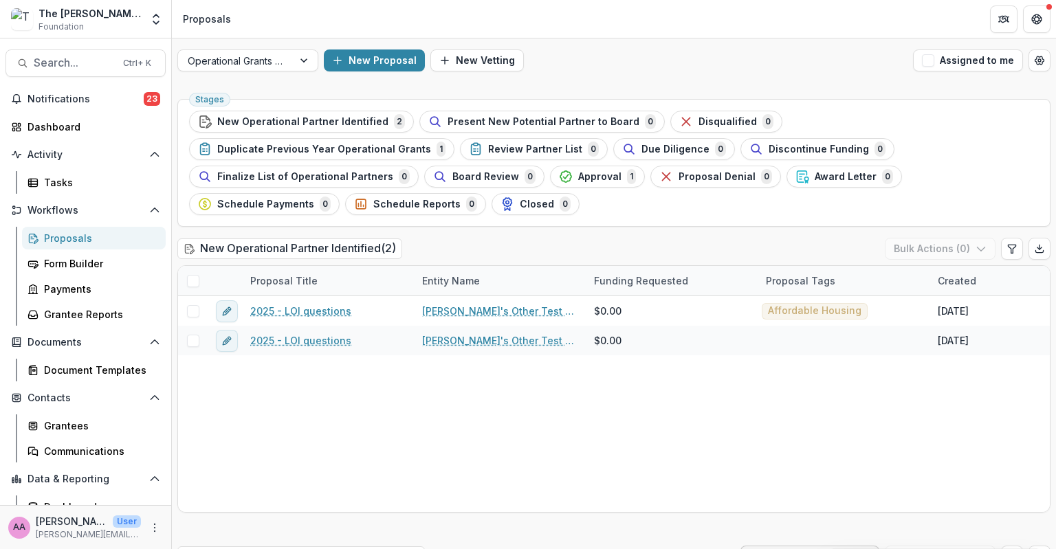
click at [386, 60] on button "New Proposal" at bounding box center [374, 60] width 101 height 22
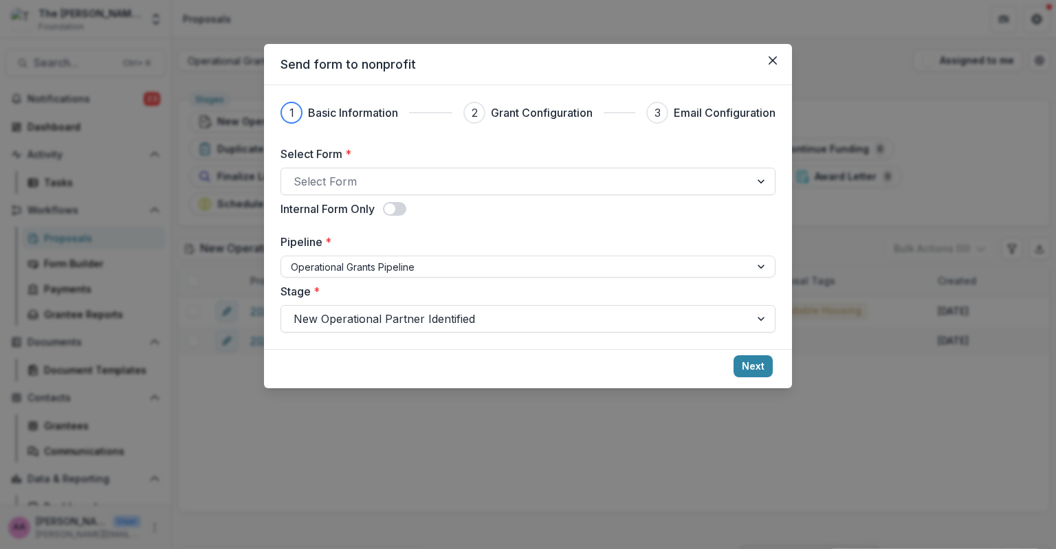
click at [768, 65] on button "Close" at bounding box center [773, 60] width 22 height 22
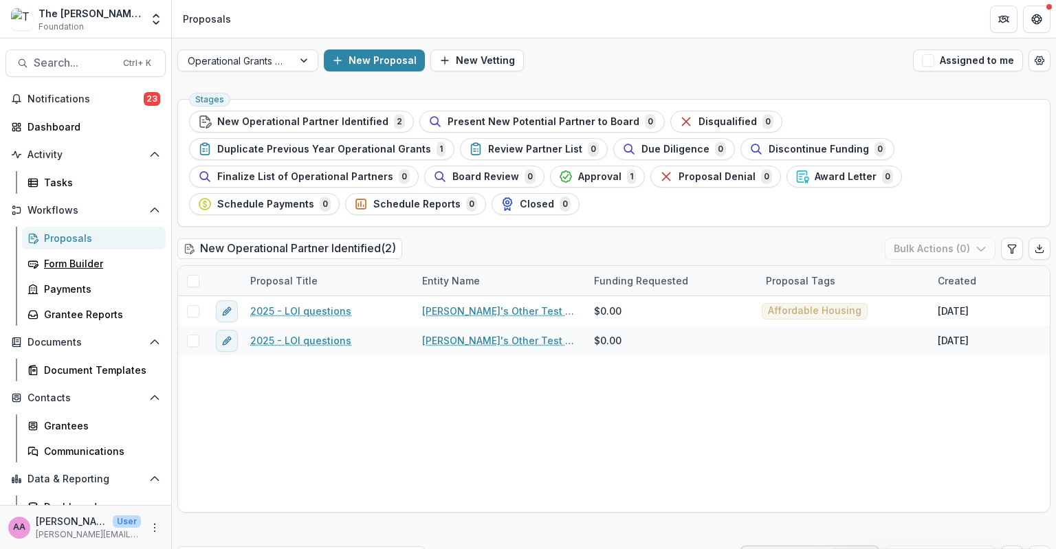
click at [85, 263] on div "Form Builder" at bounding box center [99, 263] width 111 height 14
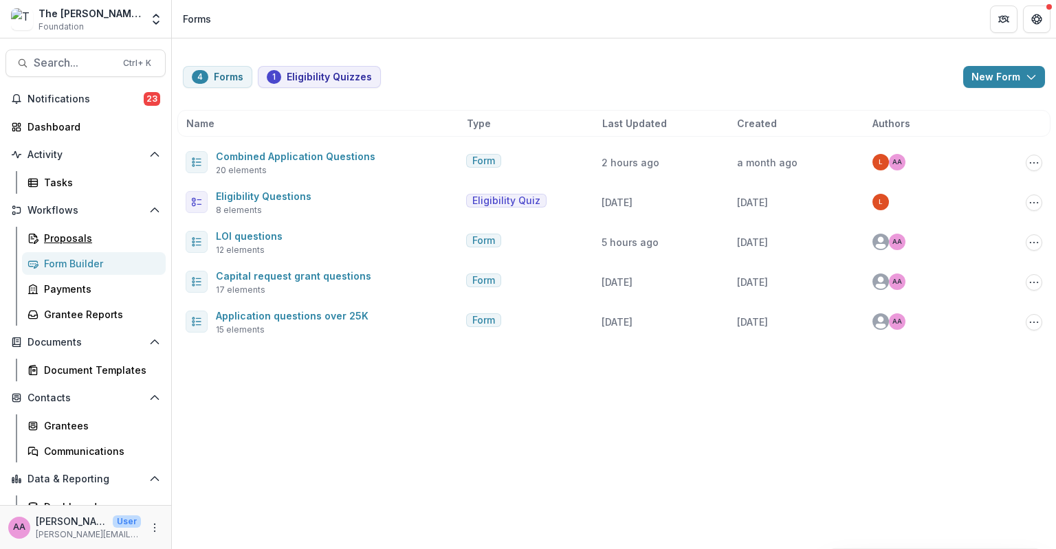
click at [66, 241] on div "Proposals" at bounding box center [99, 238] width 111 height 14
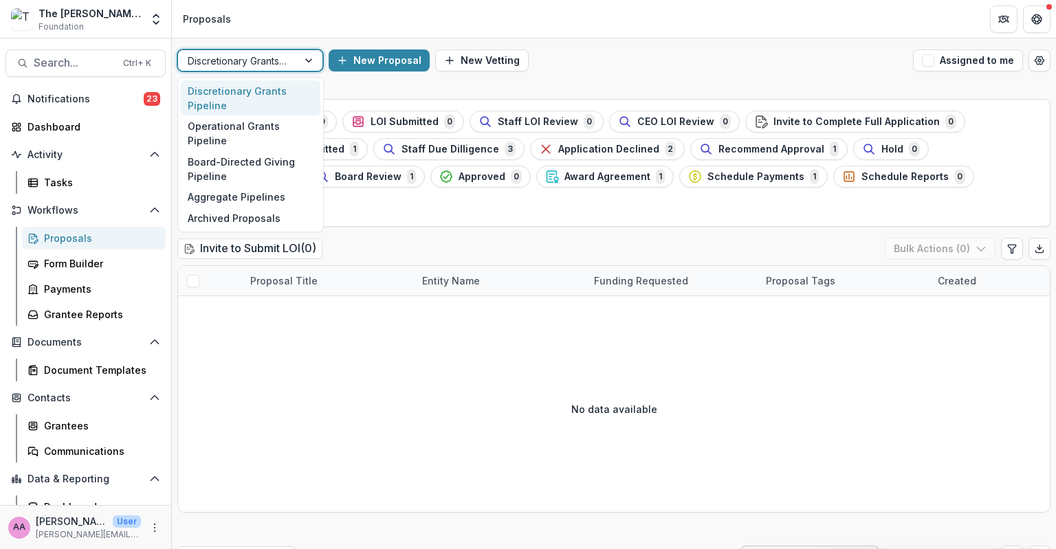
click at [252, 65] on div at bounding box center [238, 60] width 100 height 17
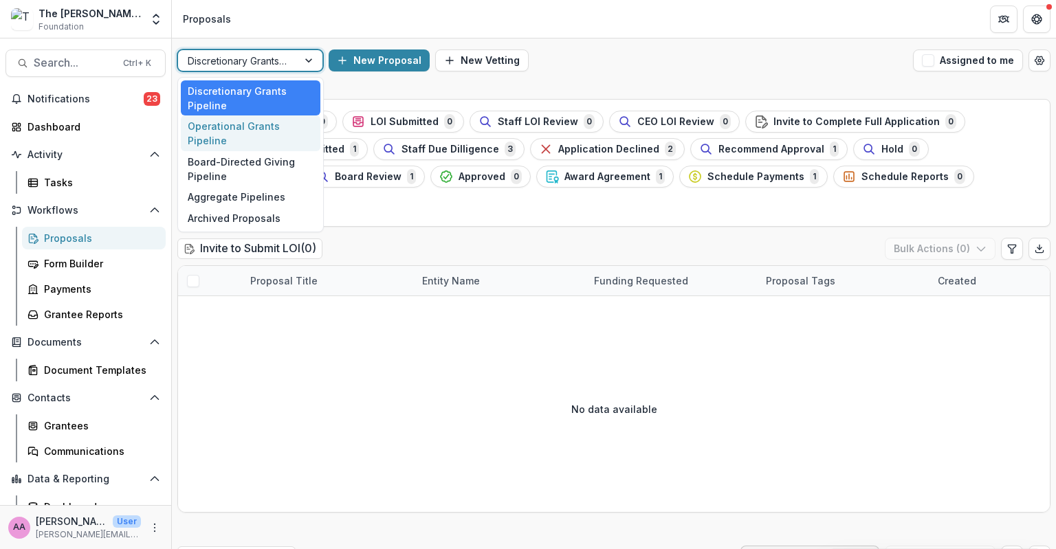
click at [242, 126] on div "Operational Grants Pipeline" at bounding box center [251, 133] width 140 height 36
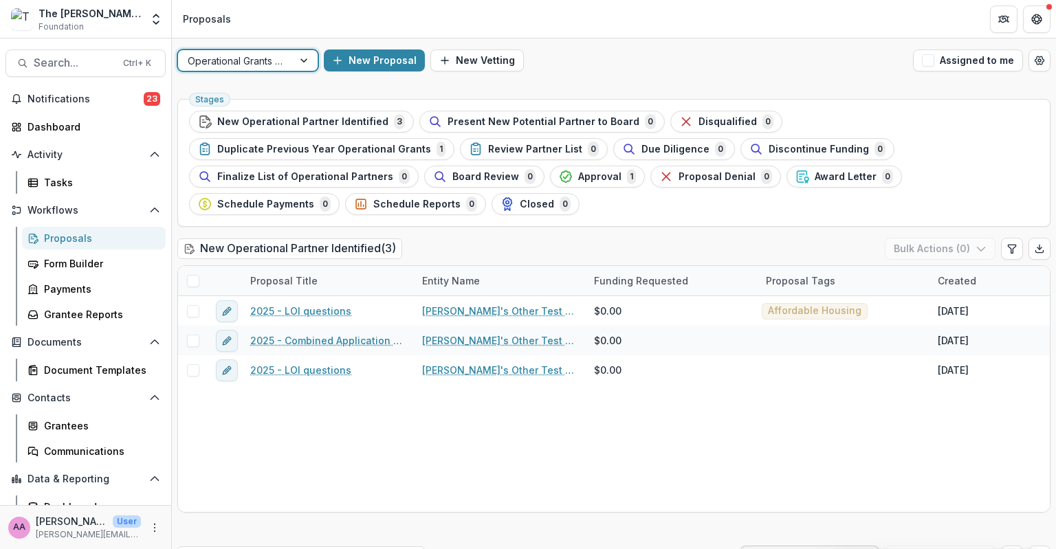
click at [333, 123] on span "New Operational Partner Identified" at bounding box center [302, 122] width 171 height 12
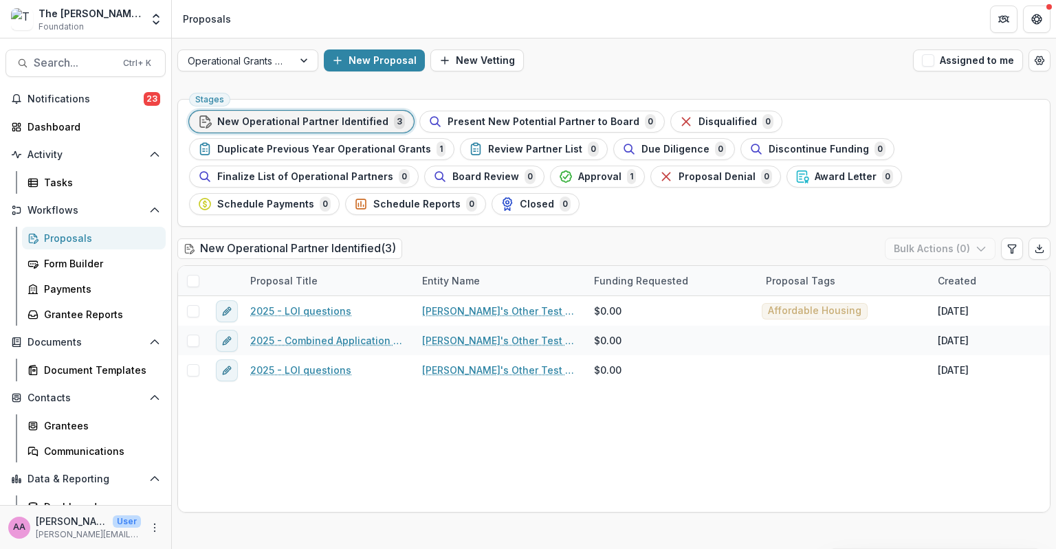
click at [454, 138] on button "Duplicate Previous Year Operational Grants 1" at bounding box center [321, 149] width 265 height 22
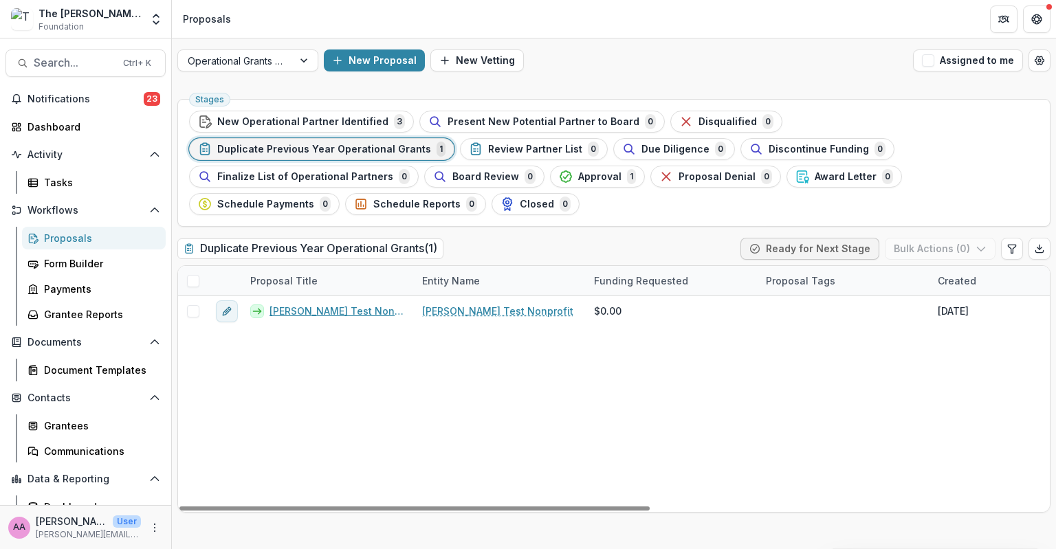
click at [291, 304] on link "[PERSON_NAME] Test Nonprofit - 2025 - Combined Application Questions" at bounding box center [337, 311] width 136 height 14
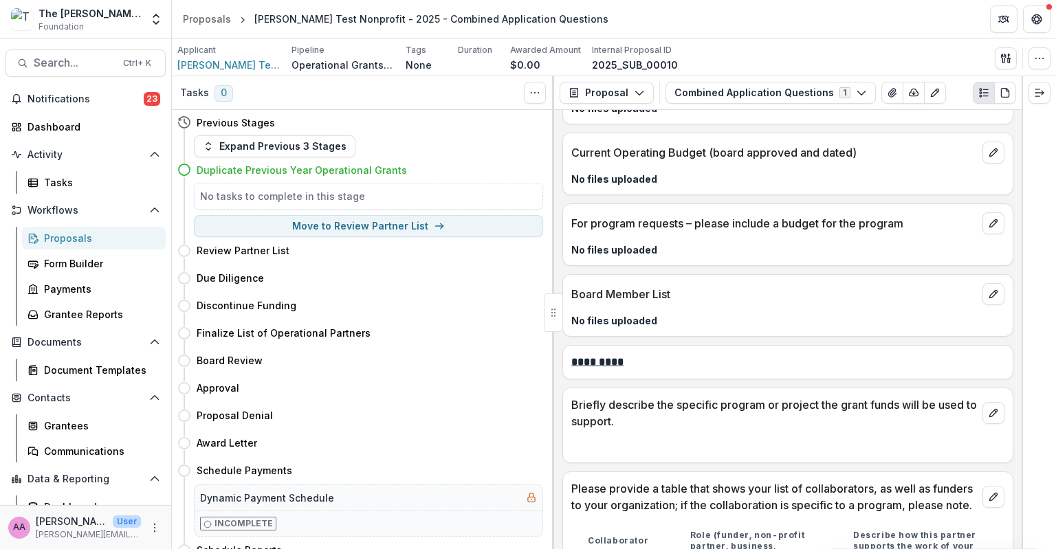
scroll to position [579, 0]
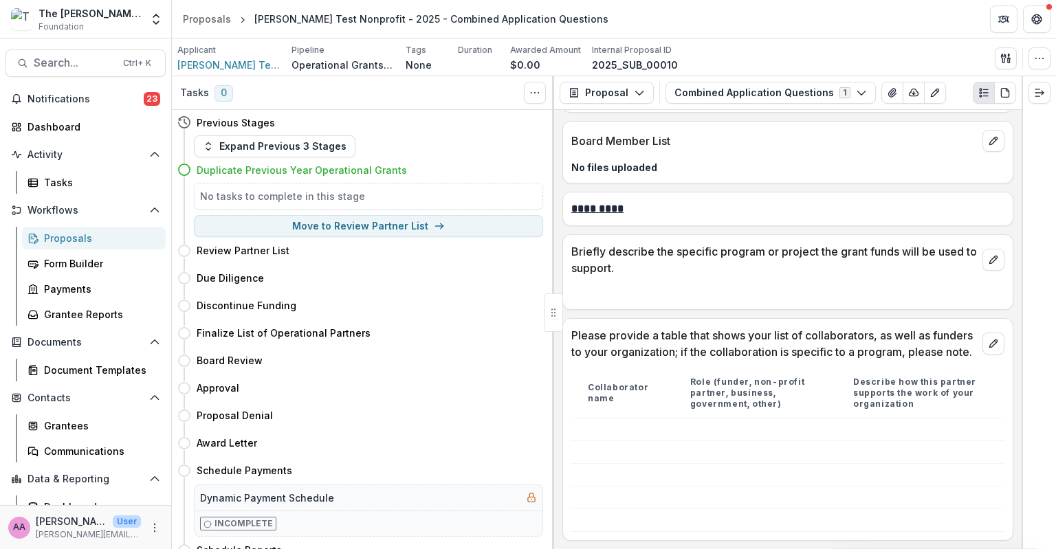
click at [290, 219] on button "Move to Review Partner List" at bounding box center [368, 226] width 349 height 22
select select "**********"
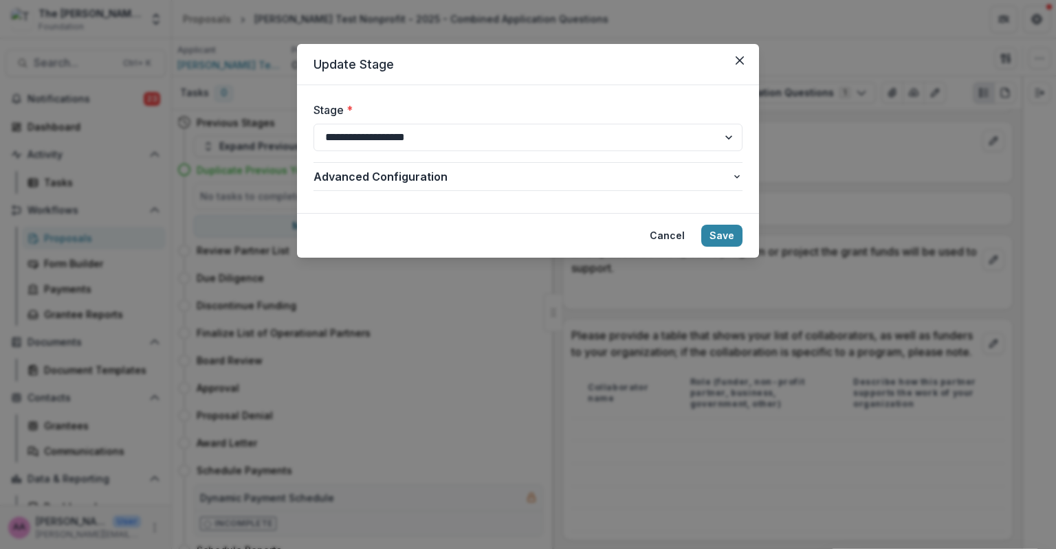
click at [728, 64] on header "Update Stage" at bounding box center [528, 64] width 462 height 41
click at [741, 63] on icon "Close" at bounding box center [739, 60] width 8 height 8
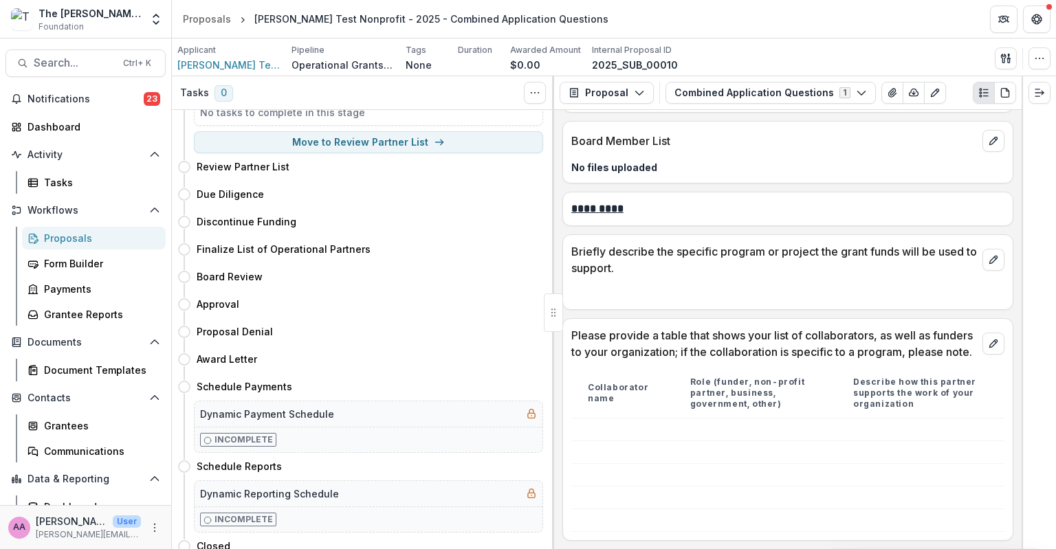
scroll to position [85, 0]
click at [756, 76] on div "Proposal Proposal Payments Reports Grant Agreements Board Summaries Bank Detail…" at bounding box center [787, 93] width 467 height 34
click at [740, 90] on button "Combined Application Questions 1" at bounding box center [770, 93] width 210 height 22
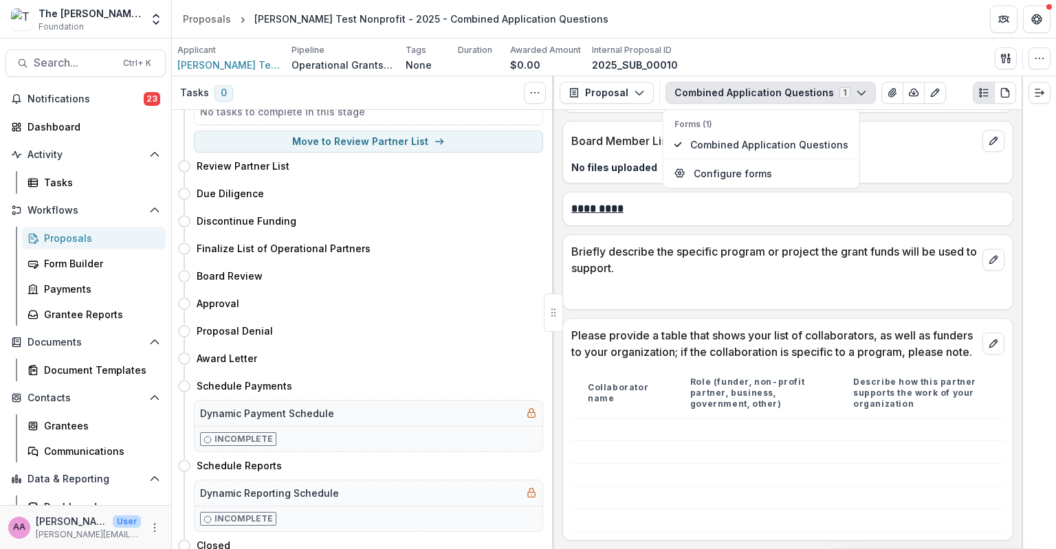
click at [740, 90] on button "Combined Application Questions 1" at bounding box center [770, 93] width 210 height 22
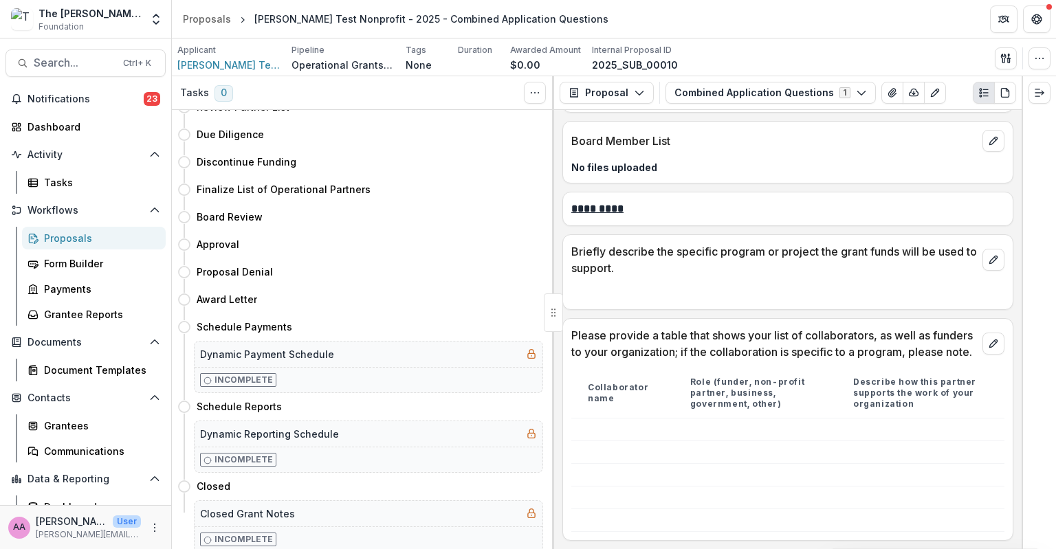
scroll to position [0, 0]
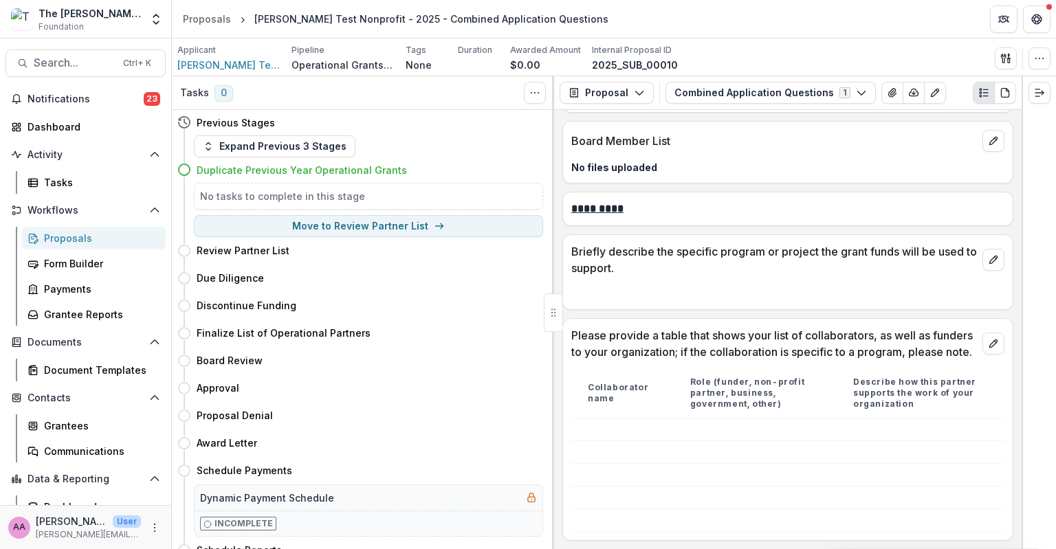
click at [202, 17] on div "Proposals" at bounding box center [207, 19] width 48 height 14
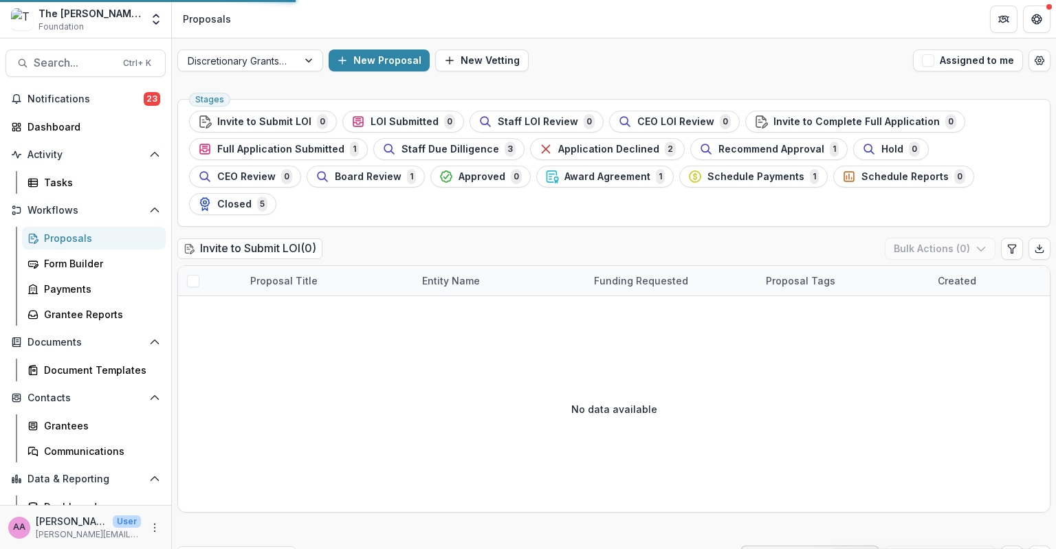
click at [242, 51] on div "Discretionary Grants Pipeline" at bounding box center [238, 61] width 120 height 20
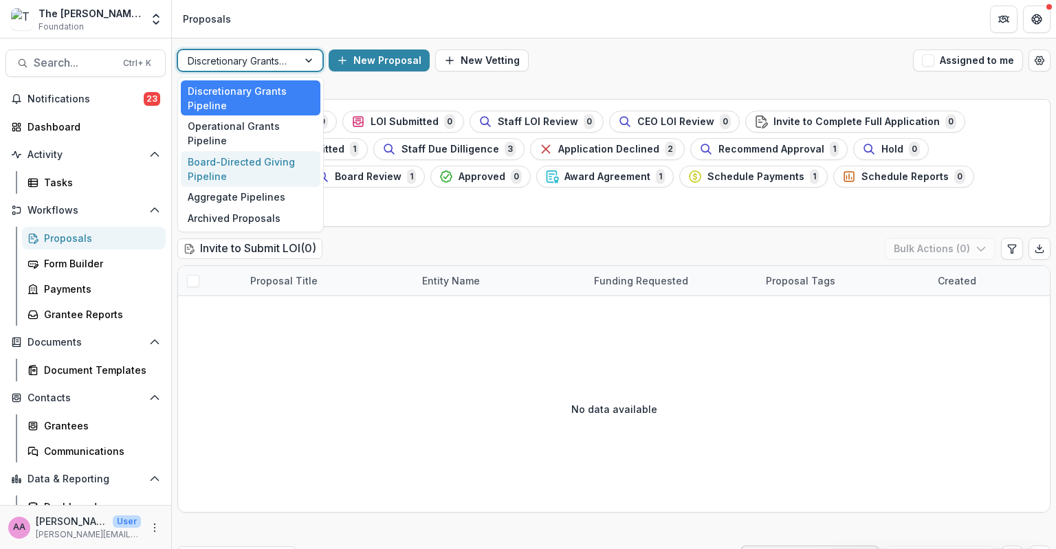
click at [223, 151] on div "Board-Directed Giving Pipeline" at bounding box center [251, 169] width 140 height 36
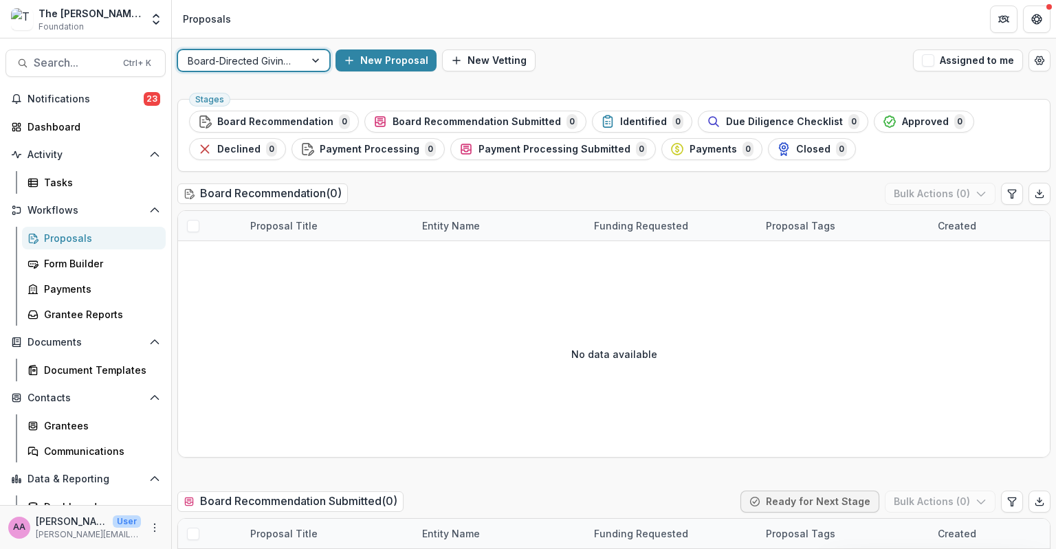
click at [375, 57] on button "New Proposal" at bounding box center [385, 60] width 101 height 22
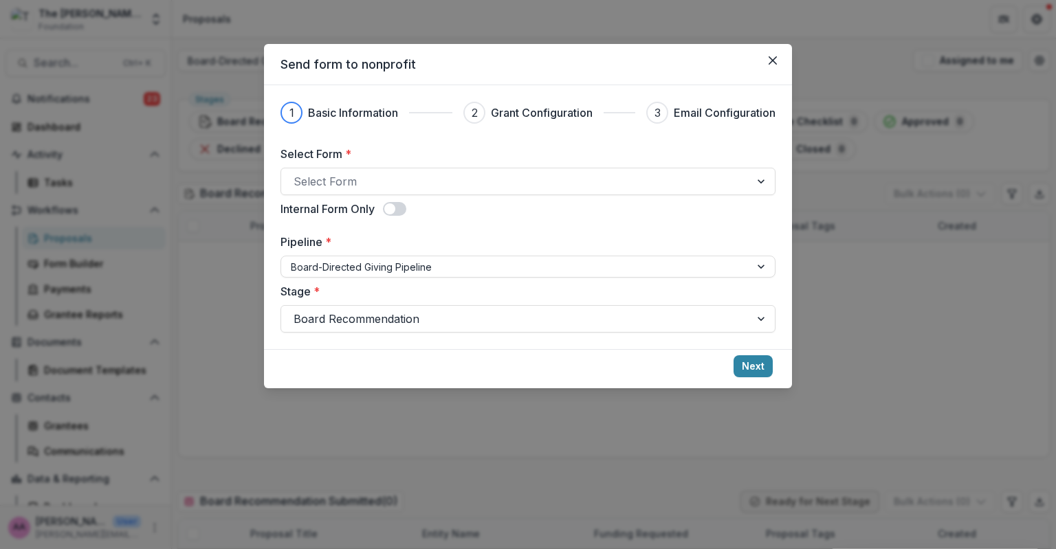
click at [419, 191] on div "Select Form" at bounding box center [515, 181] width 469 height 22
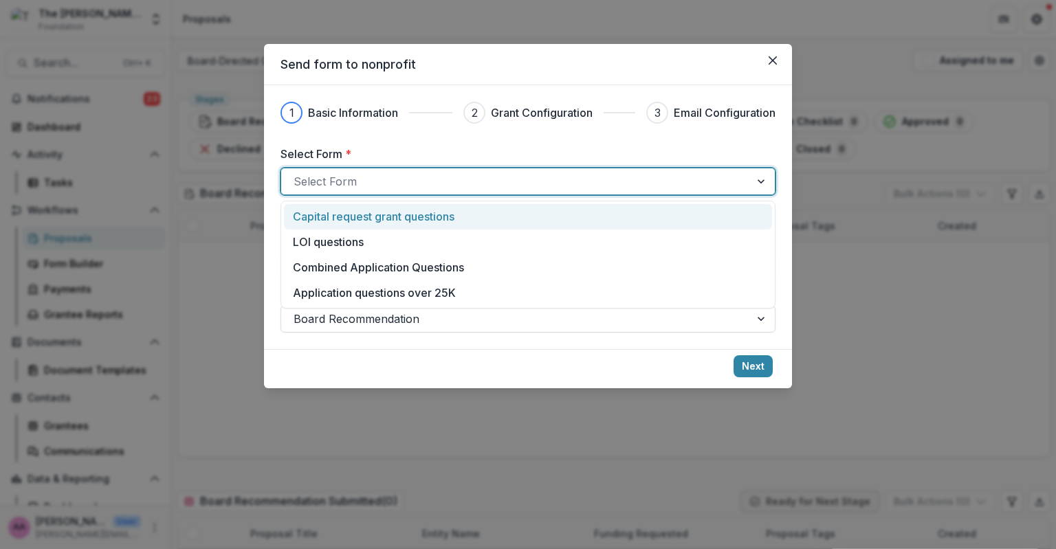
click at [437, 134] on div "1 Basic Information 2 Grant Configuration 3 Email Configuration Select Form * 4…" at bounding box center [527, 217] width 495 height 231
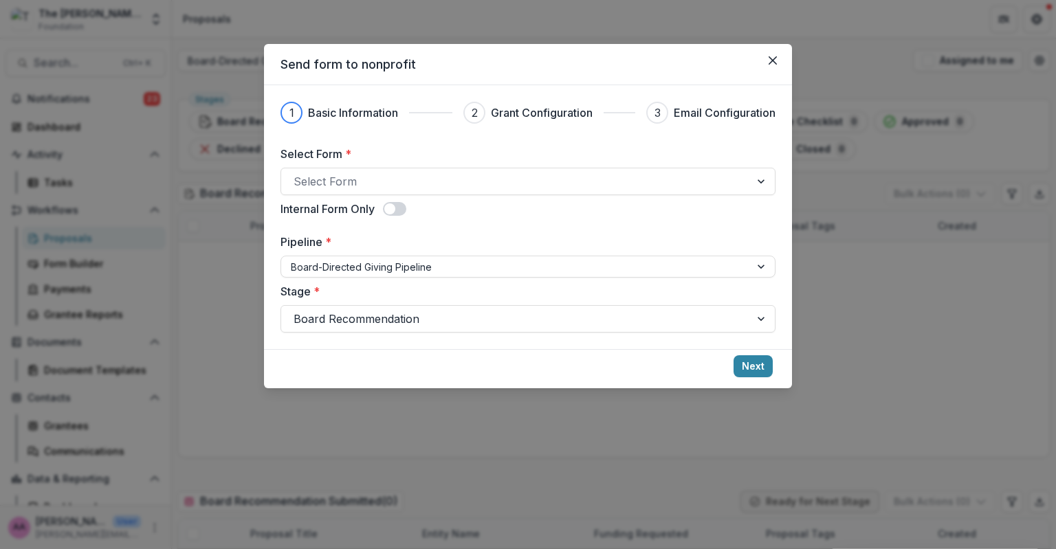
click at [770, 66] on button "Close" at bounding box center [773, 60] width 22 height 22
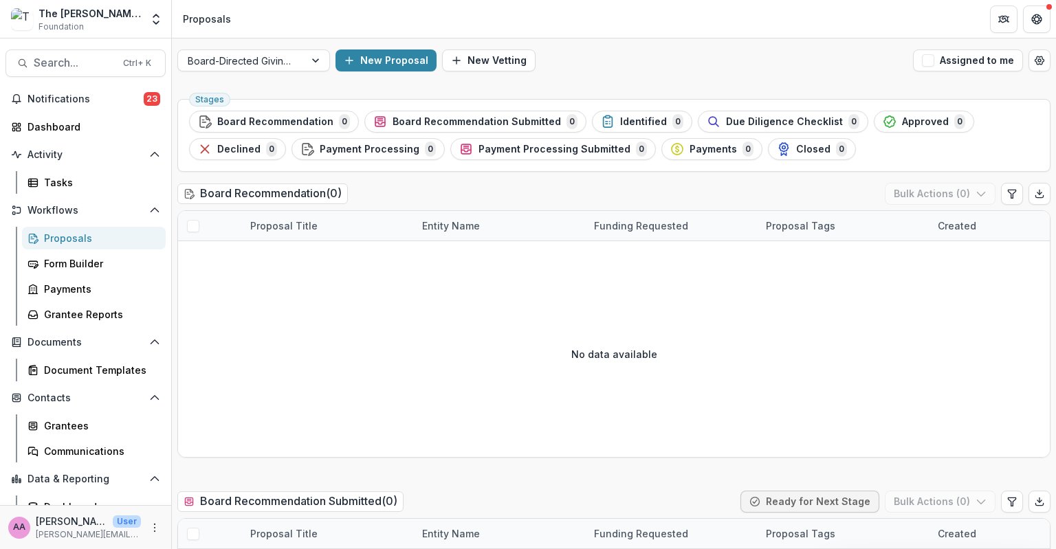
click at [247, 69] on div "Board-Directed Giving Pipeline" at bounding box center [241, 61] width 126 height 20
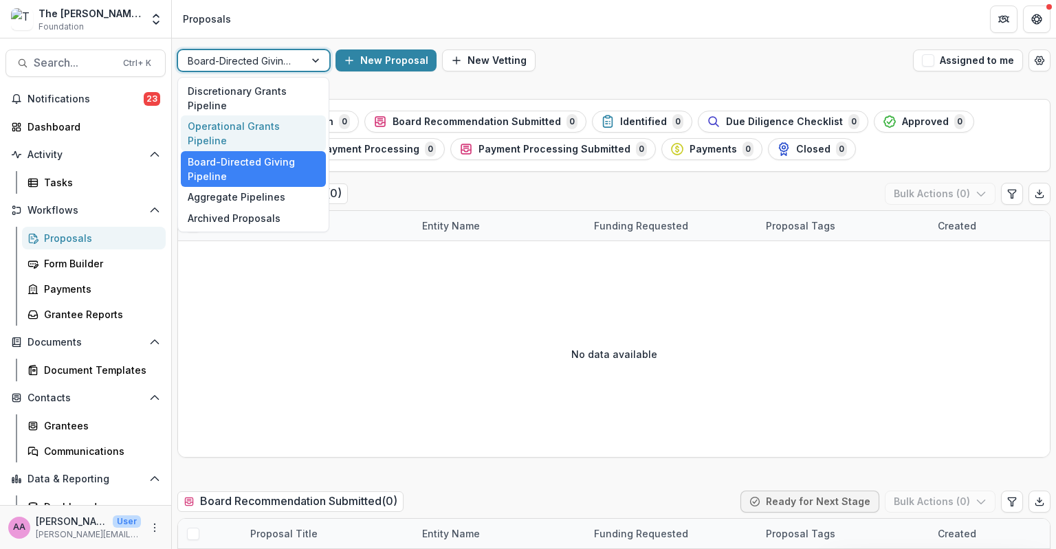
click at [232, 129] on div "Operational Grants Pipeline" at bounding box center [253, 133] width 145 height 36
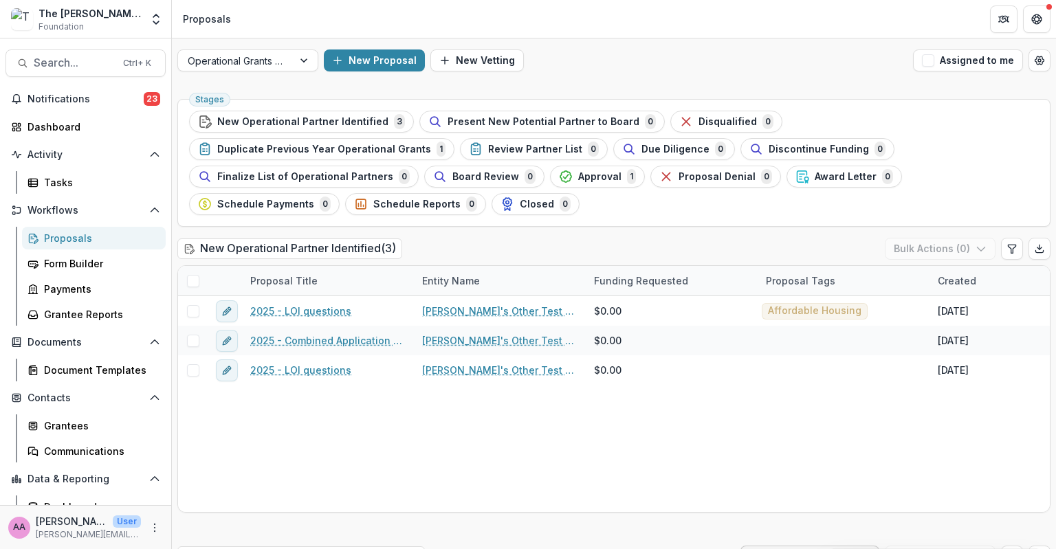
click at [225, 104] on span "Stages" at bounding box center [209, 100] width 41 height 14
click at [228, 59] on div at bounding box center [236, 60] width 96 height 17
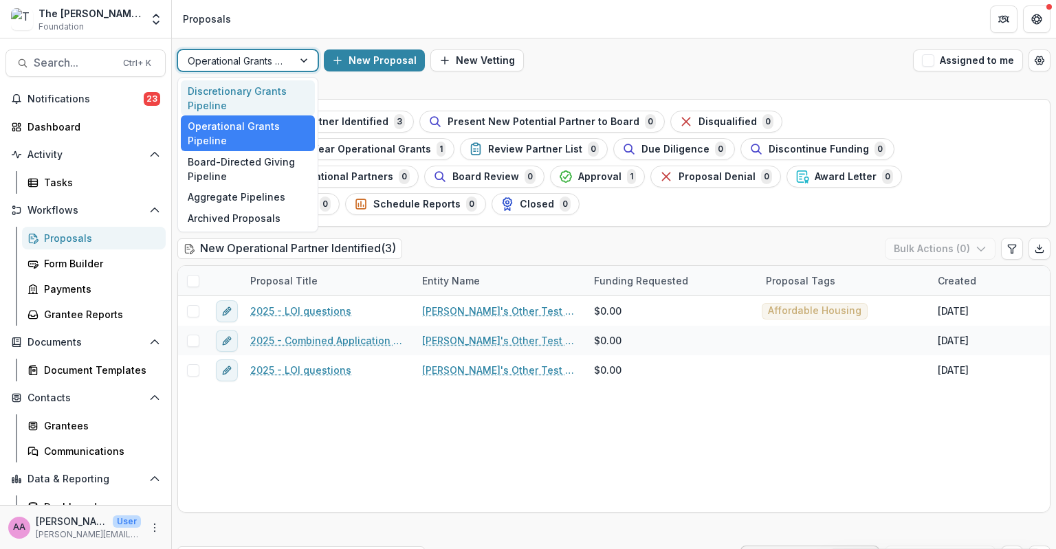
click at [228, 93] on div "Discretionary Grants Pipeline" at bounding box center [248, 98] width 134 height 36
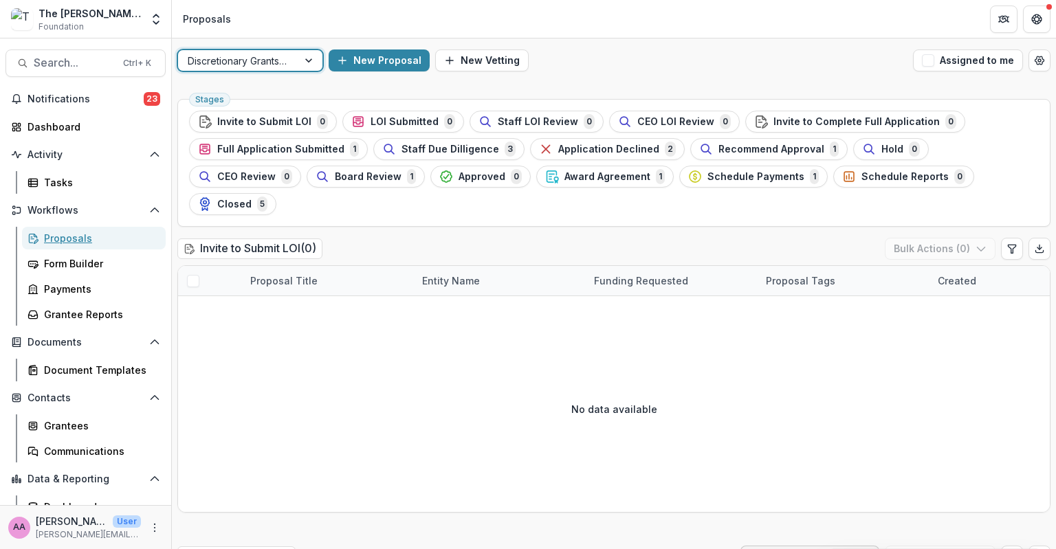
click at [89, 238] on div "Proposals" at bounding box center [99, 238] width 111 height 14
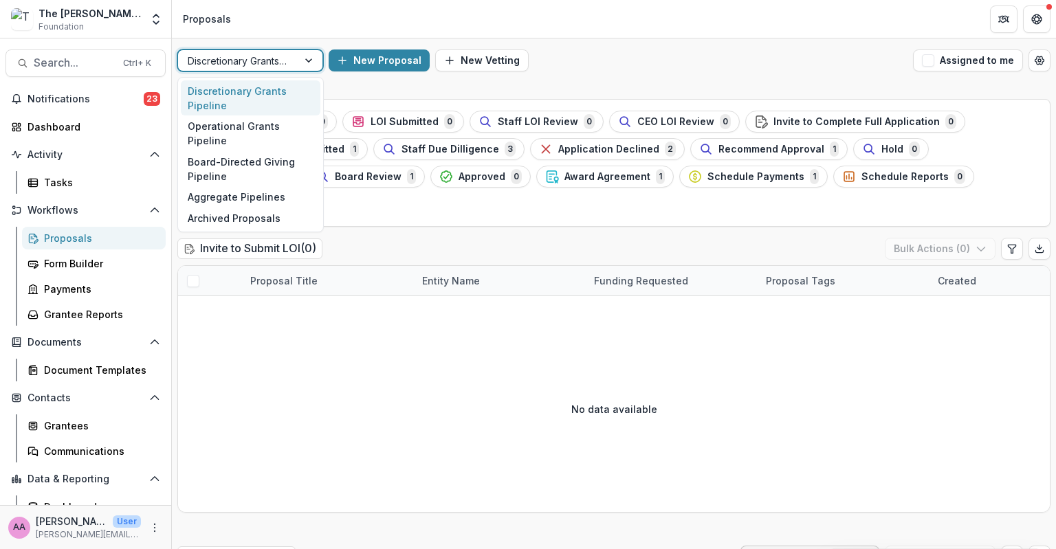
click at [313, 63] on div at bounding box center [310, 60] width 25 height 21
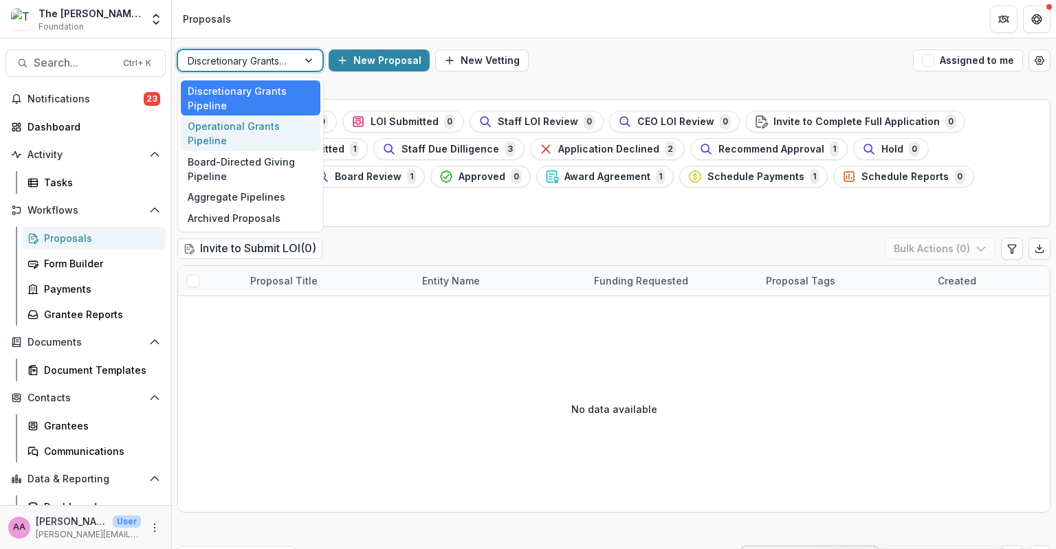
click at [288, 133] on div "Operational Grants Pipeline" at bounding box center [251, 133] width 140 height 36
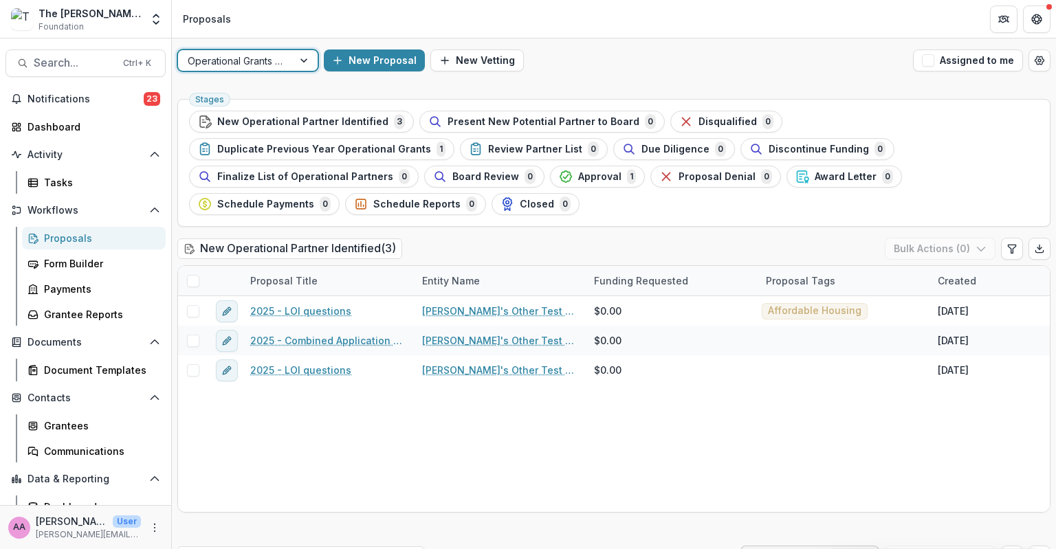
click at [641, 146] on span "Due Diligence" at bounding box center [675, 150] width 68 height 12
